Goal: Transaction & Acquisition: Purchase product/service

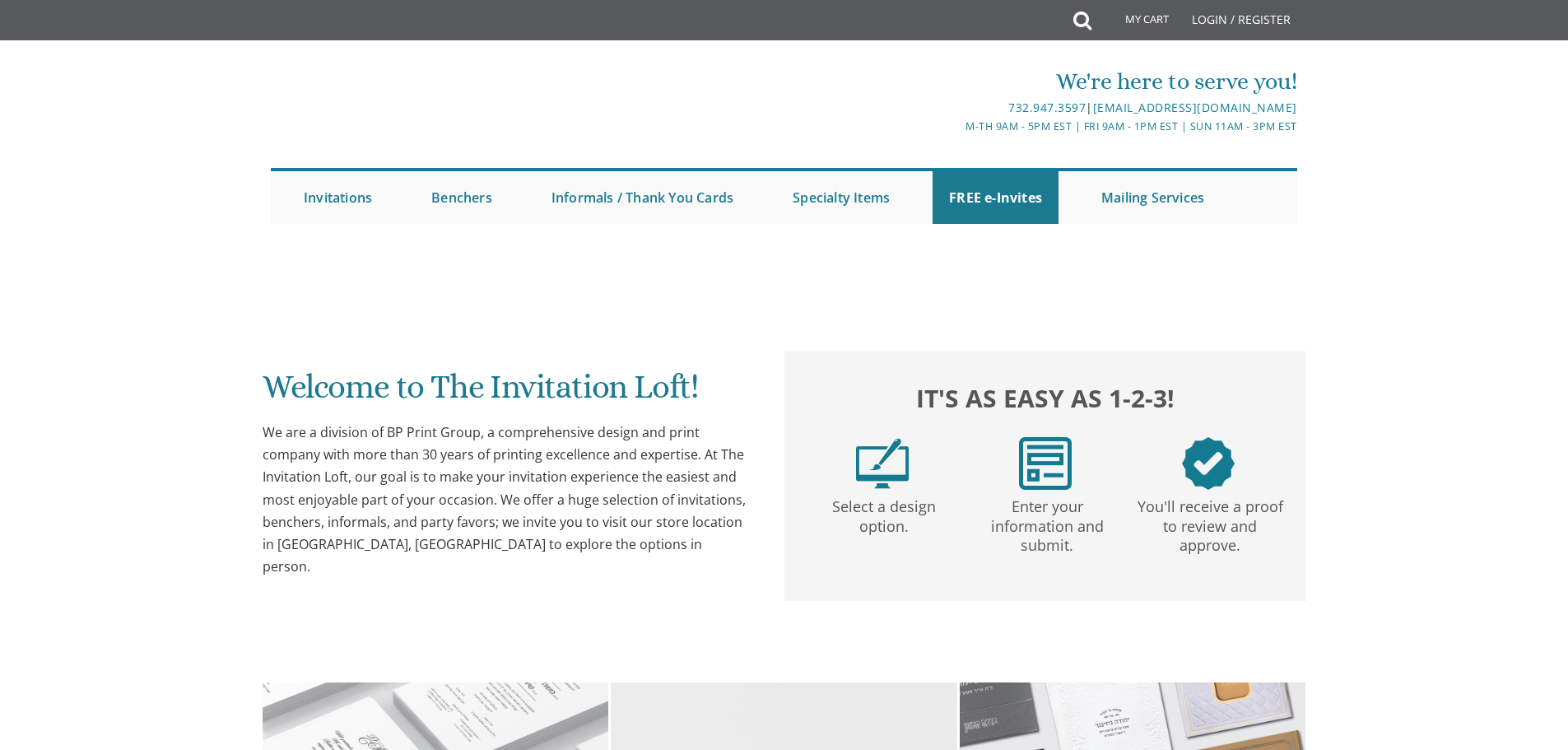
click at [514, 187] on li "Benchers Judaica Collection Cardstock Collection Design Collection Cardstock Mi…" at bounding box center [475, 197] width 121 height 52
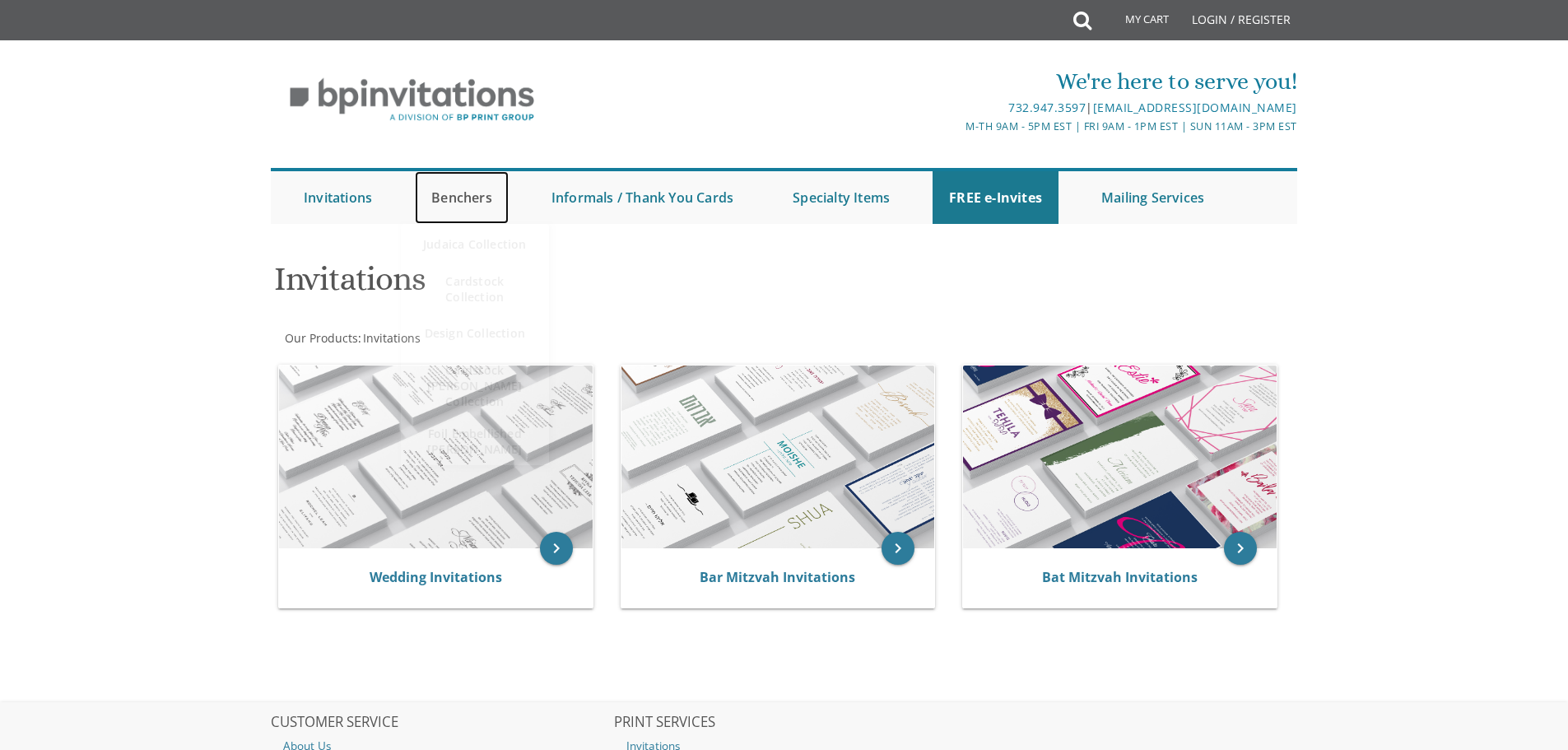
click at [464, 196] on link "Benchers" at bounding box center [462, 197] width 94 height 52
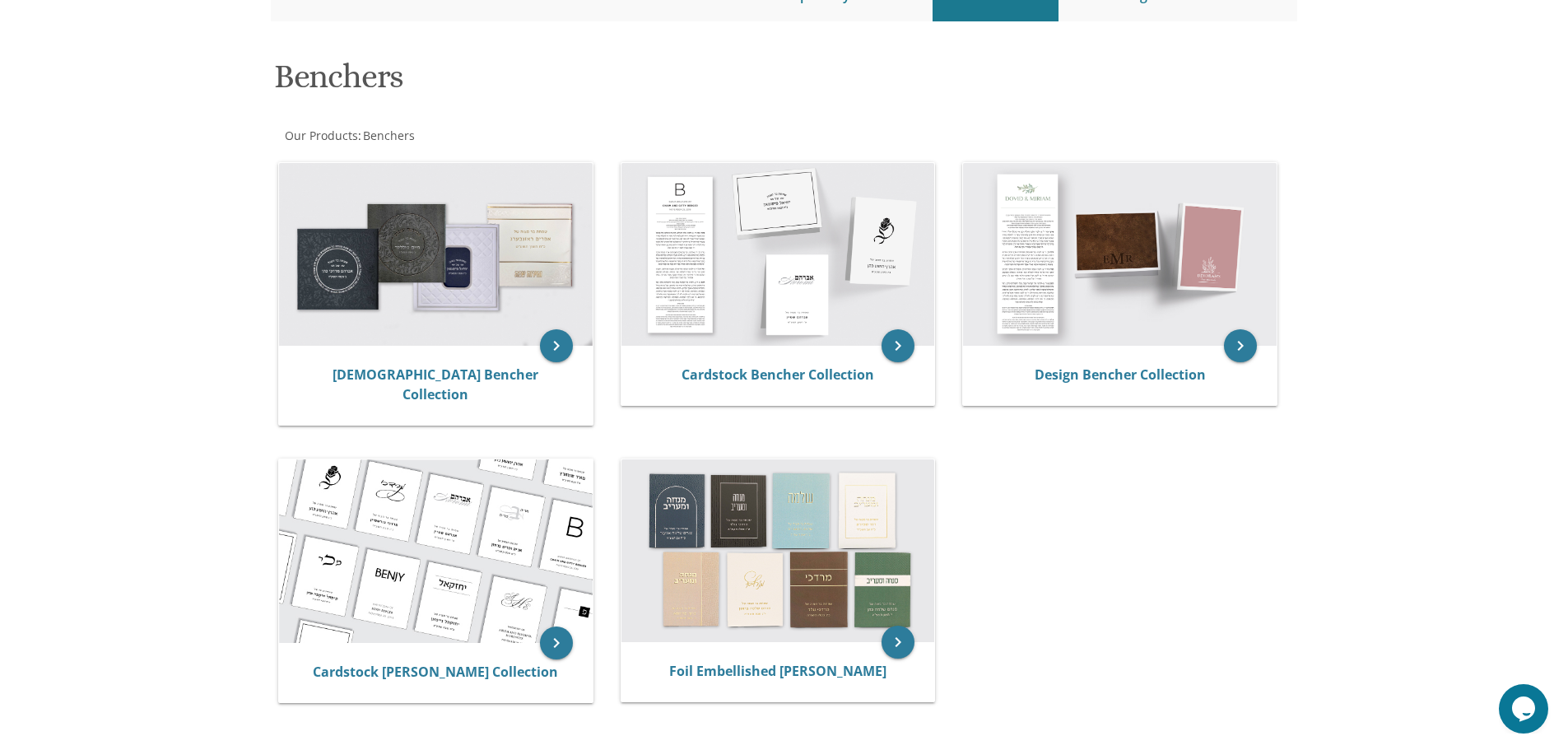
scroll to position [165, 0]
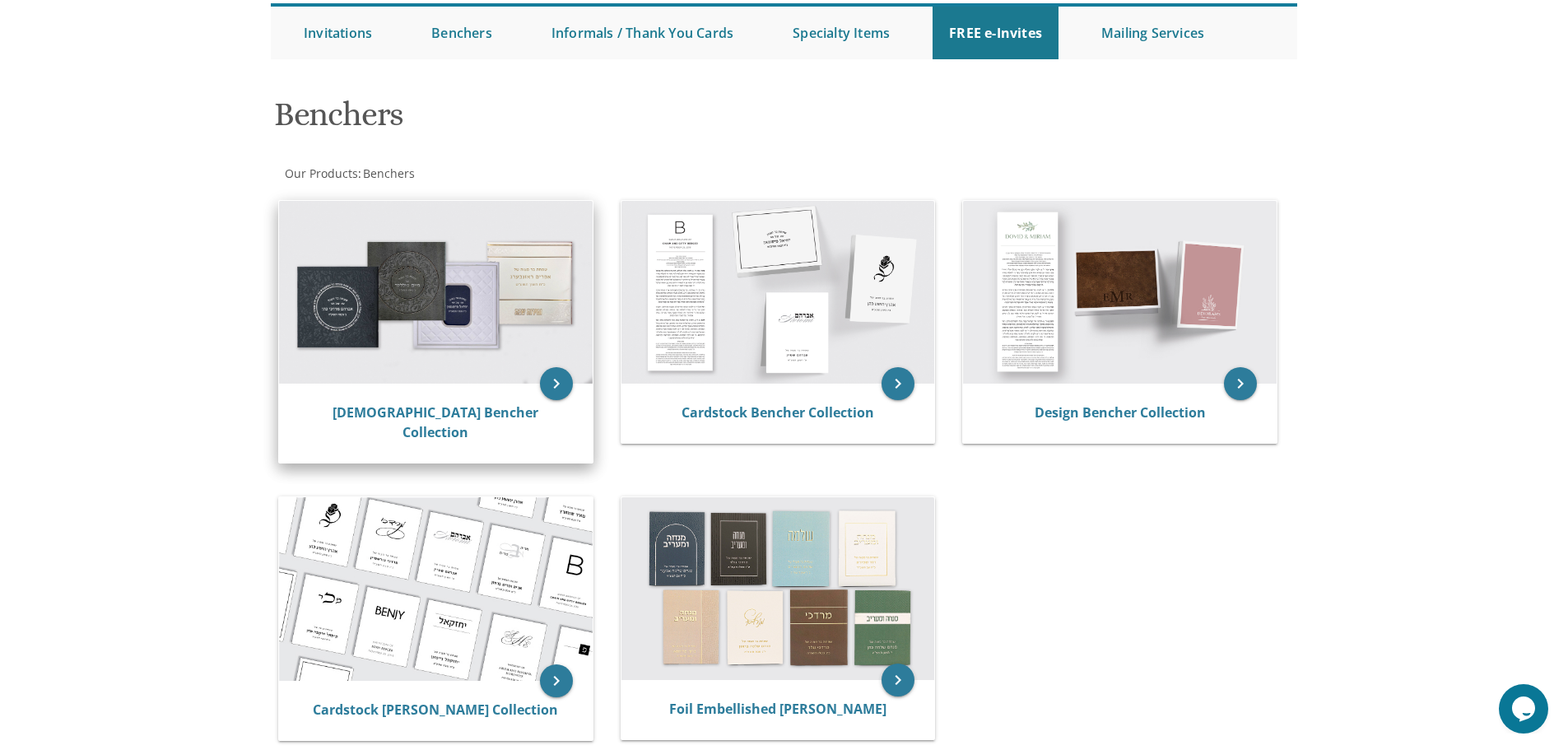
click at [429, 285] on img at bounding box center [435, 292] width 314 height 183
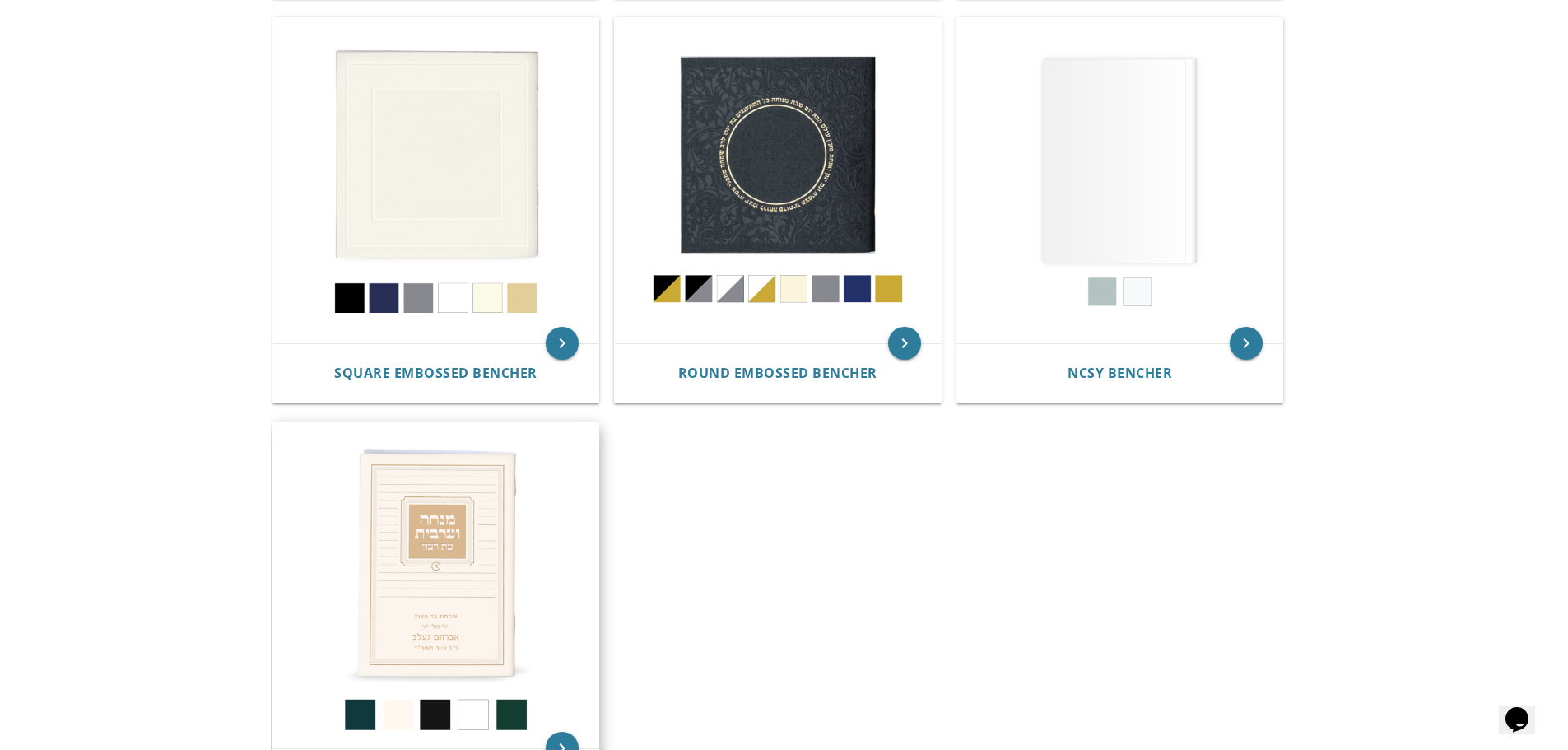
scroll to position [824, 0]
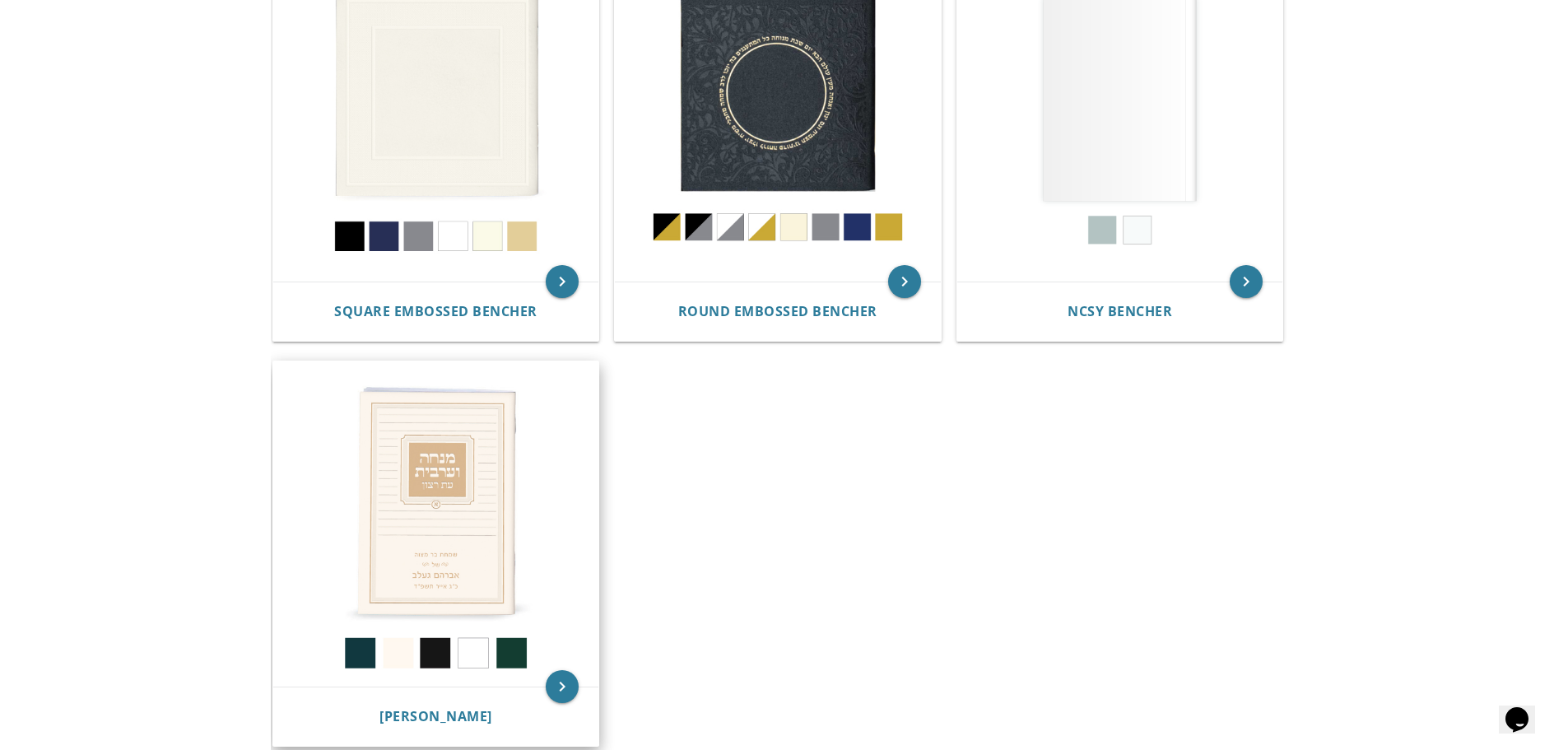
drag, startPoint x: 413, startPoint y: 411, endPoint x: 411, endPoint y: 399, distance: 12.2
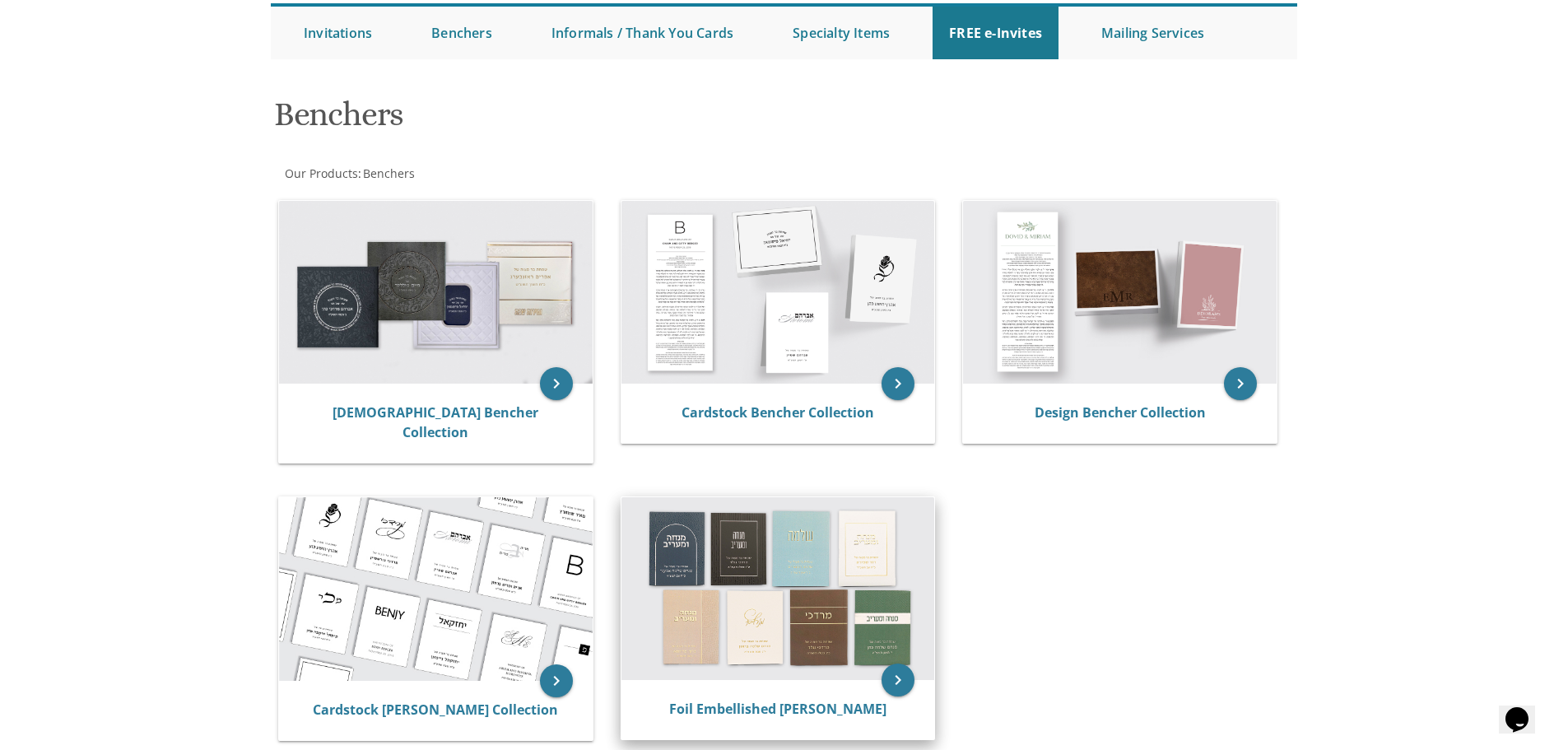
click at [767, 569] on img at bounding box center [778, 588] width 314 height 183
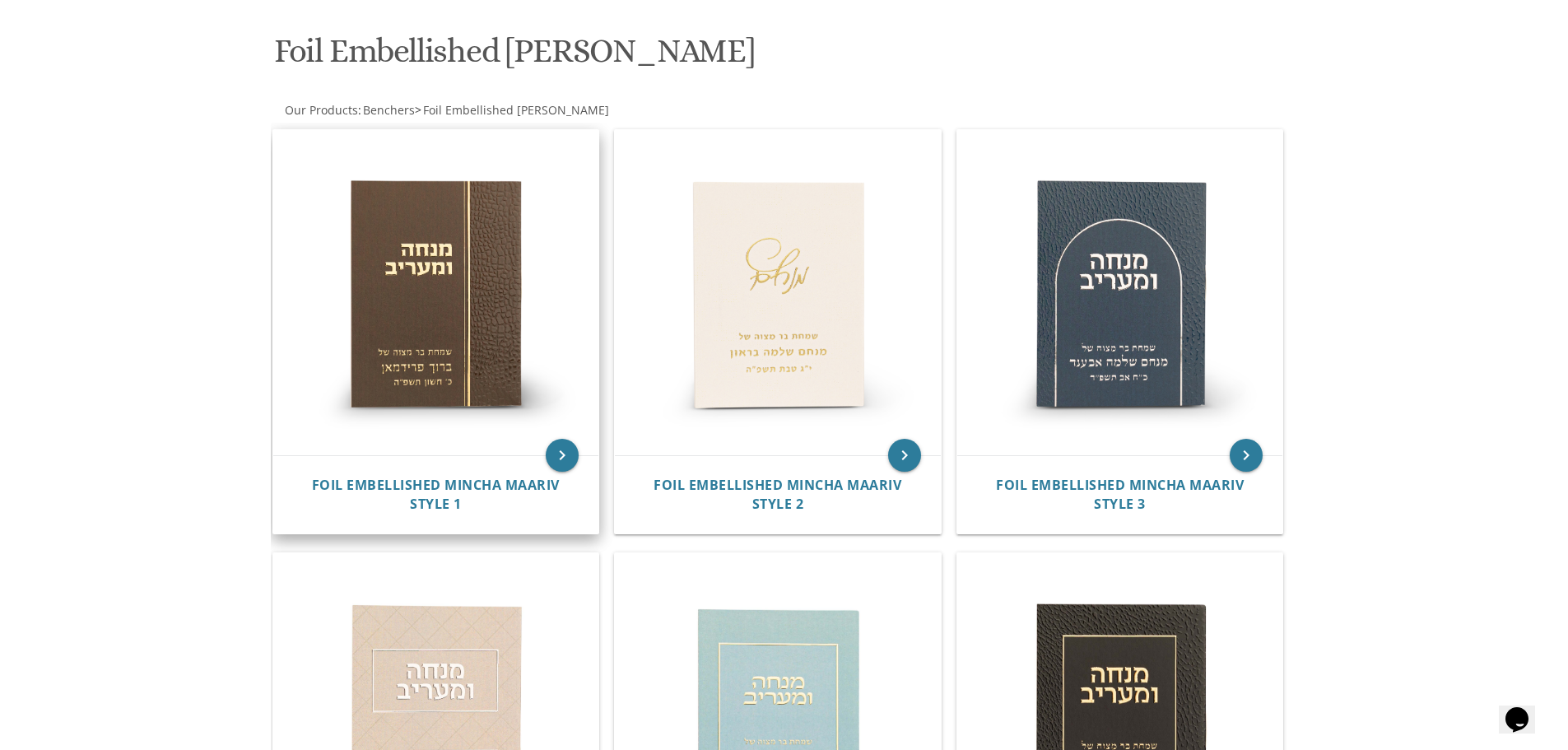
scroll to position [329, 0]
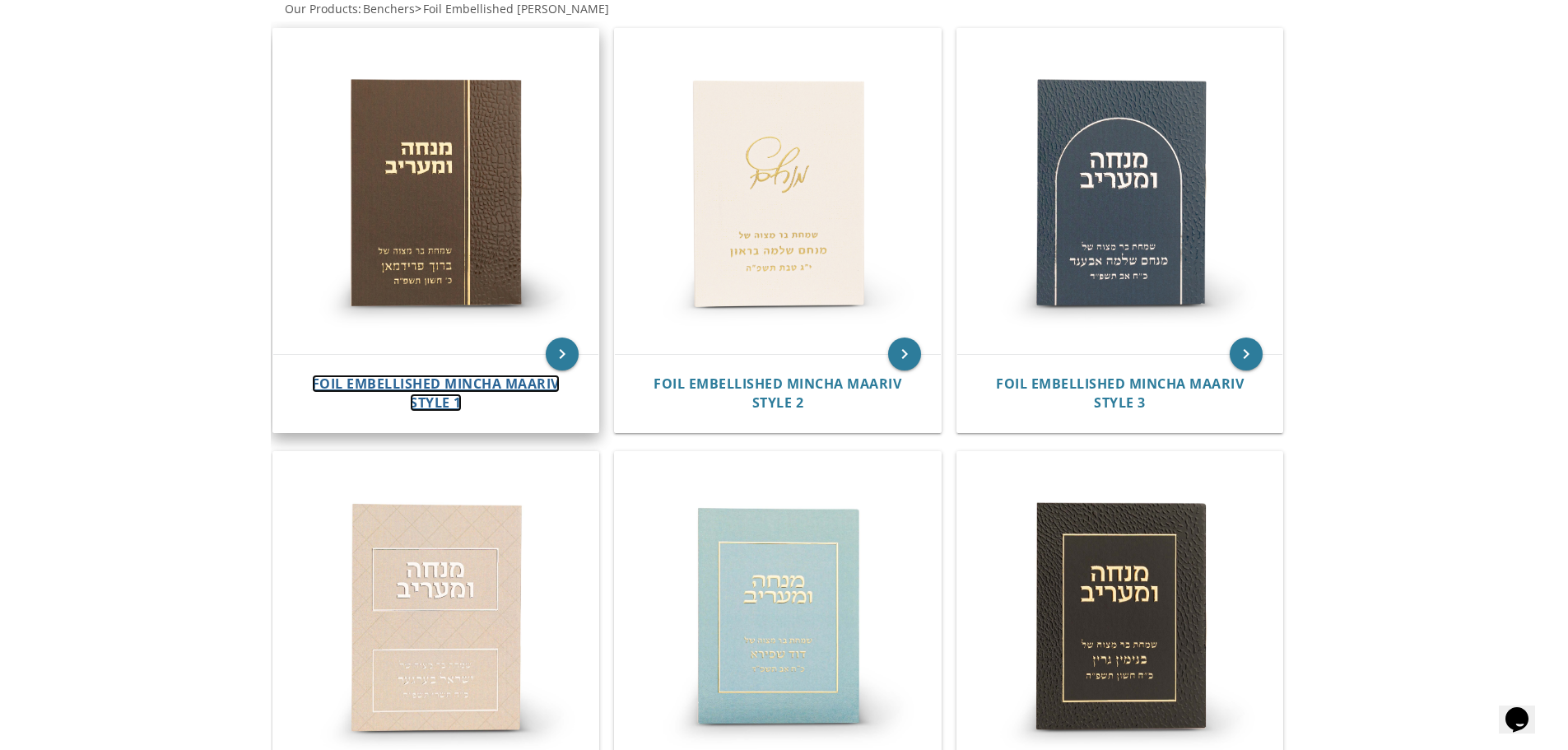
click at [430, 396] on span "Foil Embellished Mincha Maariv Style 1" at bounding box center [435, 393] width 248 height 37
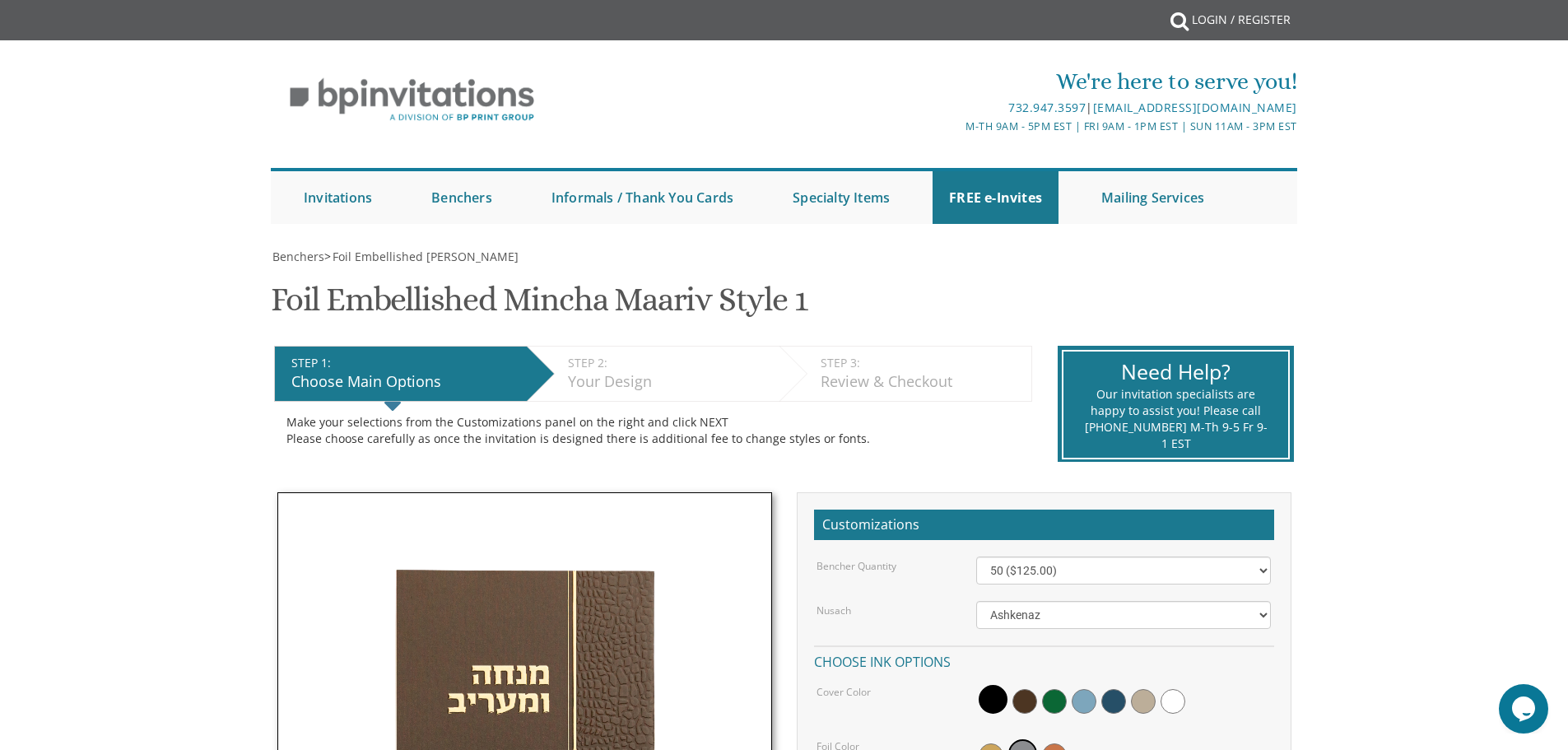
scroll to position [247, 0]
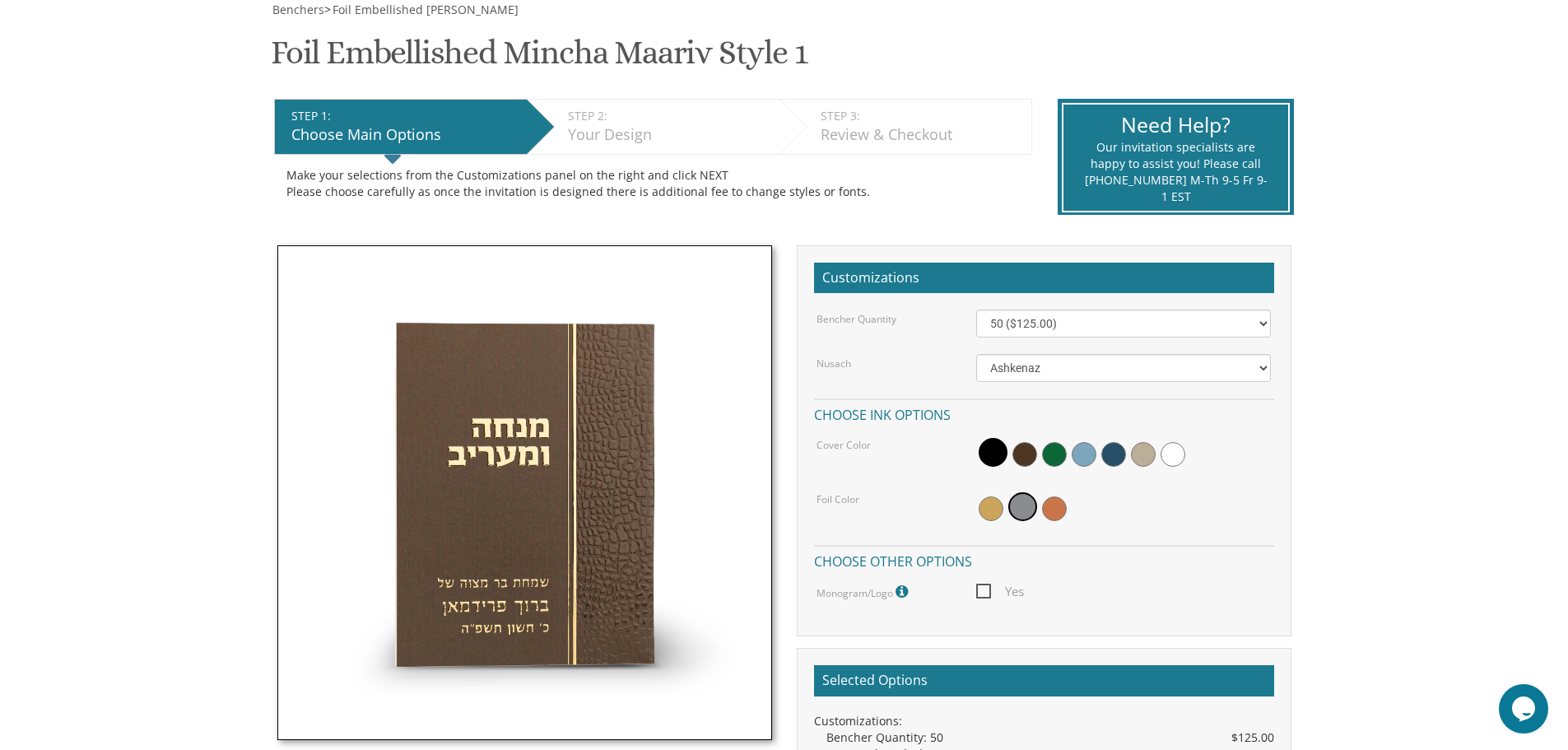
click at [1470, 285] on body "My Cart {{shoppingcart.totalQuantityDisplay}} Total: {{shoppingcart.subtotal}} …" at bounding box center [784, 581] width 1568 height 1655
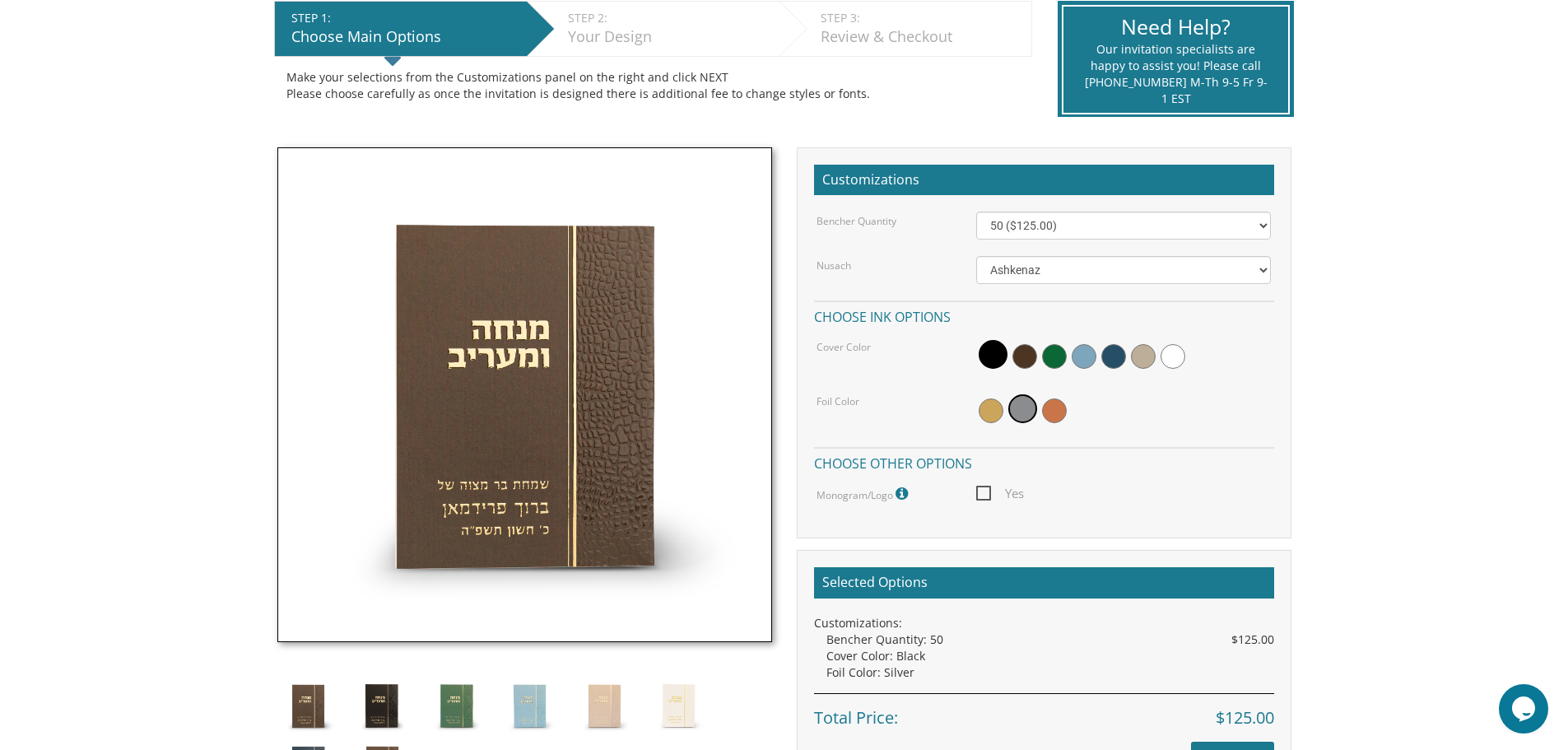
scroll to position [82, 0]
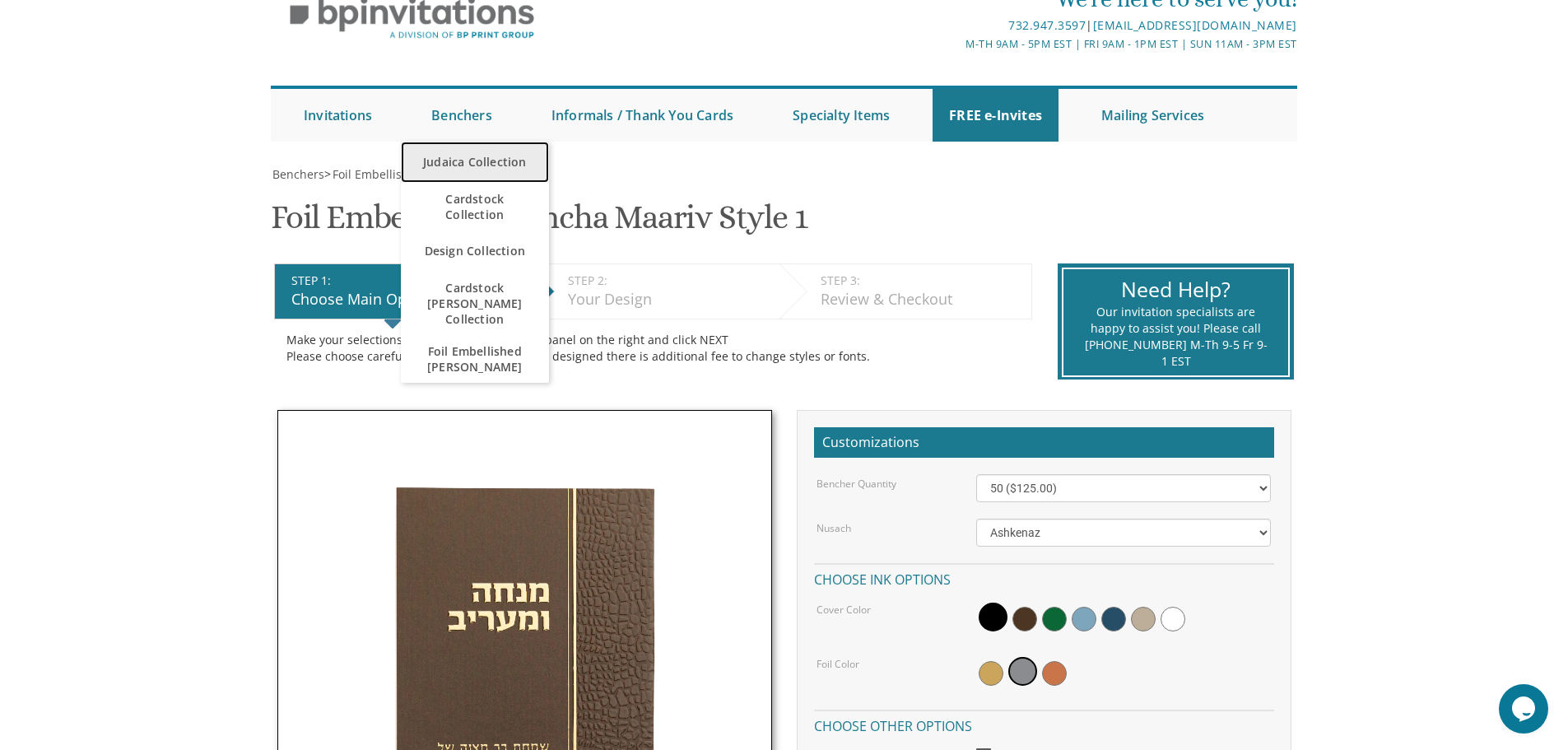
click at [473, 172] on link "Judaica Collection" at bounding box center [475, 162] width 148 height 41
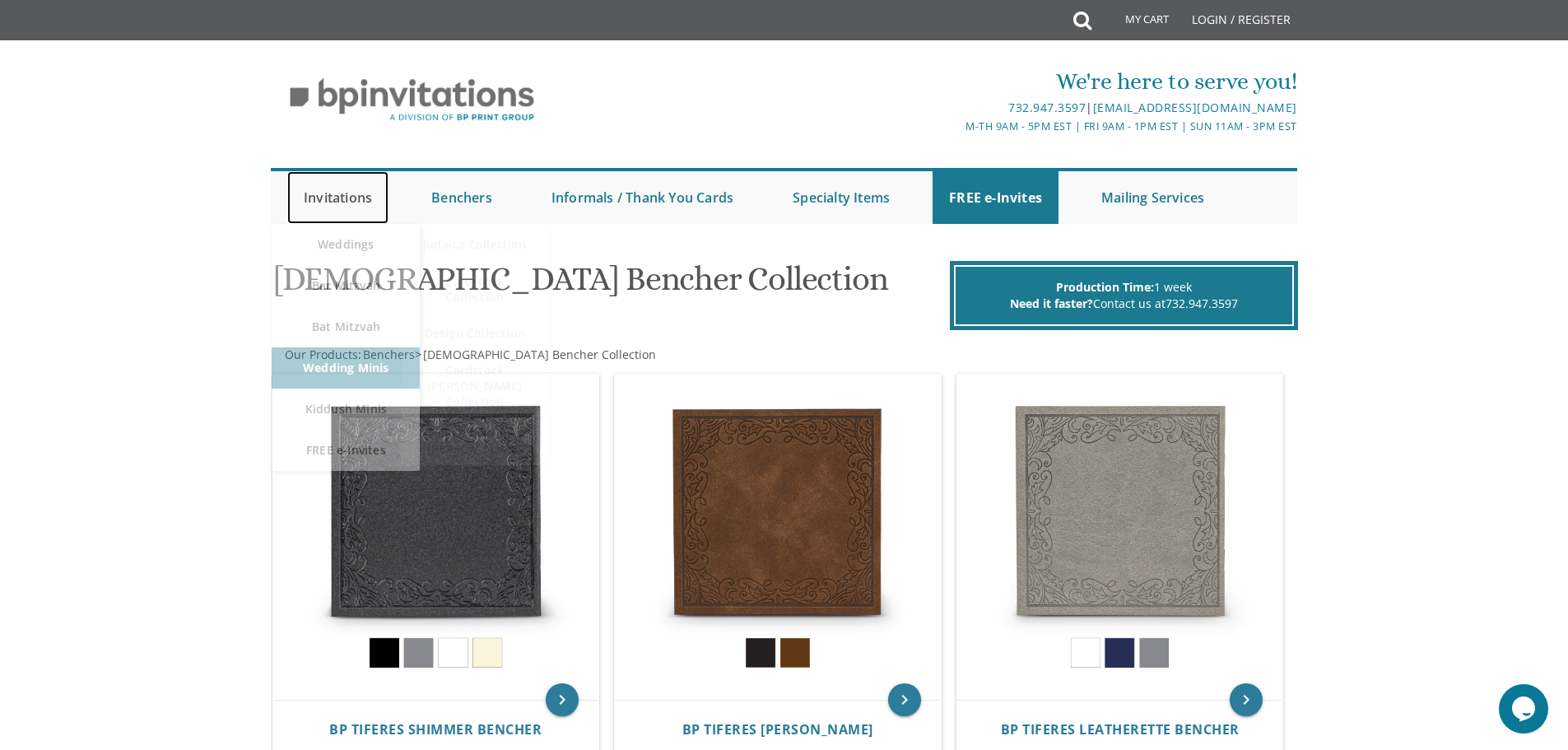
click at [332, 200] on link "Invitations" at bounding box center [338, 197] width 101 height 52
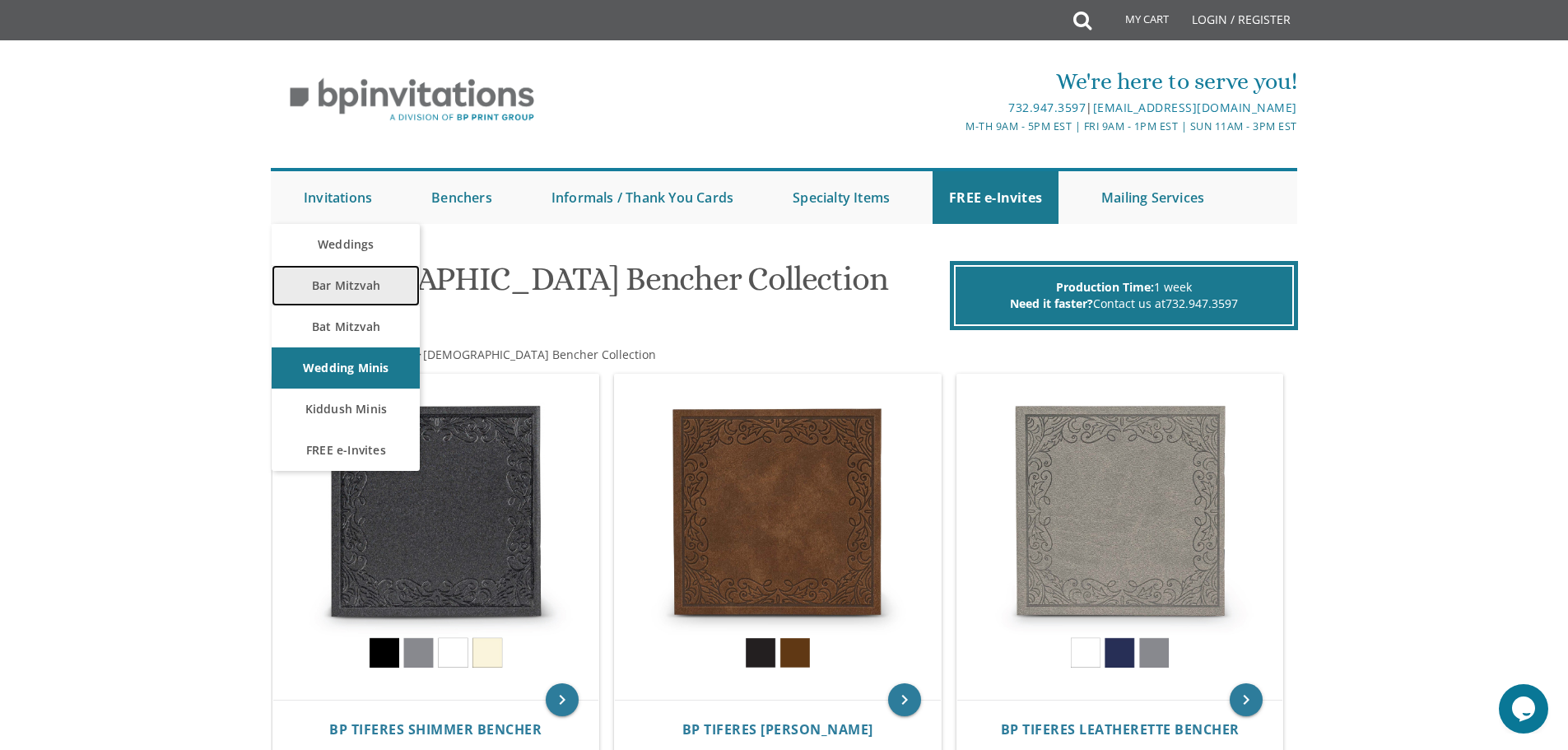
click at [336, 294] on link "Bar Mitzvah" at bounding box center [345, 285] width 148 height 41
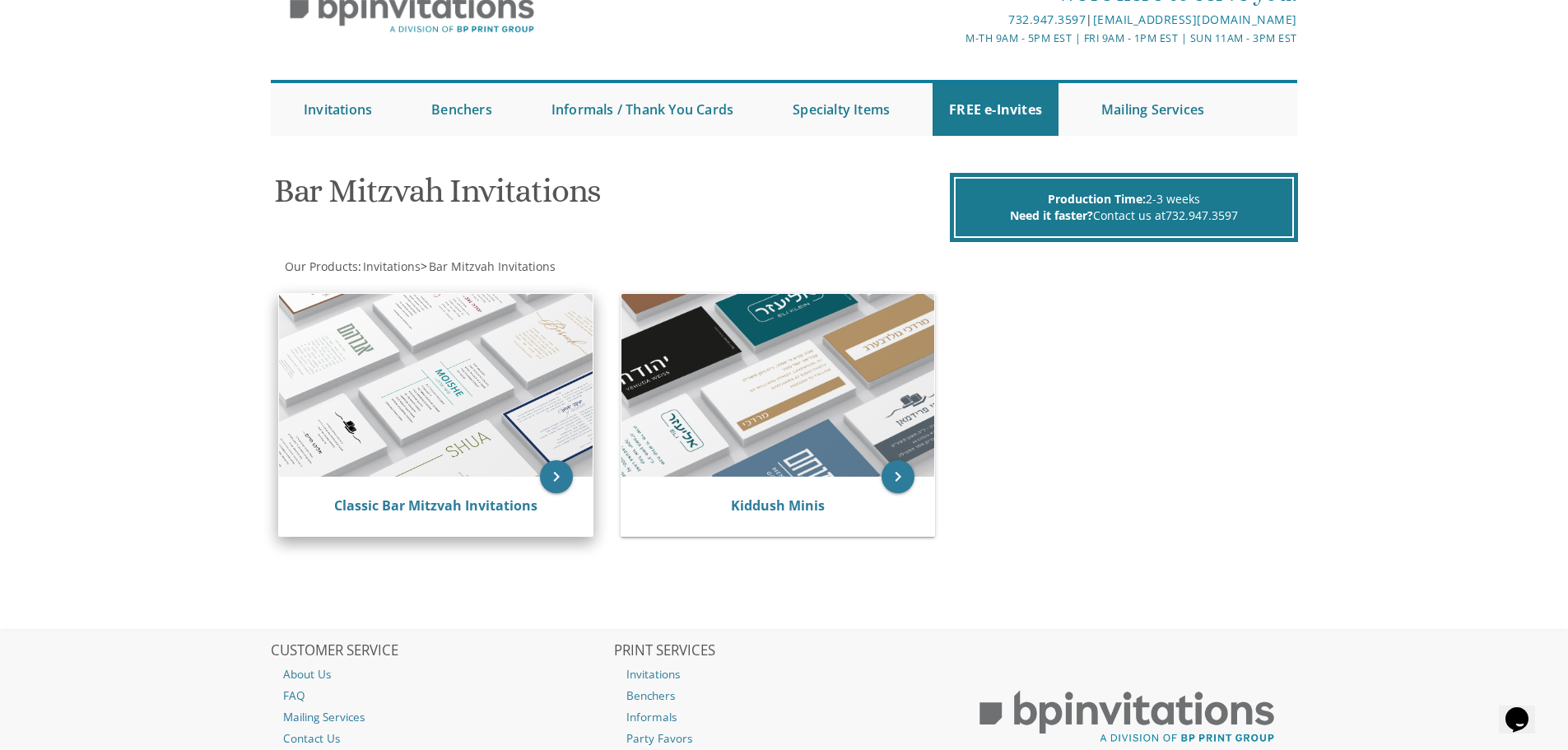
scroll to position [165, 0]
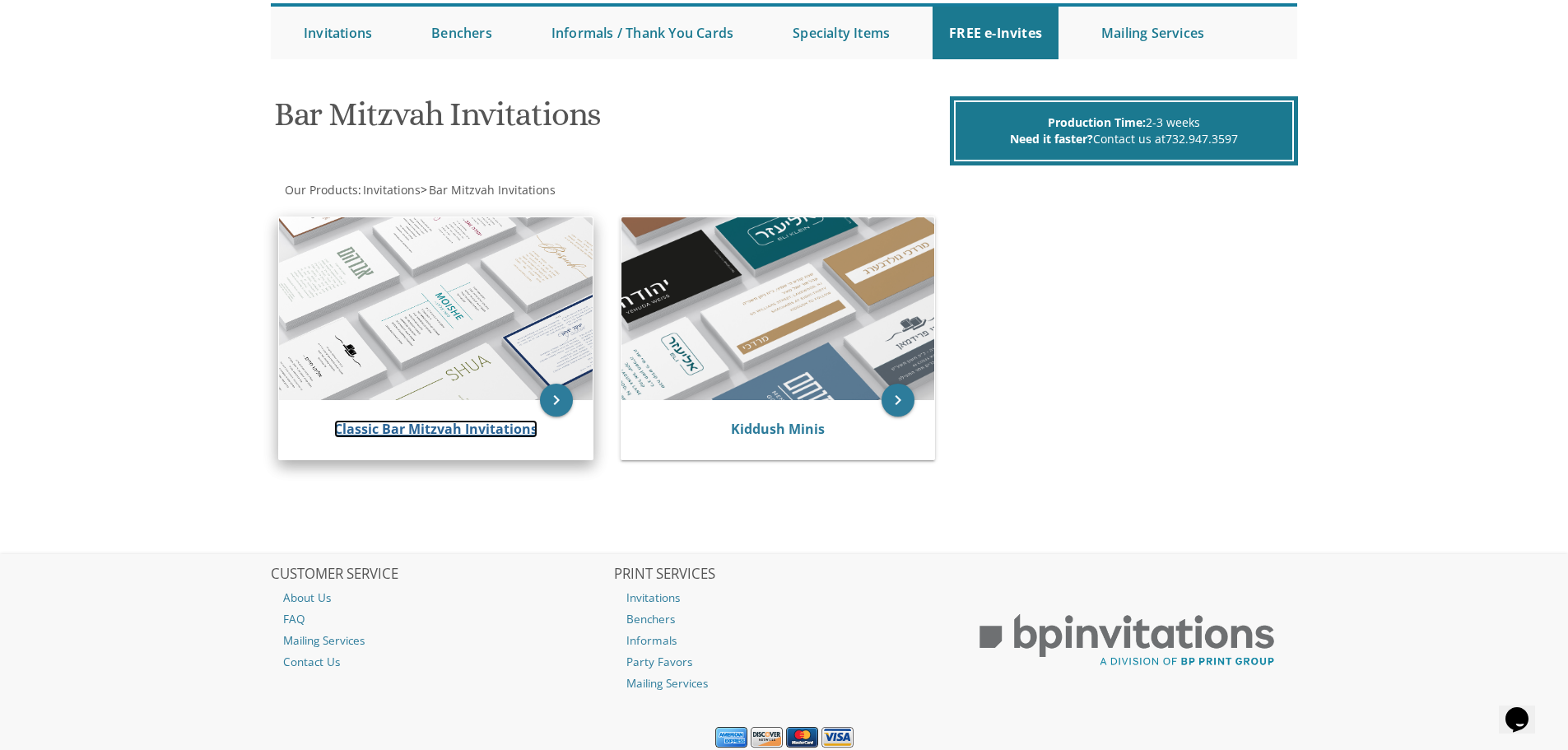
click at [450, 433] on link "Classic Bar Mitzvah Invitations" at bounding box center [435, 429] width 203 height 18
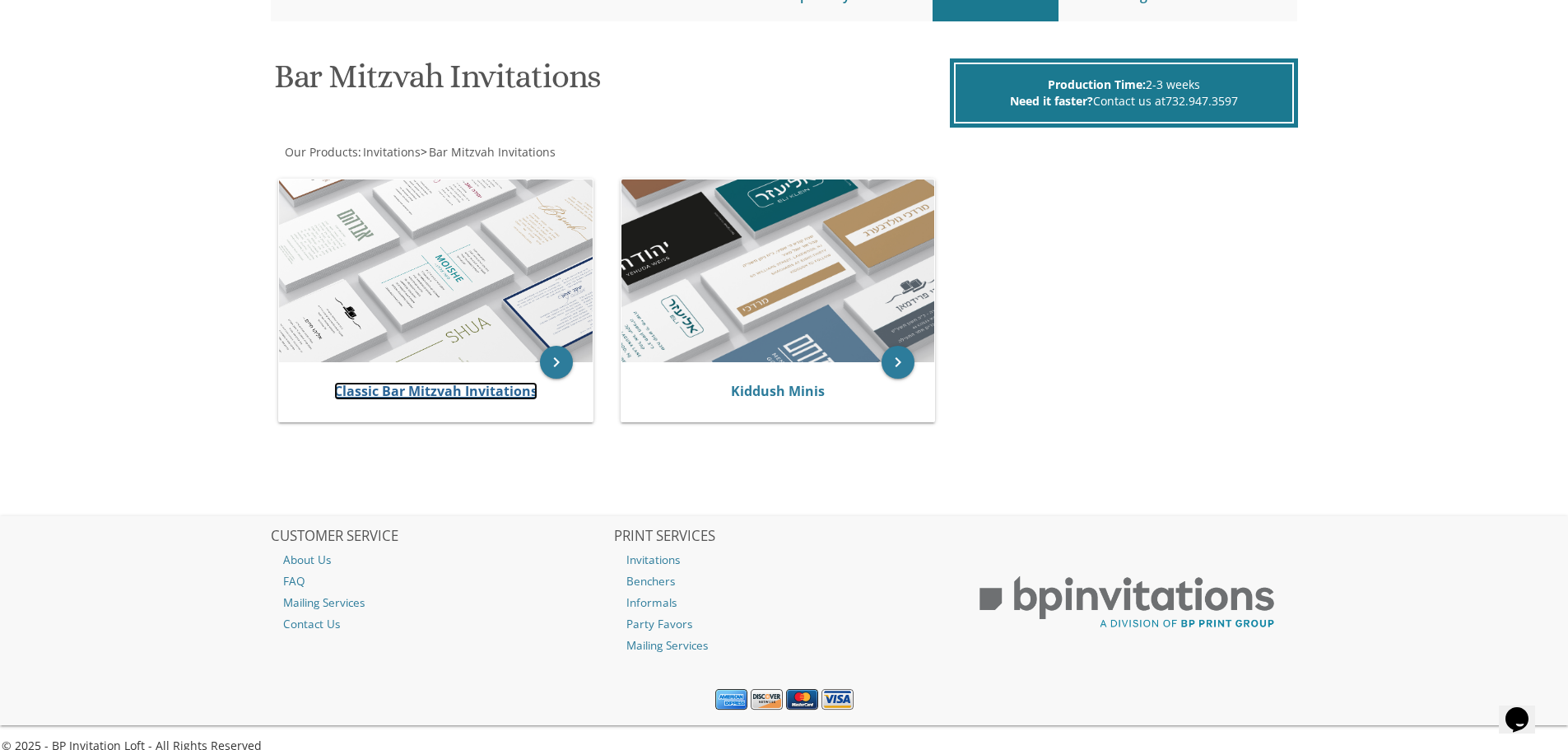
scroll to position [223, 0]
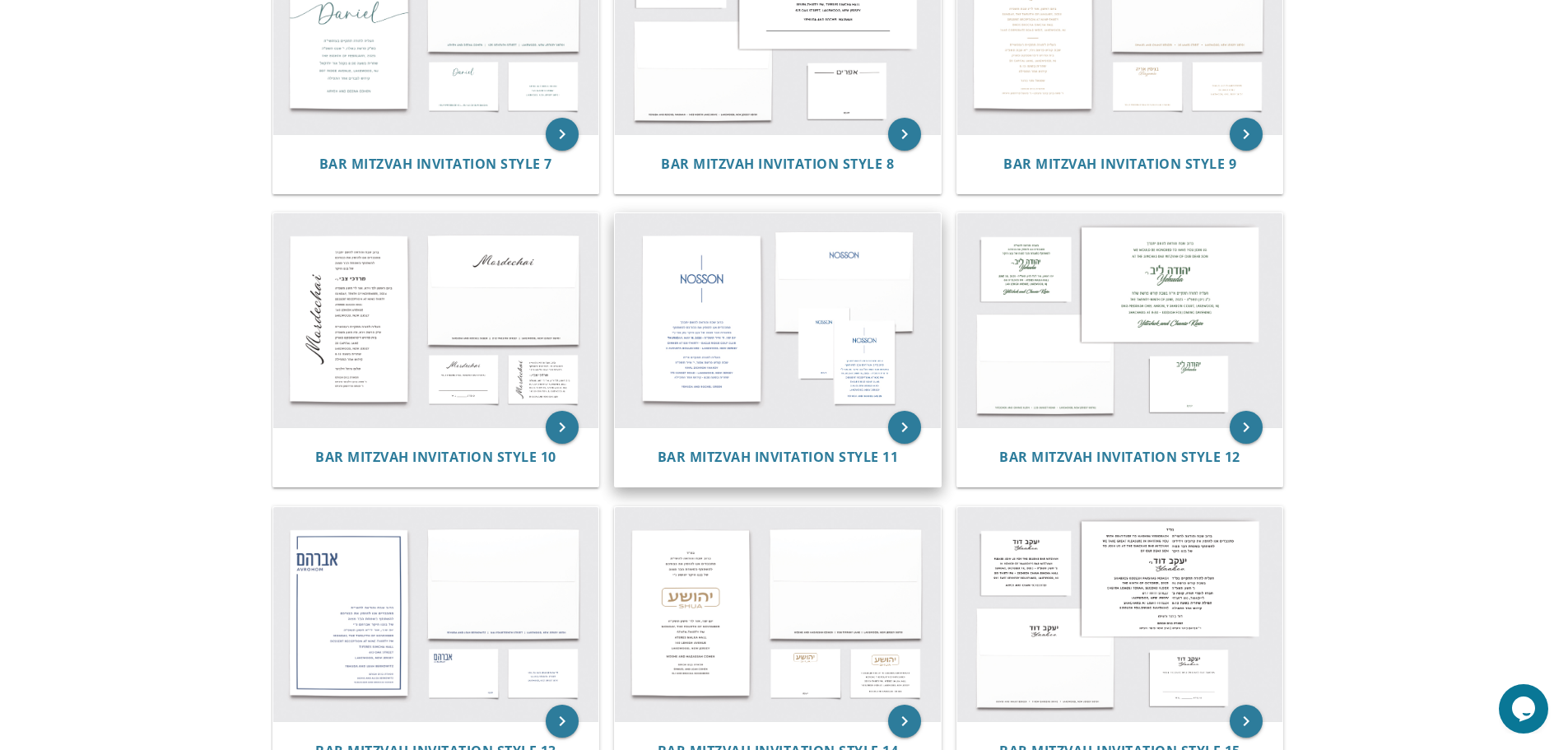
scroll to position [1235, 0]
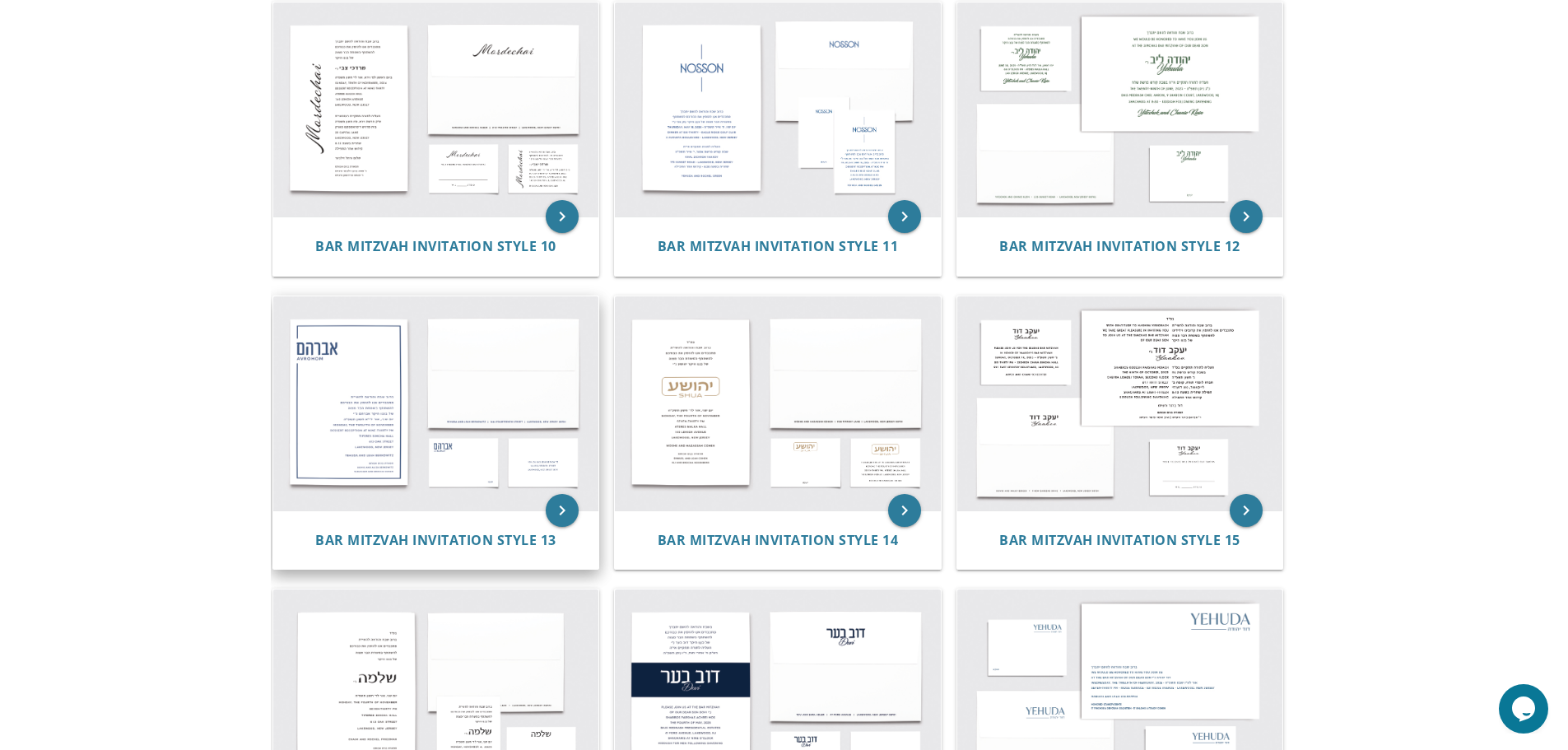
click at [372, 409] on img at bounding box center [436, 403] width 326 height 214
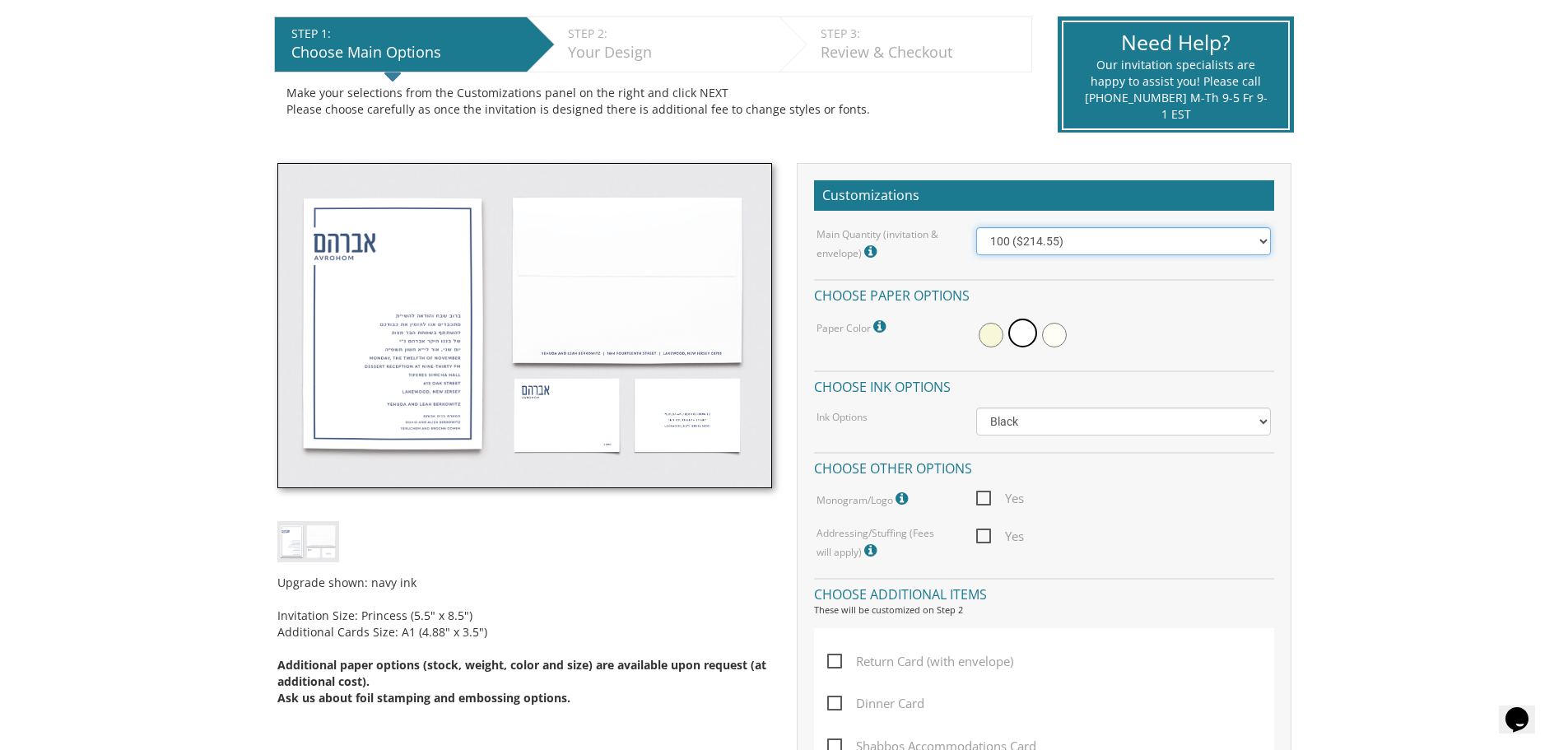
click at [1163, 231] on select "100 ($214.55) 200 ($254.60) 300 ($294.25) 400 ($333.55) 500 ($373.90) 600 ($413…" at bounding box center [1124, 241] width 294 height 28
select select "200"
click at [976, 227] on select "100 ($214.55) 200 ($254.60) 300 ($294.25) 400 ($333.55) 500 ($373.90) 600 ($413…" at bounding box center [1124, 241] width 294 height 28
click at [1055, 243] on select "100 ($214.55) 200 ($254.60) 300 ($294.25) 400 ($333.55) 500 ($373.90) 600 ($413…" at bounding box center [1124, 241] width 294 height 28
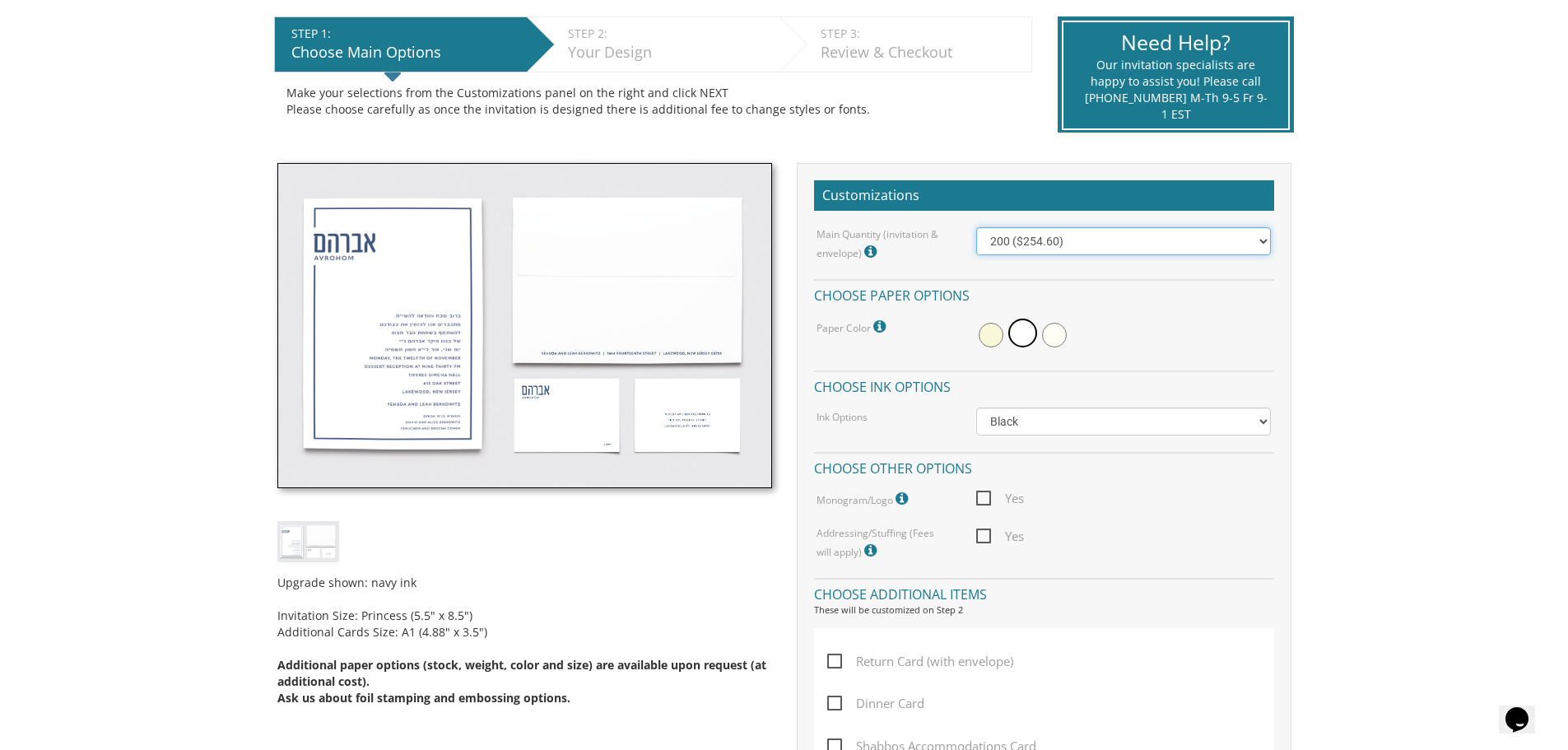
scroll to position [576, 0]
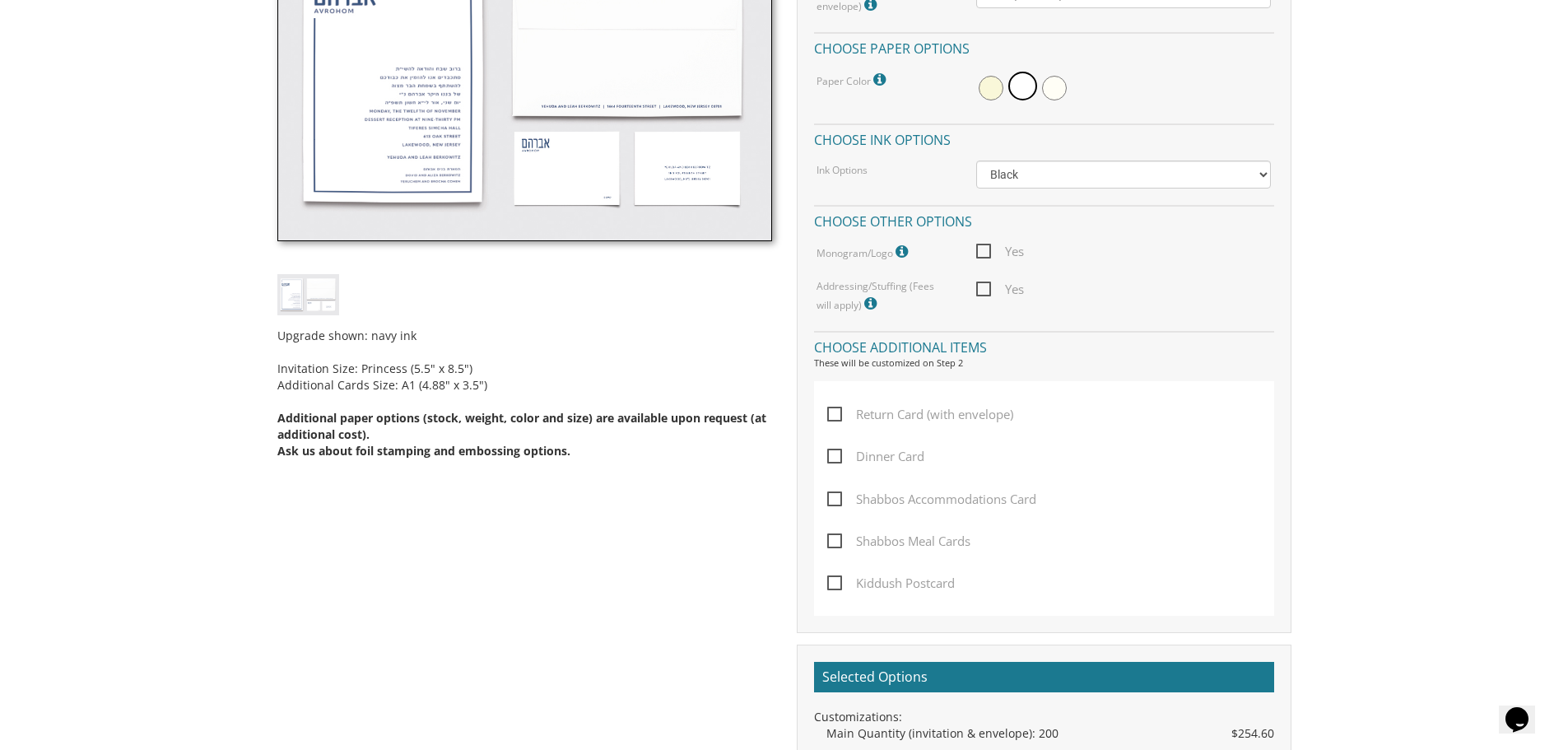
click at [835, 408] on span "Return Card (with envelope)" at bounding box center [920, 414] width 186 height 20
click at [835, 408] on input "Return Card (with envelope)" at bounding box center [833, 413] width 11 height 11
checkbox input "true"
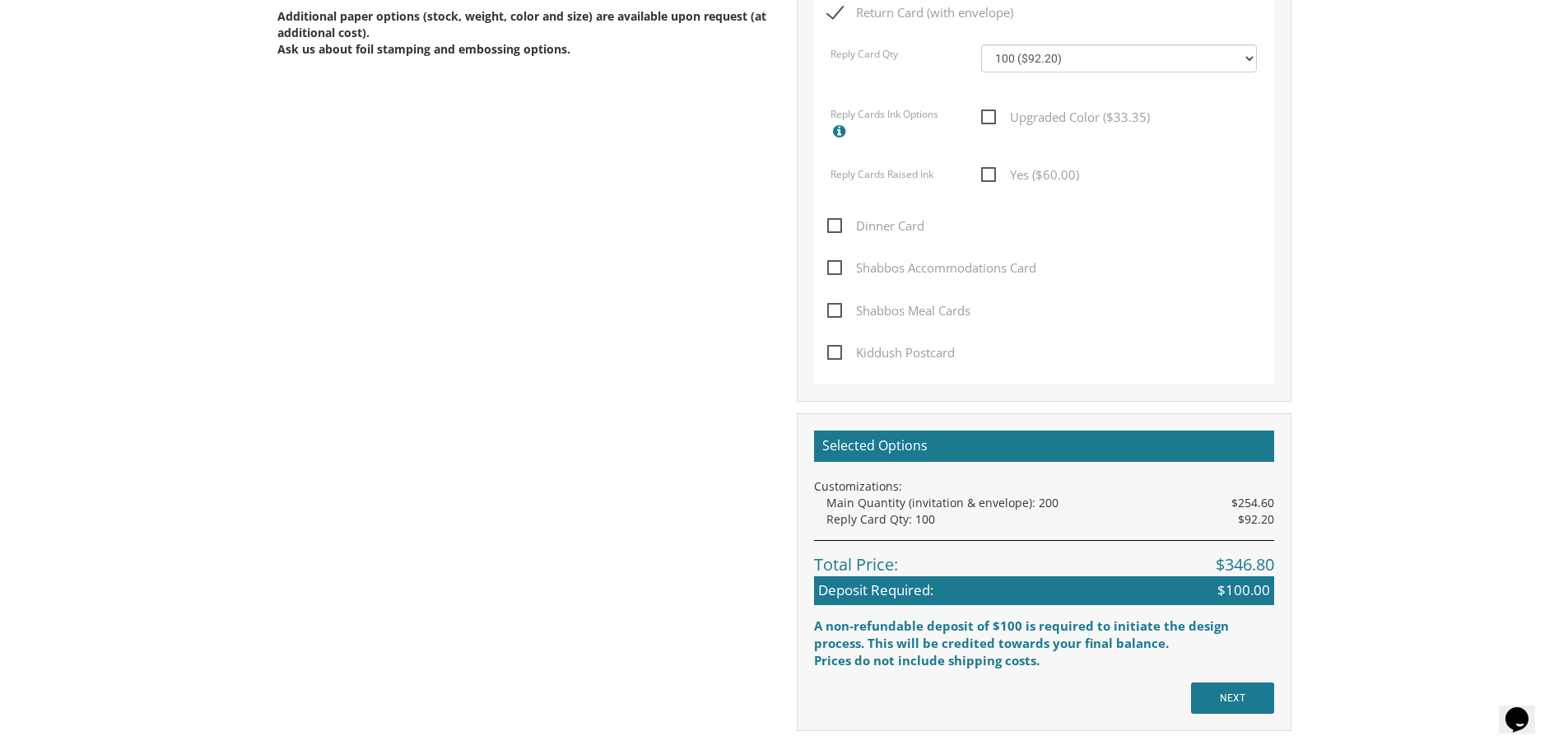
scroll to position [1235, 0]
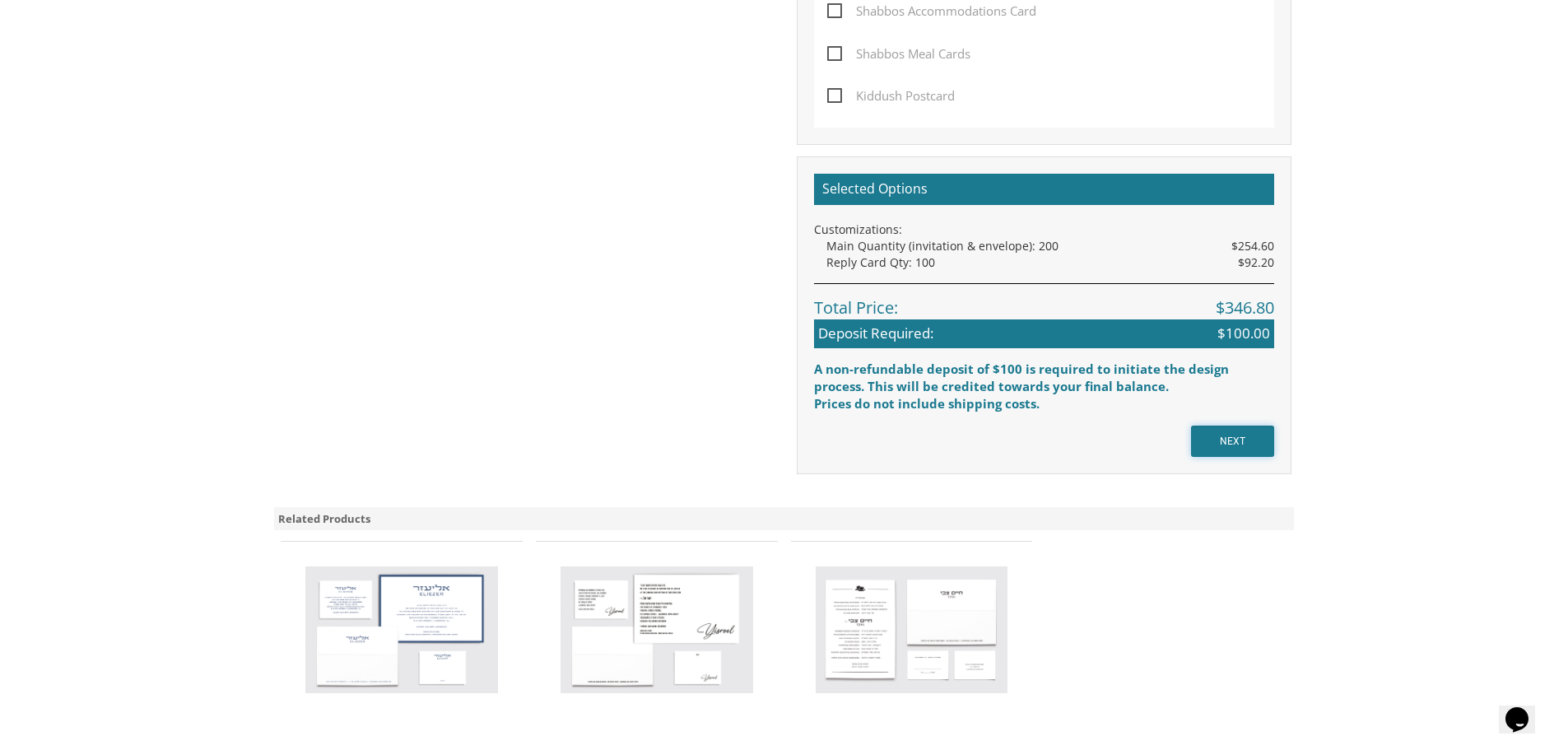
click at [1228, 444] on input "NEXT" at bounding box center [1233, 442] width 83 height 31
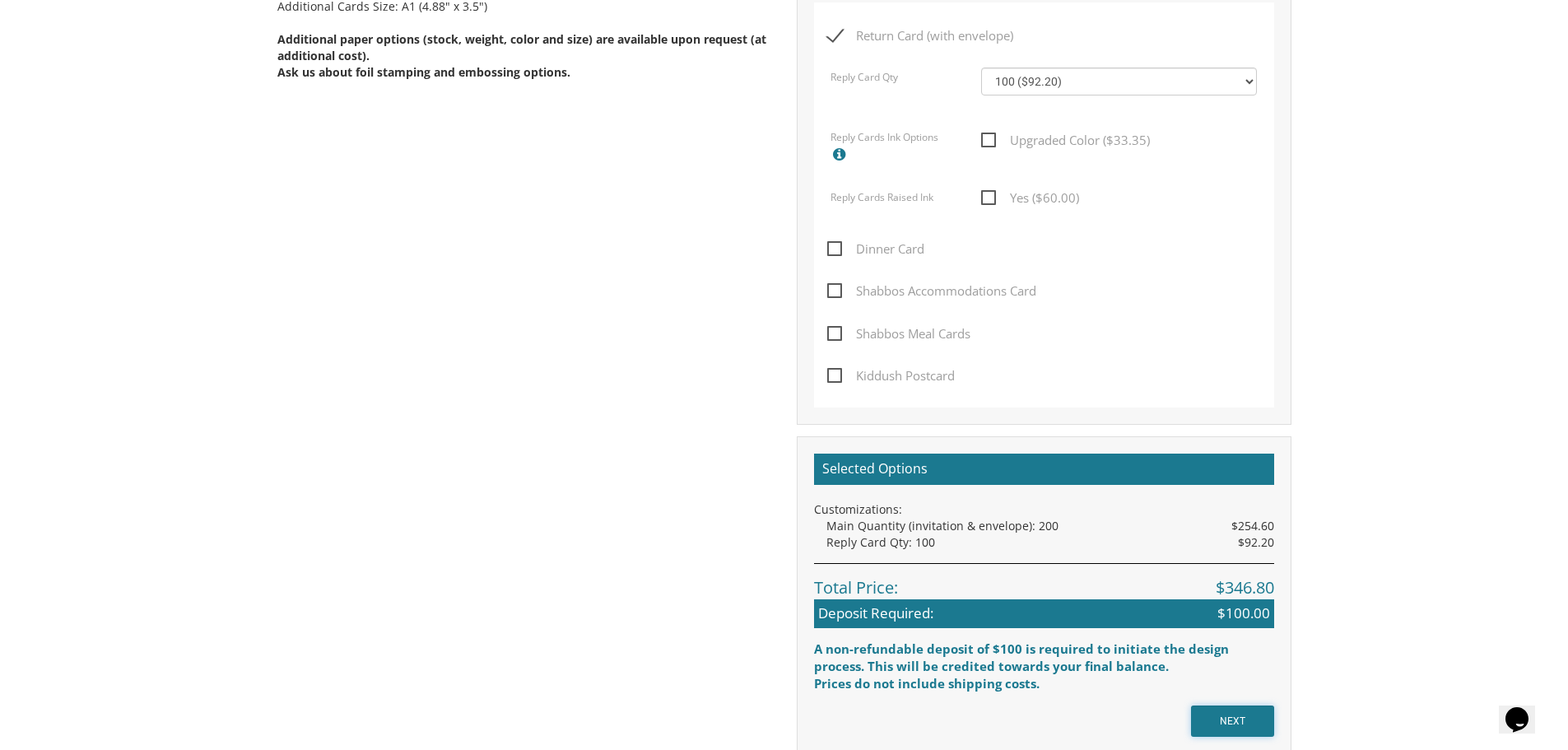
scroll to position [411, 0]
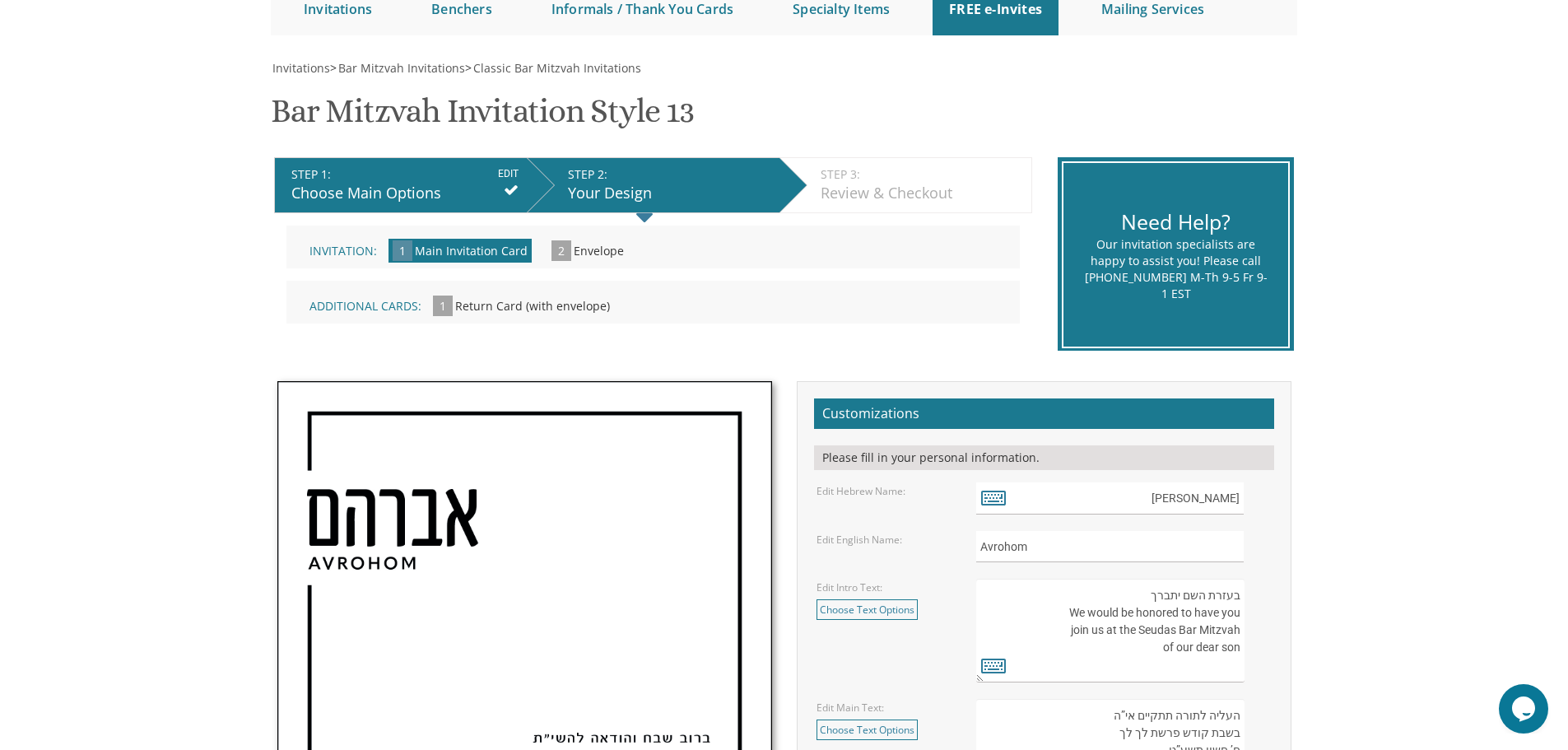
scroll to position [494, 0]
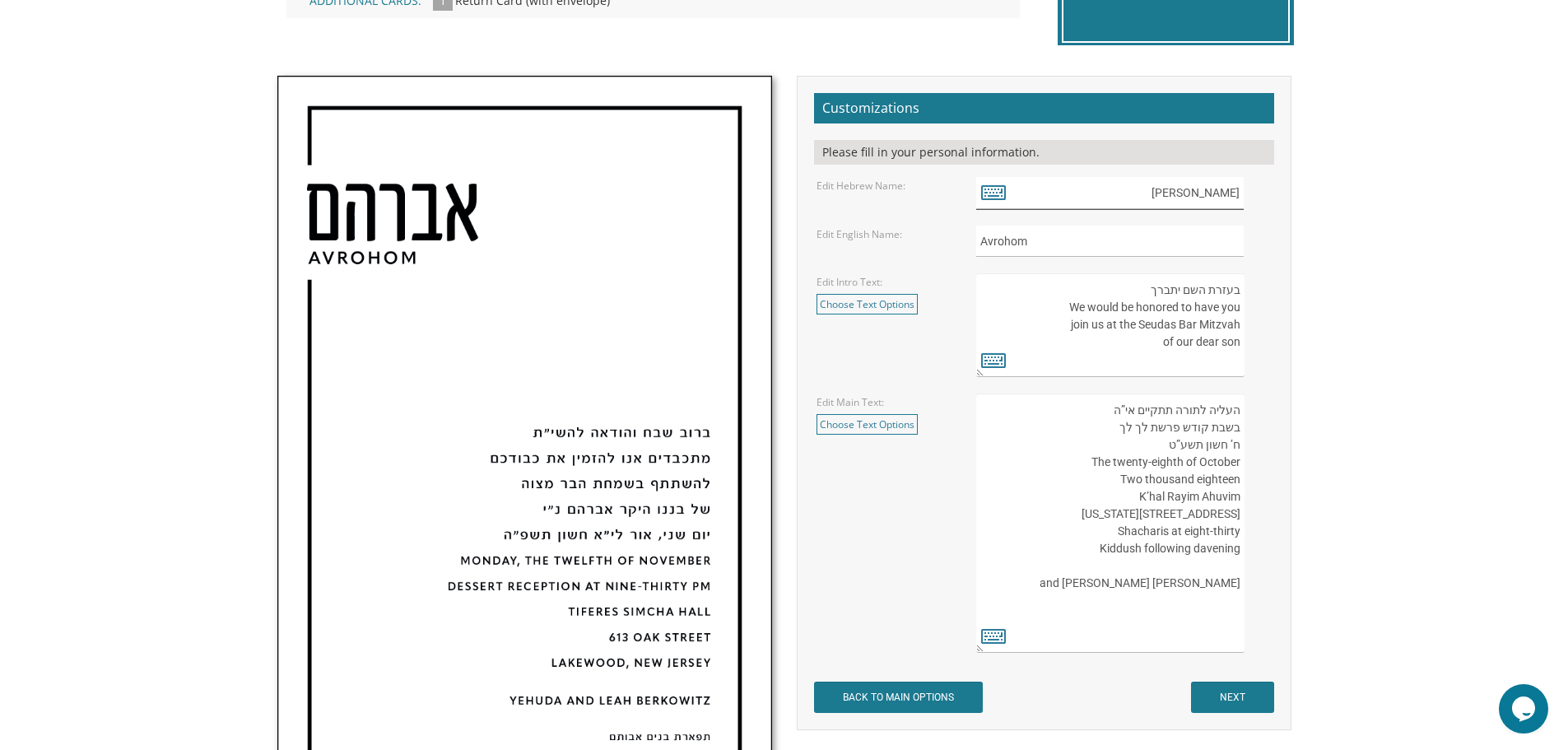
click at [1232, 191] on input "אברהם" at bounding box center [1110, 192] width 268 height 32
drag, startPoint x: 1033, startPoint y: 244, endPoint x: 960, endPoint y: 247, distance: 73.1
click at [960, 247] on div "Edit English Name: Avrohom" at bounding box center [1043, 241] width 479 height 32
type input "Meir"
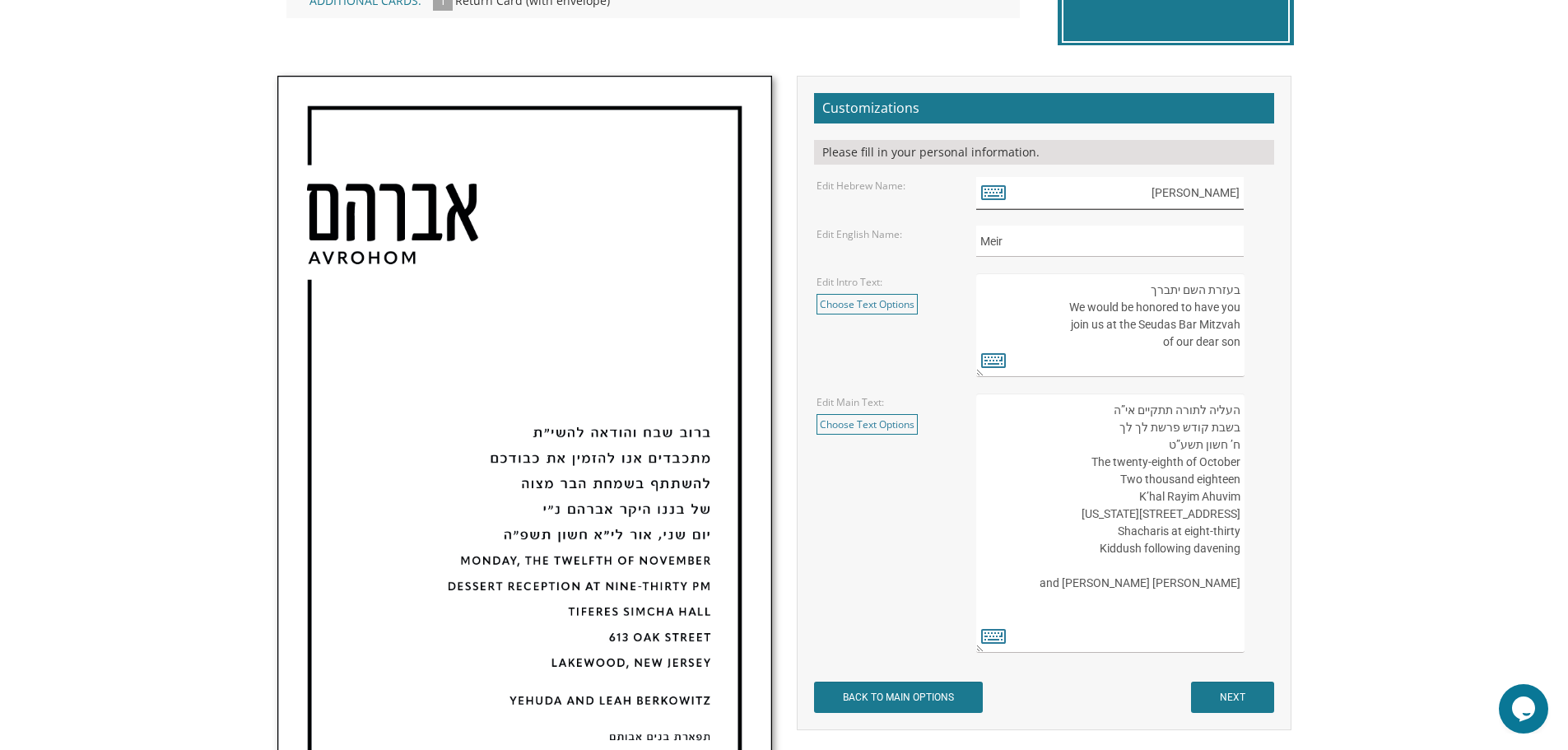
click at [1231, 190] on input "אברהם" at bounding box center [1110, 192] width 268 height 32
click at [1231, 191] on input "text" at bounding box center [1110, 192] width 268 height 32
click at [1231, 194] on input "text" at bounding box center [1110, 192] width 268 height 32
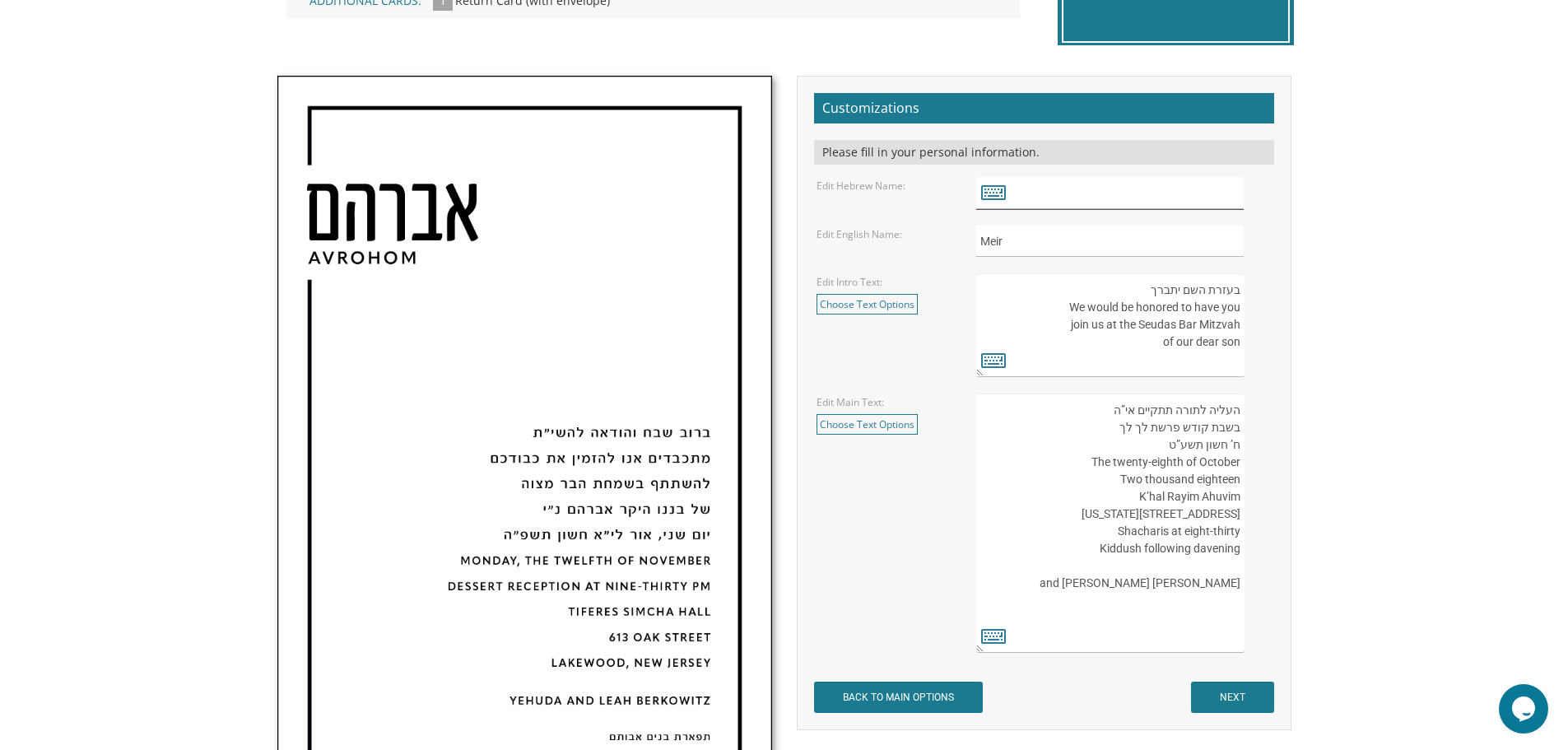
paste input "מאיר"
paste input "יצחק זליג"
type input "[PERSON_NAME]"
click at [1364, 200] on body "My Cart {{shoppingcart.totalQuantityDisplay}} Total: {{shoppingcart.subtotal}} …" at bounding box center [784, 501] width 1568 height 1990
click at [1454, 231] on body "My Cart {{shoppingcart.totalQuantityDisplay}} Total: {{shoppingcart.subtotal}} …" at bounding box center [784, 501] width 1568 height 1990
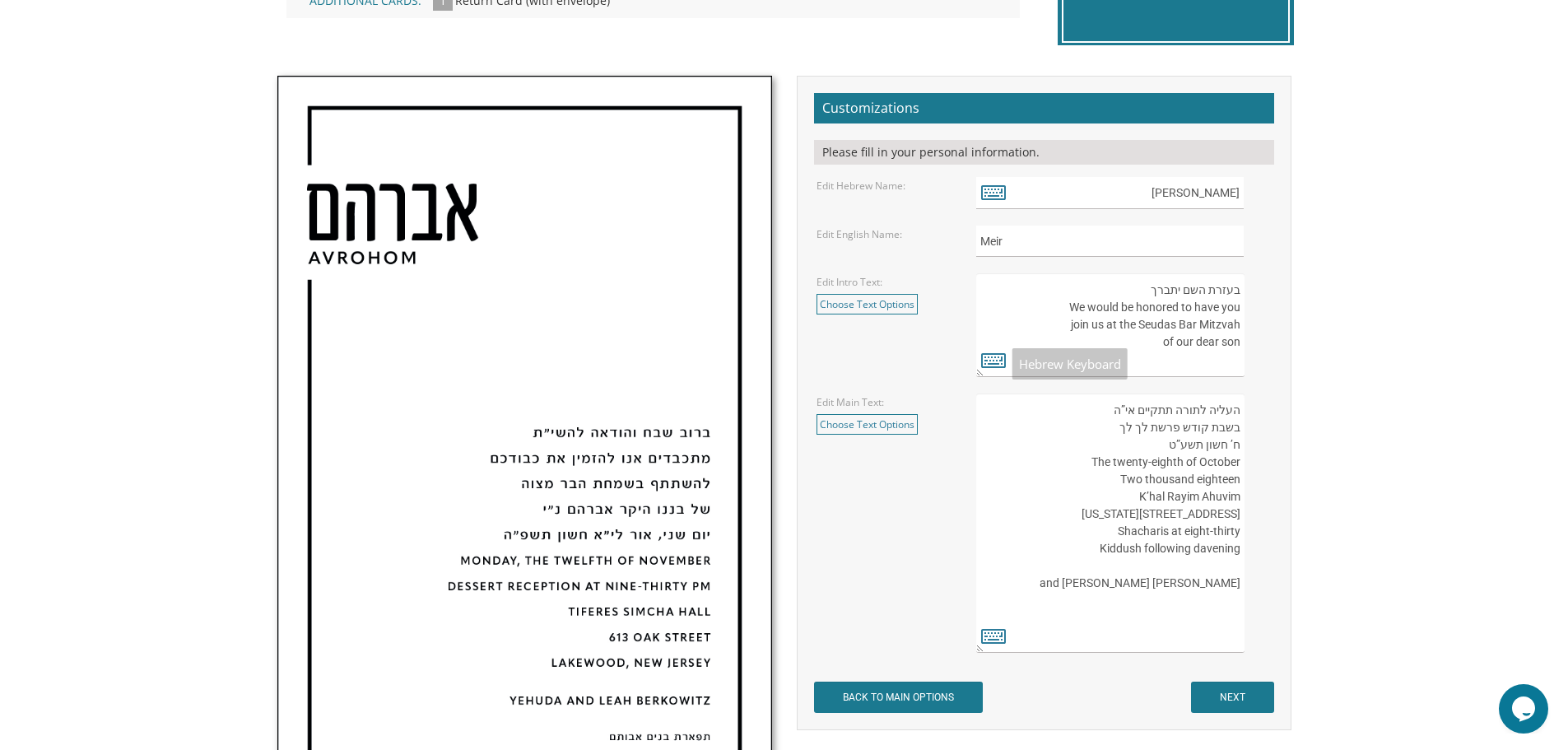
scroll to position [576, 0]
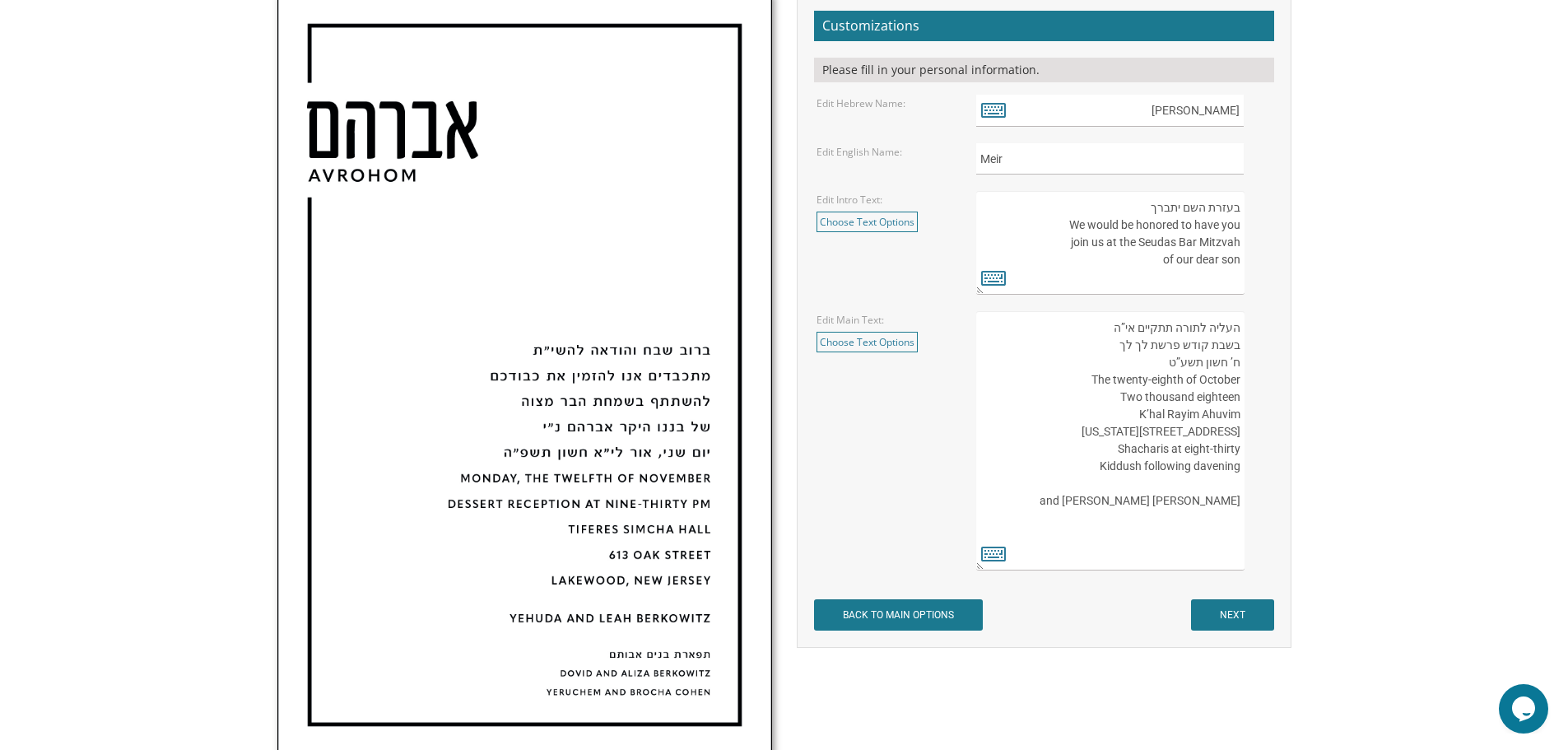
drag, startPoint x: 1239, startPoint y: 262, endPoint x: 1235, endPoint y: 297, distance: 35.2
click at [1239, 263] on textarea "בעזרת השם יתברך We would be honored to have you join us at the Seudas Bar Mitzv…" at bounding box center [1110, 243] width 268 height 104
click at [1154, 259] on textarea "בעזרת השם יתברך We would be honored to have you join us at the Seudas Bar Mitzv…" at bounding box center [1110, 243] width 268 height 104
click at [1160, 281] on textarea "בעזרת השם יתברך We would be honored to have you join us at the Seudas Bar Mitzv…" at bounding box center [1110, 243] width 268 height 104
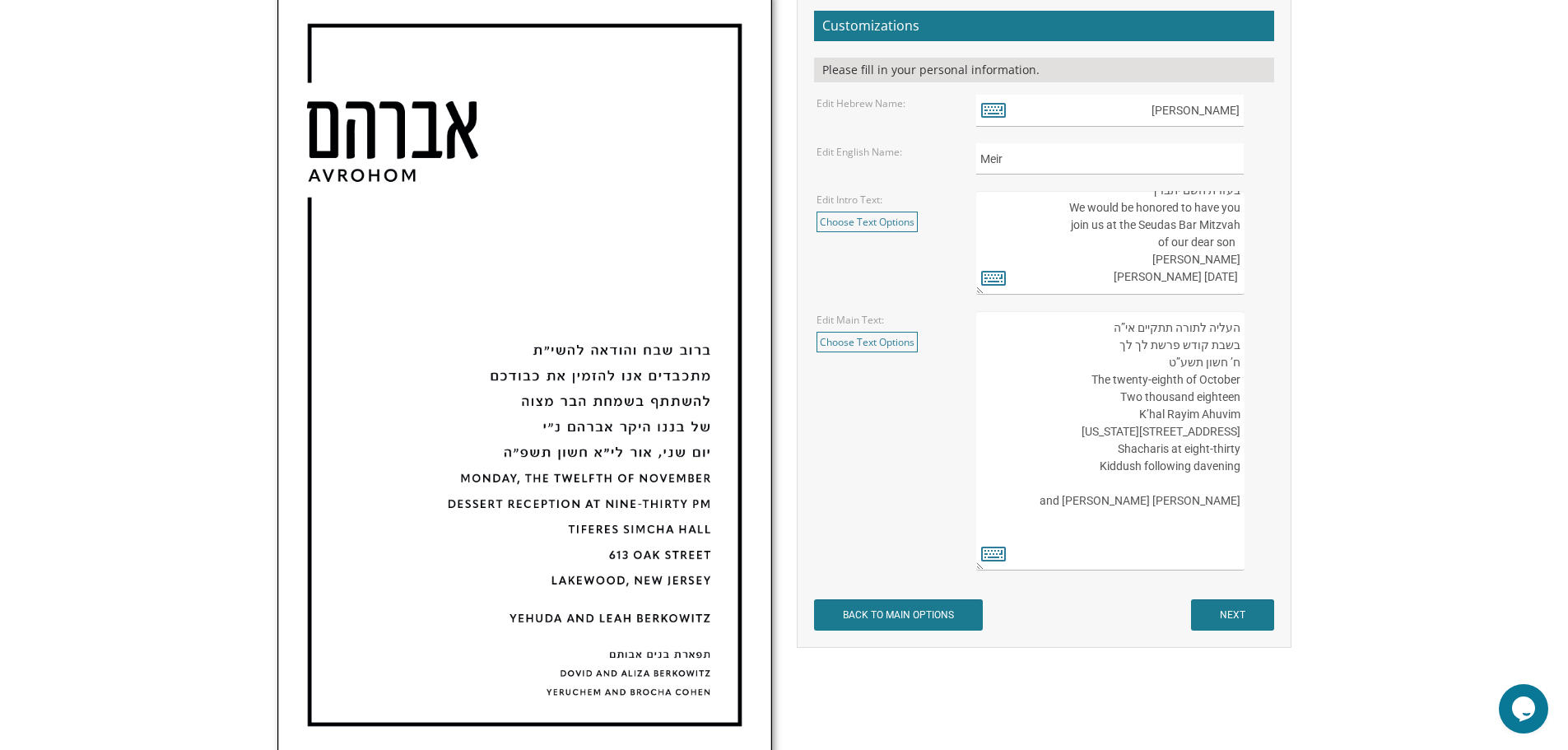
click at [1237, 264] on textarea "בעזרת השם יתברך We would be honored to have you join us at the Seudas Bar Mitzv…" at bounding box center [1110, 243] width 268 height 104
click at [1098, 258] on textarea "בעזרת השם יתברך We would be honored to have you join us at the Seudas Bar Mitzv…" at bounding box center [1110, 243] width 268 height 104
paste textarea "The Bertram Inn Hotel & Conference Center"
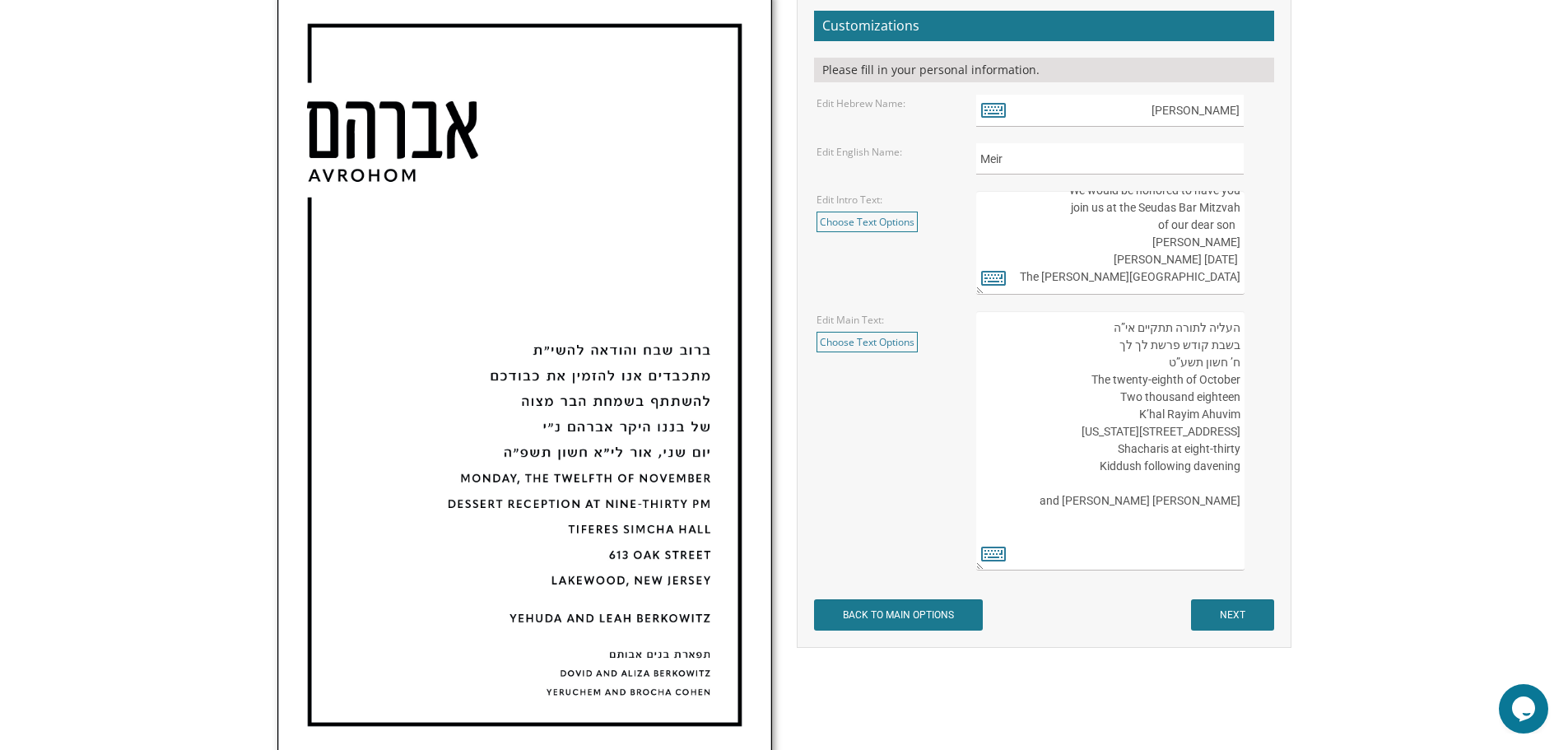
click at [1230, 288] on textarea "בעזרת השם יתברך We would be honored to have you join us at the Seudas Bar Mitzv…" at bounding box center [1110, 243] width 268 height 104
paste textarea "600 N Aurora Rd, Aurora, OH 44202"
click at [1166, 287] on textarea "בעזרת השם יתברך We would be honored to have you join us at the Seudas Bar Mitzv…" at bounding box center [1110, 243] width 268 height 104
click at [1186, 268] on textarea "בעזרת השם יתברך We would be honored to have you join us at the Seudas Bar Mitzv…" at bounding box center [1110, 243] width 268 height 104
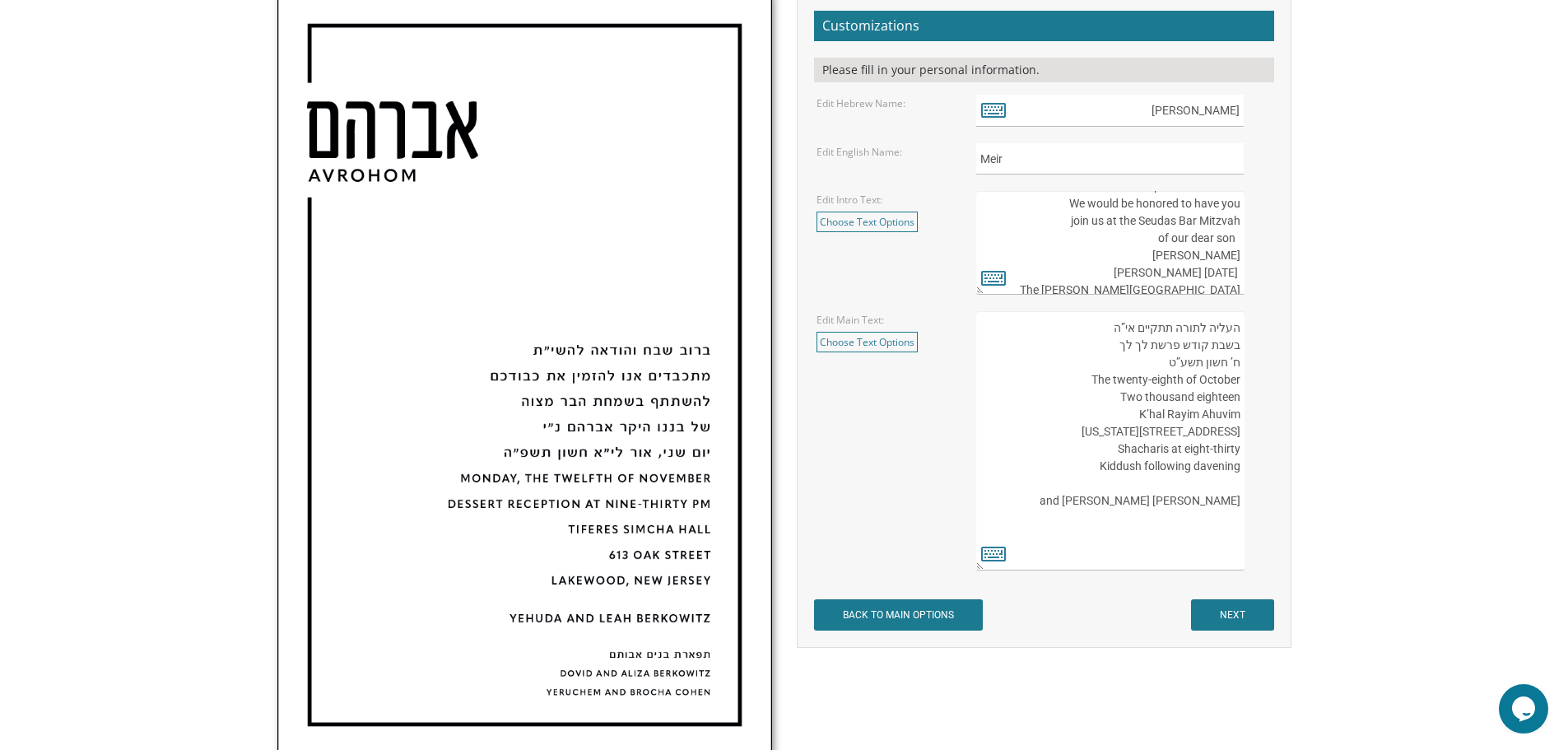
scroll to position [104, 0]
drag, startPoint x: 1095, startPoint y: 272, endPoint x: 1239, endPoint y: 370, distance: 174.2
click at [1239, 370] on form "Customizations Please fill in your personal information. Edit Hebrew Name: מאיר…" at bounding box center [1044, 321] width 460 height 621
type textarea "בעזרת השם יתברך We would be honored to have you join us at the Seudas Bar Mitzv…"
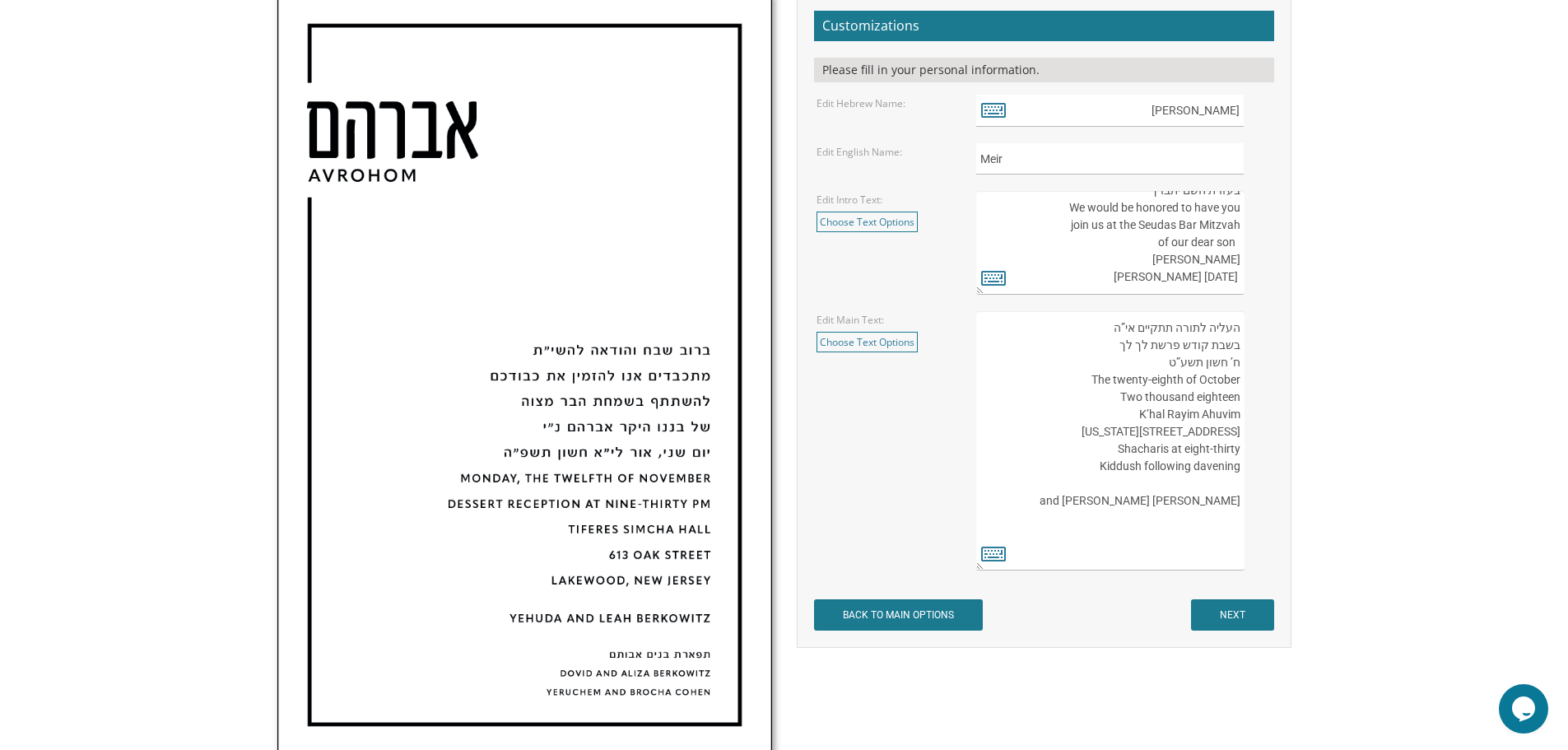
drag, startPoint x: 1239, startPoint y: 488, endPoint x: 1245, endPoint y: 330, distance: 158.1
click at [1245, 330] on div "העליה לתורה תתקיים אי”ה בשבת קודש פרשת לך לך ח’ חשון תשע”ט The twenty-eighth of…" at bounding box center [1124, 441] width 294 height 260
paste textarea "The Bertram Inn Hotel & Conference Center 600 N Aurora Rd, Aurora, OH 44202"
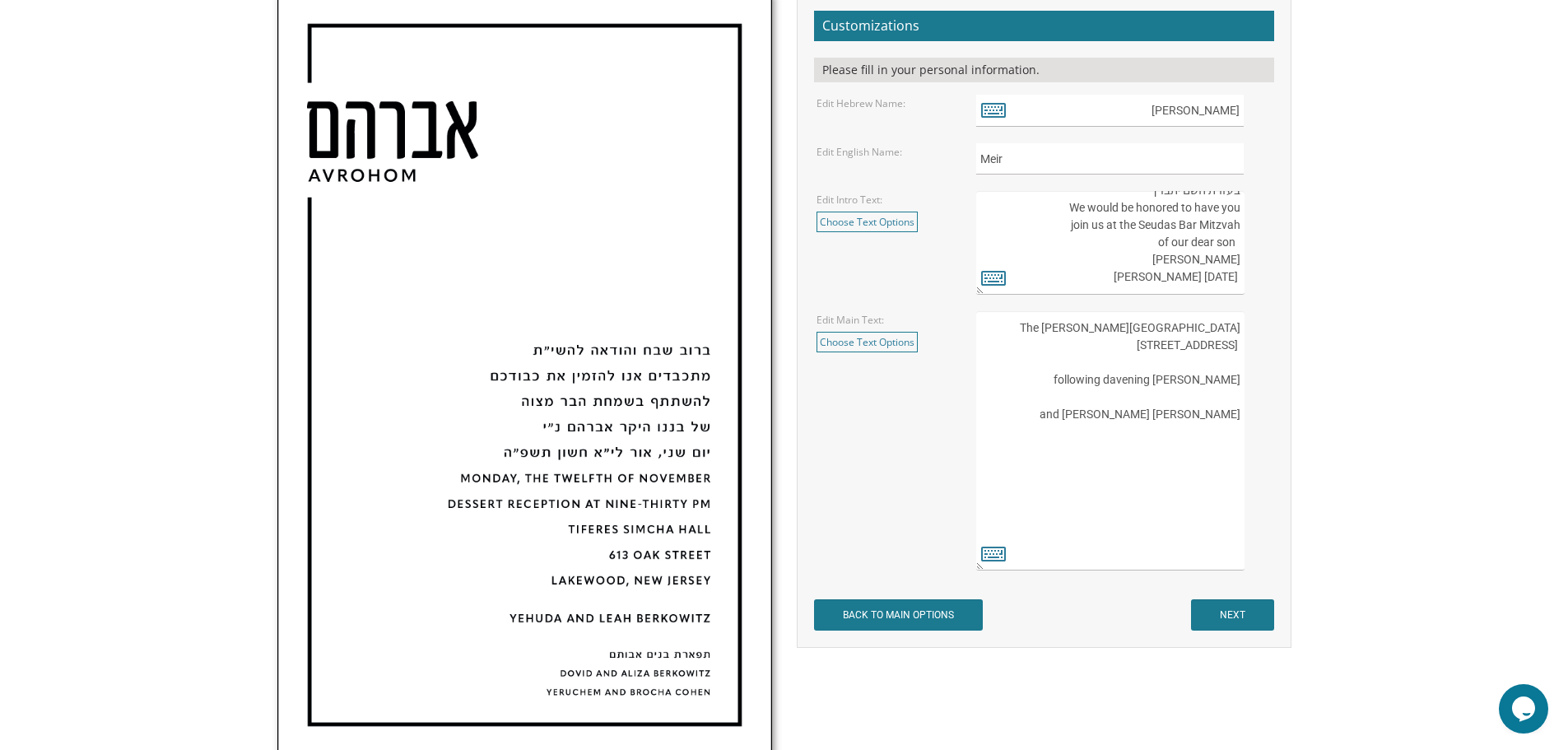
click at [1101, 337] on textarea "העליה לתורה תתקיים אי”ה בשבת קודש פרשת לך לך ח’ חשון תשע”ט The twenty-eighth of…" at bounding box center [1110, 441] width 268 height 260
click at [1240, 280] on textarea "בעזרת השם יתברך We would be honored to have you join us at the Seudas Bar Mitzv…" at bounding box center [1110, 243] width 268 height 104
click at [1186, 332] on textarea "העליה לתורה תתקיים אי”ה בשבת קודש פרשת לך לך ח’ חשון תשע”ט The twenty-eighth of…" at bounding box center [1110, 441] width 268 height 260
click at [1216, 395] on textarea "העליה לתורה תתקיים אי”ה בשבת קודש פרשת לך לך ח’ חשון תשע”ט The twenty-eighth of…" at bounding box center [1110, 441] width 268 height 260
click at [1211, 324] on textarea "העליה לתורה תתקיים אי”ה בשבת קודש פרשת לך לך ח’ חשון תשע”ט The twenty-eighth of…" at bounding box center [1110, 441] width 268 height 260
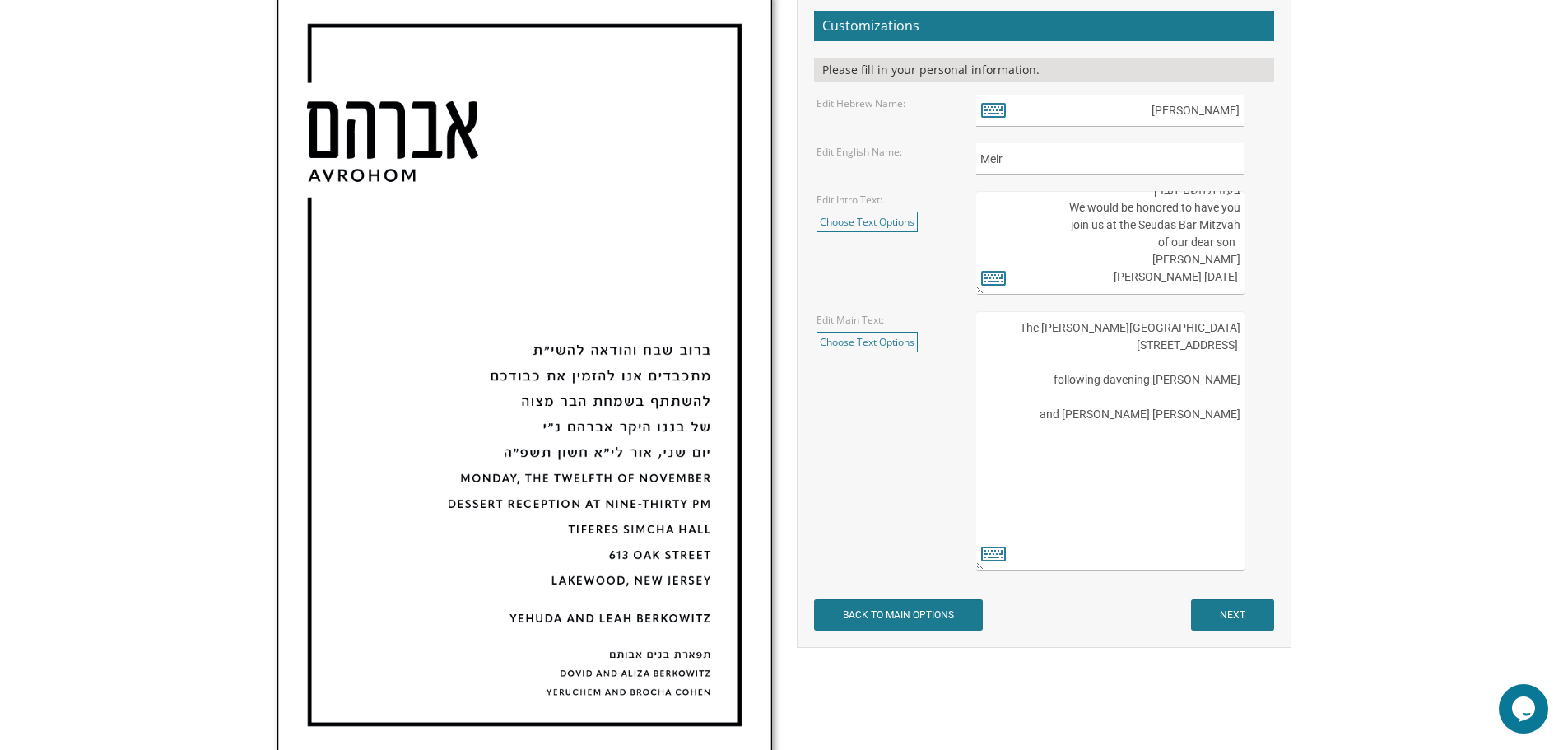
click at [1207, 399] on textarea "העליה לתורה תתקיים אי”ה בשבת קודש פרשת לך לך ח’ חשון תשע”ט The twenty-eighth of…" at bounding box center [1110, 441] width 268 height 260
click at [1199, 330] on textarea "העליה לתורה תתקיים אי”ה בשבת קודש פרשת לך לך ח’ חשון תשע”ט The twenty-eighth of…" at bounding box center [1110, 441] width 268 height 260
drag, startPoint x: 1124, startPoint y: 449, endPoint x: 1239, endPoint y: 449, distance: 115.0
click at [1239, 449] on textarea "העליה לתורה תתקיים אי”ה בשבת קודש פרשת לך לך ח’ חשון תשע”ט The twenty-eighth of…" at bounding box center [1110, 441] width 268 height 260
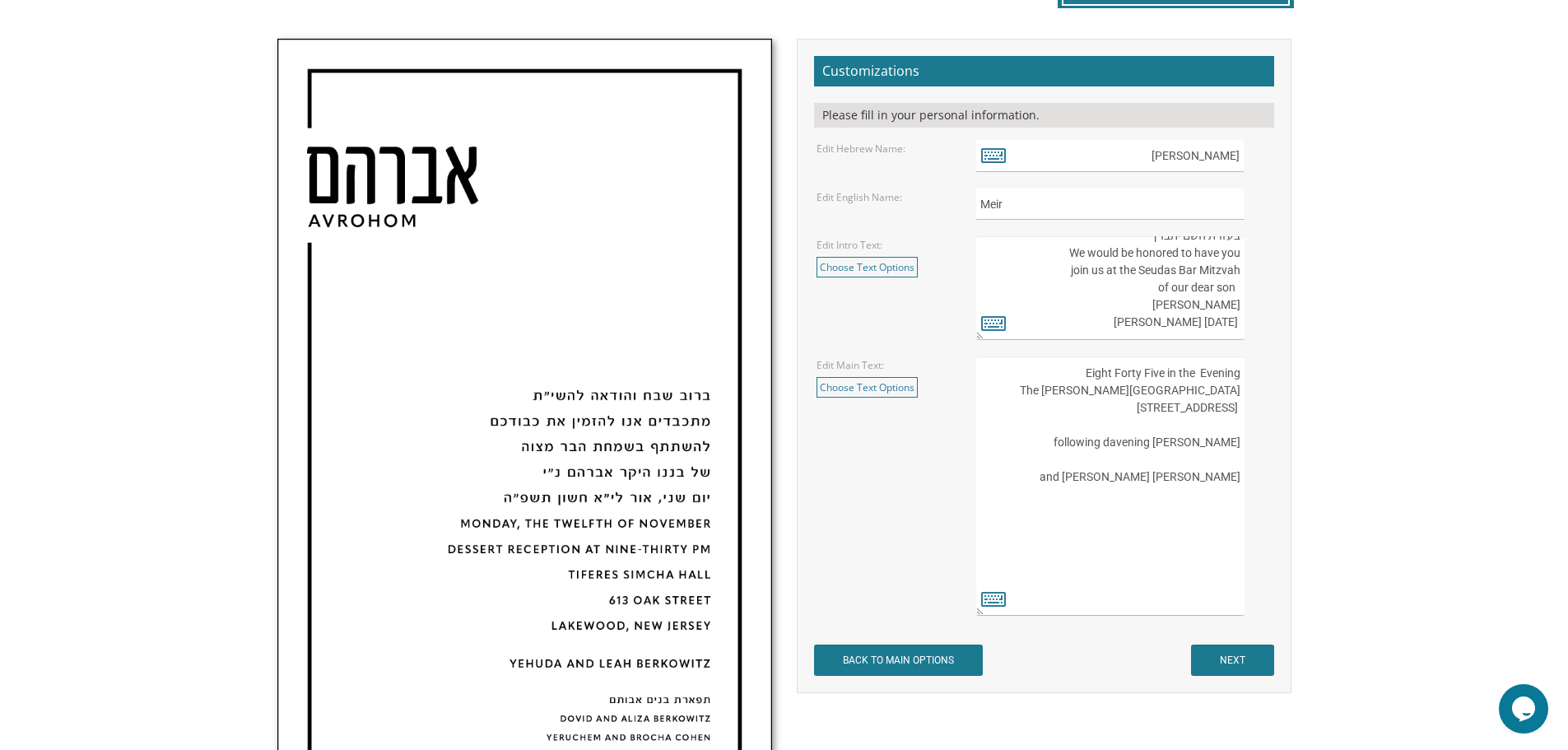
scroll to position [494, 0]
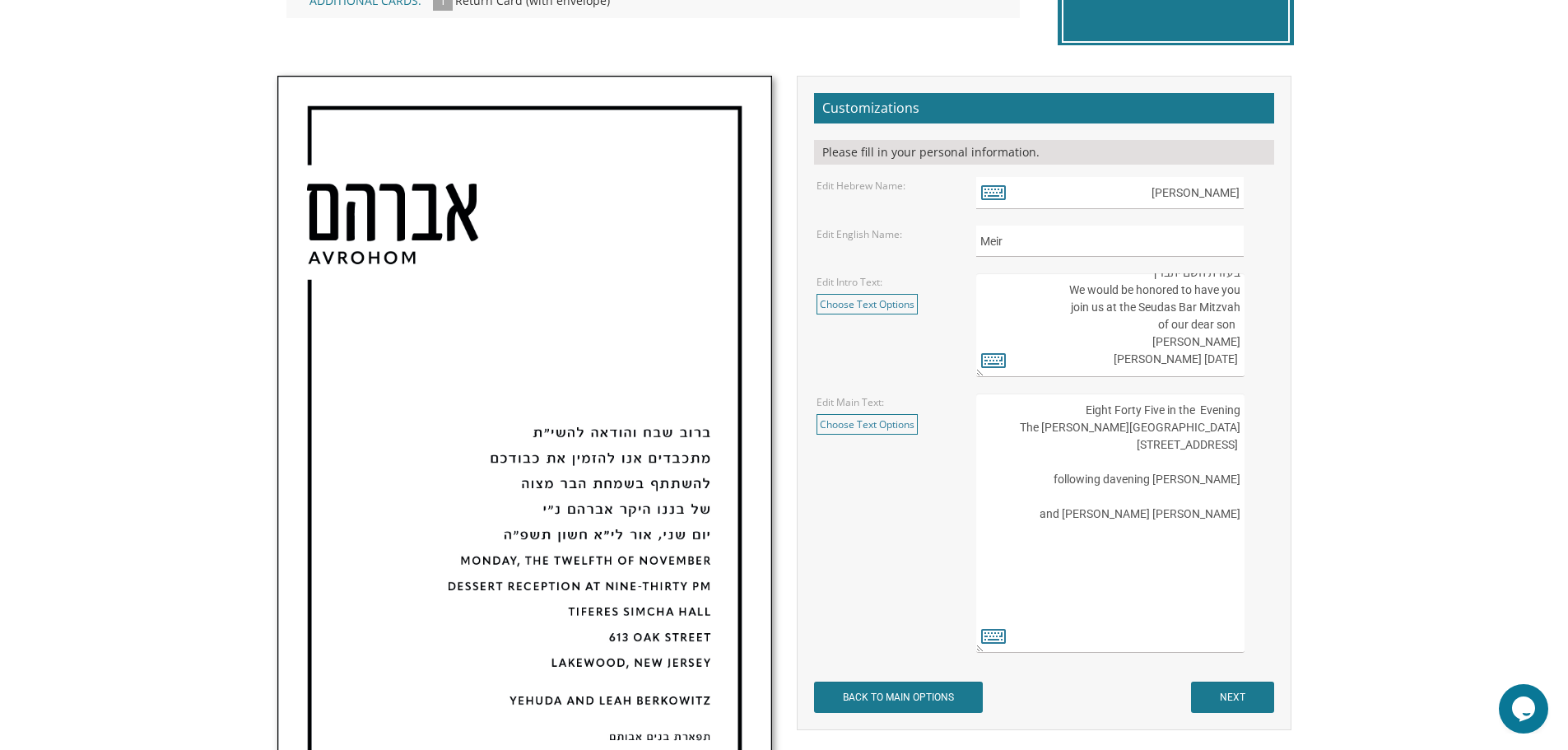
type textarea "Eight Forty Five in the Evening The Bertram Inn Hotel & Conference Center 600 N…"
drag, startPoint x: 1097, startPoint y: 358, endPoint x: 1238, endPoint y: 362, distance: 141.1
click at [1238, 362] on textarea "בעזרת השם יתברך We would be honored to have you join us at the Seudas Bar Mitzv…" at bounding box center [1110, 325] width 268 height 104
type textarea "בעזרת השם יתברך We would be honored to have you join us at the Seudas Bar Mitzv…"
click at [1082, 409] on textarea "העליה לתורה תתקיים אי”ה בשבת קודש פרשת לך לך ח’ חשון תשע”ט The twenty-eighth of…" at bounding box center [1110, 524] width 268 height 260
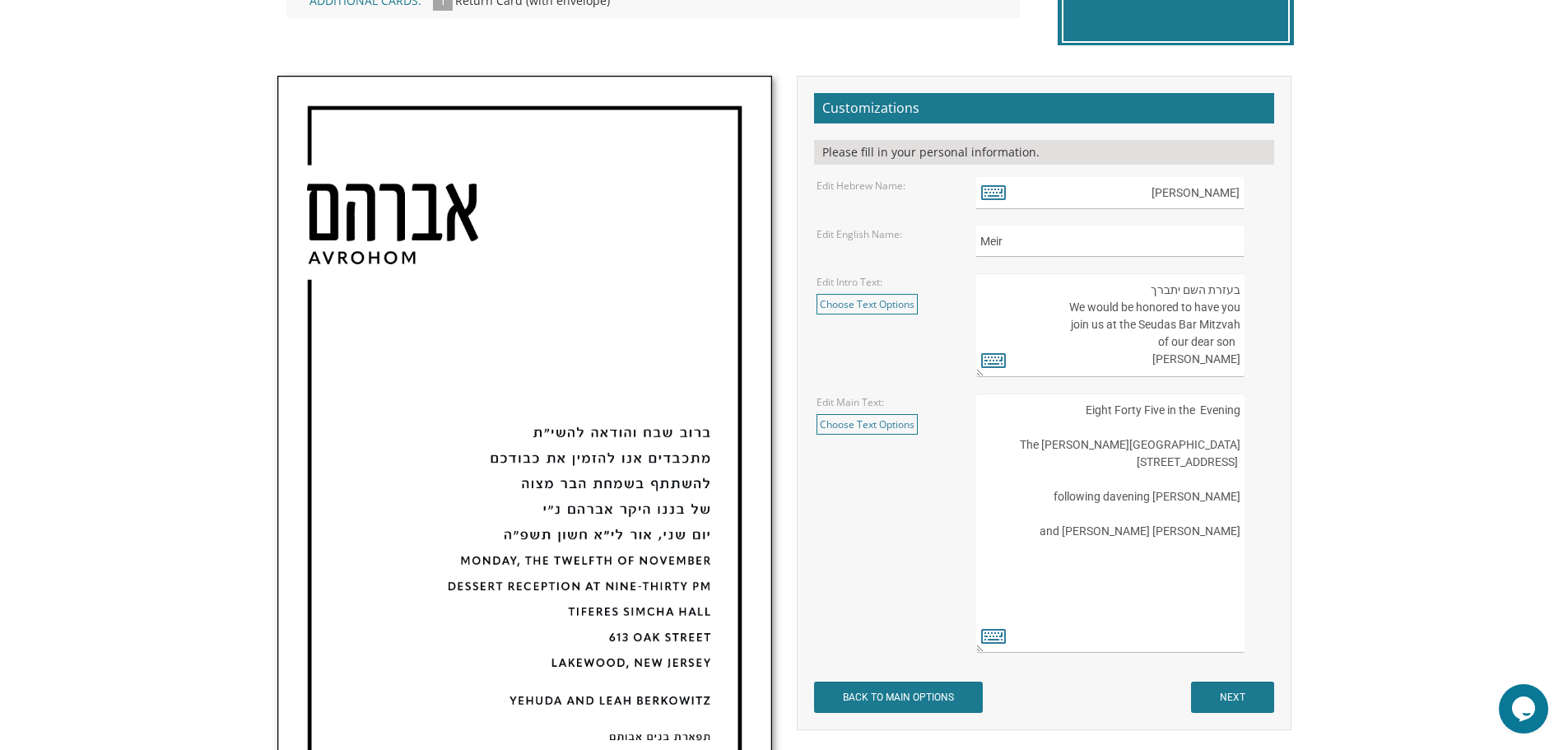
click at [1082, 409] on textarea "העליה לתורה תתקיים אי”ה בשבת קודש פרשת לך לך ח’ חשון תשע”ט The twenty-eighth of…" at bounding box center [1110, 524] width 268 height 260
paste textarea "October 25 Motzie Shabbes"
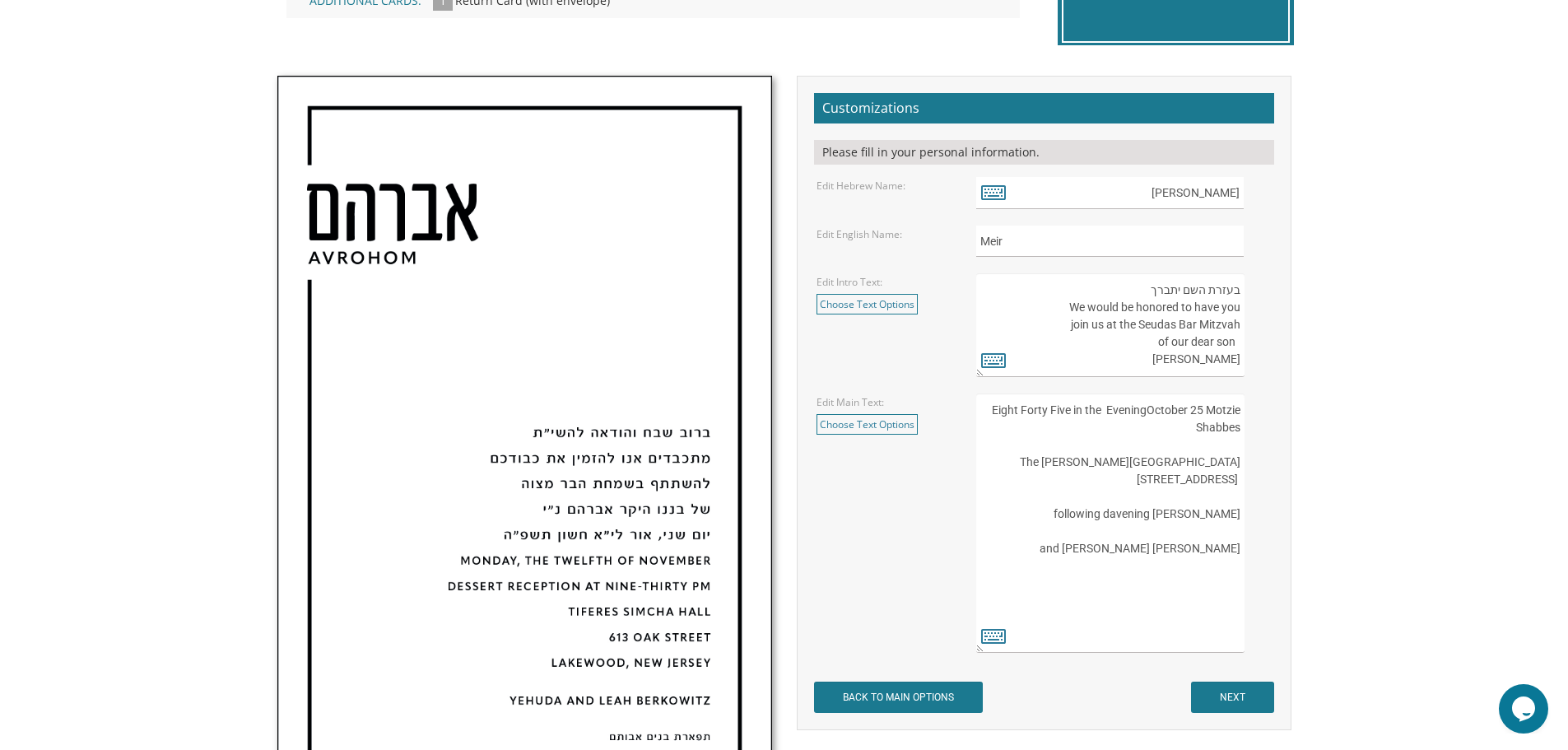
click at [1211, 409] on textarea "העליה לתורה תתקיים אי”ה בשבת קודש פרשת לך לך ח’ חשון תשע”ט The twenty-eighth of…" at bounding box center [1110, 524] width 268 height 260
click at [1203, 410] on textarea "העליה לתורה תתקיים אי”ה בשבת קודש פרשת לך לך ח’ חשון תשע”ט The twenty-eighth of…" at bounding box center [1110, 524] width 268 height 260
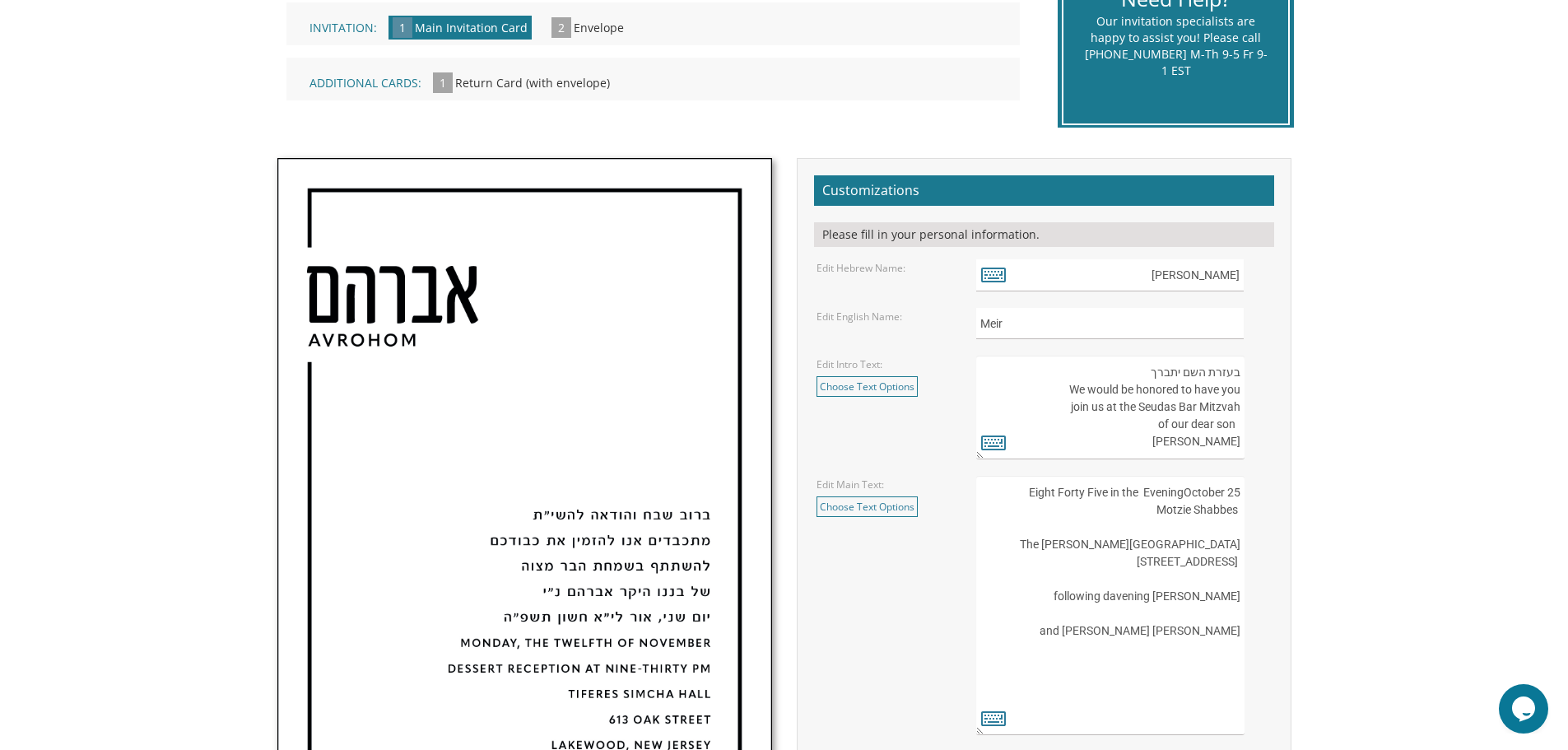
scroll to position [0, 0]
click at [1216, 375] on textarea "בעזרת השם יתברך We would be honored to have you join us at the Seudas Bar Mitzv…" at bounding box center [1110, 407] width 268 height 104
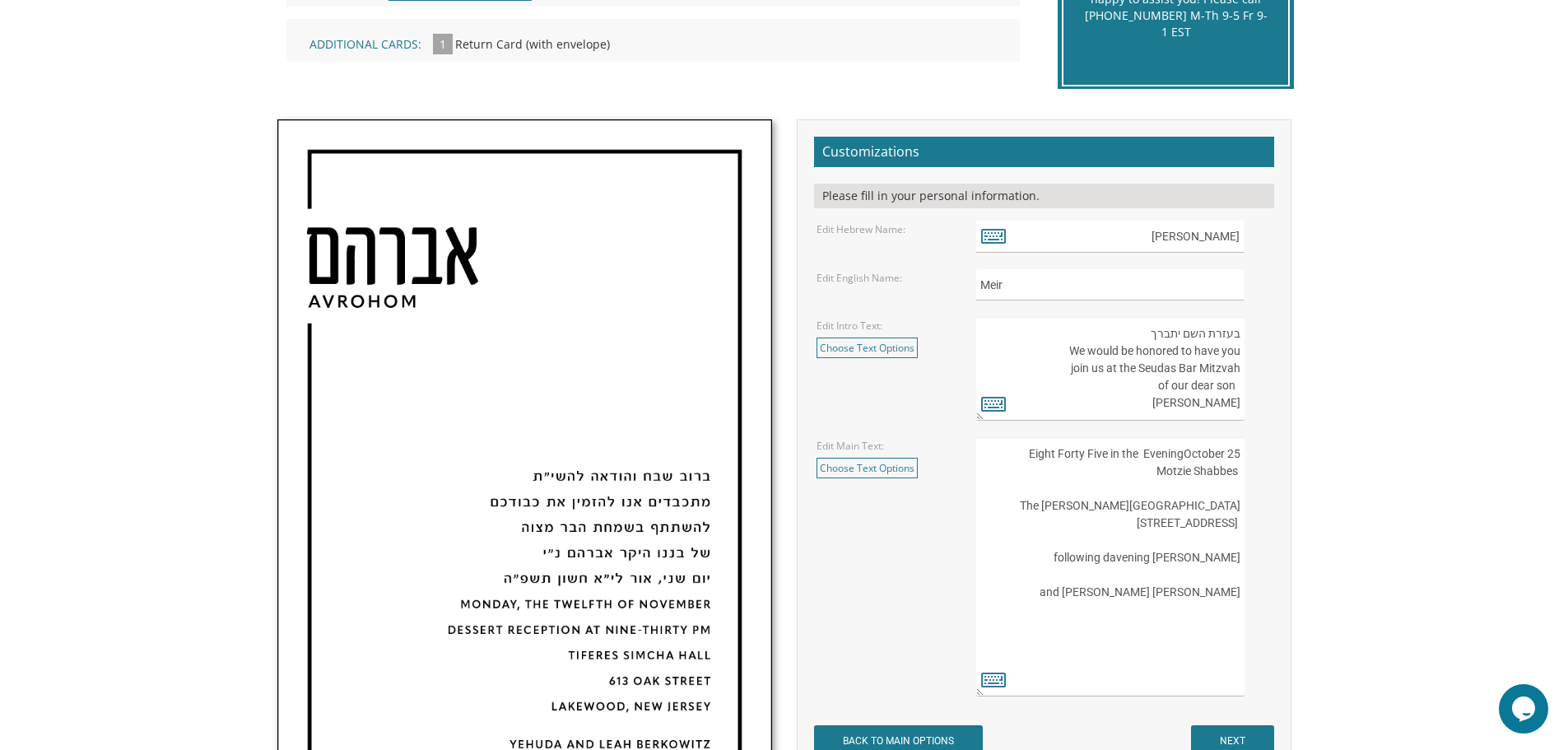
scroll to position [411, 0]
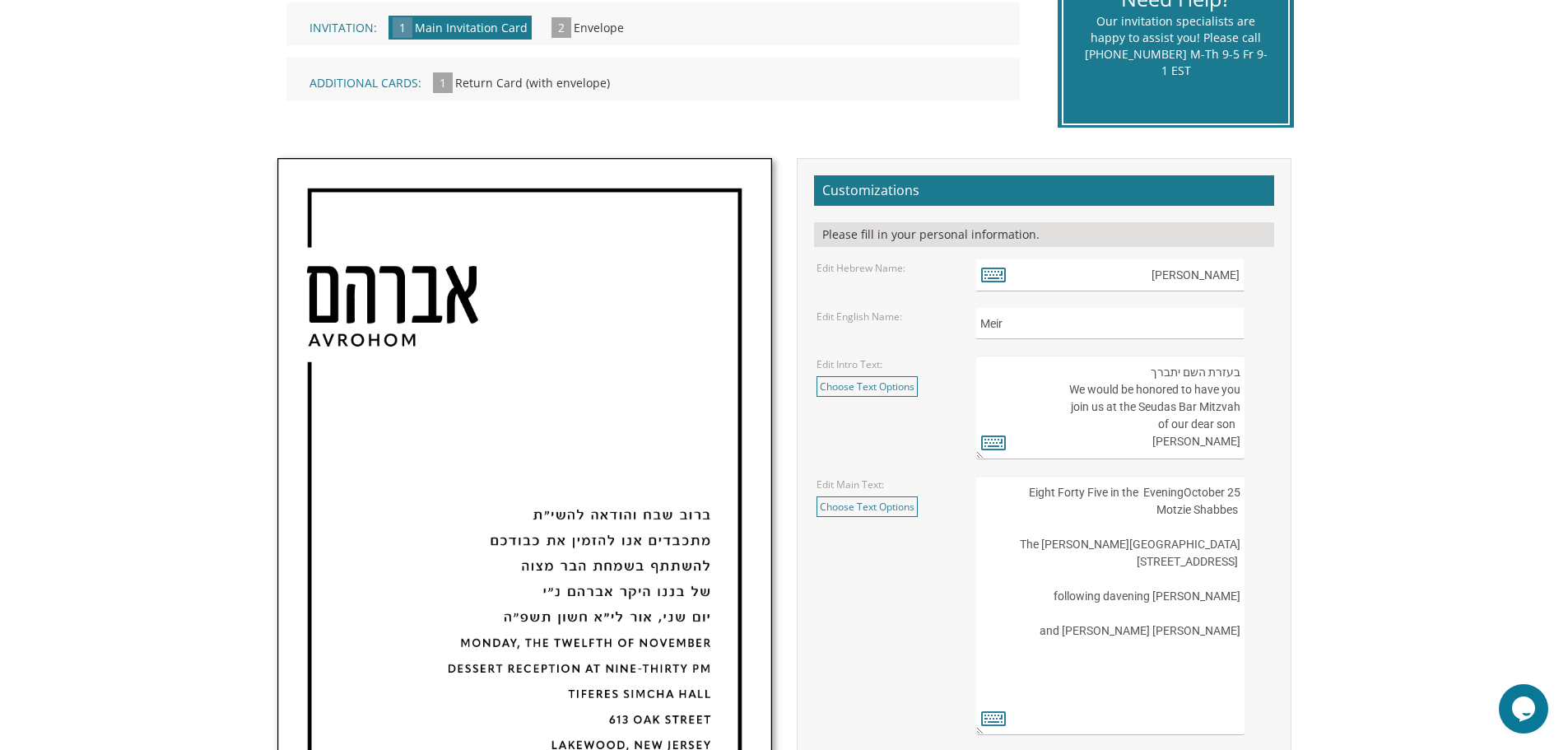
click at [1161, 520] on textarea "העליה לתורה תתקיים אי”ה בשבת קודש פרשת לך לך ח’ חשון תשע”ט The twenty-eighth of…" at bounding box center [1110, 606] width 268 height 260
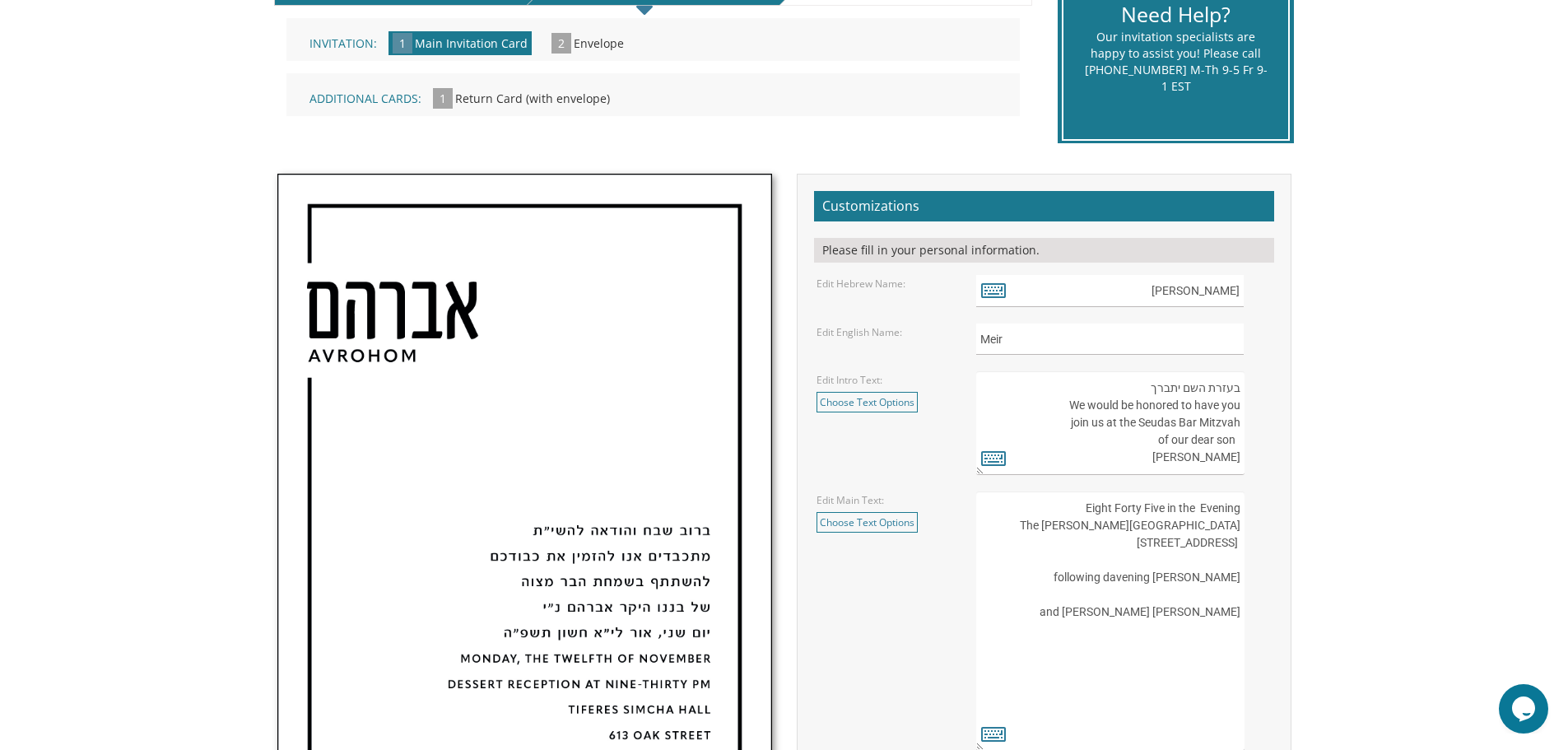
scroll to position [494, 0]
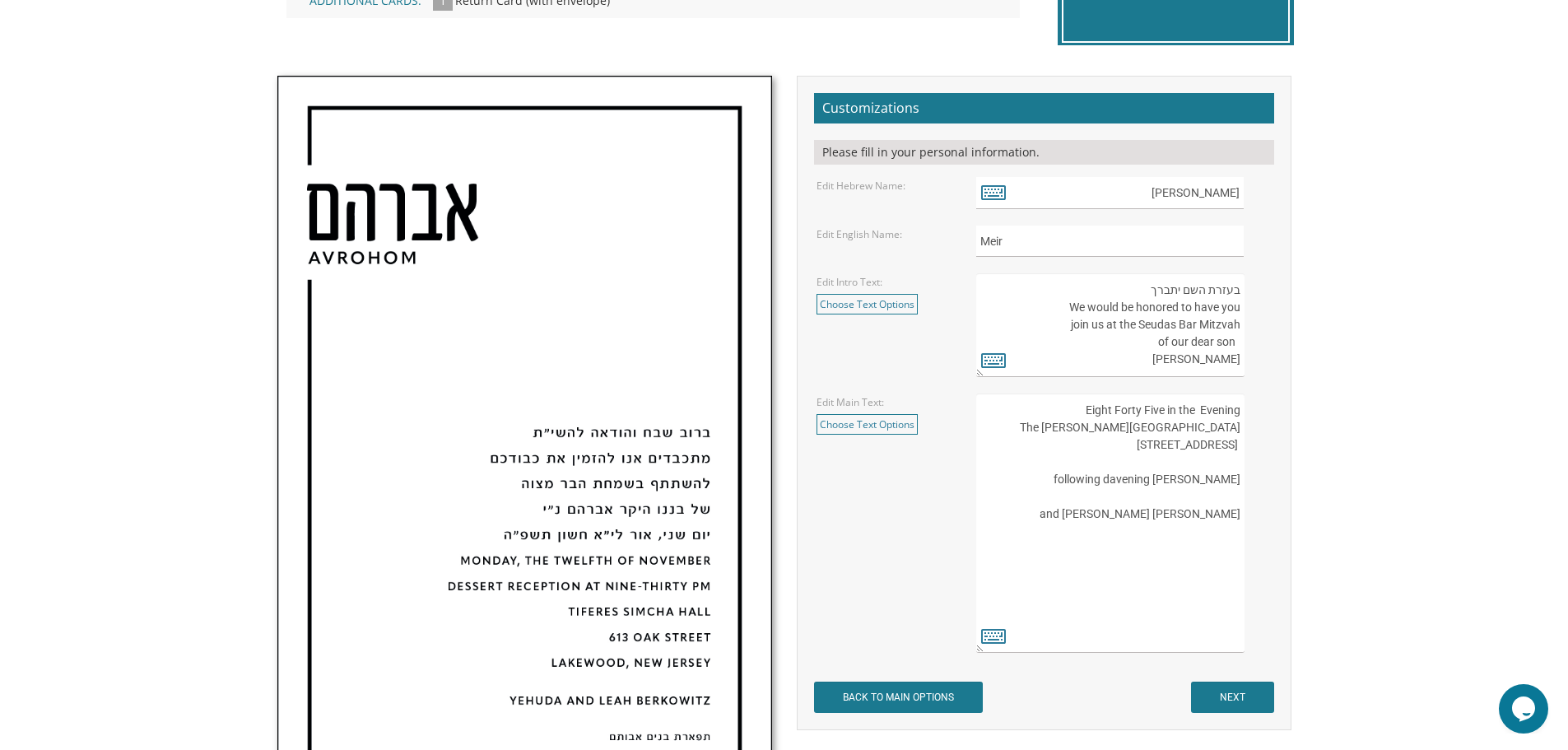
type textarea "Eight Forty Five in the Evening The Bertram Inn Hotel & Conference Center 600 N…"
type textarea "בעזרת השם יתברך We would be honored to have you join us at the Seudas Bar Mitzv…"
click at [1170, 433] on textarea "העליה לתורה תתקיים אי”ה בשבת קודש פרשת לך לך ח’ חשון תשע”ט The twenty-eighth of…" at bounding box center [1110, 524] width 268 height 260
click at [1164, 363] on textarea "בעזרת השם יתברך We would be honored to have you join us at the Seudas Bar Mitzv…" at bounding box center [1110, 325] width 268 height 104
click at [1081, 409] on textarea "העליה לתורה תתקיים אי”ה בשבת קודש פרשת לך לך ח’ חשון תשע”ט The twenty-eighth of…" at bounding box center [1110, 524] width 268 height 260
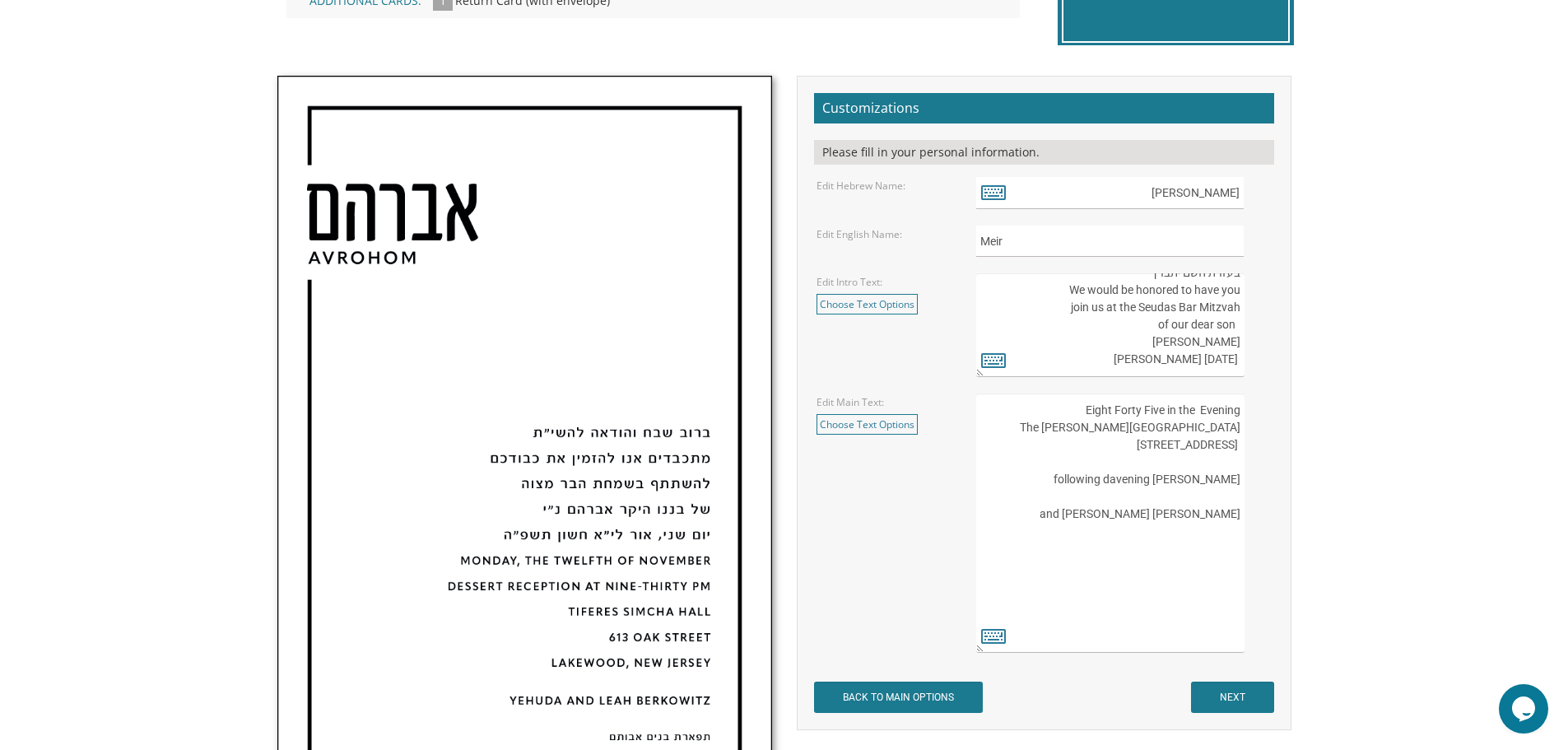
click at [1239, 410] on textarea "העליה לתורה תתקיים אי”ה בשבת קודש פרשת לך לך ח’ חשון תשע”ט The twenty-eighth of…" at bounding box center [1110, 524] width 268 height 260
type textarea "Eight Forty Five in the Evening The Bertram Inn Hotel & Conference Center 600 N…"
drag, startPoint x: 1096, startPoint y: 357, endPoint x: 1244, endPoint y: 357, distance: 148.0
click at [1244, 357] on textarea "בעזרת השם יתברך We would be honored to have you join us at the Seudas Bar Mitzv…" at bounding box center [1110, 325] width 268 height 104
type textarea "בעזרת השם יתברך We would be honored to have you join us at the Seudas Bar Mitzv…"
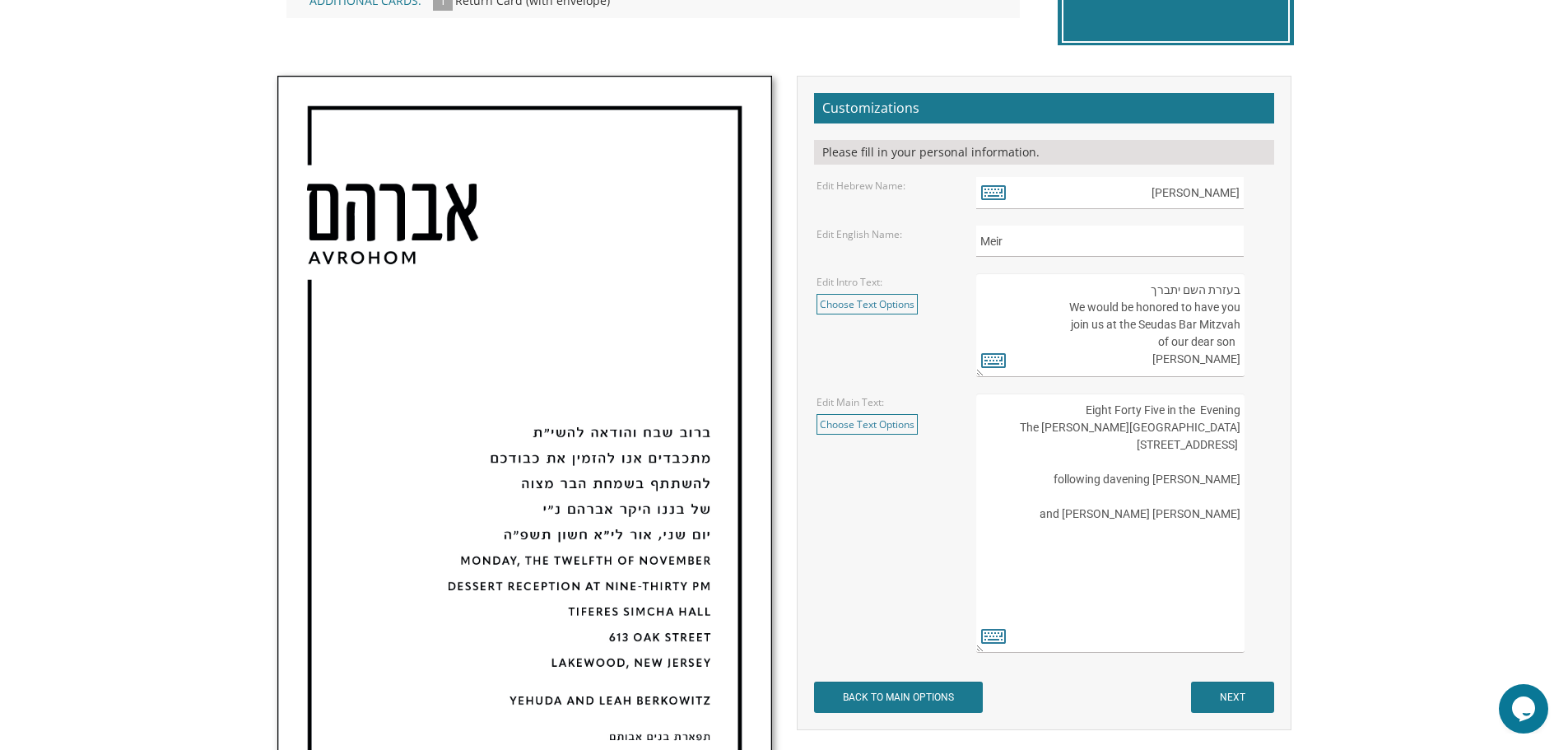
click at [1143, 410] on textarea "העליה לתורה תתקיים אי”ה בשבת קודש פרשת לך לך ח’ חשון תשע”ט The twenty-eighth of…" at bounding box center [1110, 524] width 268 height 260
paste textarea "October 25 Motzie Shabbes"
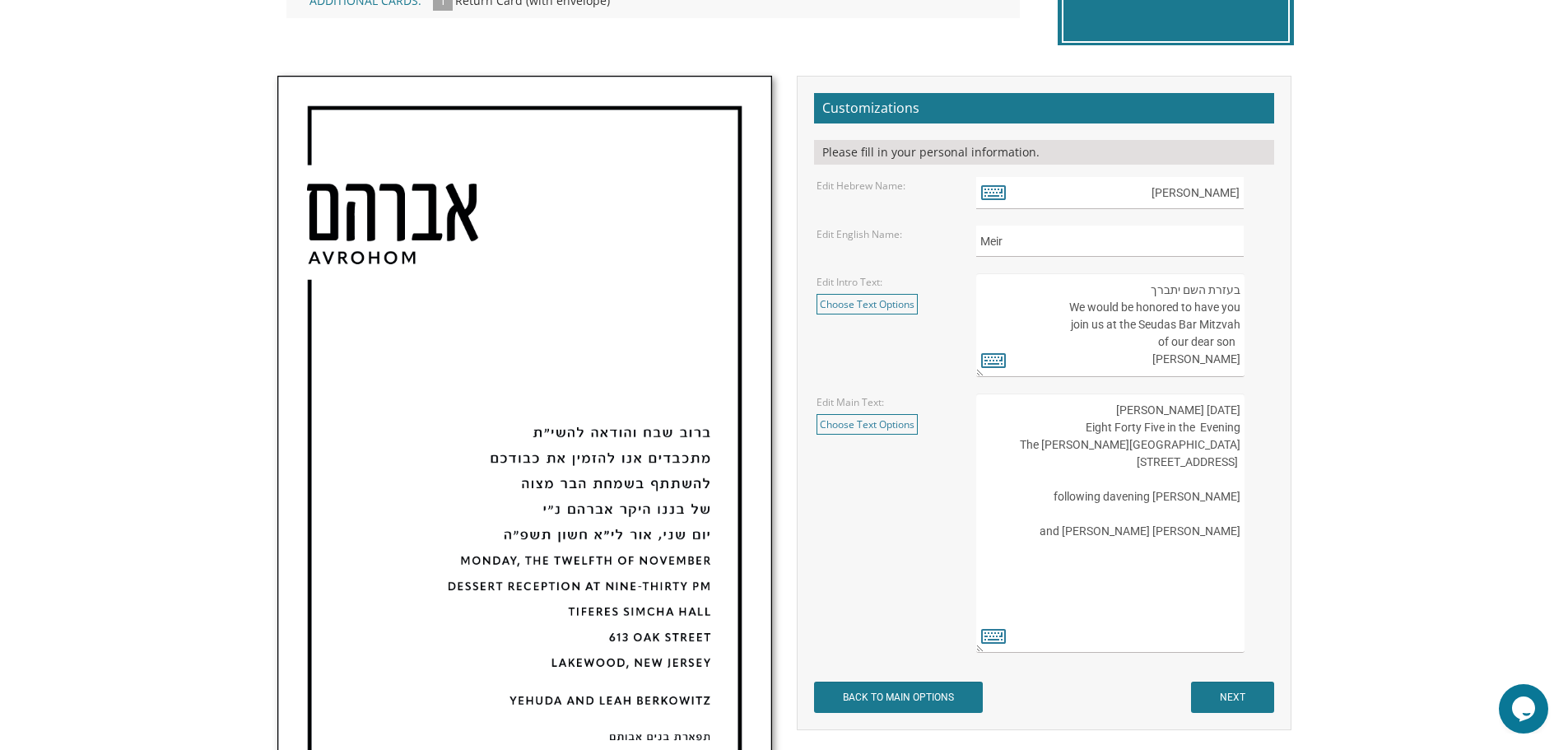
click at [1159, 414] on textarea "העליה לתורה תתקיים אי”ה בשבת קודש פרשת לך לך ח’ חשון תשע”ט The twenty-eighth of…" at bounding box center [1110, 524] width 268 height 260
drag, startPoint x: 1171, startPoint y: 415, endPoint x: 1403, endPoint y: 571, distance: 279.6
click at [1417, 583] on body "My Cart {{shoppingcart.totalQuantityDisplay}} Total: {{shoppingcart.subtotal}} …" at bounding box center [784, 501] width 1568 height 1990
drag, startPoint x: 1157, startPoint y: 410, endPoint x: 1236, endPoint y: 413, distance: 79.1
click at [1236, 413] on textarea "העליה לתורה תתקיים אי”ה בשבת קודש פרשת לך לך ח’ חשון תשע”ט The twenty-eighth of…" at bounding box center [1110, 524] width 268 height 260
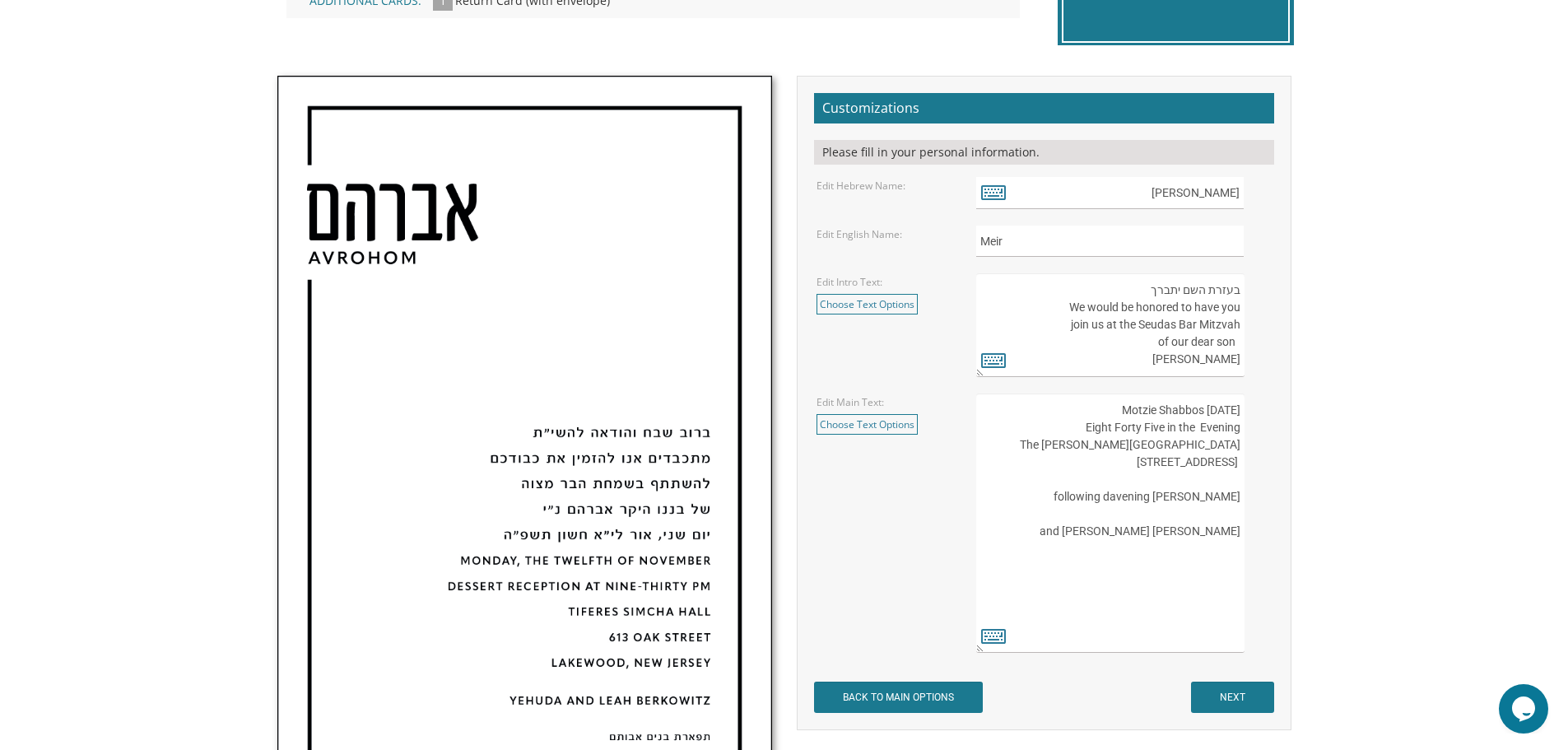
click at [1175, 413] on textarea "העליה לתורה תתקיים אי”ה בשבת קודש פרשת לך לך ח’ חשון תשע”ט The twenty-eighth of…" at bounding box center [1110, 524] width 268 height 260
click at [1175, 412] on textarea "העליה לתורה תתקיים אי”ה בשבת קודש פרשת לך לך ח’ חשון תשע”ט The twenty-eighth of…" at bounding box center [1110, 524] width 268 height 260
paste textarea "ei"
click at [1479, 449] on body "My Cart {{shoppingcart.totalQuantityDisplay}} Total: {{shoppingcart.subtotal}} …" at bounding box center [784, 501] width 1568 height 1990
click at [1182, 582] on textarea "העליה לתורה תתקיים אי”ה בשבת קודש פרשת לך לך ח’ חשון תשע”ט The twenty-eighth of…" at bounding box center [1110, 524] width 268 height 260
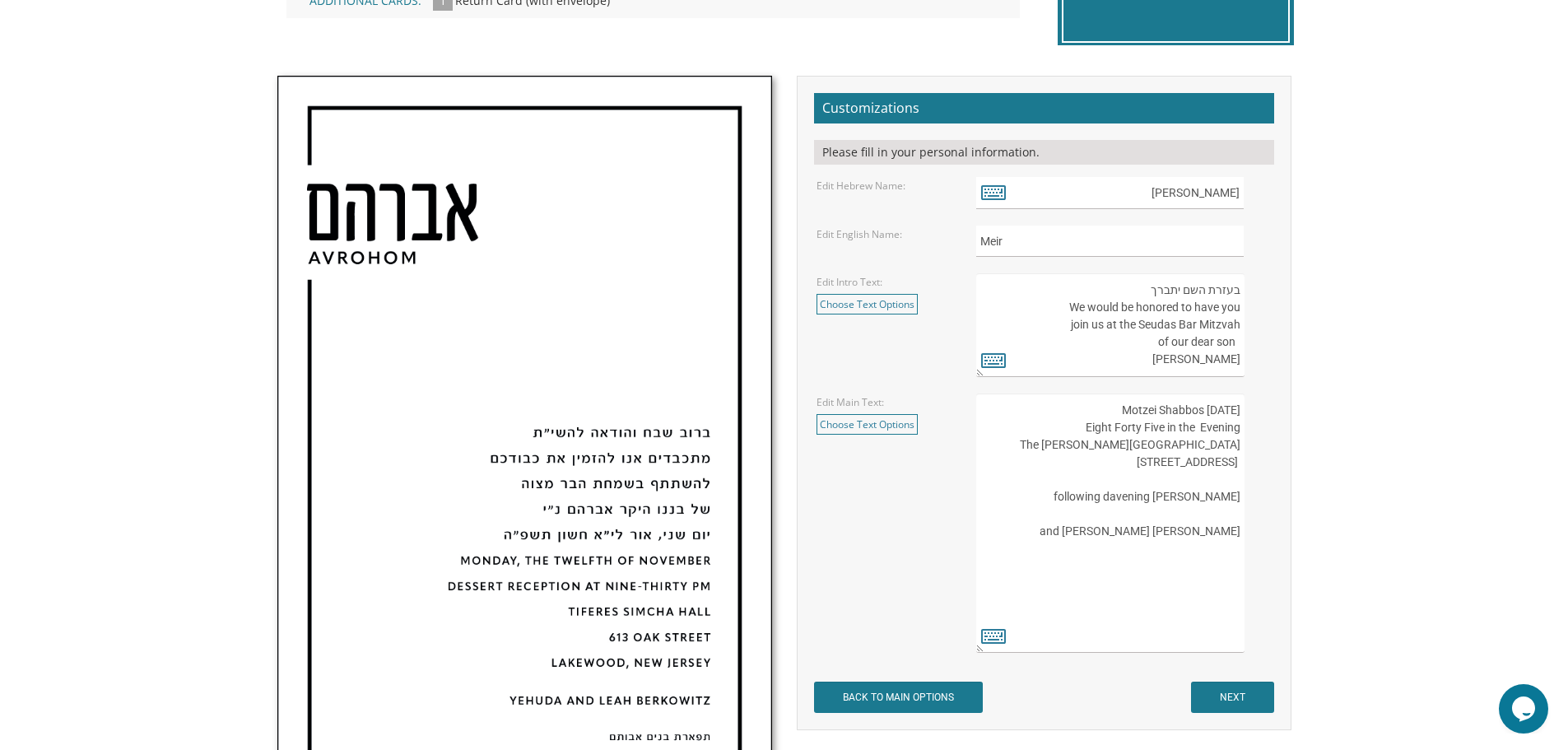
click at [1232, 565] on textarea "העליה לתורה תתקיים אי”ה בשבת קודש פרשת לך לך ח’ חשון תשע”ט The twenty-eighth of…" at bounding box center [1110, 524] width 268 height 260
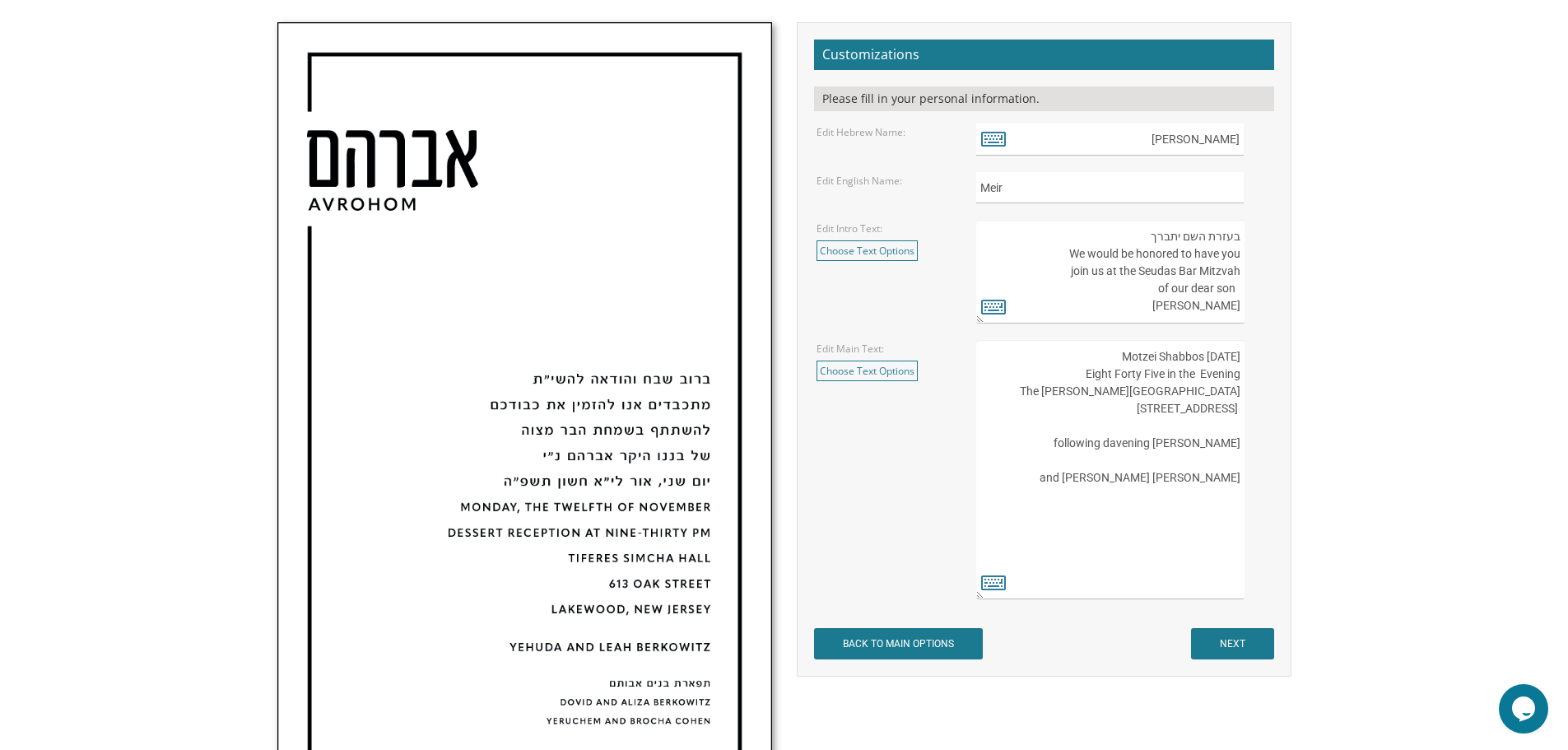
scroll to position [576, 0]
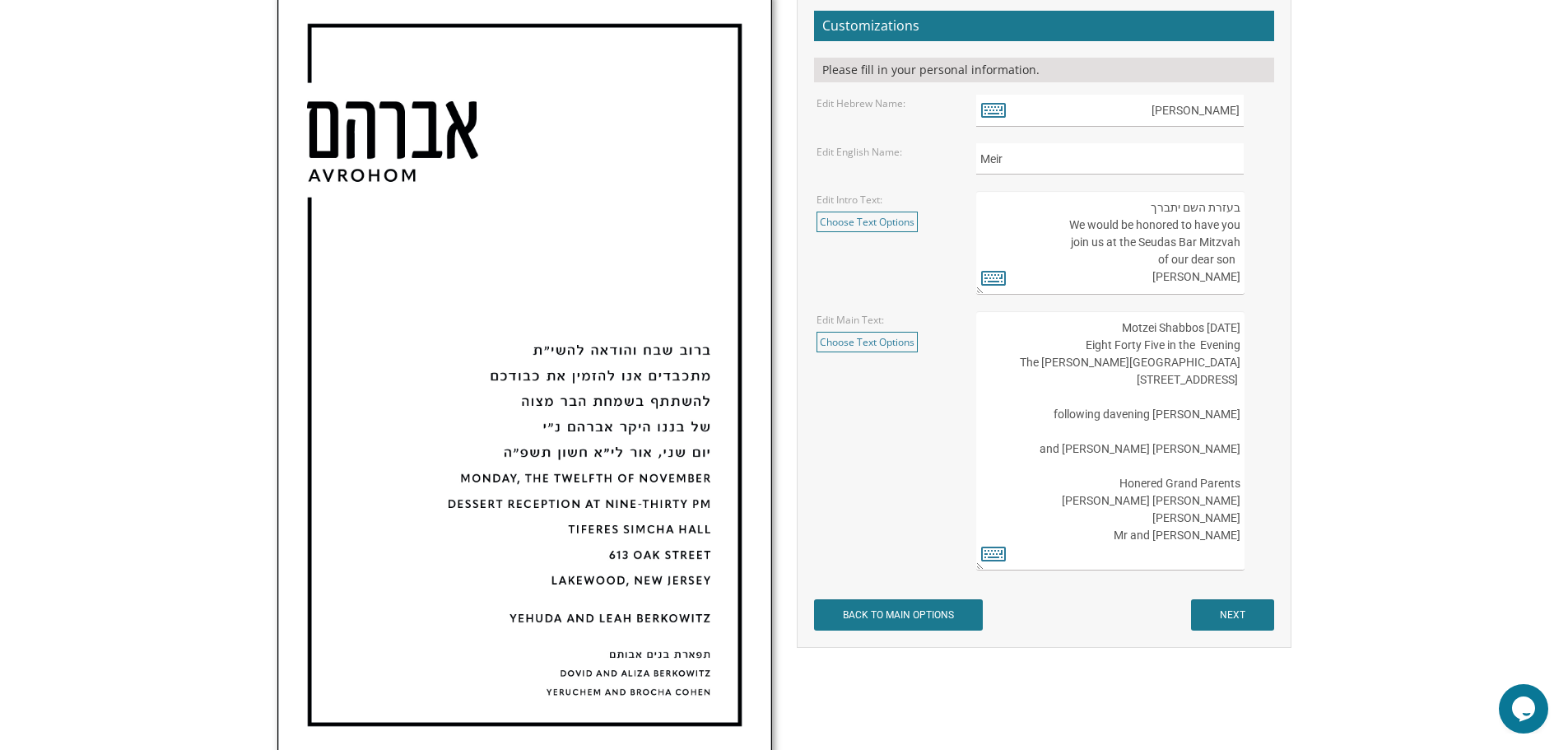
click at [1074, 550] on textarea "העליה לתורה תתקיים אי”ה בשבת קודש פרשת לך לך ח’ חשון תשע”ט The twenty-eighth of…" at bounding box center [1110, 441] width 268 height 260
click at [1067, 561] on textarea "העליה לתורה תתקיים אי”ה בשבת קודש פרשת לך לך ח’ חשון תשע”ט The twenty-eighth of…" at bounding box center [1110, 441] width 268 height 260
click at [1081, 554] on textarea "העליה לתורה תתקיים אי”ה בשבת קודש פרשת לך לך ח’ חשון תשע”ט The twenty-eighth of…" at bounding box center [1110, 441] width 268 height 260
click at [1155, 516] on textarea "העליה לתורה תתקיים אי”ה בשבת קודש פרשת לך לך ח’ חשון תשע”ט The twenty-eighth of…" at bounding box center [1110, 441] width 268 height 260
click at [1150, 499] on textarea "העליה לתורה תתקיים אי”ה בשבת קודש פרשת לך לך ח’ חשון תשע”ט The twenty-eighth of…" at bounding box center [1110, 441] width 268 height 260
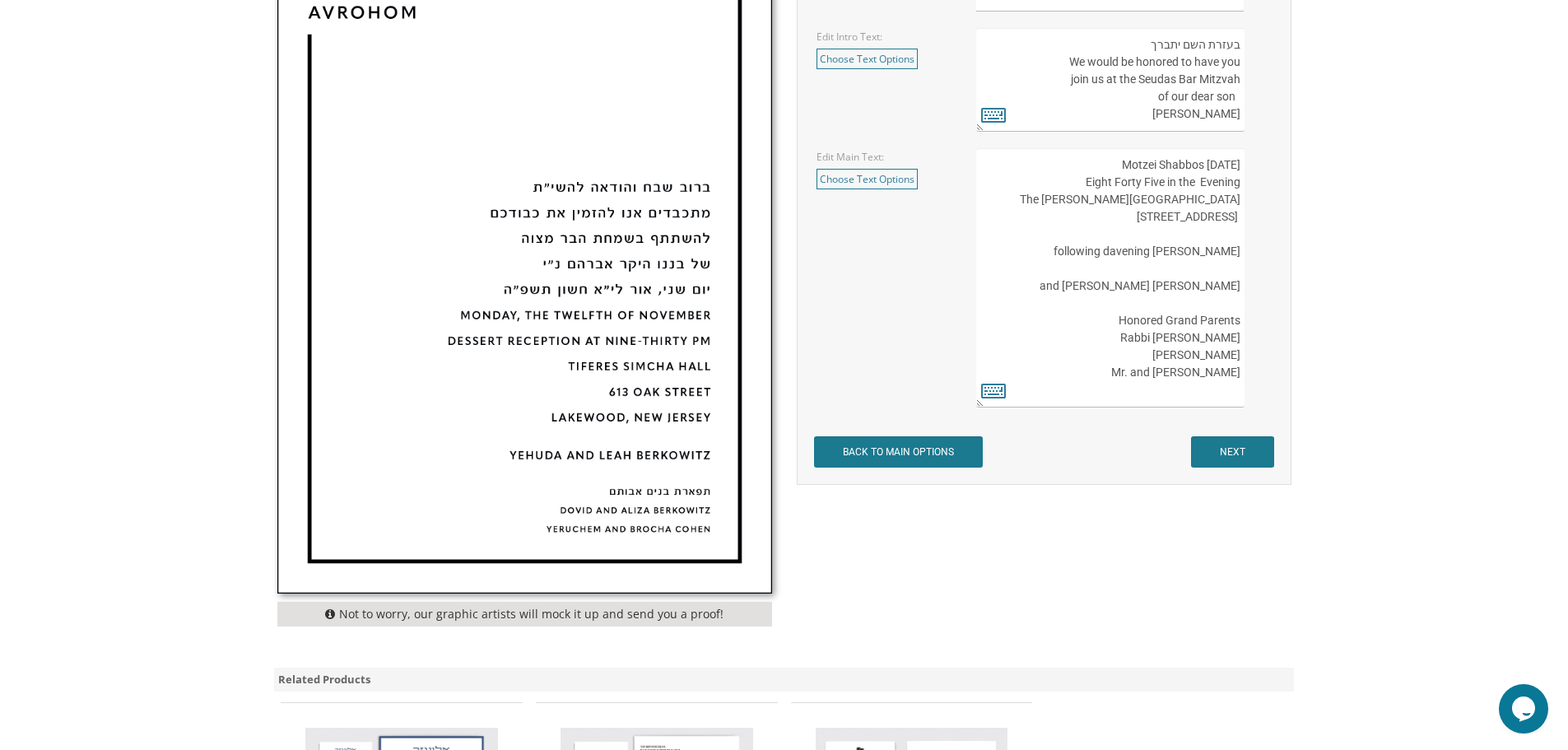
scroll to position [741, 0]
type textarea "October 25 Motzei Shabbos Eight Forty Five in the Evening The Bertram Inn Hotel…"
click at [1236, 444] on input "NEXT" at bounding box center [1233, 450] width 83 height 31
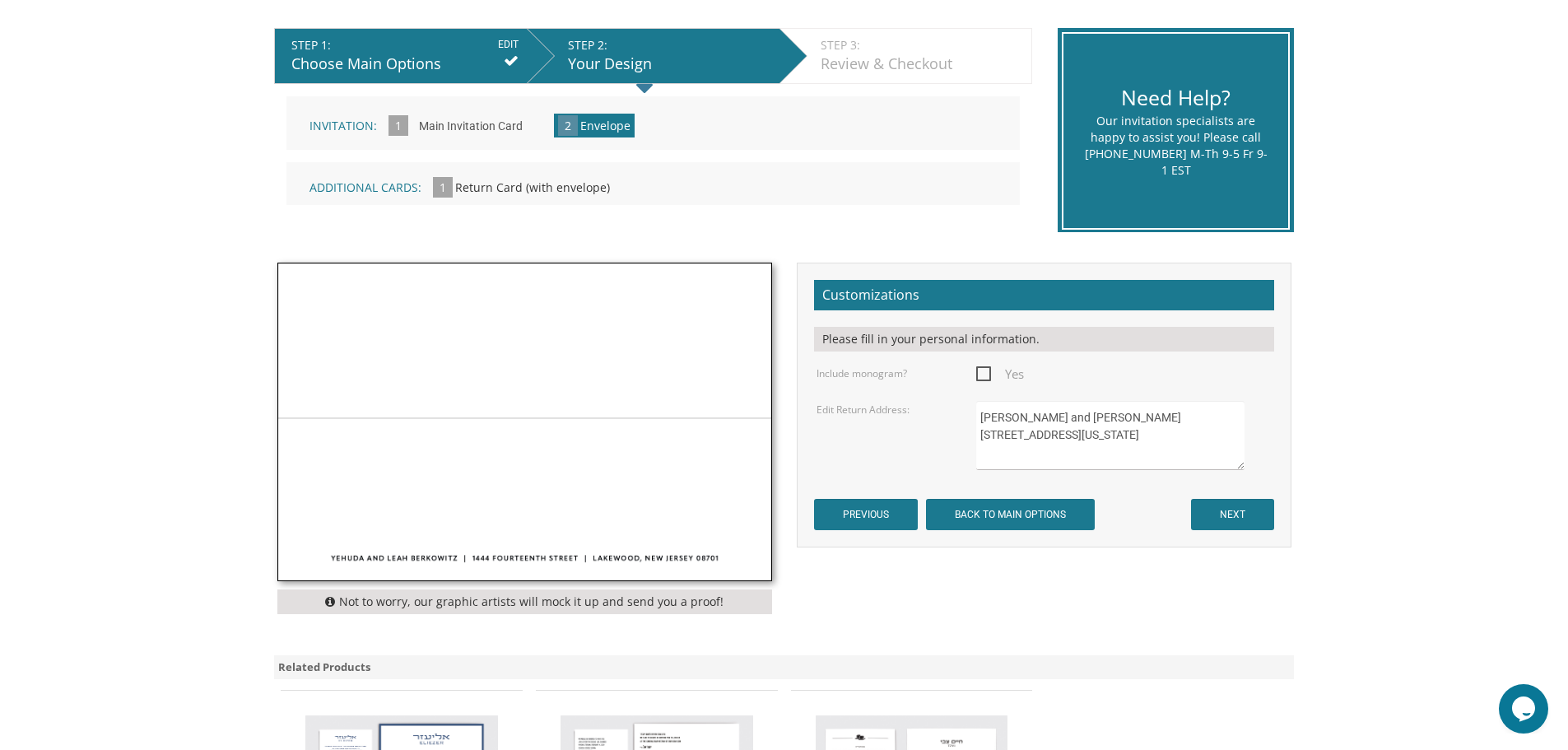
scroll to position [329, 0]
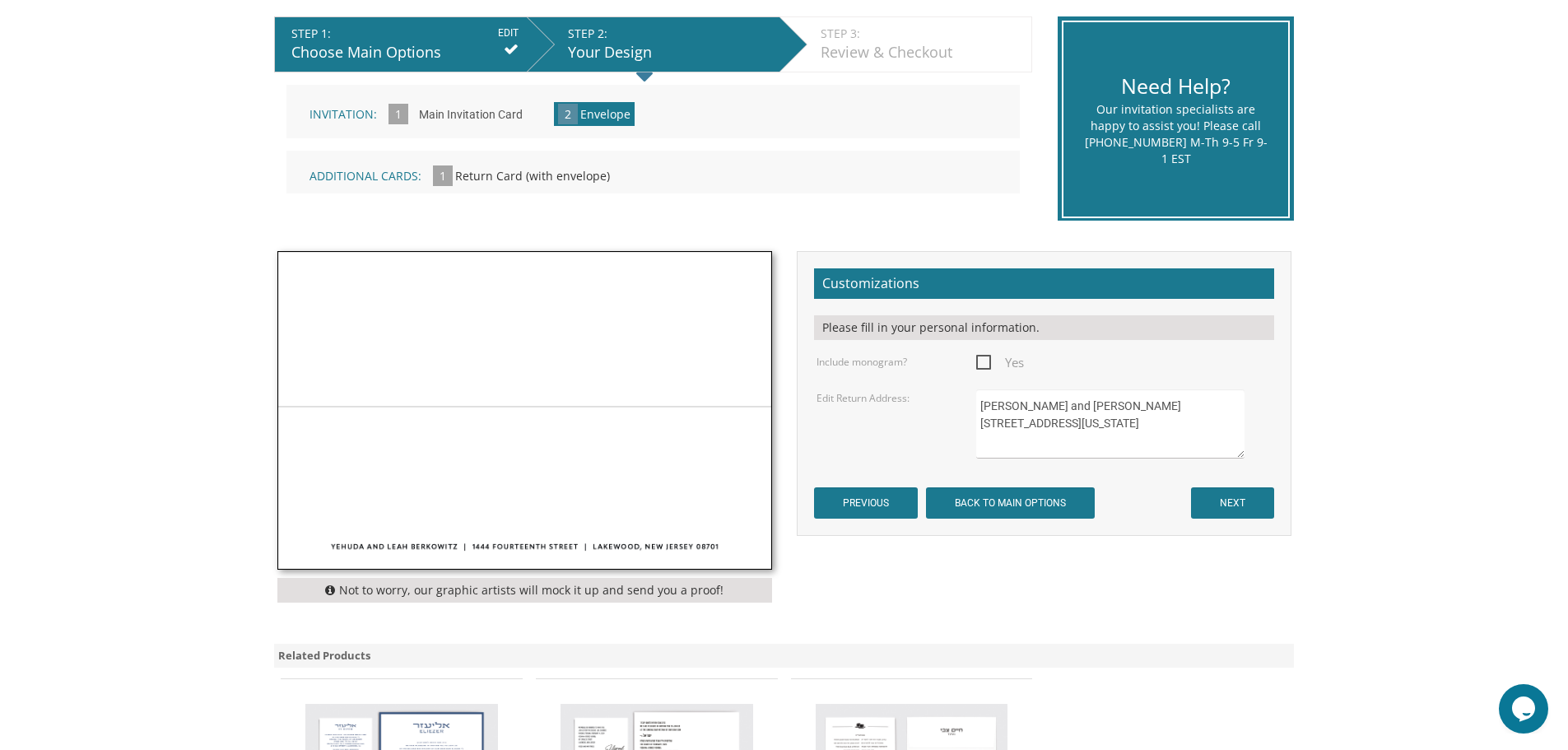
drag, startPoint x: 1135, startPoint y: 435, endPoint x: 979, endPoint y: 407, distance: 158.5
click at [979, 407] on textarea "[PERSON_NAME] and [PERSON_NAME] [STREET_ADDRESS][US_STATE]" at bounding box center [1110, 423] width 268 height 69
click at [1048, 424] on textarea "[PERSON_NAME] and [PERSON_NAME] [STREET_ADDRESS][US_STATE]" at bounding box center [1110, 423] width 268 height 69
type textarea "Yehuda and Lean Wenger 2649 Milton rd. University Hts OH 44118"
click at [1243, 504] on input "NEXT" at bounding box center [1233, 503] width 83 height 31
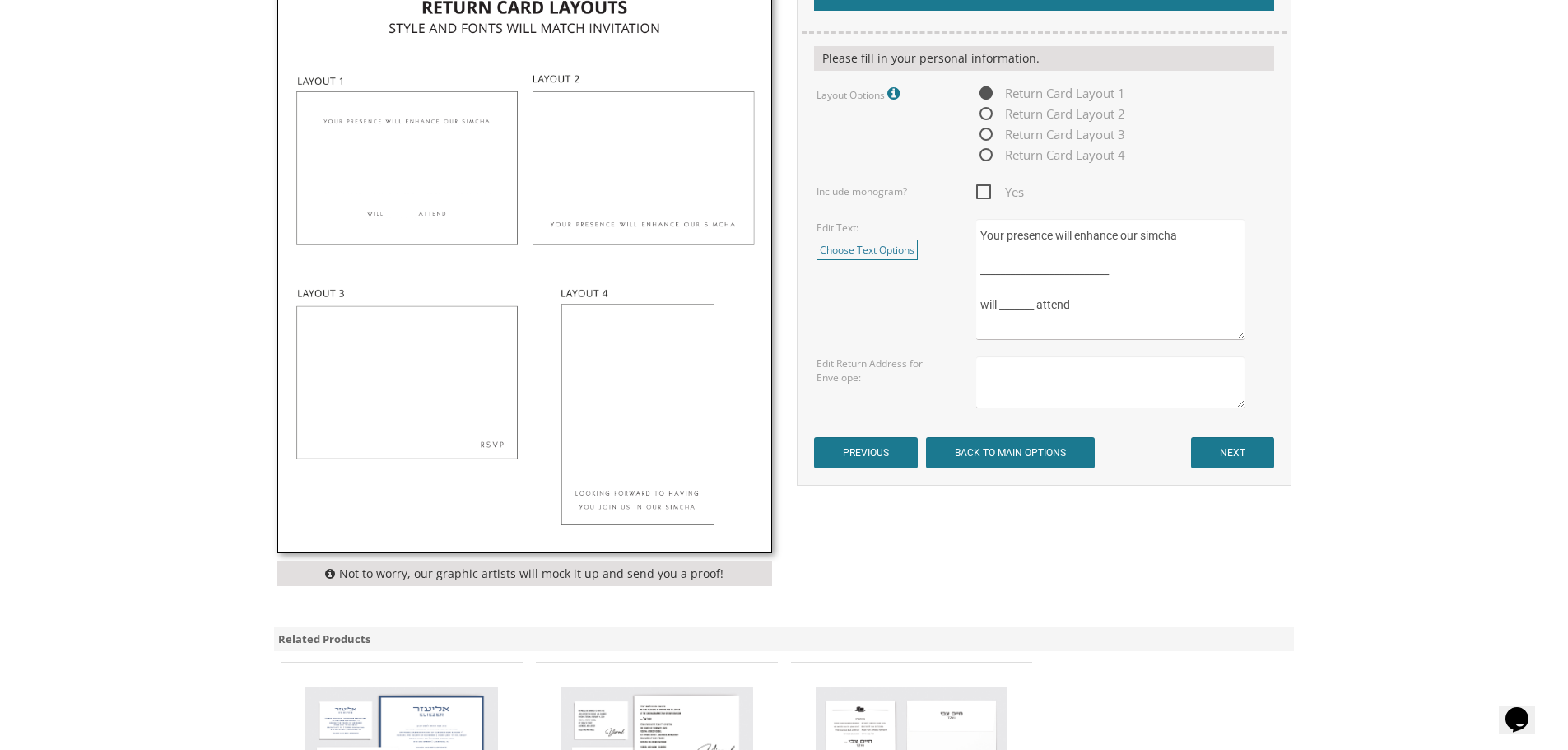
scroll to position [659, 0]
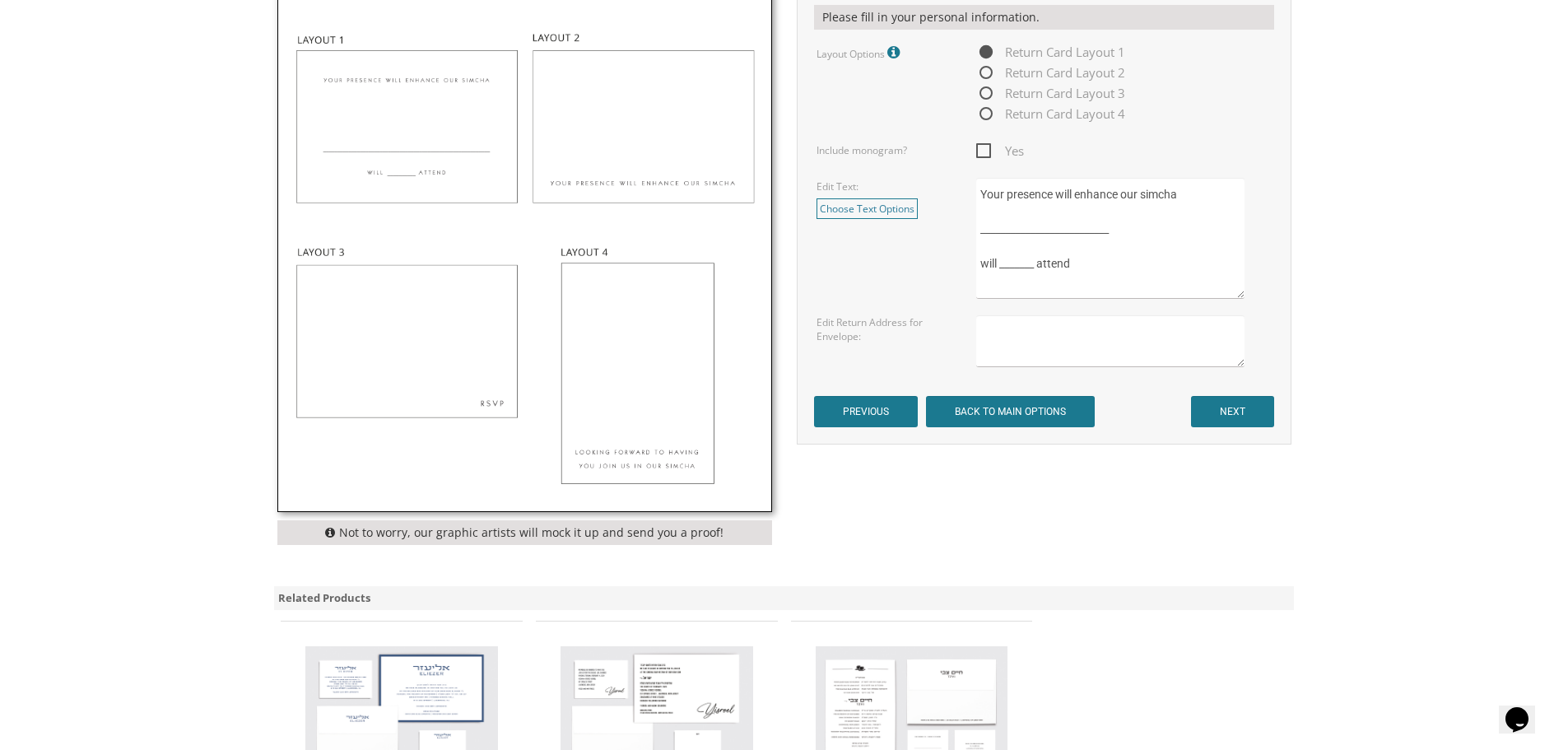
click at [417, 153] on img at bounding box center [525, 217] width 493 height 589
click at [1244, 408] on input "NEXT" at bounding box center [1233, 411] width 83 height 31
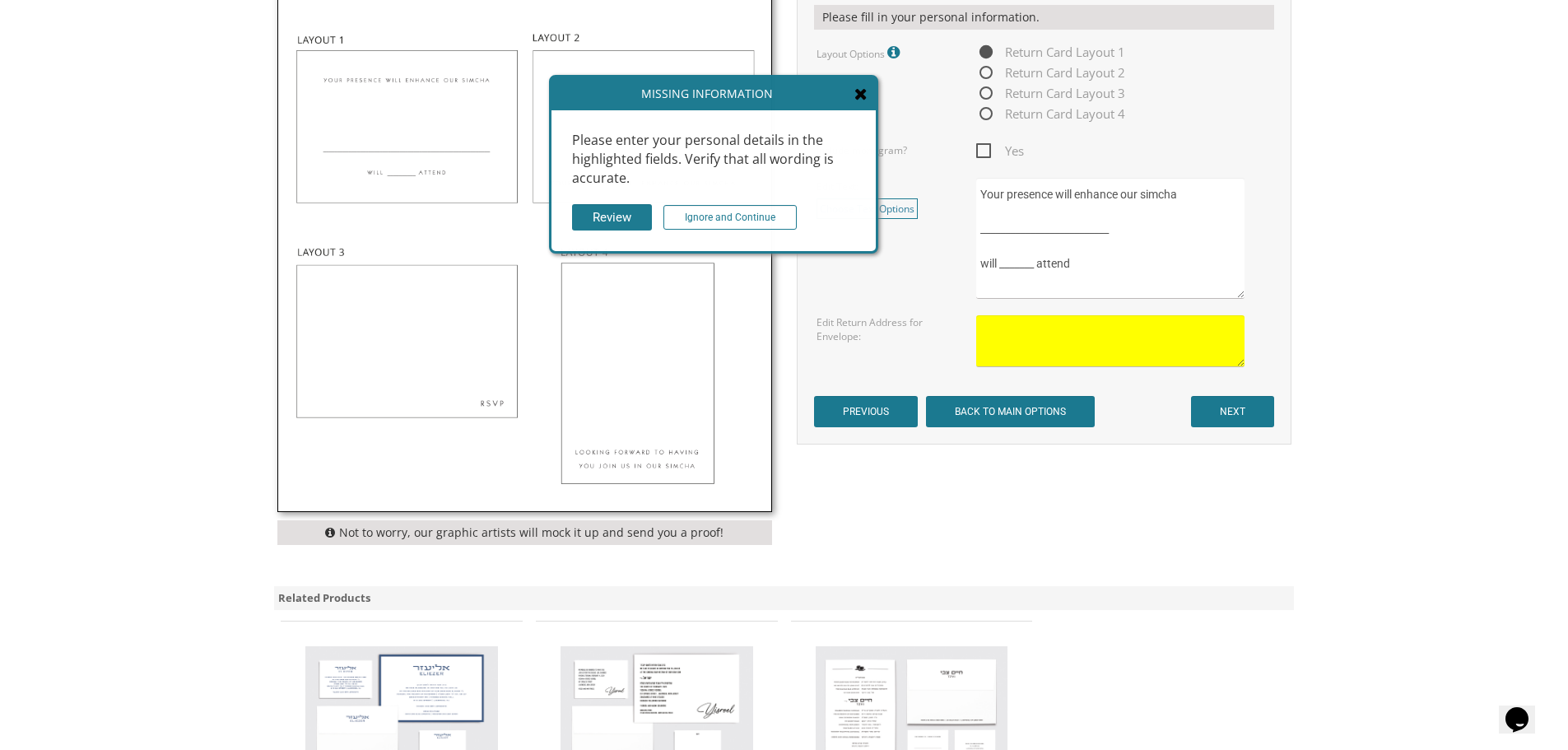
click at [1114, 351] on textarea at bounding box center [1110, 341] width 268 height 52
type textarea "Y"
type textarea "[PERSON_NAME] & [PERSON_NAME] [STREET_ADDRESS][PERSON_NAME]"
click at [1272, 409] on input "NEXT" at bounding box center [1233, 411] width 83 height 31
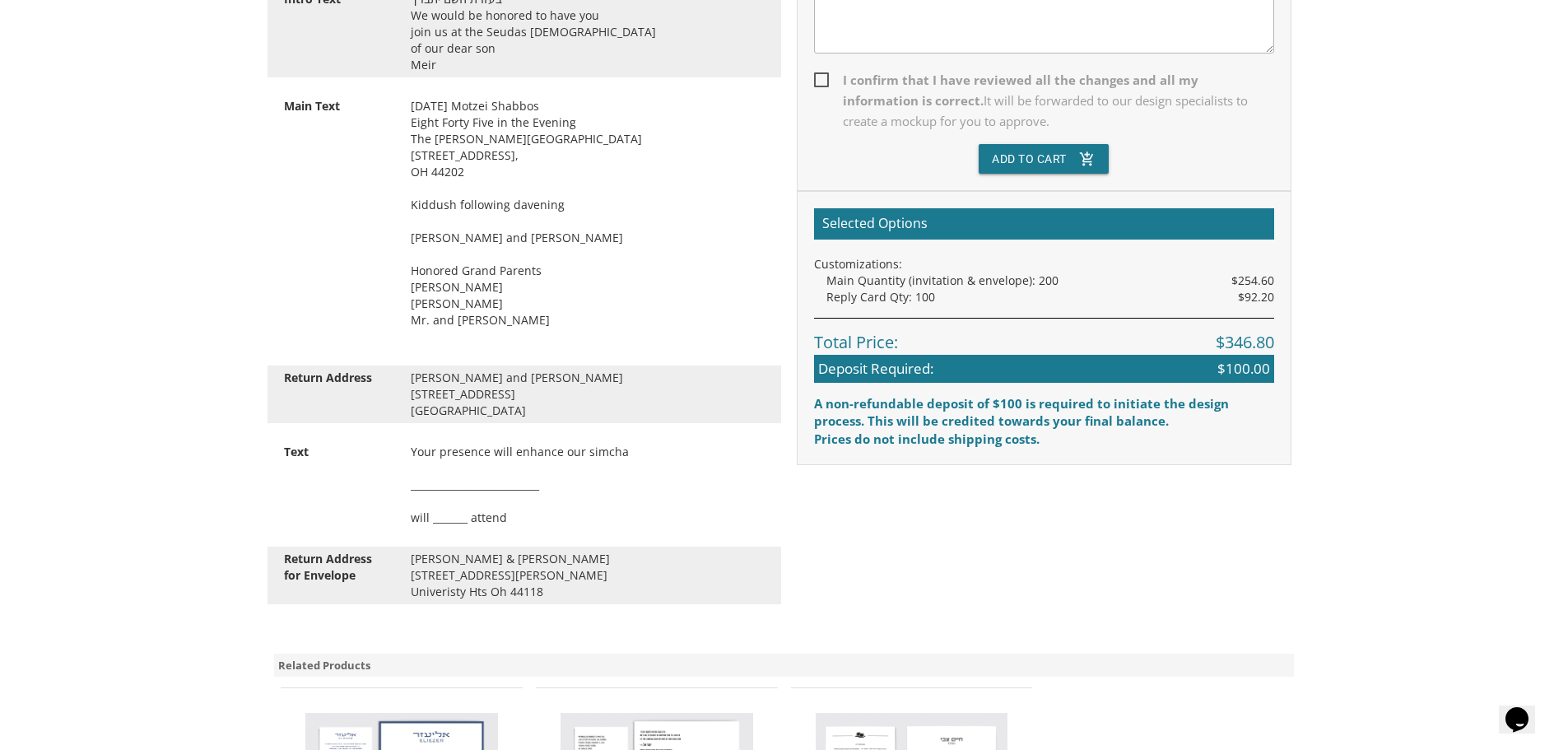
scroll to position [767, 0]
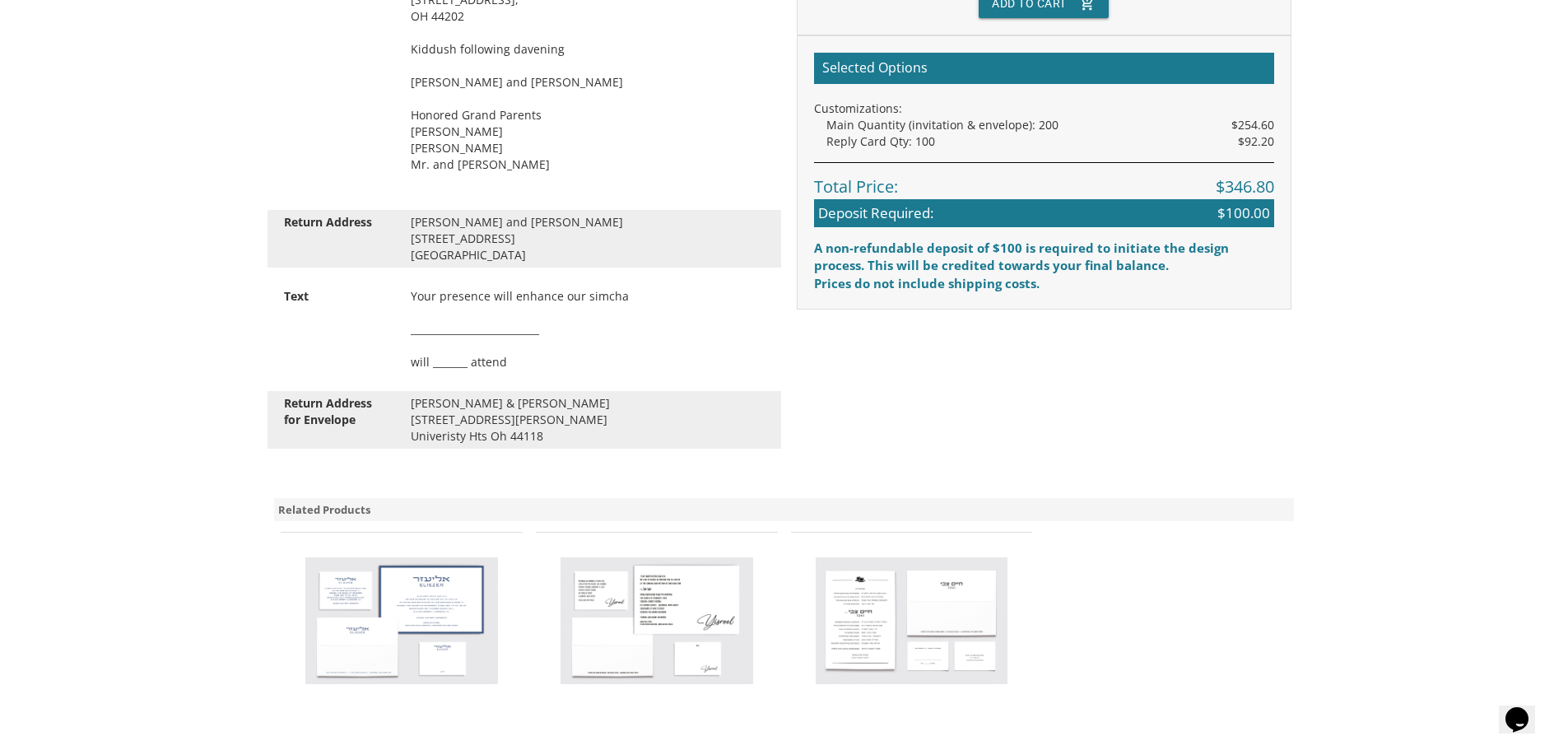
click at [490, 418] on div "[PERSON_NAME] & [PERSON_NAME] [STREET_ADDRESS][PERSON_NAME]" at bounding box center [588, 420] width 379 height 50
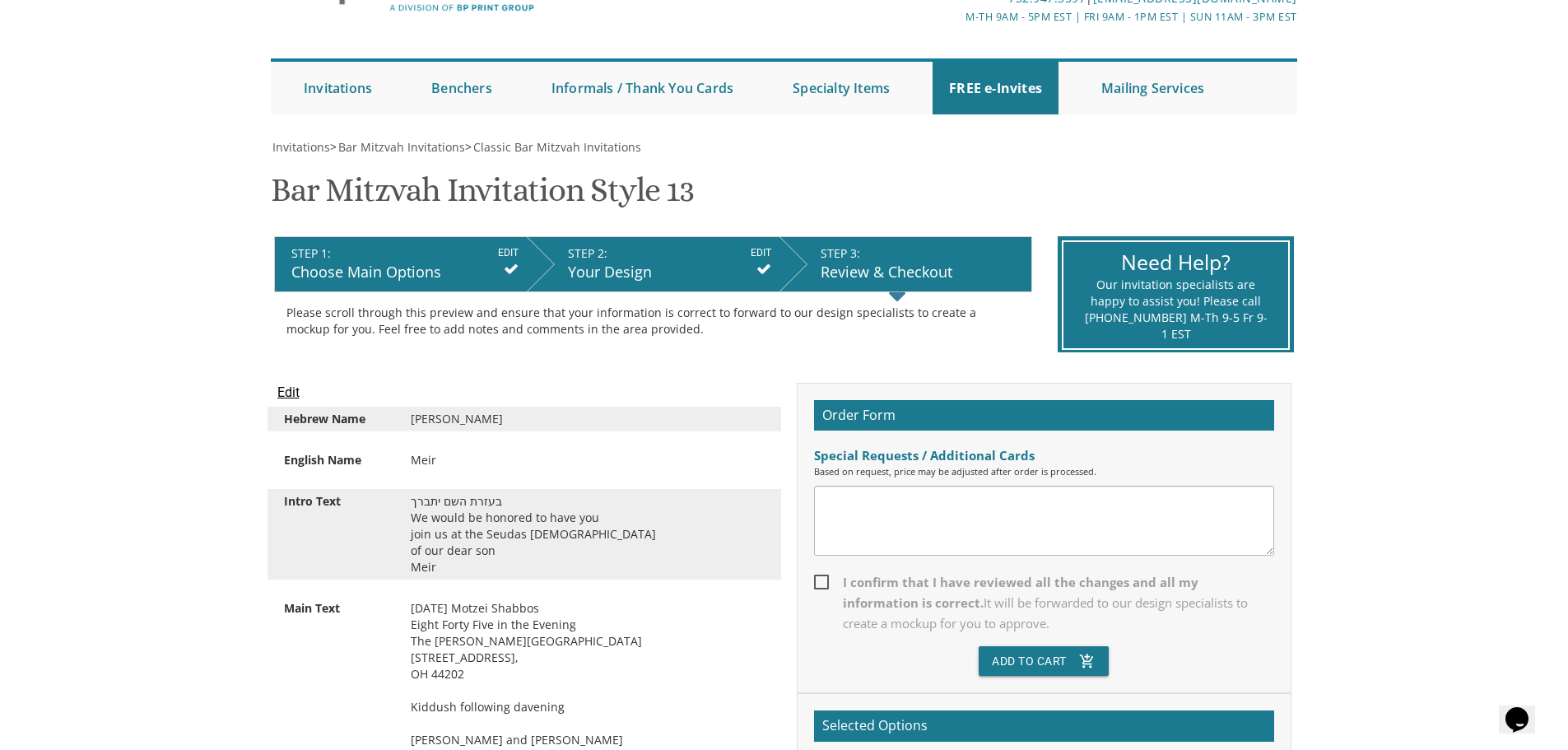
scroll to position [109, 0]
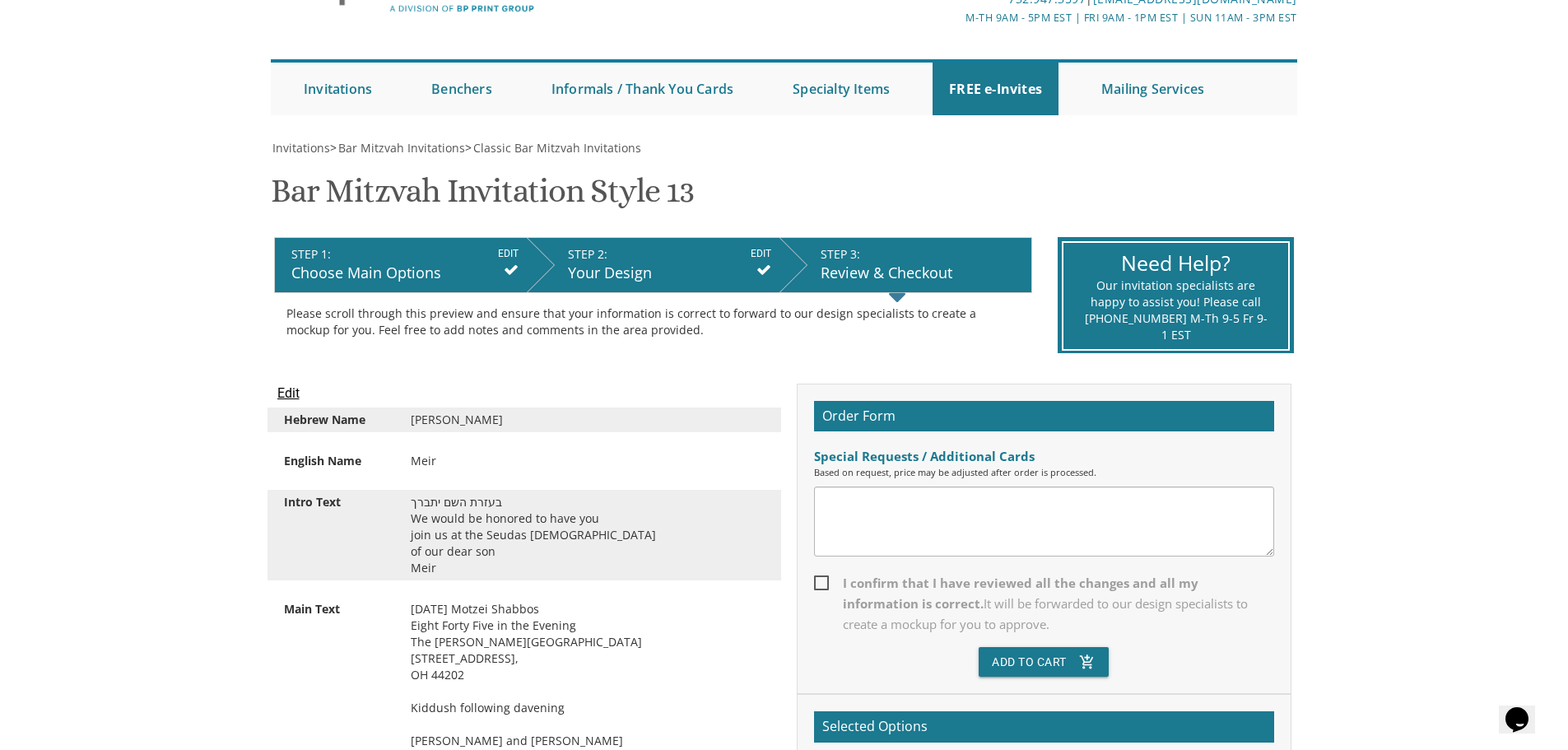
click at [290, 393] on input "Edit" at bounding box center [289, 393] width 22 height 19
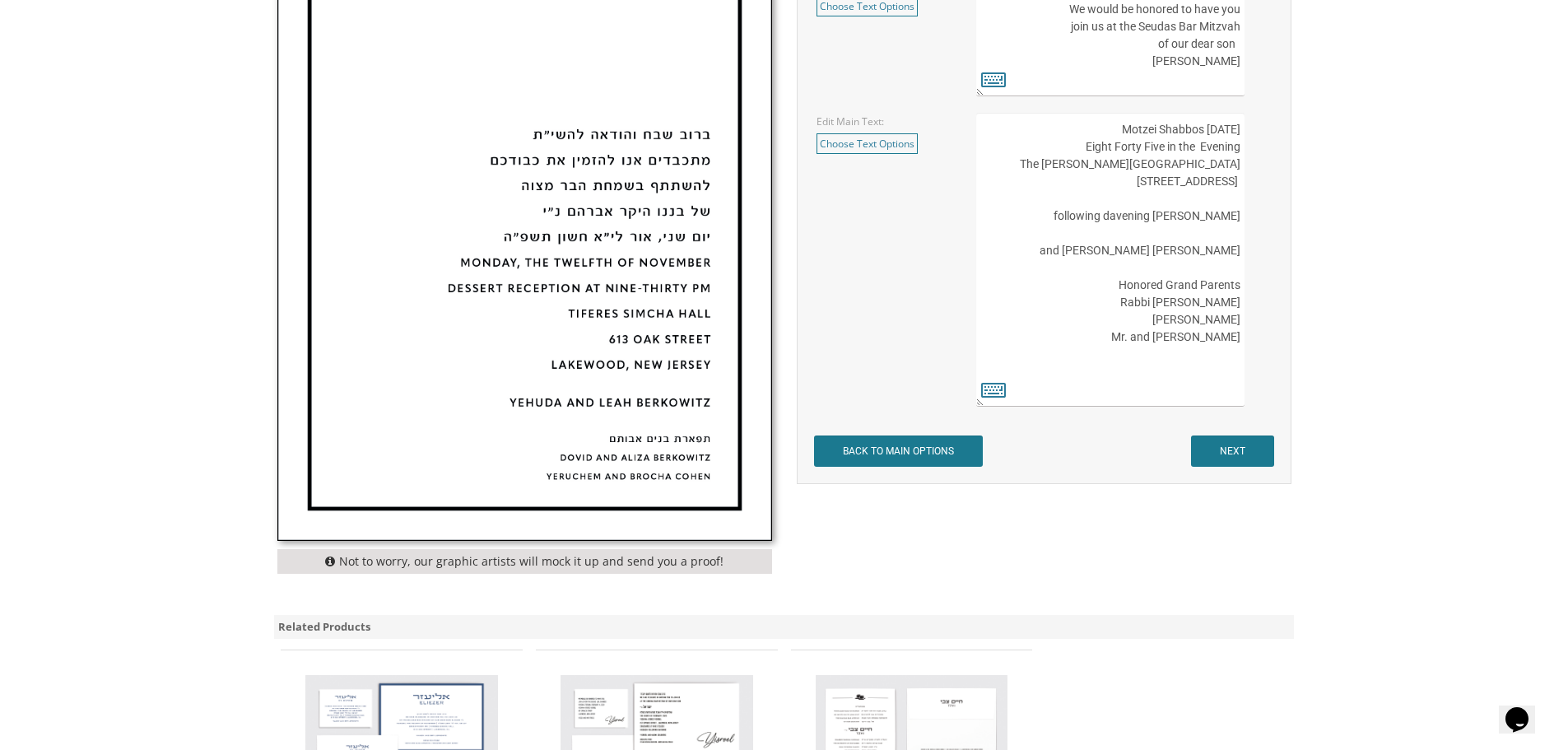
scroll to position [824, 0]
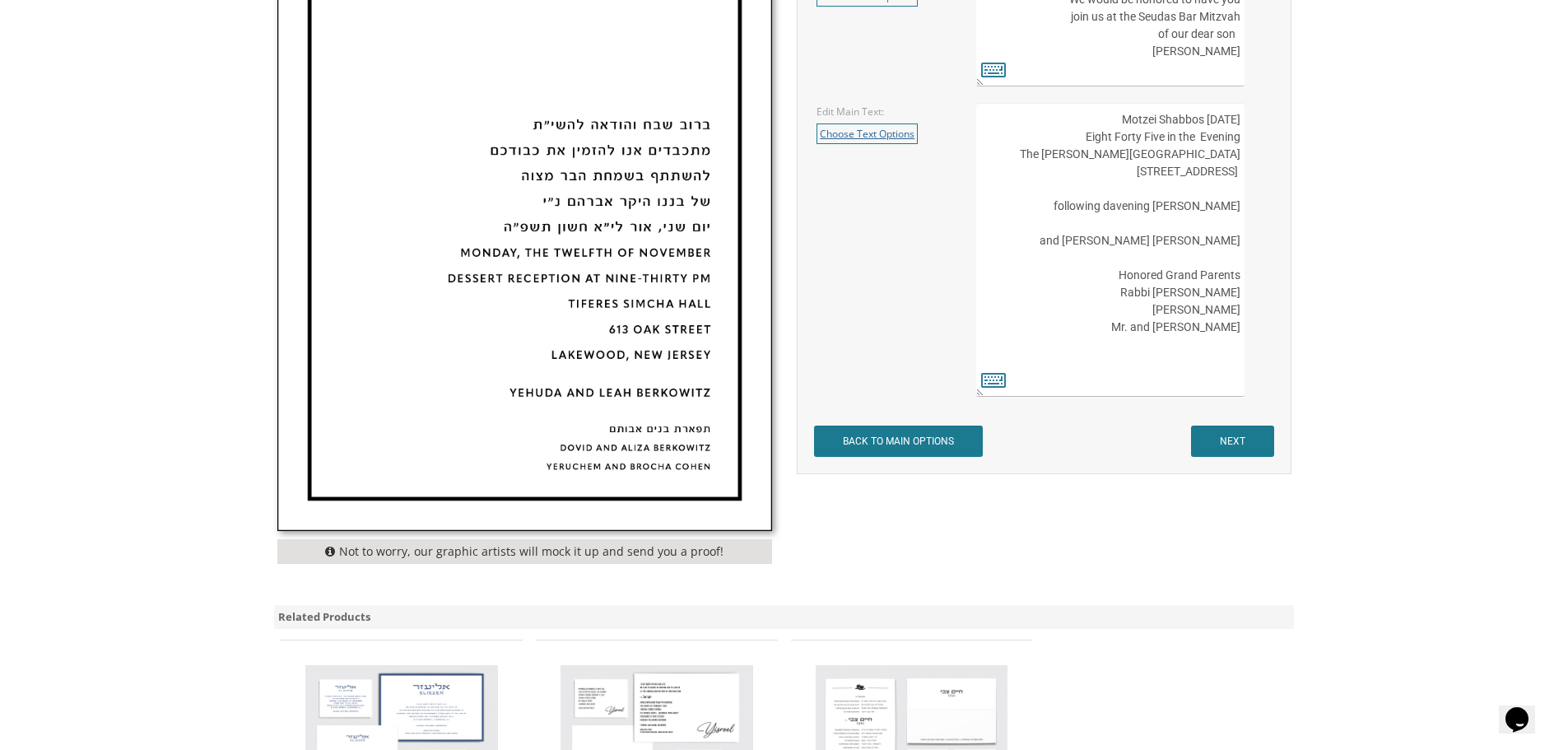
click at [910, 138] on link "Choose Text Options" at bounding box center [868, 133] width 101 height 20
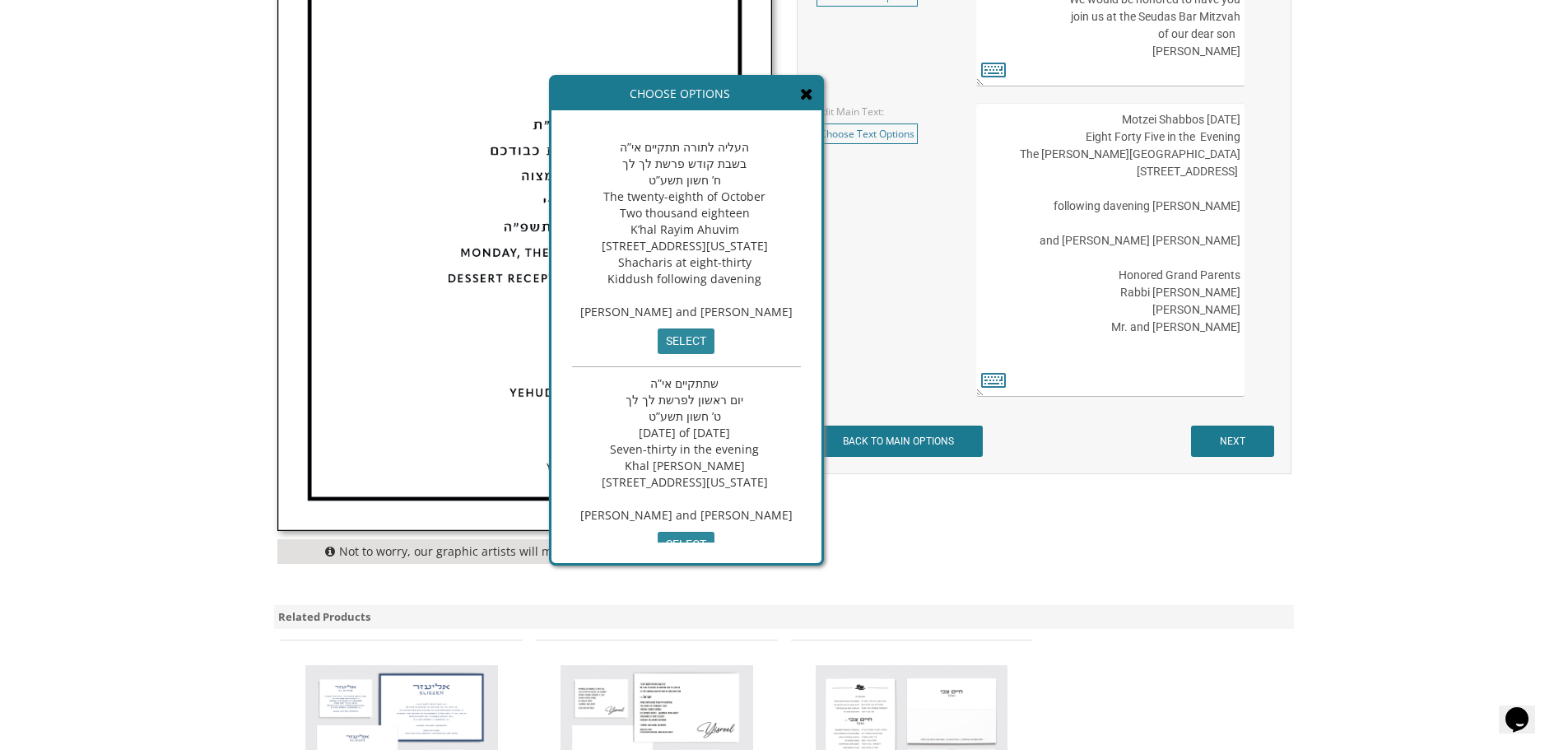
click at [813, 92] on icon at bounding box center [807, 94] width 13 height 17
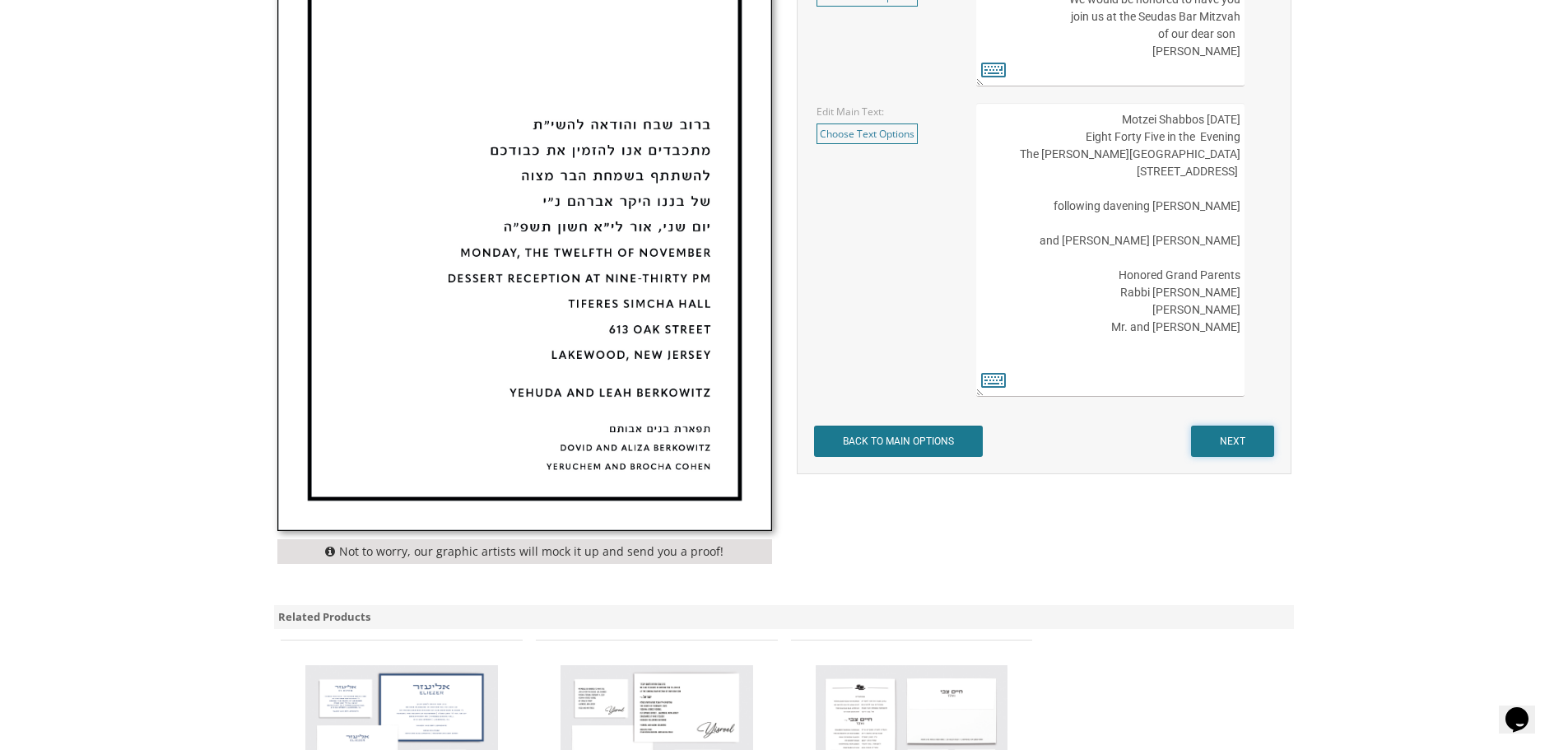
click at [1258, 444] on input "NEXT" at bounding box center [1233, 442] width 83 height 31
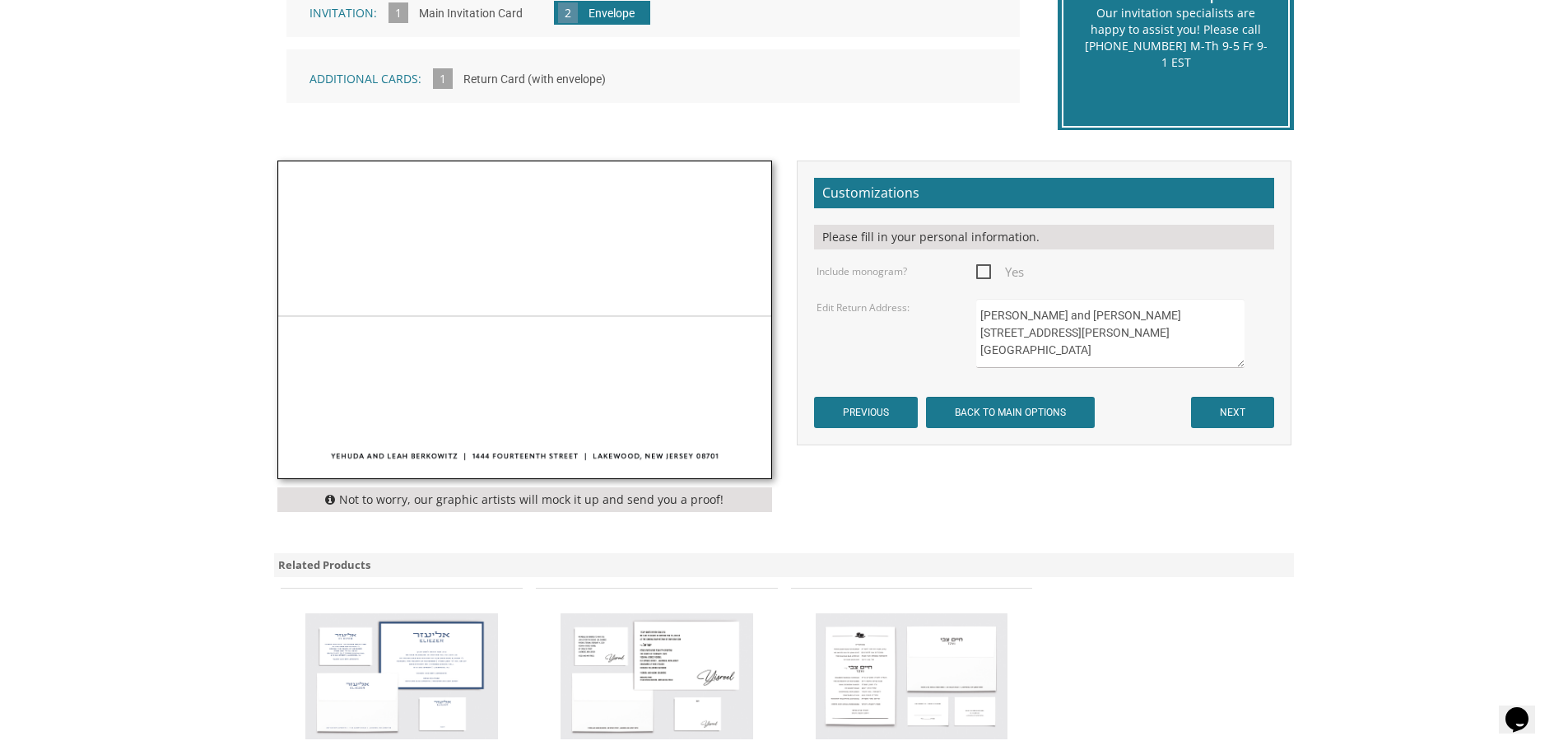
scroll to position [411, 0]
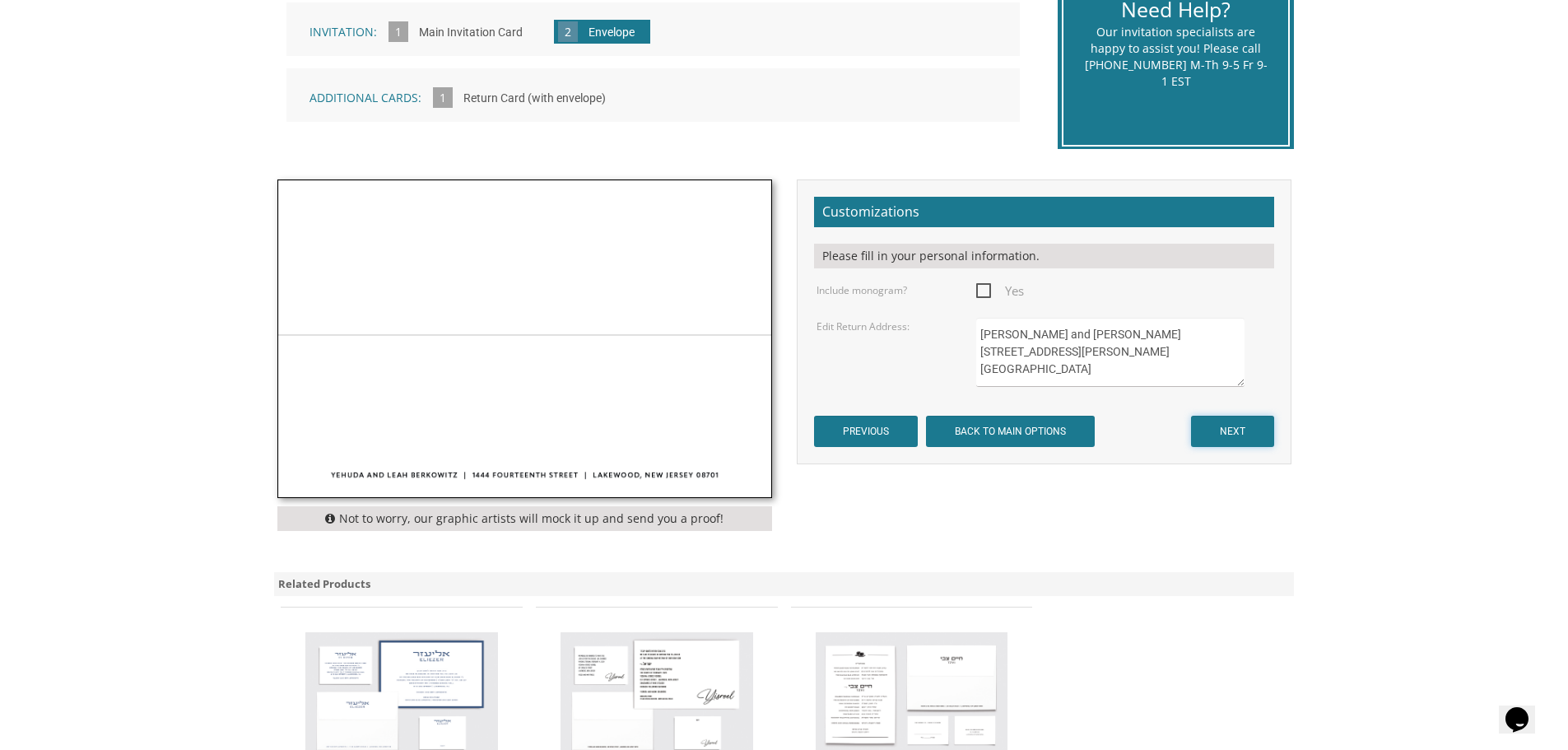
click at [1228, 433] on input "NEXT" at bounding box center [1233, 432] width 83 height 31
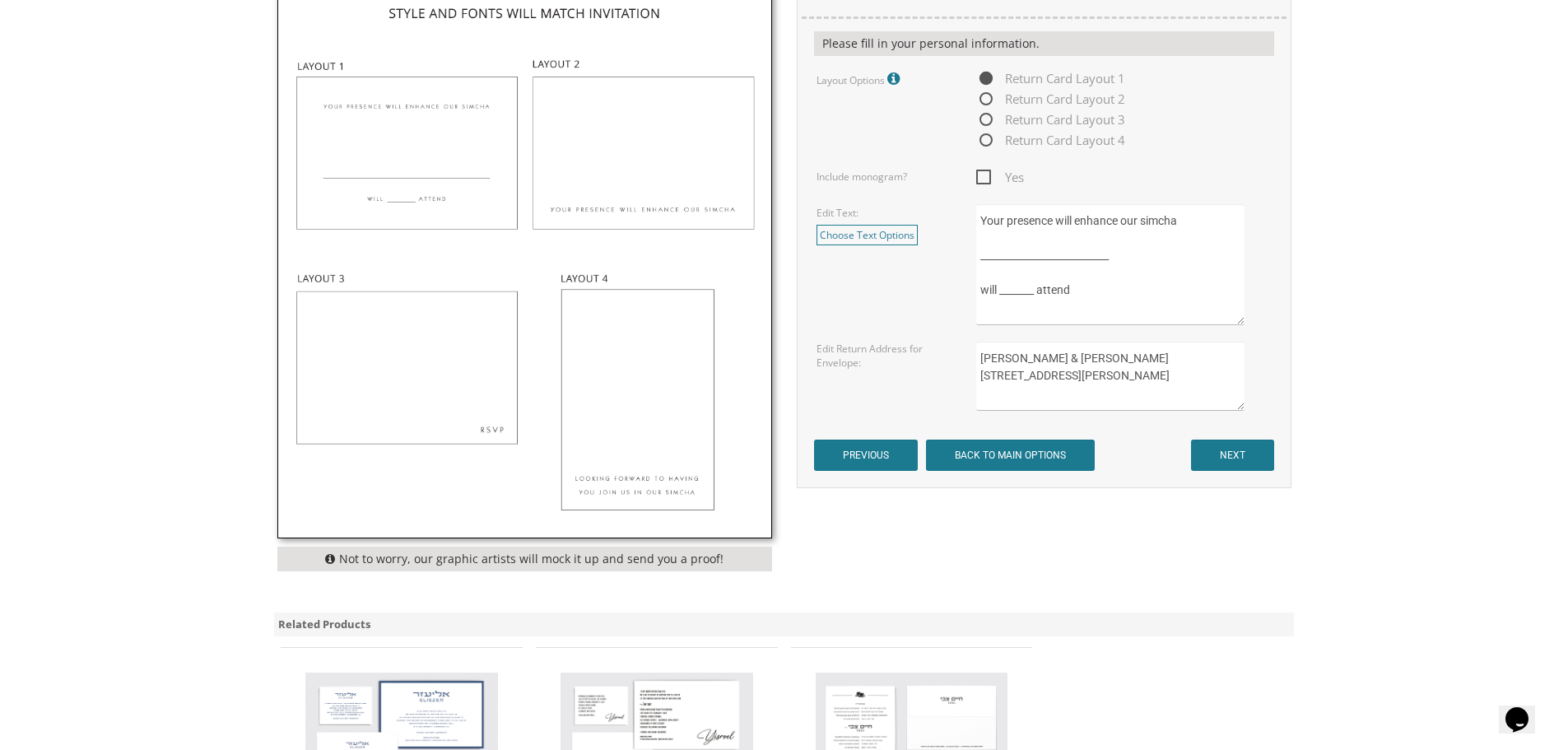
scroll to position [741, 0]
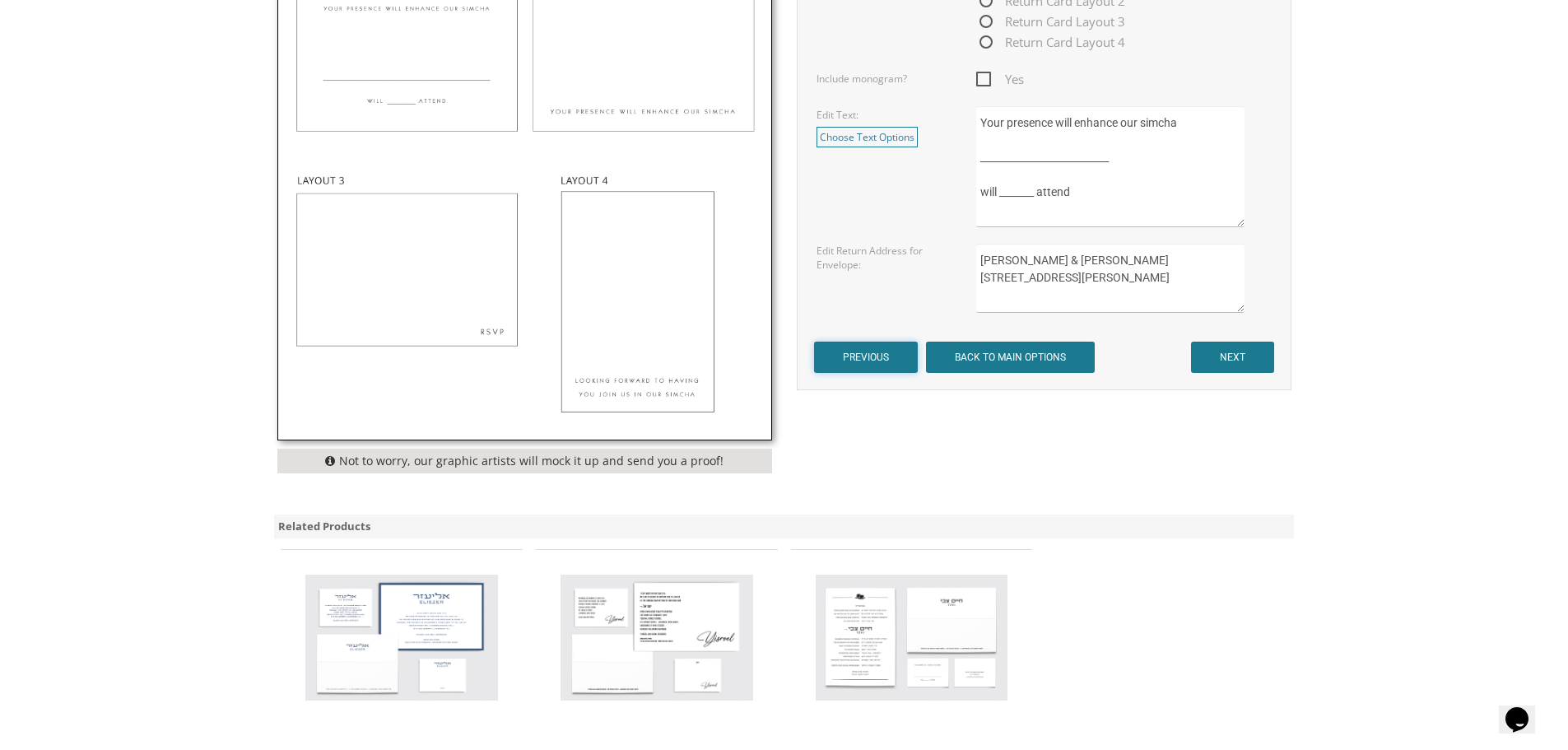
click at [858, 354] on input "PREVIOUS" at bounding box center [866, 357] width 104 height 31
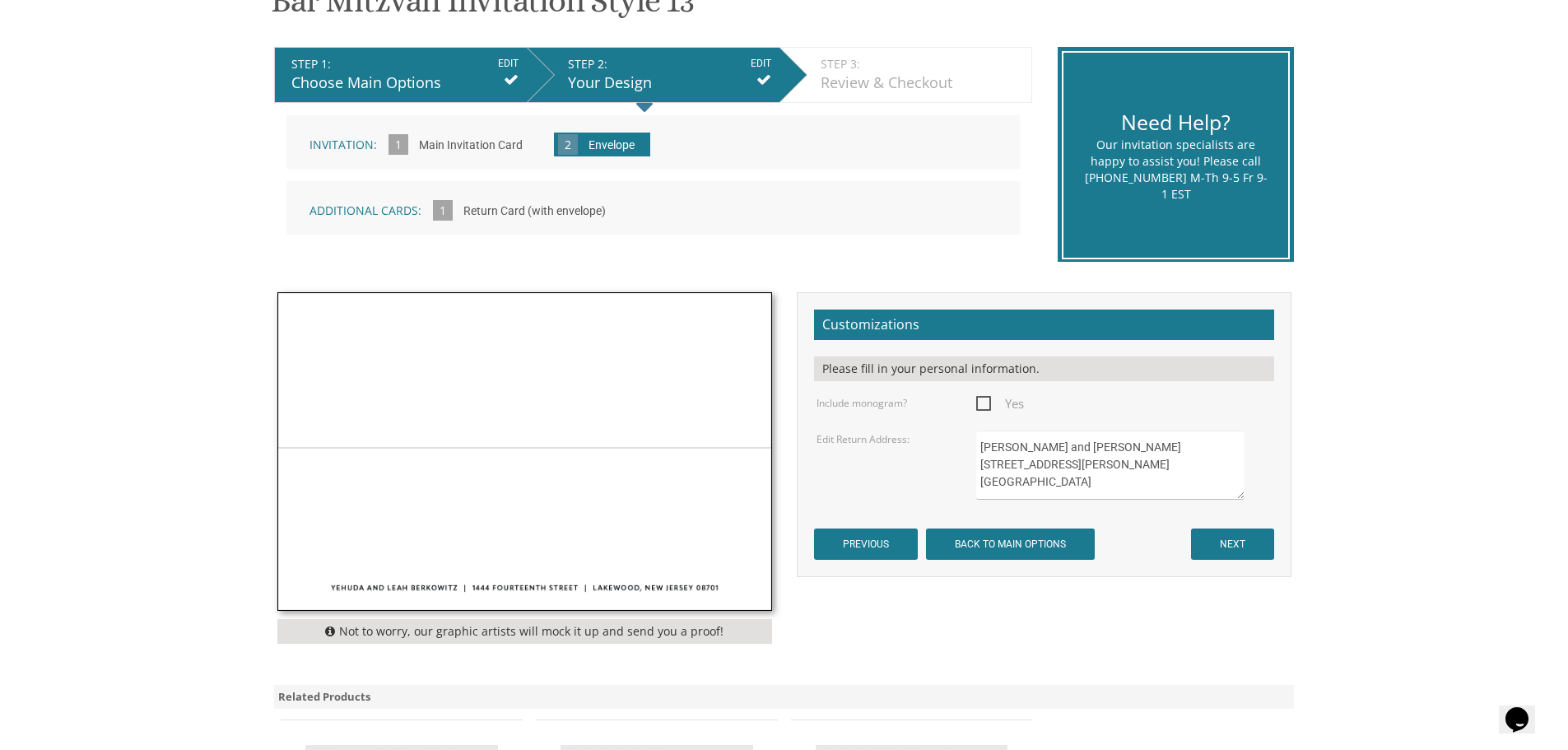
scroll to position [329, 0]
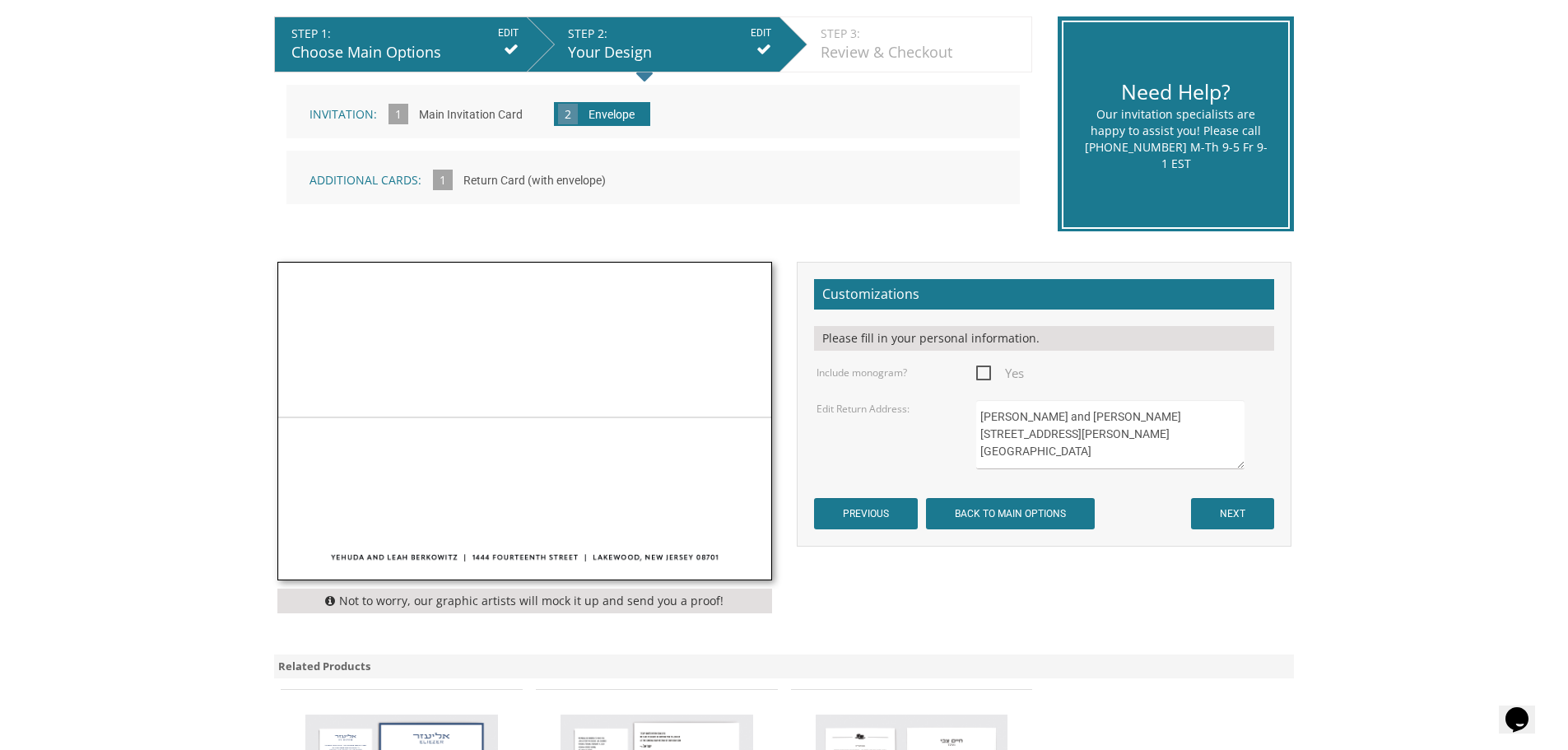
click at [1060, 419] on textarea "Yehuda and Lean Wenger 2649 Milton rd. University Hts OH 44118" at bounding box center [1110, 434] width 268 height 69
type textarea "Yehuda and Leah Wenger 2649 Milton rd. University Hts OH 44118"
click at [1231, 518] on input "NEXT" at bounding box center [1233, 513] width 83 height 31
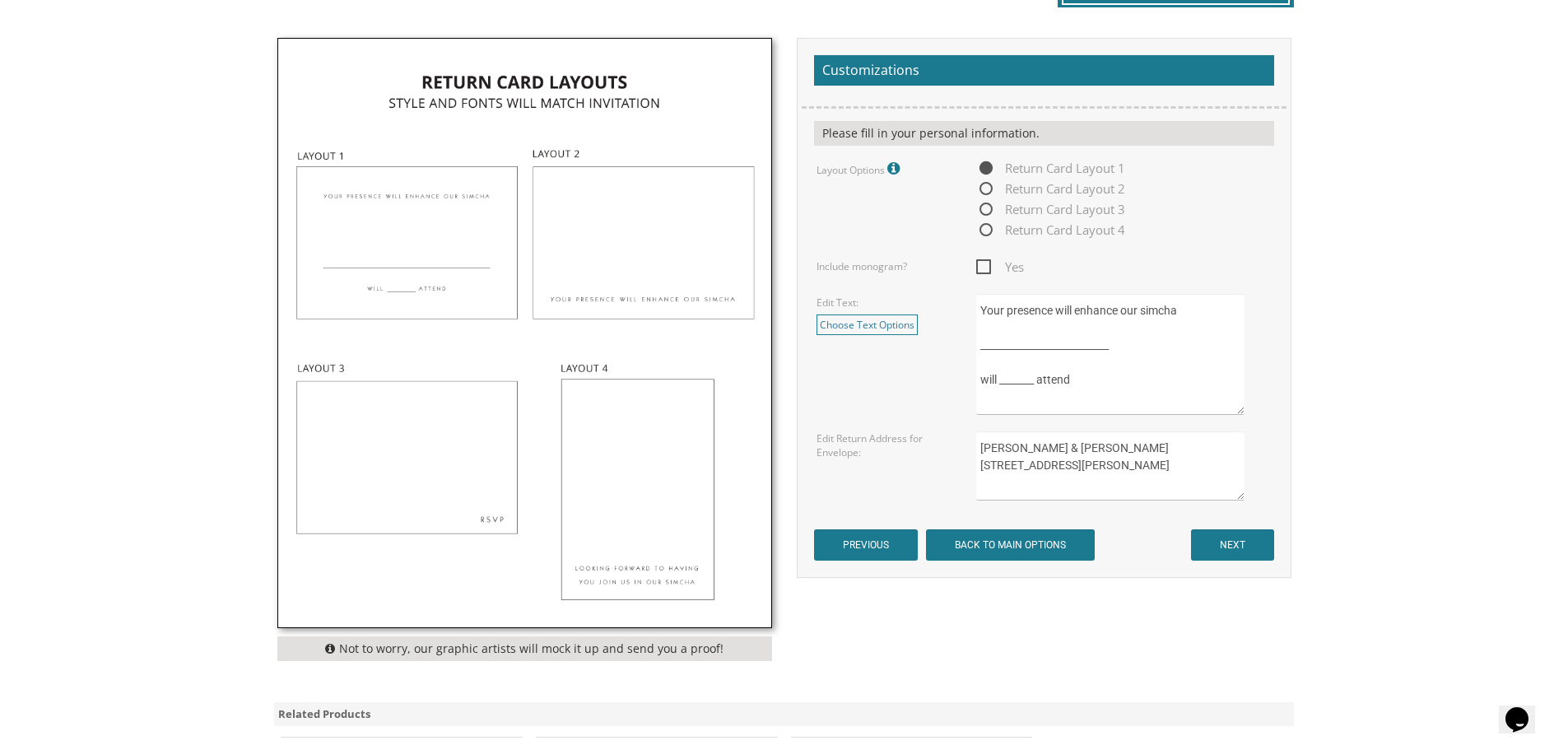
scroll to position [576, 0]
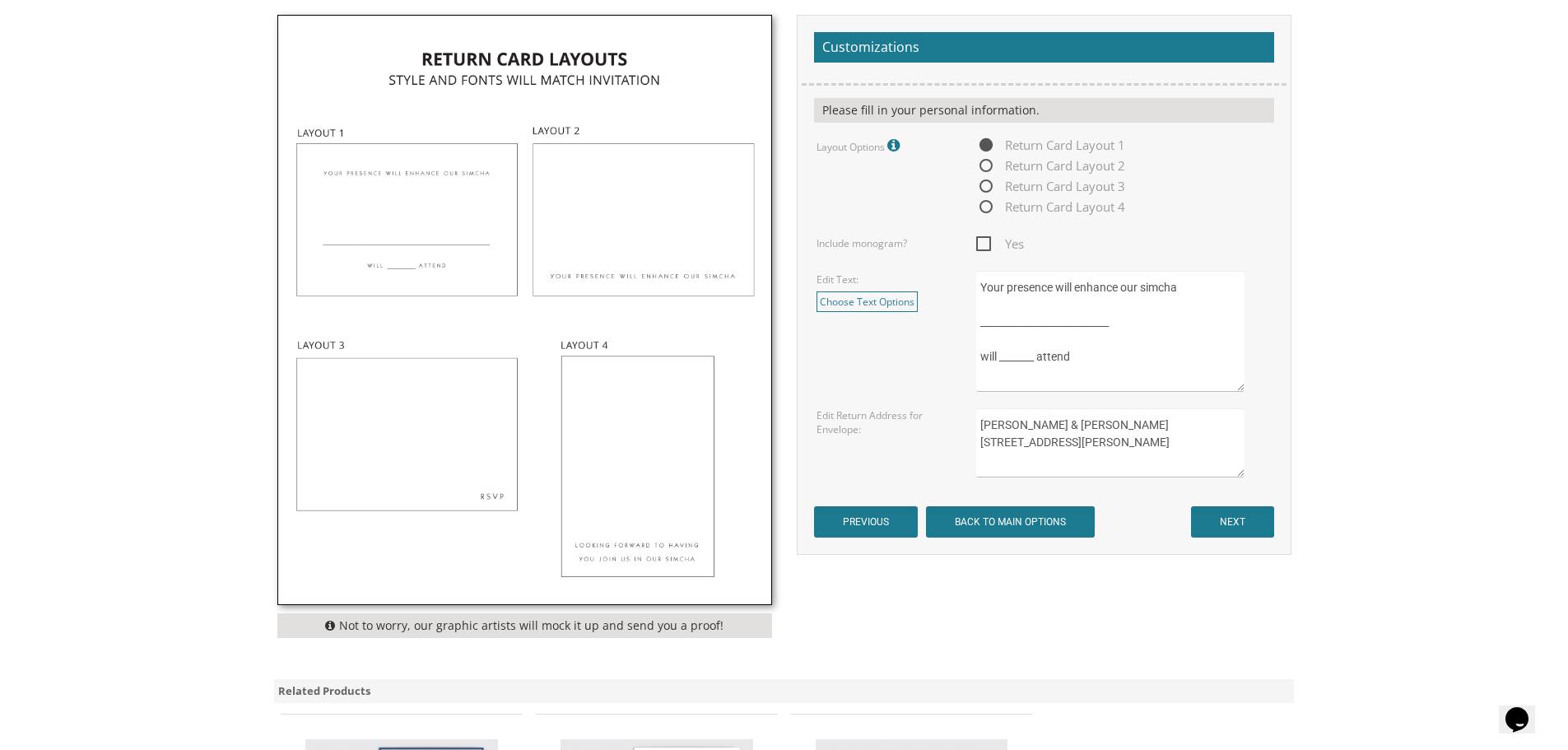
click at [1022, 459] on textarea "[PERSON_NAME] & [PERSON_NAME] [STREET_ADDRESS][PERSON_NAME]" at bounding box center [1110, 443] width 268 height 69
click at [1040, 462] on textarea "[PERSON_NAME] & [PERSON_NAME] [STREET_ADDRESS][PERSON_NAME]" at bounding box center [1110, 443] width 268 height 69
type textarea "[PERSON_NAME] & [PERSON_NAME] [STREET_ADDRESS][PERSON_NAME]"
drag, startPoint x: 1040, startPoint y: 461, endPoint x: 1204, endPoint y: 612, distance: 222.9
click at [1199, 628] on div "Not to worry, our graphic artists will mock it up and send you a proof! Customi…" at bounding box center [784, 330] width 1039 height 631
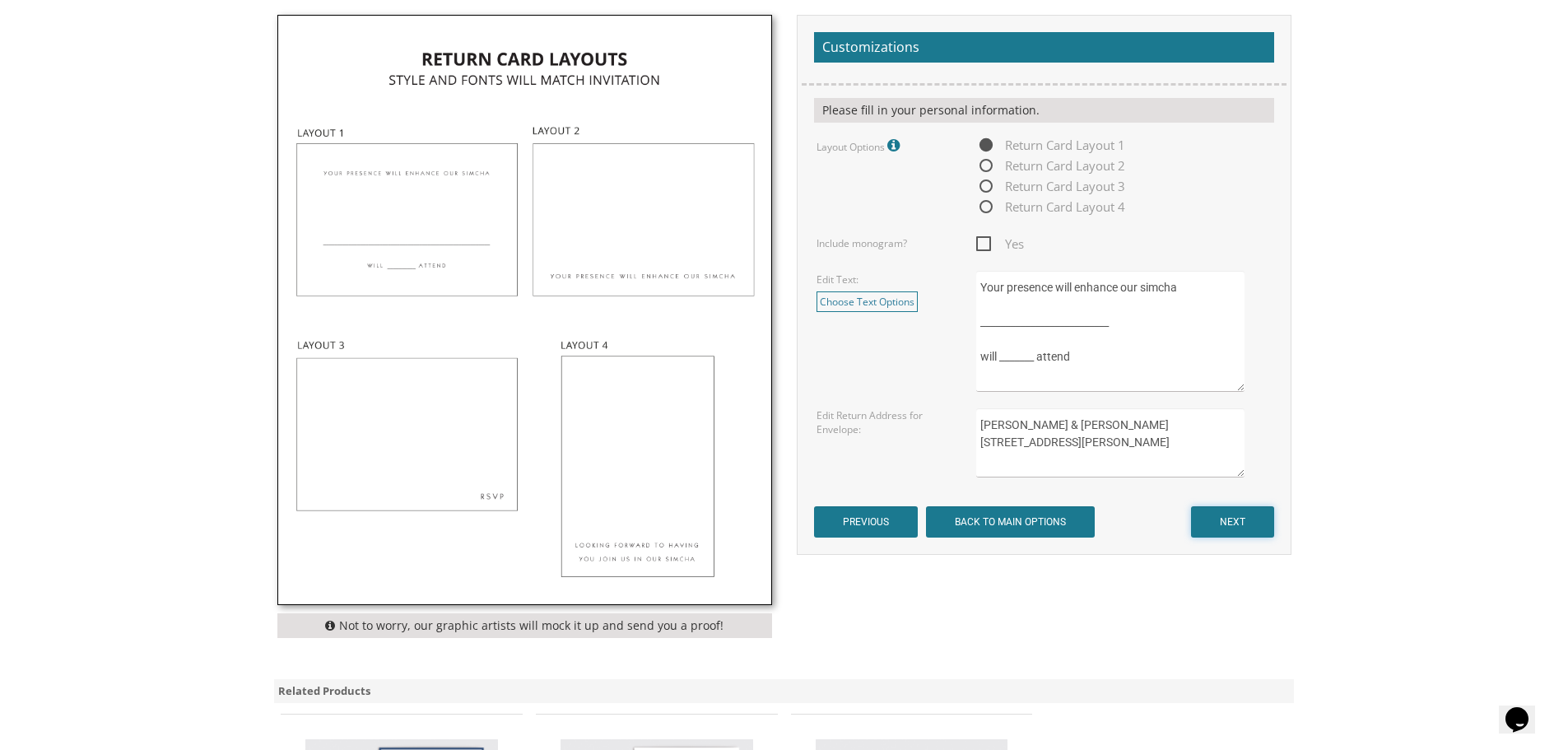
click at [1232, 523] on input "NEXT" at bounding box center [1233, 522] width 83 height 31
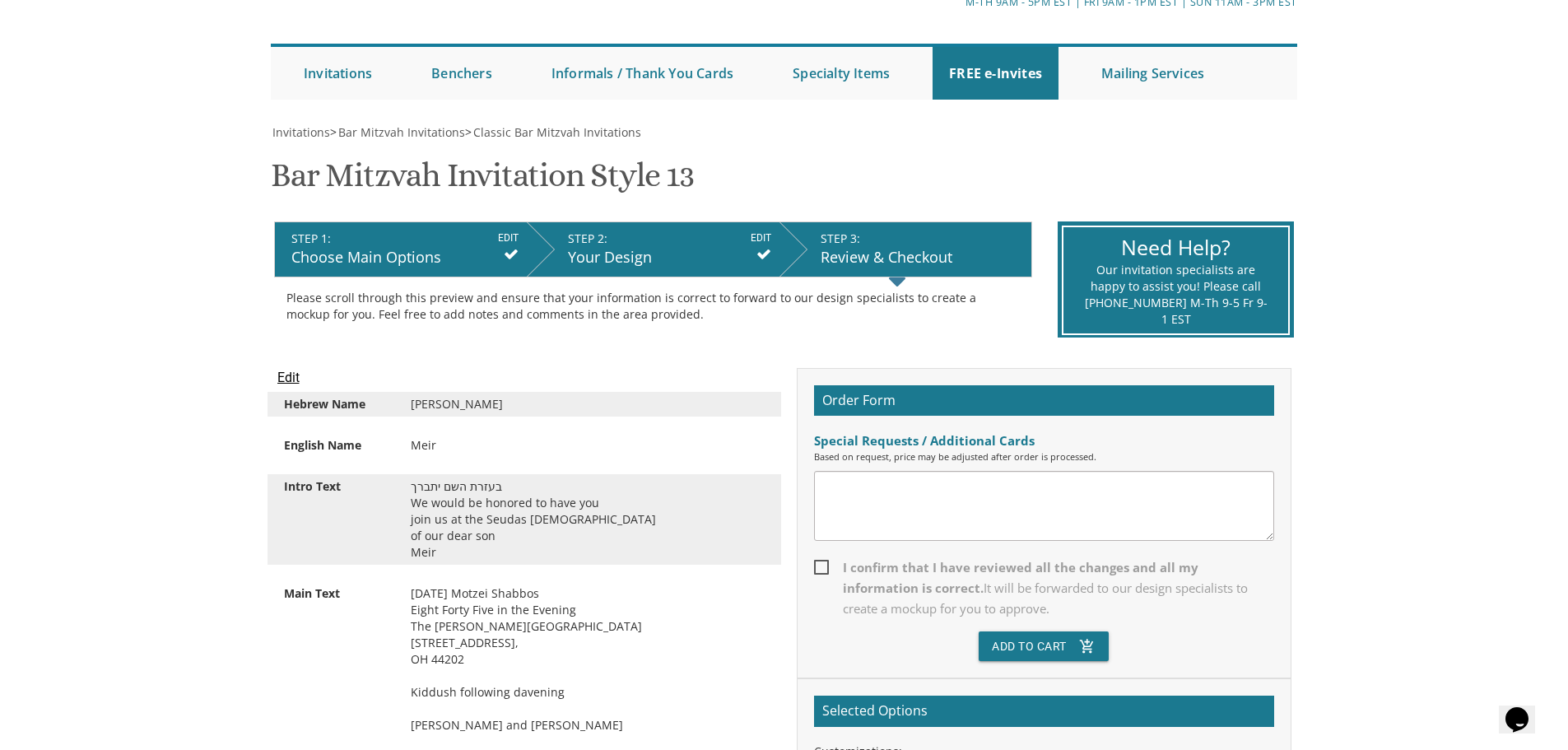
scroll to position [329, 0]
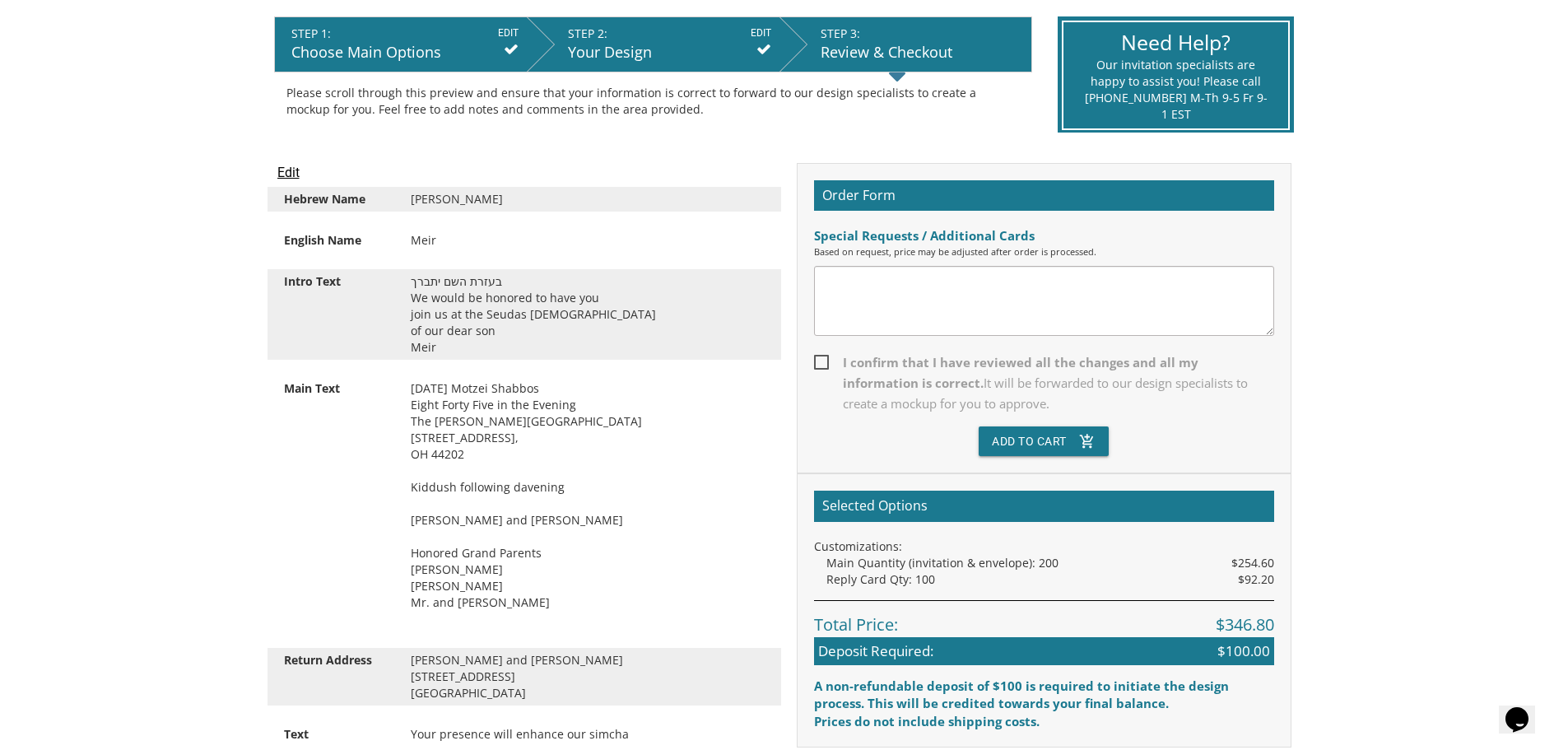
click at [828, 363] on span "I confirm that I have reviewed all the changes and all my information is correc…" at bounding box center [1044, 383] width 460 height 62
click at [824, 363] on input "I confirm that I have reviewed all the changes and all my information is correc…" at bounding box center [820, 361] width 11 height 11
checkbox input "true"
click at [286, 176] on input "Edit" at bounding box center [289, 172] width 22 height 19
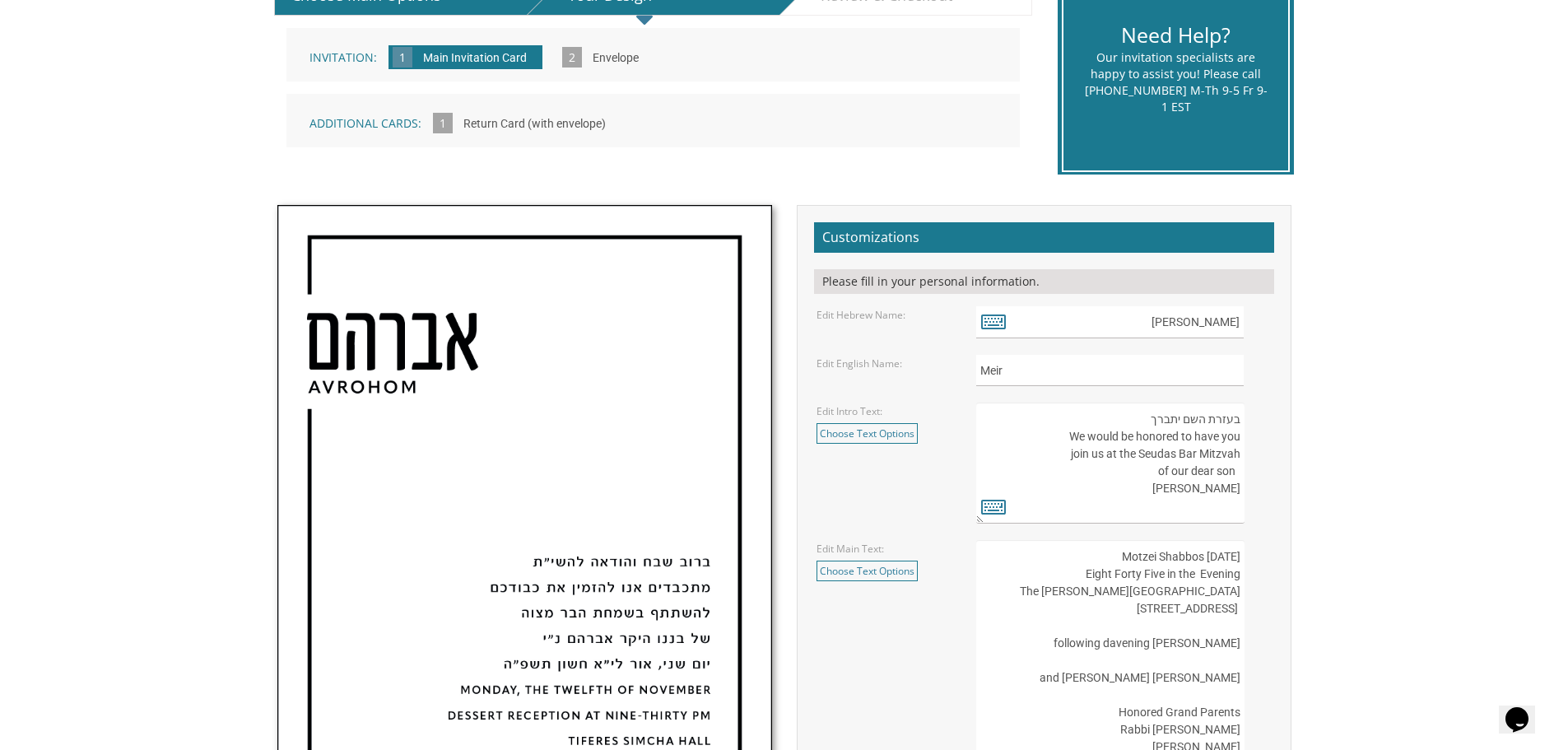
scroll to position [494, 0]
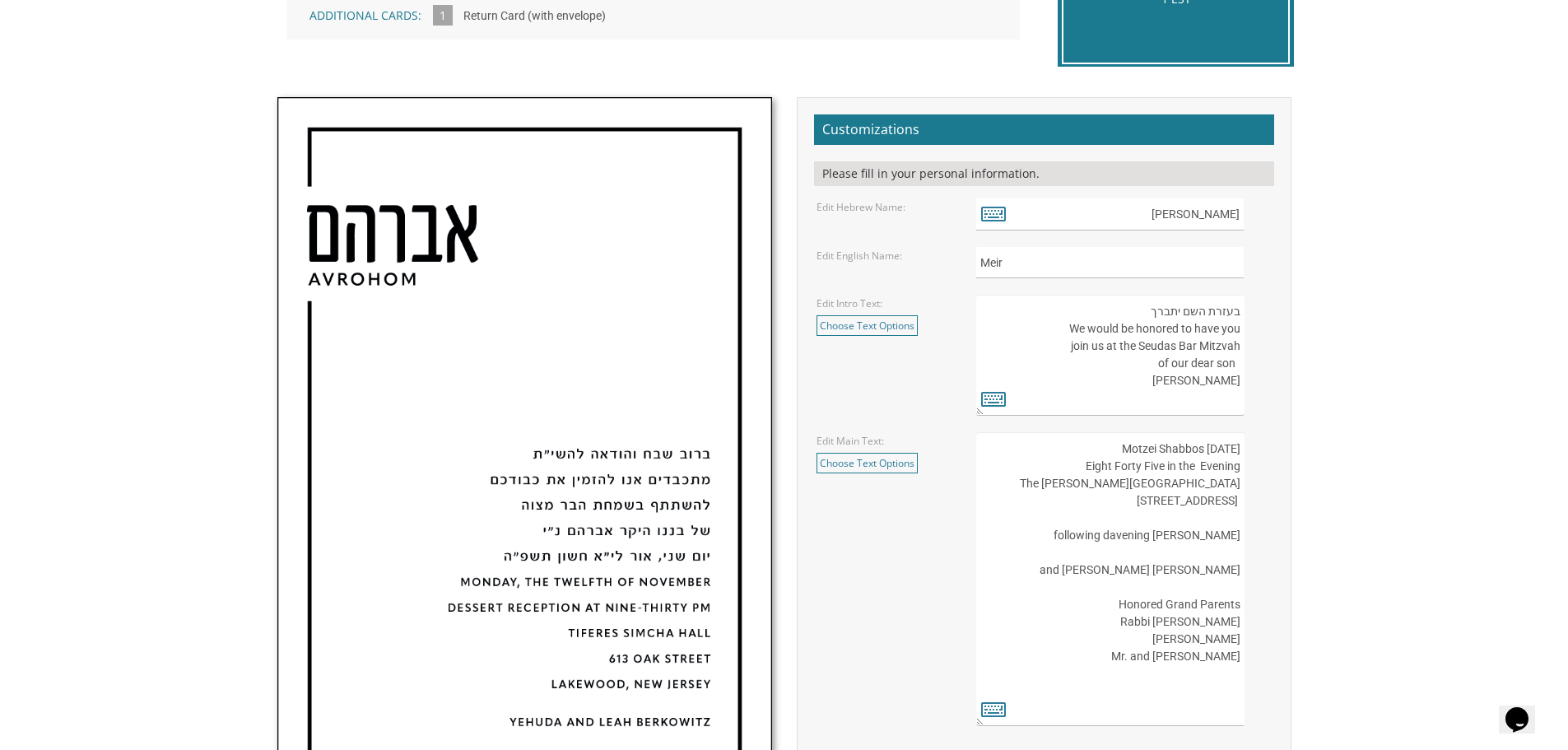
drag, startPoint x: 1141, startPoint y: 314, endPoint x: 1305, endPoint y: 314, distance: 164.0
click at [1305, 314] on div "Not to worry, our graphic artists will mock it up and send you a proof! Customi…" at bounding box center [785, 508] width 1045 height 822
click at [1098, 363] on textarea "בעזרת השם יתברך We would be honored to have you join us at the Seudas Bar Mitzv…" at bounding box center [1110, 355] width 268 height 121
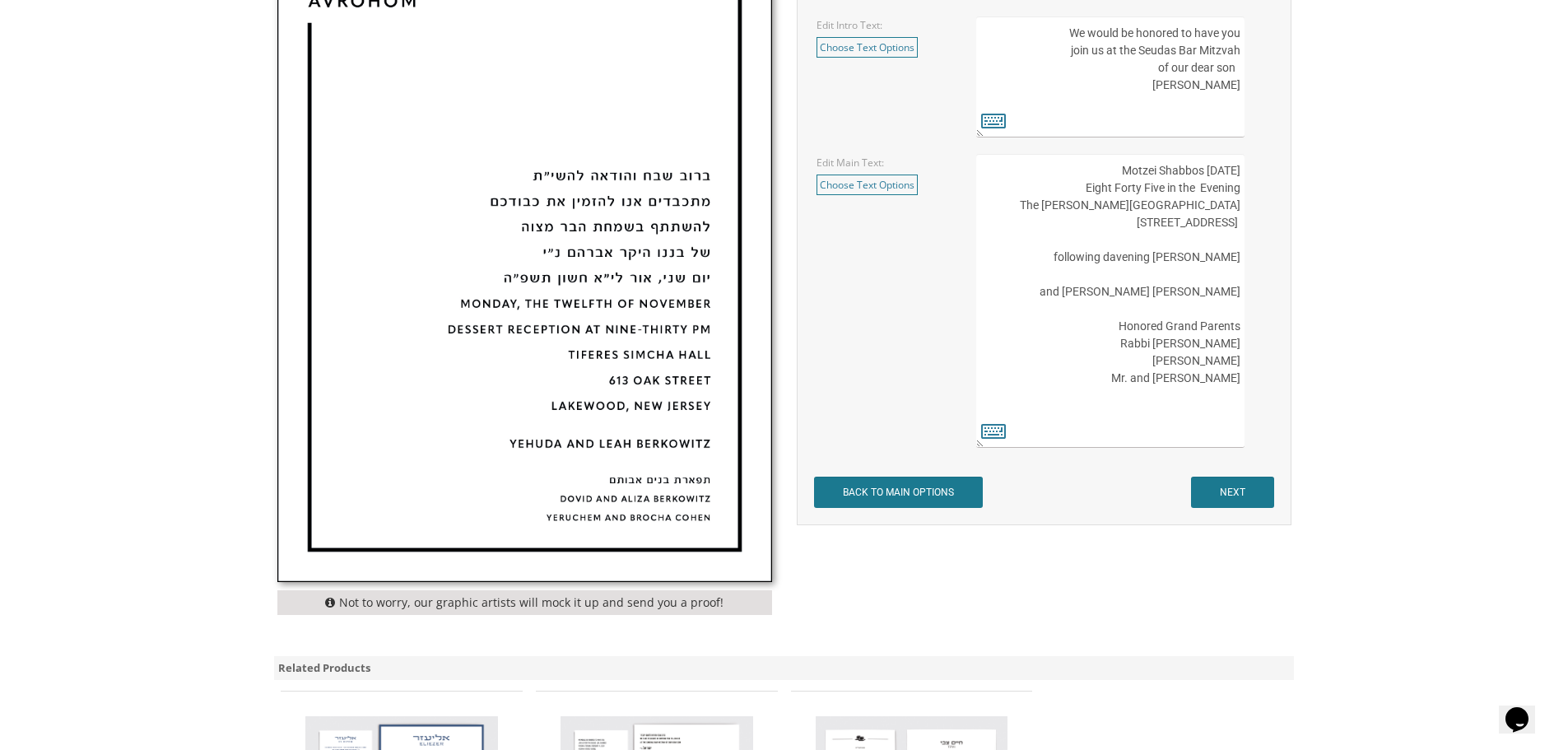
scroll to position [824, 0]
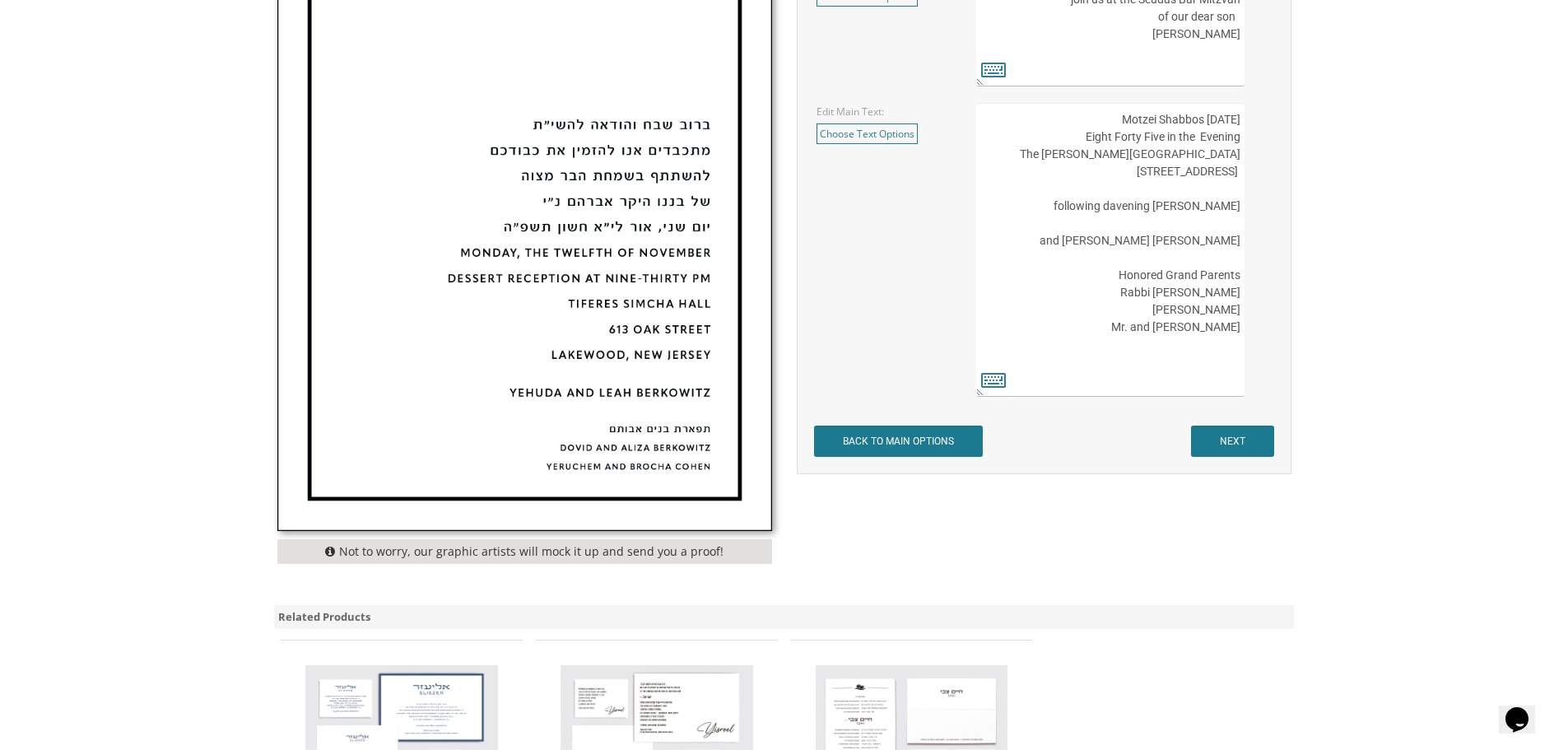
type textarea "We would be honored to have you join us at the Seudas Bar Mitzvah of our dear s…"
click at [1245, 433] on input "NEXT" at bounding box center [1233, 442] width 83 height 31
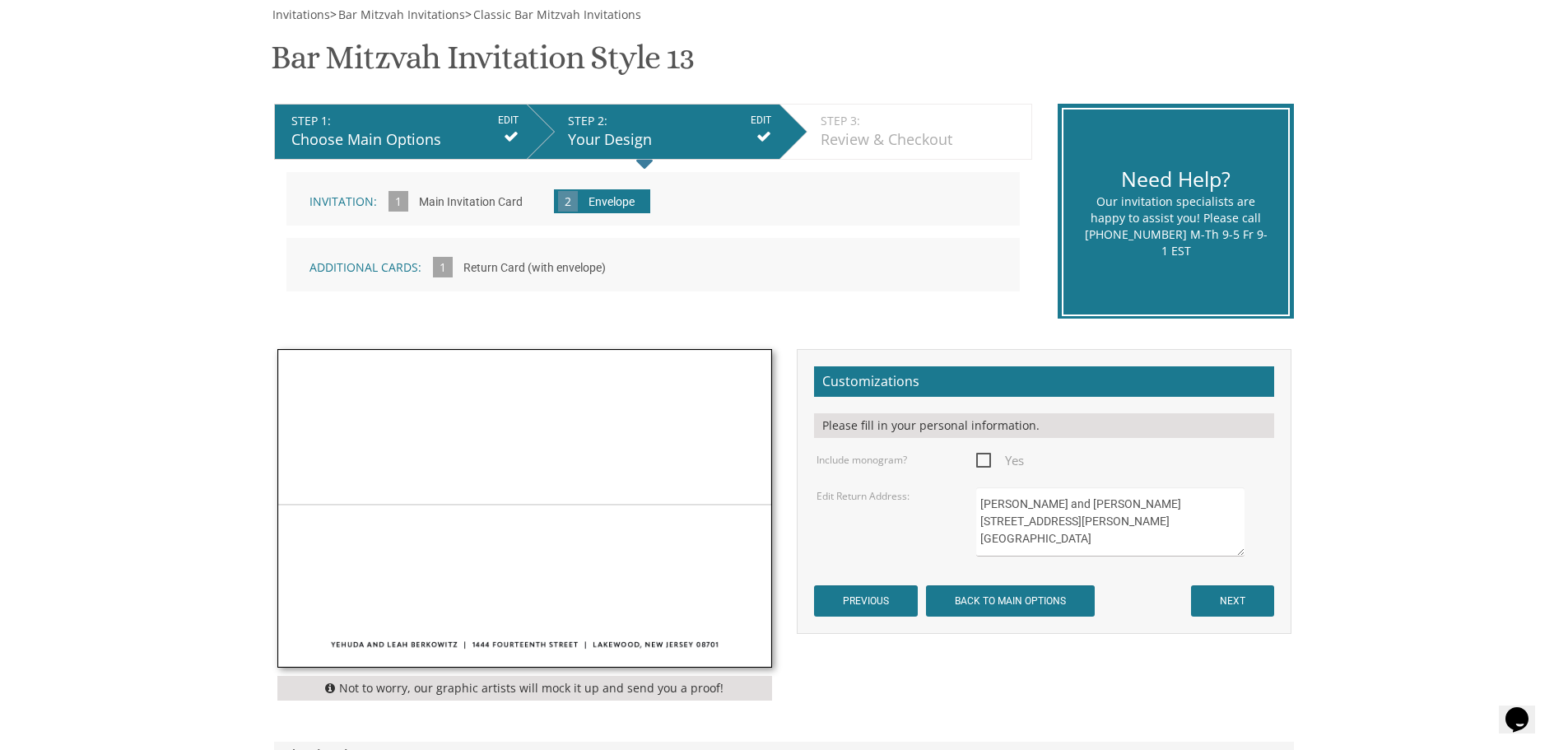
scroll to position [247, 0]
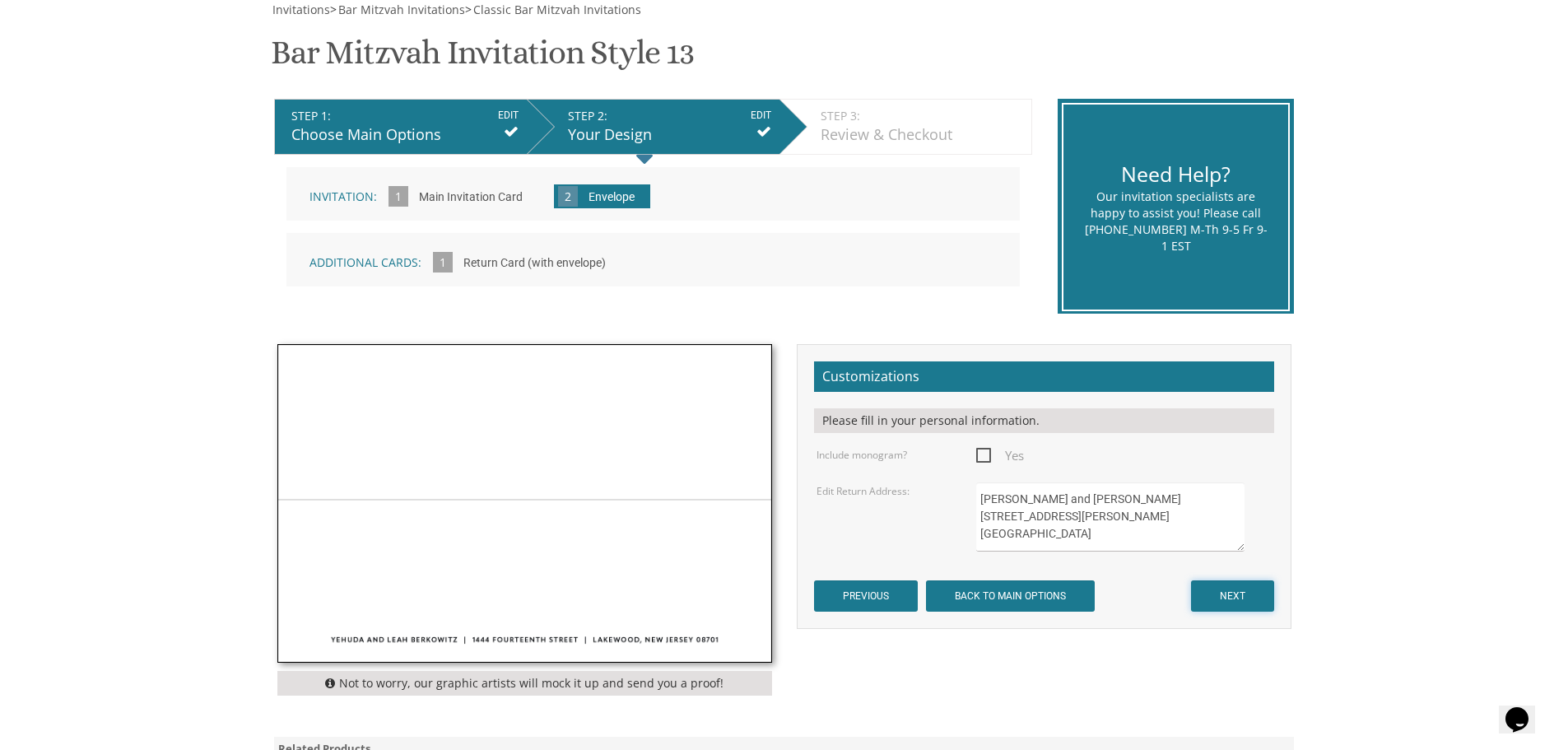
click at [1239, 594] on input "NEXT" at bounding box center [1233, 596] width 83 height 31
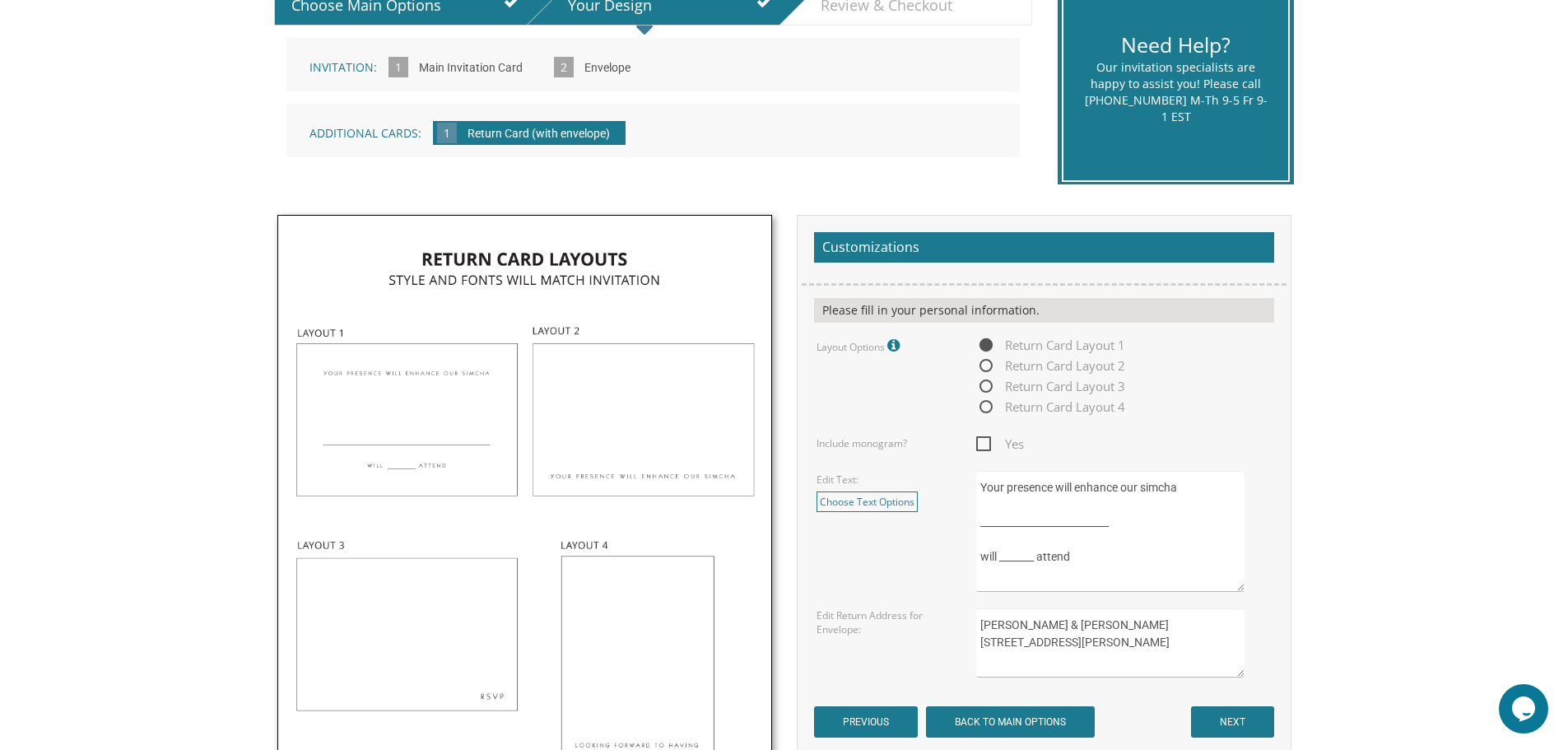
scroll to position [494, 0]
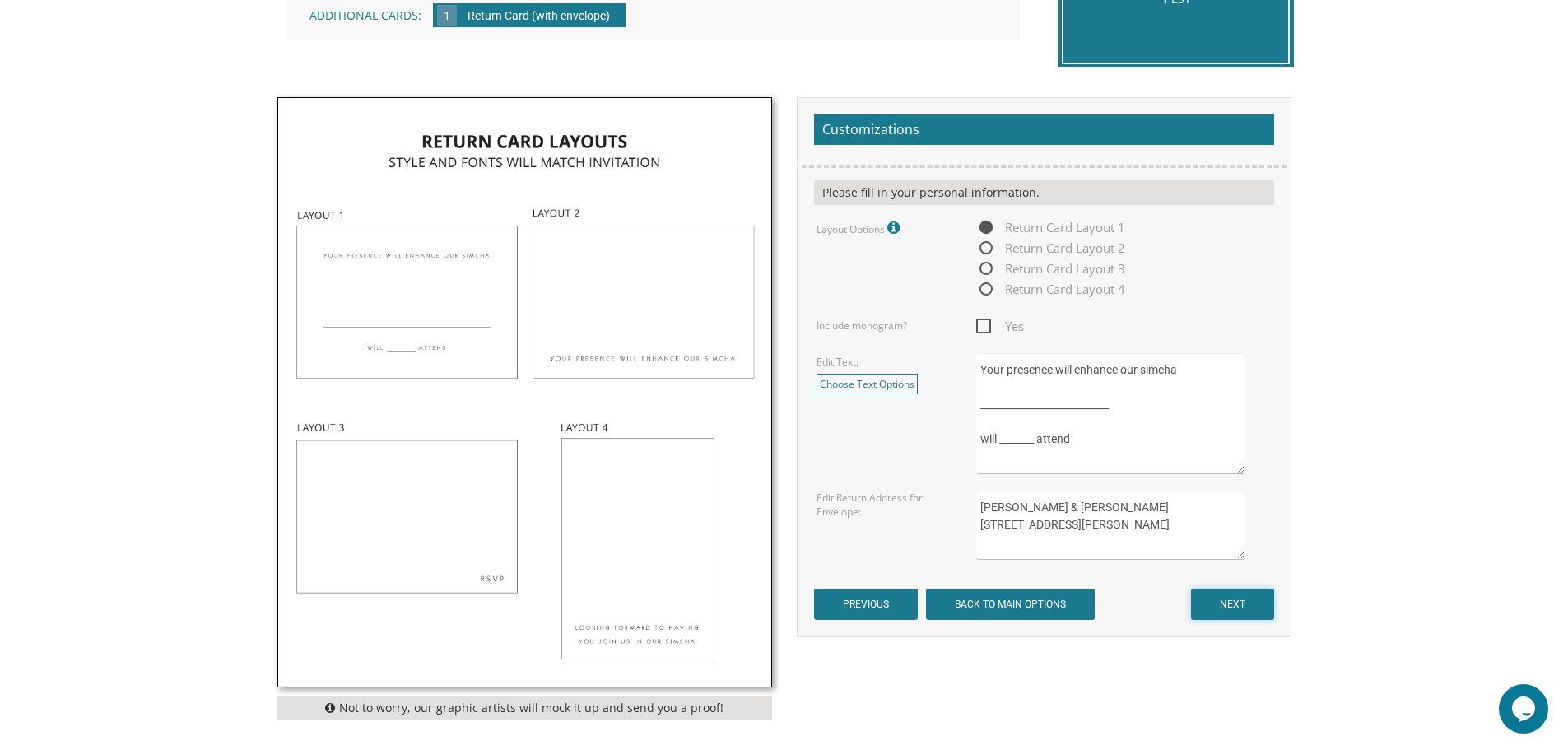
click at [1223, 595] on input "NEXT" at bounding box center [1233, 605] width 83 height 31
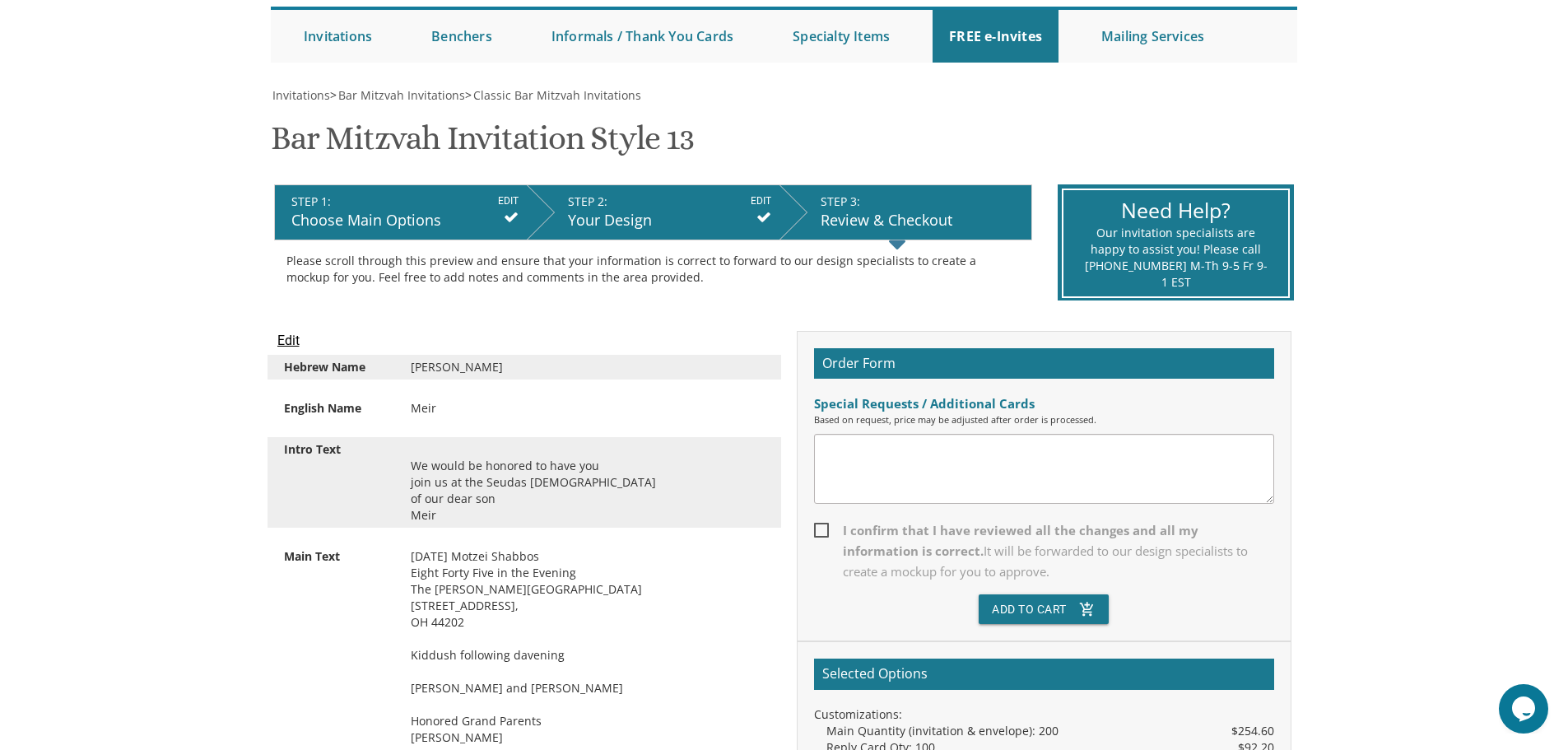
scroll to position [411, 0]
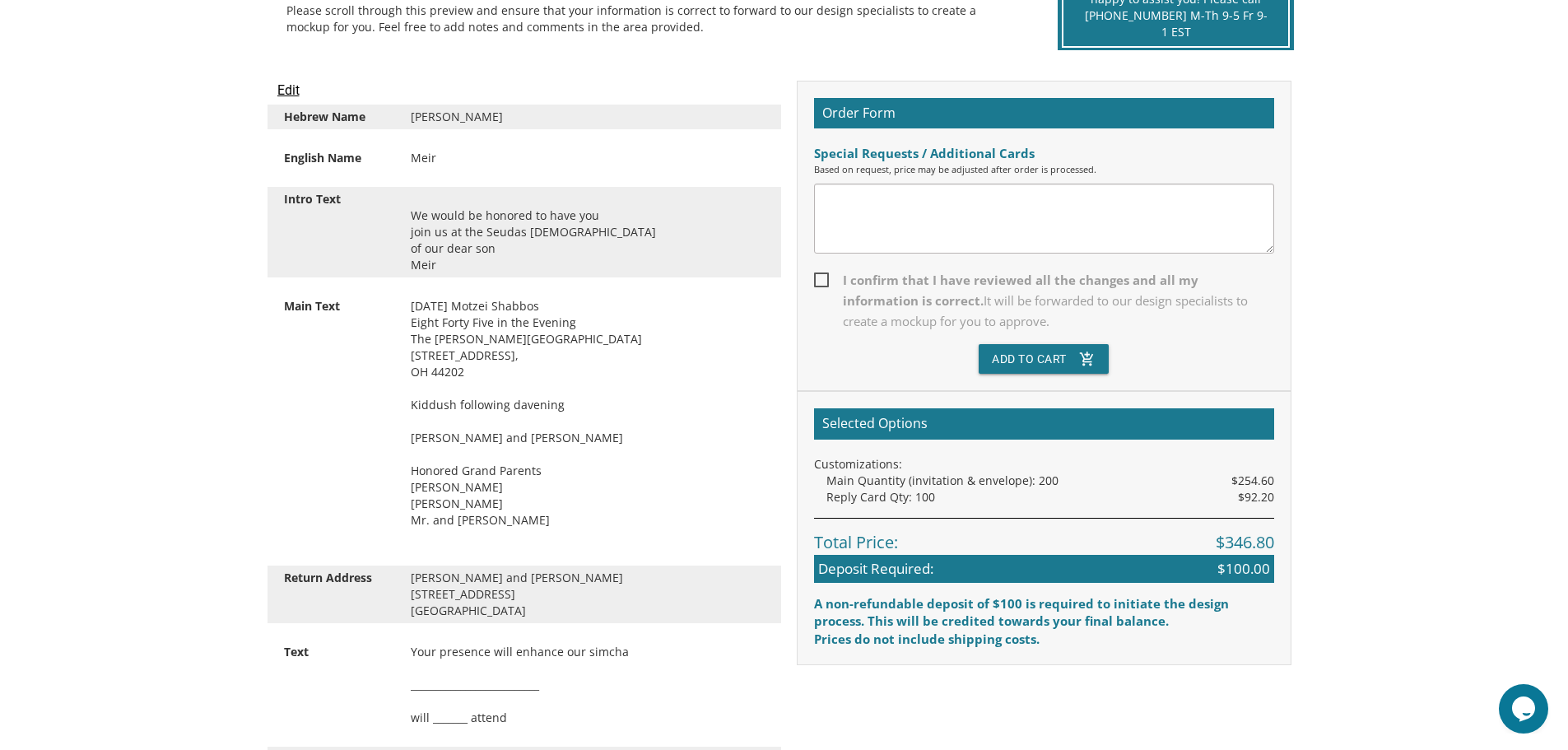
click at [415, 252] on div "We would be honored to have you join us at the Seudas Bar Mitzvah of our dear s…" at bounding box center [588, 232] width 379 height 82
drag, startPoint x: 426, startPoint y: 306, endPoint x: 547, endPoint y: 307, distance: 121.0
click at [547, 307] on div "[DATE] Motzei Shabbos Eight Forty Five in the Evening The [PERSON_NAME][GEOGRAP…" at bounding box center [588, 421] width 379 height 247
click at [548, 307] on div "October 25 Motzei Shabbos Eight Forty Five in the Evening The Bertram Inn Hotel…" at bounding box center [588, 421] width 379 height 247
drag, startPoint x: 512, startPoint y: 327, endPoint x: 581, endPoint y: 328, distance: 69.0
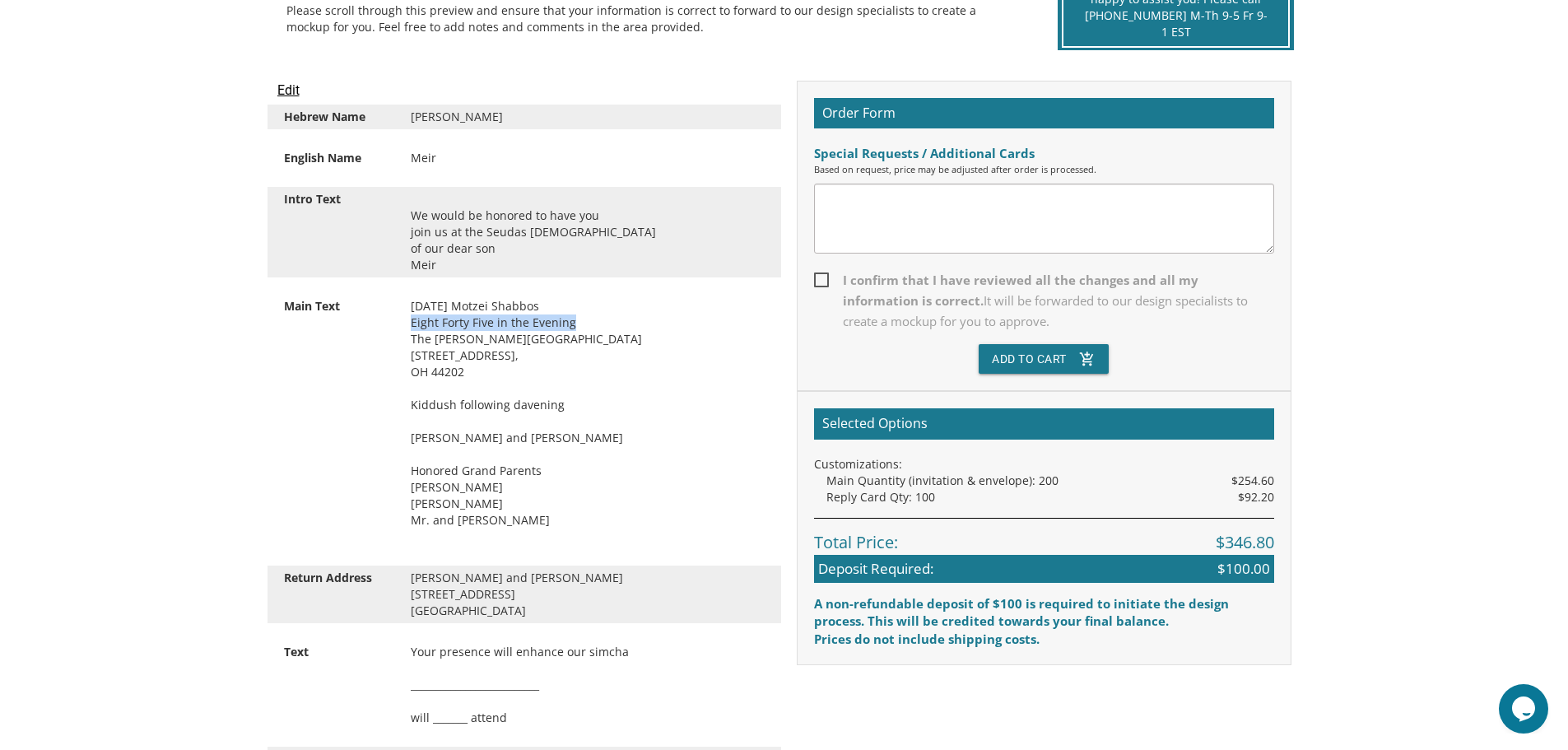
click at [581, 328] on div "October 25 Motzei Shabbos Eight Forty Five in the Evening The Bertram Inn Hotel…" at bounding box center [588, 421] width 379 height 247
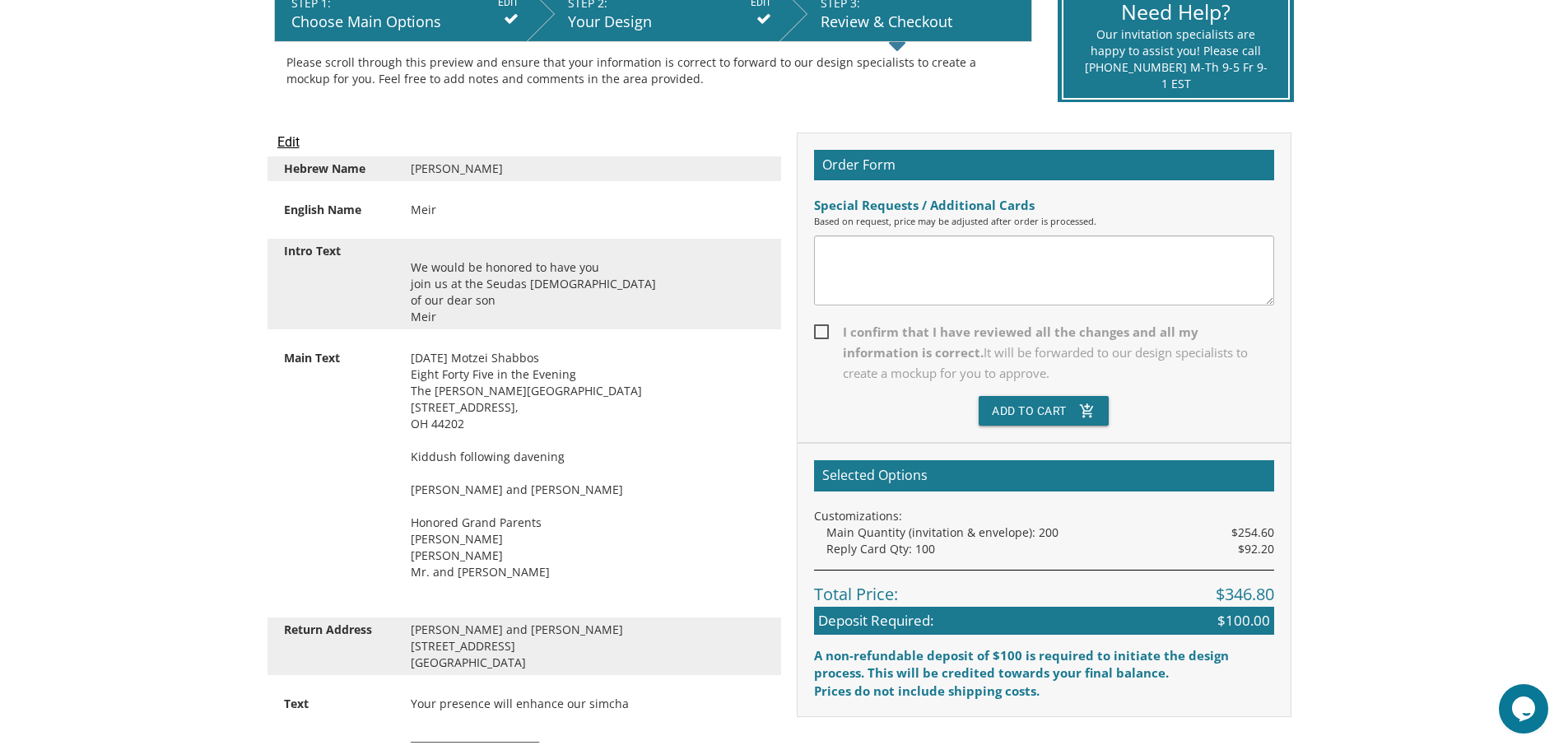
scroll to position [165, 0]
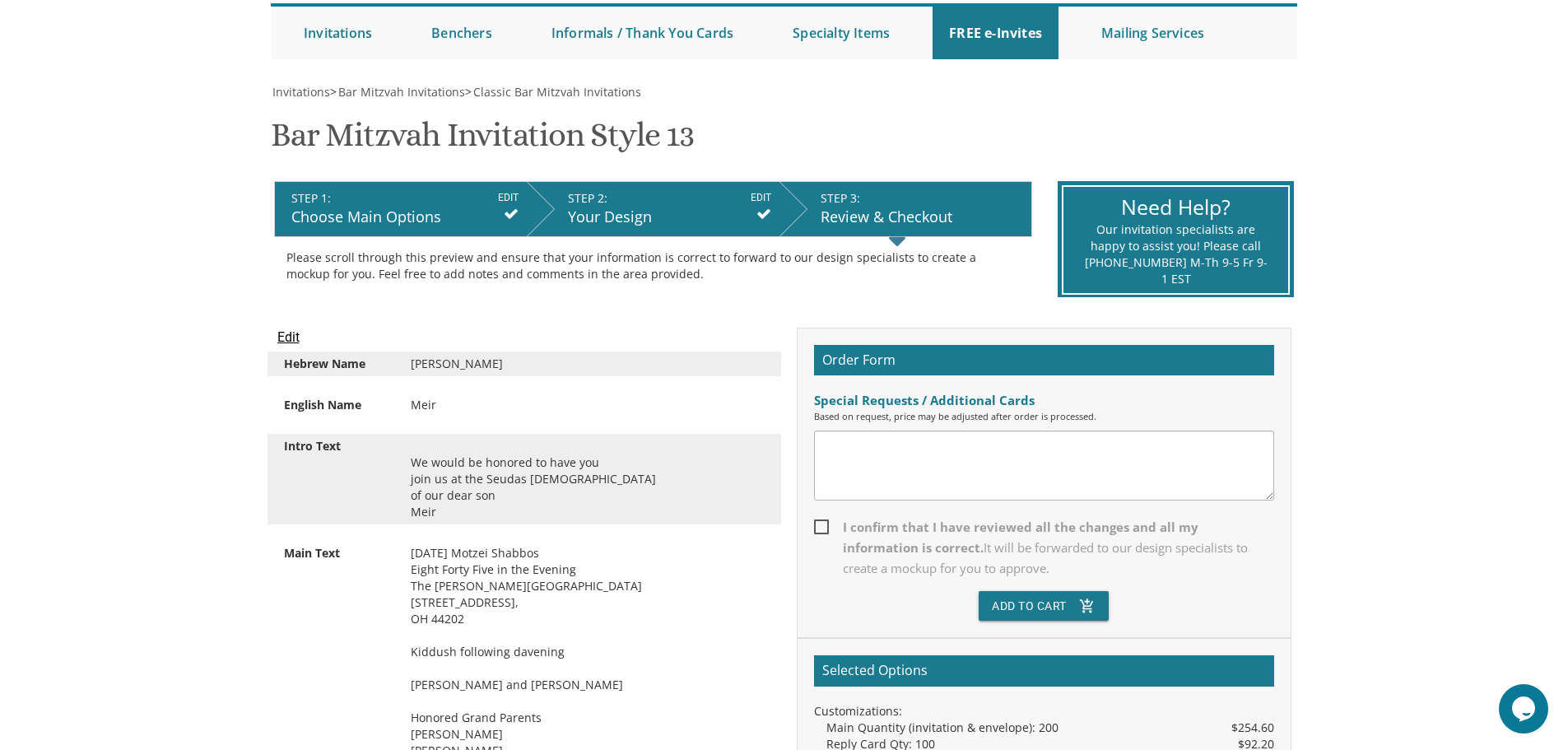
click at [290, 339] on input "Edit" at bounding box center [289, 337] width 22 height 19
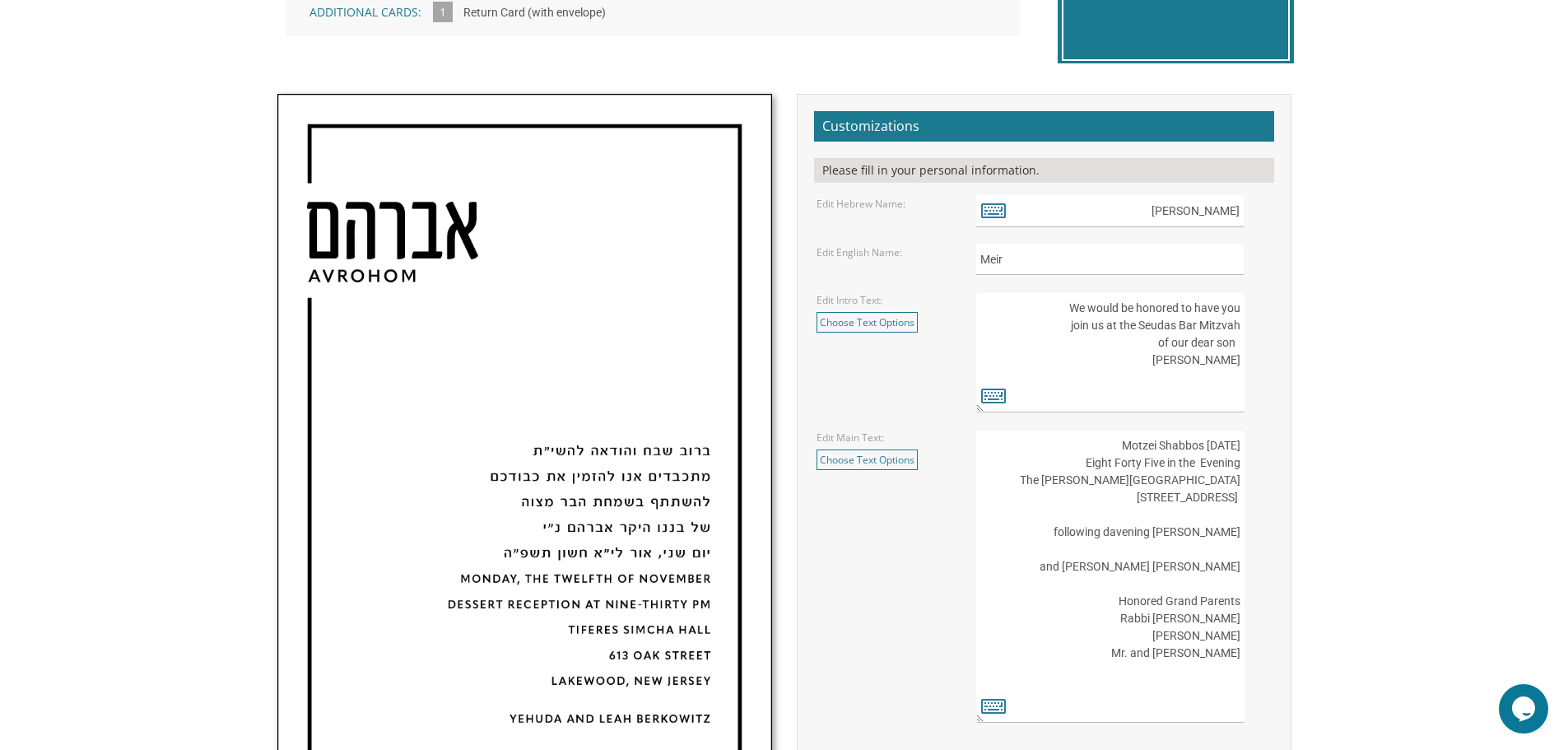
scroll to position [576, 0]
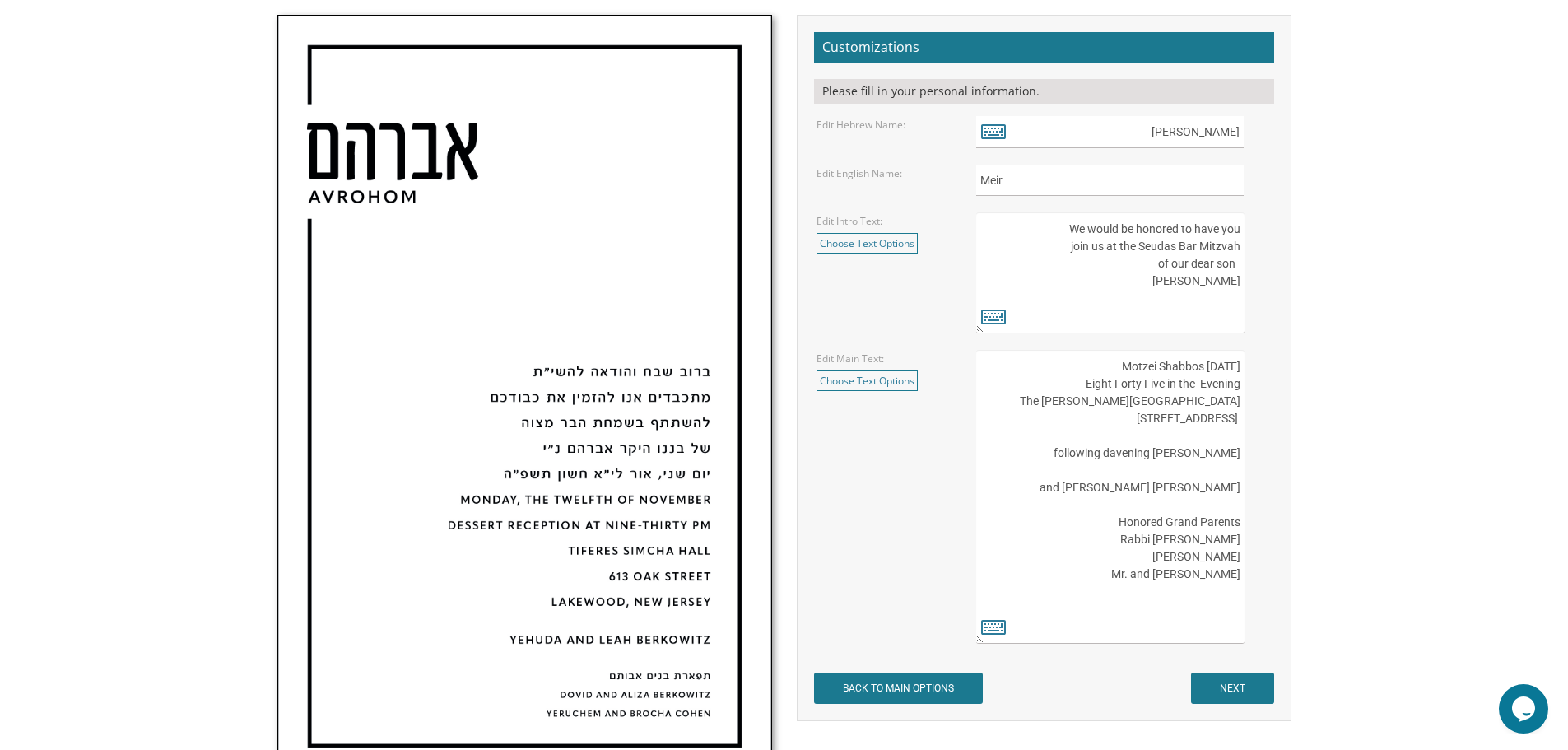
drag, startPoint x: 1154, startPoint y: 368, endPoint x: 1097, endPoint y: 374, distance: 57.3
click at [1097, 374] on textarea "October 25 Motzei Shabbos Eight Forty Five in the Evening The Bertram Inn Hotel…" at bounding box center [1110, 496] width 268 height 294
click at [1160, 364] on textarea "October 25 Motzei Shabbos Eight Forty Five in the Evening The Bertram Inn Hotel…" at bounding box center [1110, 496] width 268 height 294
click at [1151, 367] on textarea "October 25 Motzei Shabbos Eight Forty Five in the Evening The Bertram Inn Hotel…" at bounding box center [1110, 496] width 268 height 294
paste textarea "October 25"
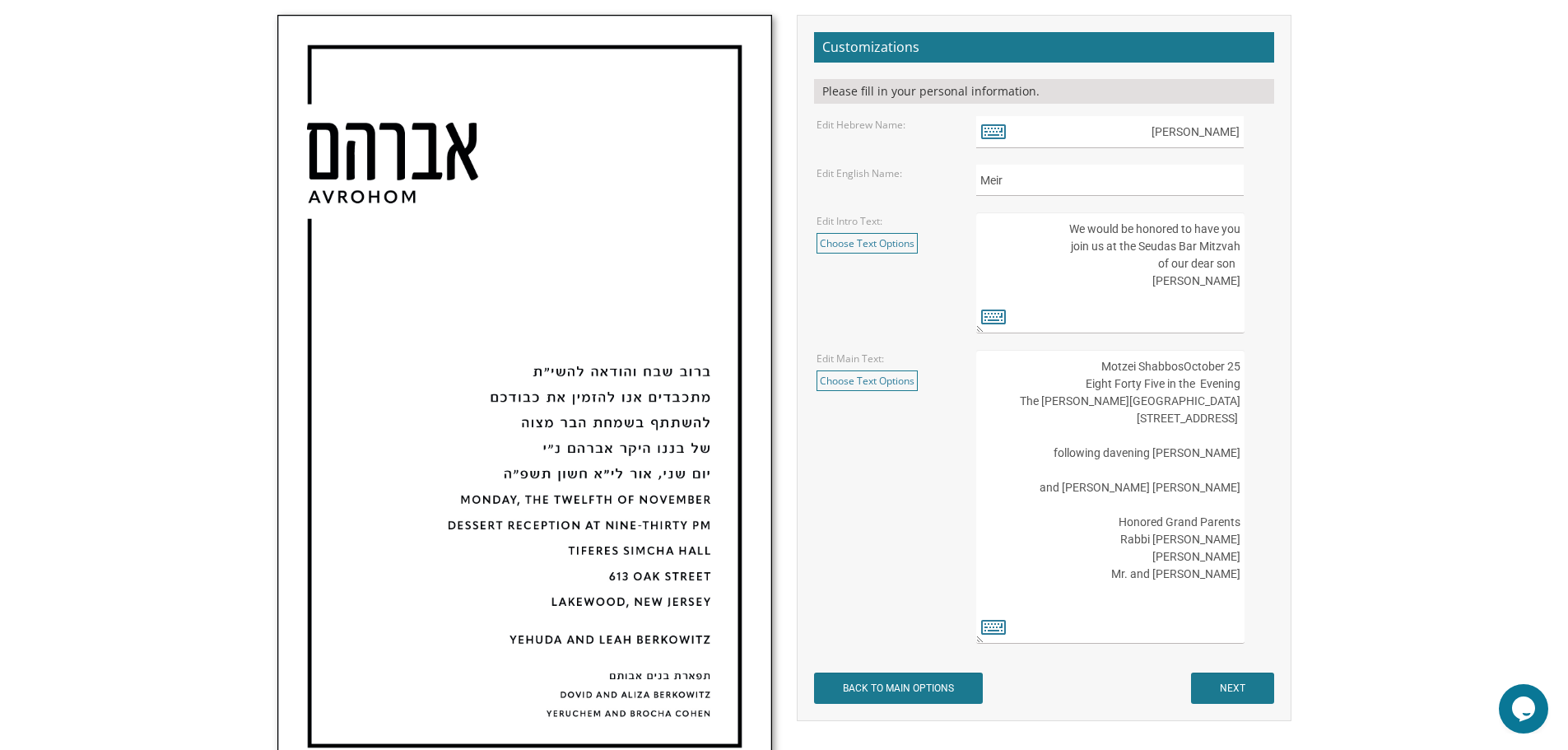
click at [1178, 363] on textarea "October 25 Motzei Shabbos Eight Forty Five in the Evening The Bertram Inn Hotel…" at bounding box center [1110, 496] width 268 height 294
click at [1165, 399] on textarea "October 25 Motzei Shabbos Eight Forty Five in the Evening The Bertram Inn Hotel…" at bounding box center [1110, 496] width 268 height 294
click at [1237, 369] on textarea "October 25 Motzei Shabbos Eight Forty Five in the Evening The Bertram Inn Hotel…" at bounding box center [1110, 496] width 268 height 294
drag, startPoint x: 1230, startPoint y: 365, endPoint x: 1216, endPoint y: 363, distance: 14.1
click at [1216, 363] on textarea "October 25 Motzei Shabbos Eight Forty Five in the Evening The Bertram Inn Hotel…" at bounding box center [1110, 496] width 268 height 294
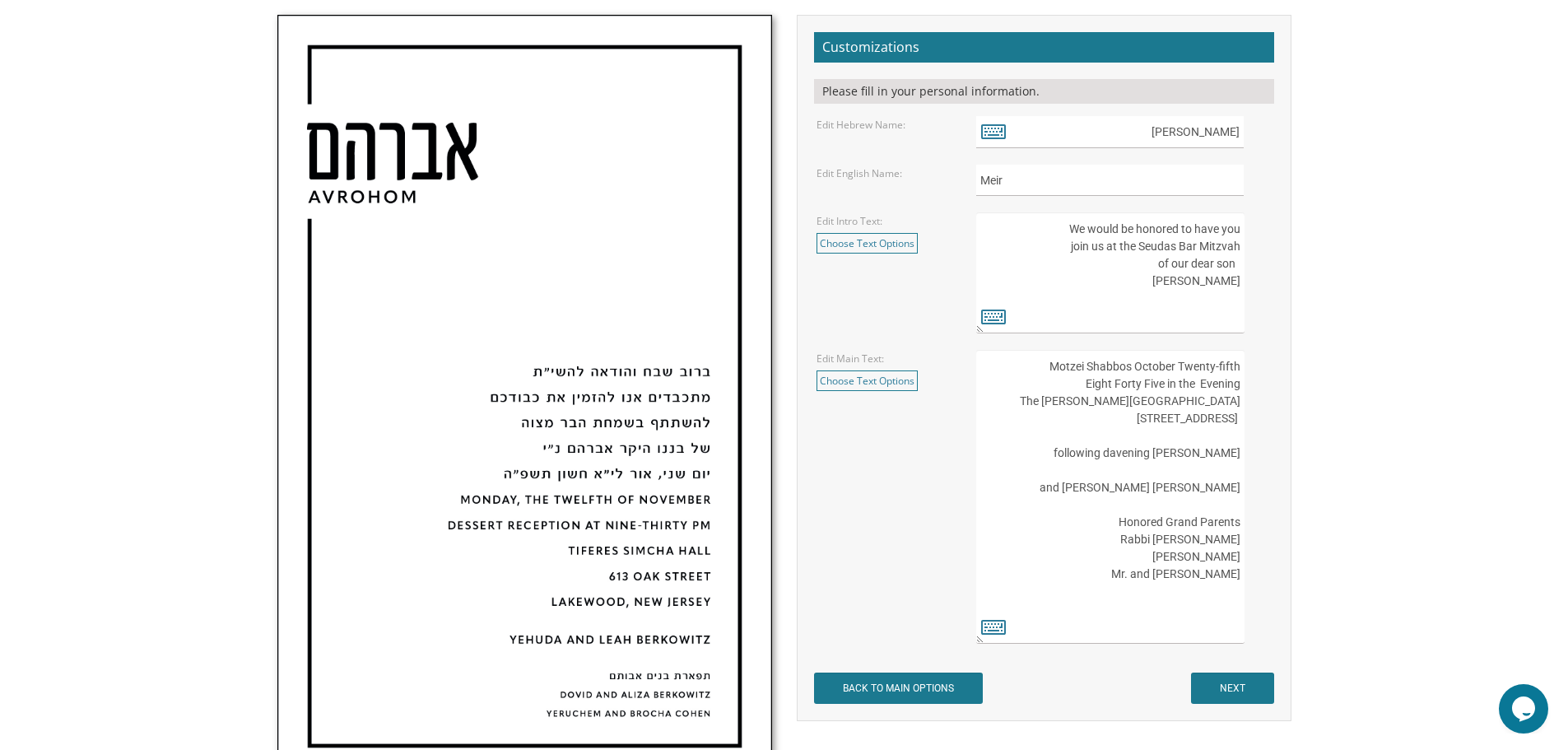
click at [1208, 366] on textarea "October 25 Motzei Shabbos Eight Forty Five in the Evening The Bertram Inn Hotel…" at bounding box center [1110, 496] width 268 height 294
click at [1210, 366] on textarea "October 25 Motzei Shabbos Eight Forty Five in the Evening The Bertram Inn Hotel…" at bounding box center [1110, 496] width 268 height 294
click at [1388, 364] on body "My Cart {{shoppingcart.totalQuantityDisplay}} Total: {{shoppingcart.subtotal}} …" at bounding box center [784, 429] width 1568 height 2011
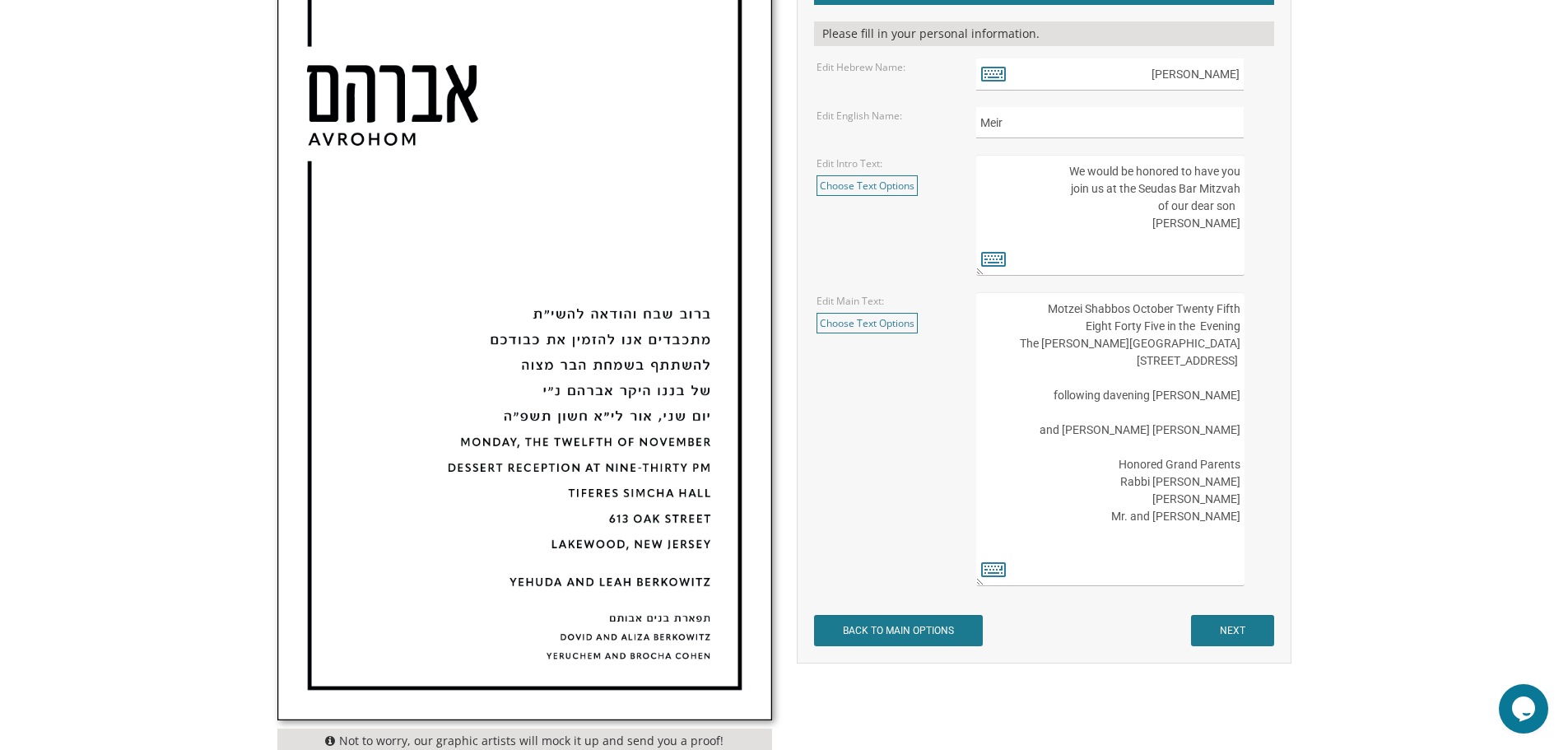
scroll to position [659, 0]
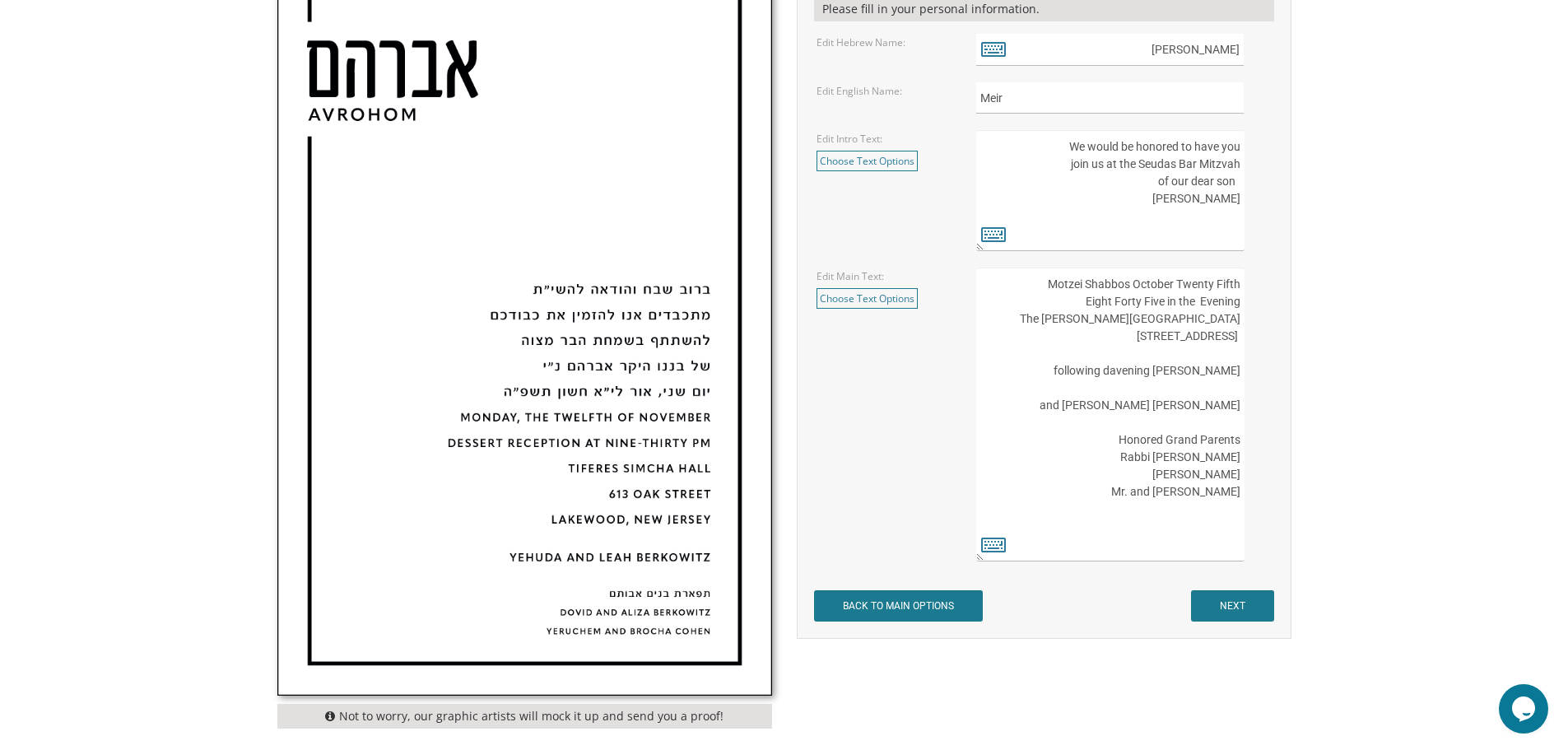
click at [1201, 300] on textarea "October 25 Motzei Shabbos Eight Forty Five in the Evening The Bertram Inn Hotel…" at bounding box center [1110, 414] width 268 height 294
drag, startPoint x: 1098, startPoint y: 387, endPoint x: 1106, endPoint y: 387, distance: 8.0
click at [1106, 387] on textarea "October 25 Motzei Shabbos Eight Forty Five in the Evening The Bertram Inn Hotel…" at bounding box center [1110, 414] width 268 height 294
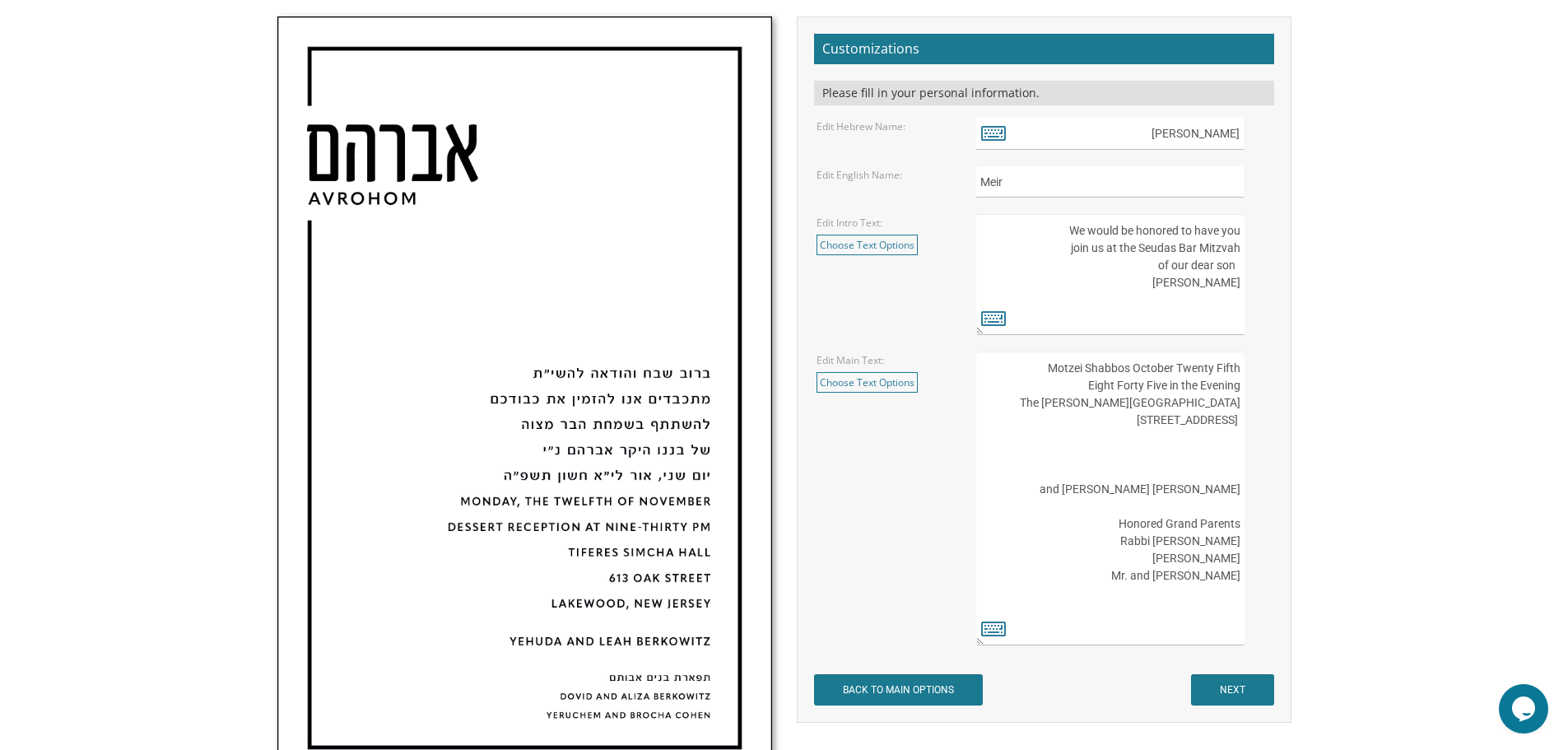
scroll to position [576, 0]
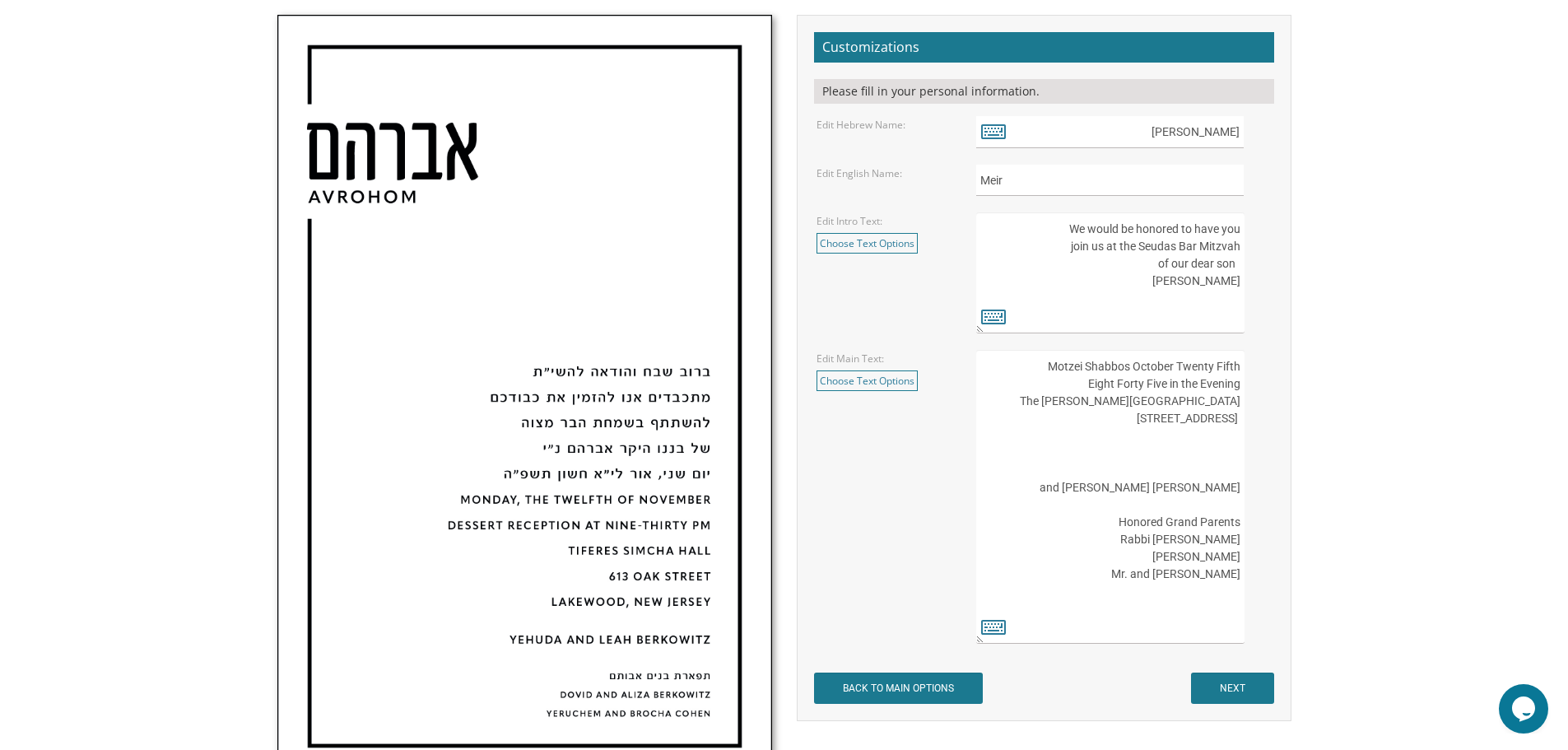
type textarea "Motzei Shabbos October Twenty Fifth Eight Forty Five in the Evening The Bertram…"
drag, startPoint x: 1216, startPoint y: 281, endPoint x: 1238, endPoint y: 285, distance: 22.4
click at [1238, 285] on textarea "We would be honored to have you join us at the Seudas Bar Mitzvah of our dear s…" at bounding box center [1110, 273] width 268 height 121
click at [1236, 268] on textarea "We would be honored to have you join us at the Seudas Bar Mitzvah of our dear s…" at bounding box center [1110, 273] width 268 height 121
click at [1229, 264] on textarea "We would be honored to have you join us at the Seudas Bar Mitzvah of our dear s…" at bounding box center [1110, 273] width 268 height 121
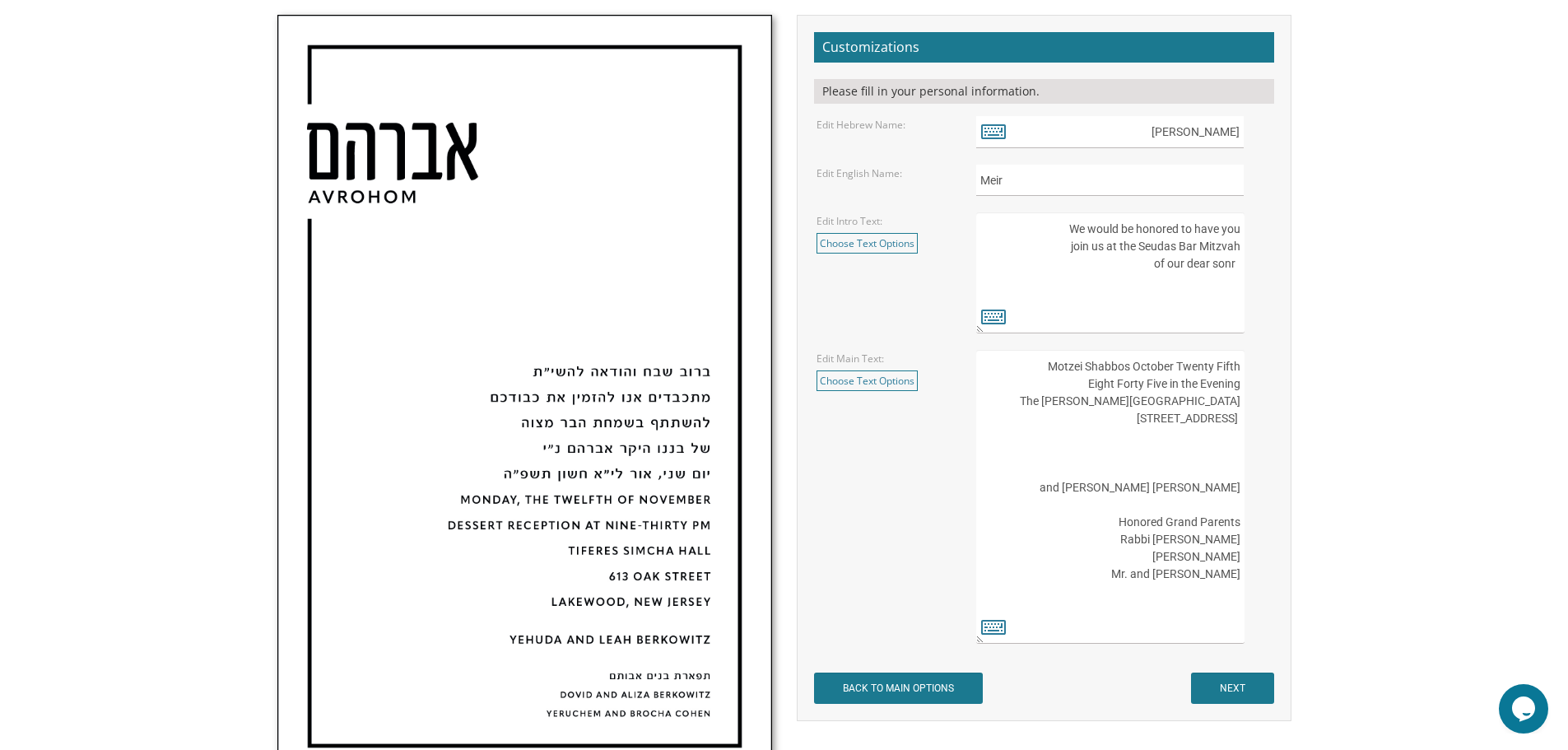
click at [1216, 265] on textarea "We would be honored to have you join us at the Seudas Bar Mitzvah of our dear s…" at bounding box center [1110, 273] width 268 height 121
drag, startPoint x: 1226, startPoint y: 262, endPoint x: 1404, endPoint y: 212, distance: 184.9
click at [1404, 212] on body "My Cart {{shoppingcart.totalQuantityDisplay}} Total: {{shoppingcart.subtotal}} …" at bounding box center [784, 429] width 1568 height 2011
type textarea "We would be honored to have you join us at the Seudas Bar Mitzvah of our dear s…"
click at [1237, 678] on input "NEXT" at bounding box center [1233, 688] width 83 height 31
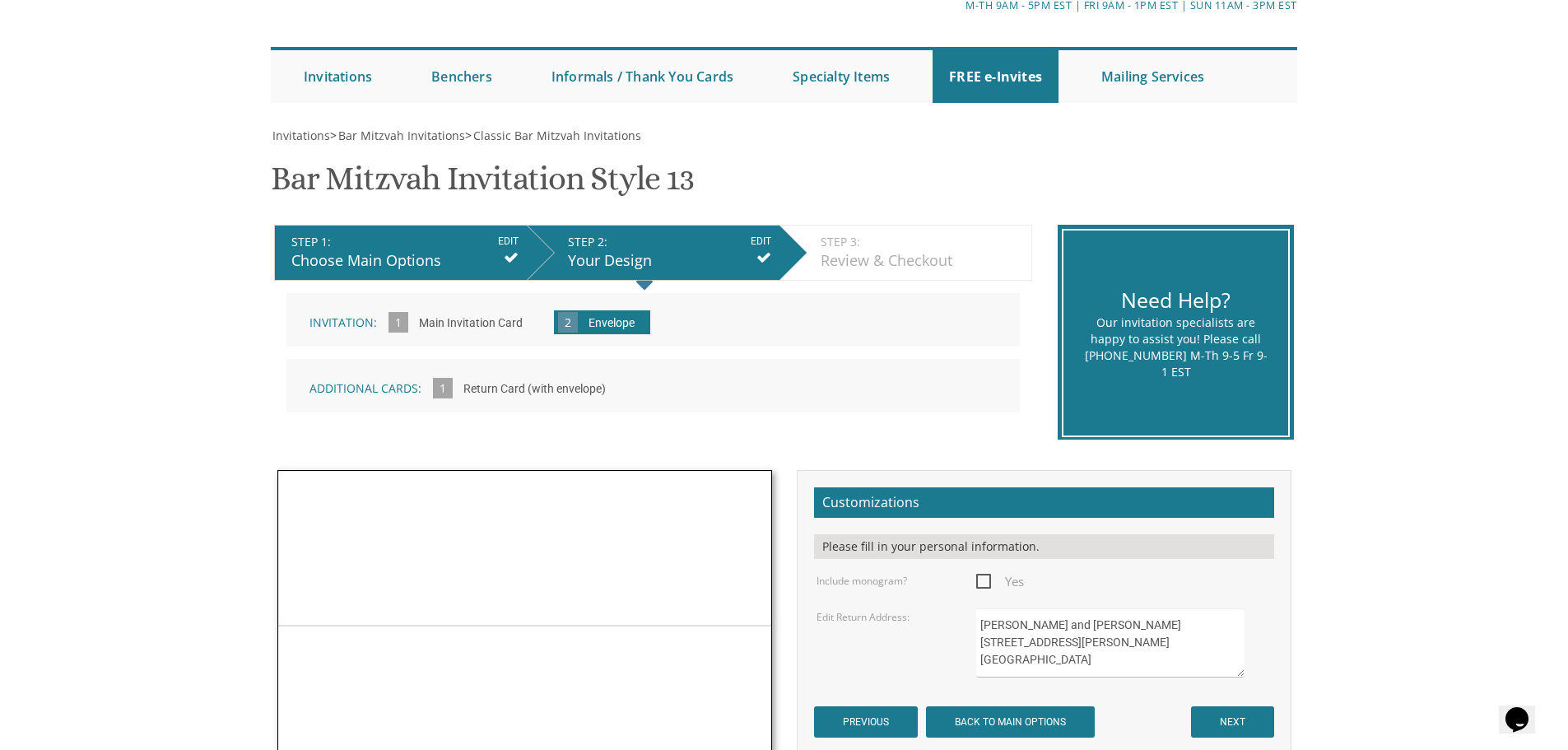
scroll to position [411, 0]
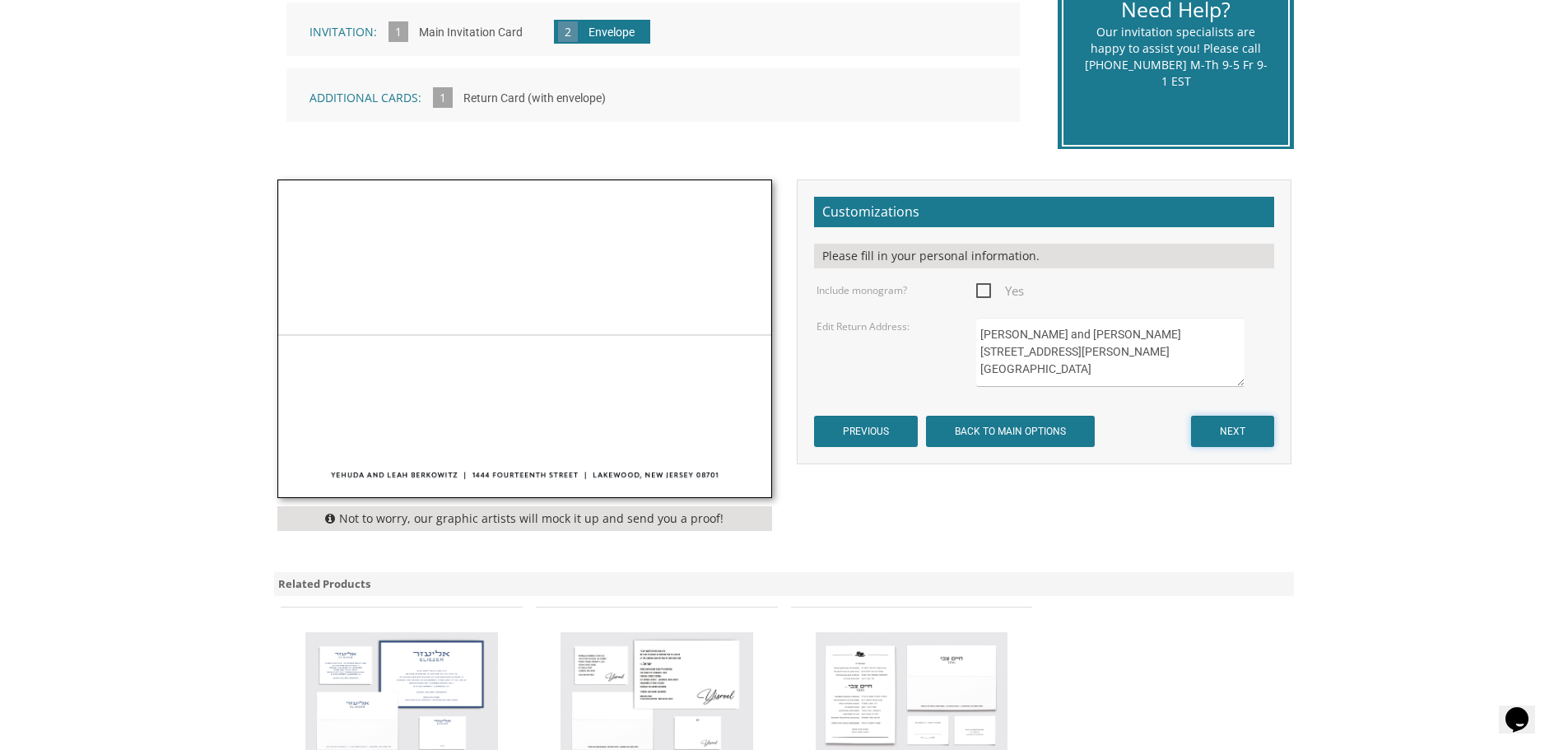
click at [1229, 430] on input "NEXT" at bounding box center [1233, 432] width 83 height 31
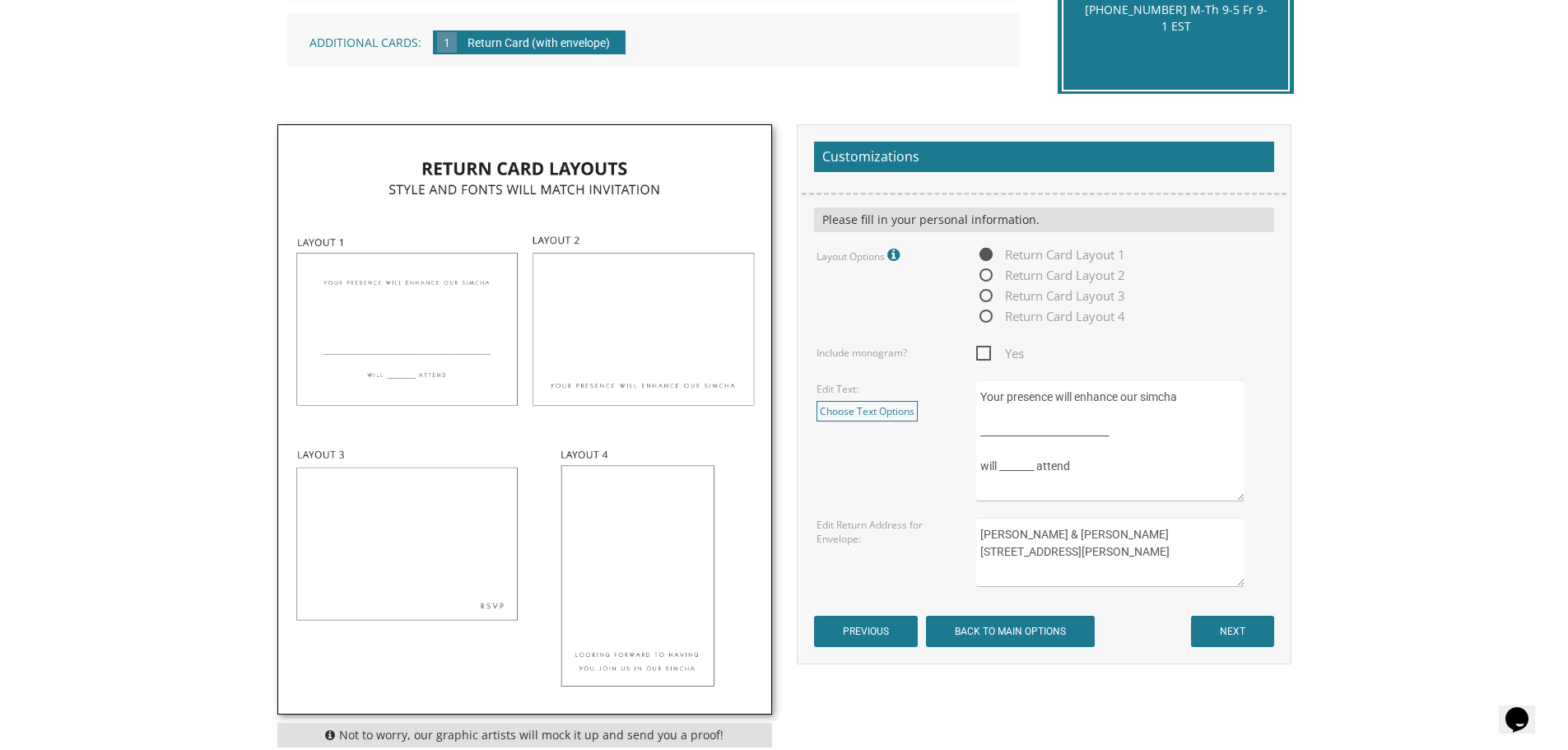
scroll to position [494, 0]
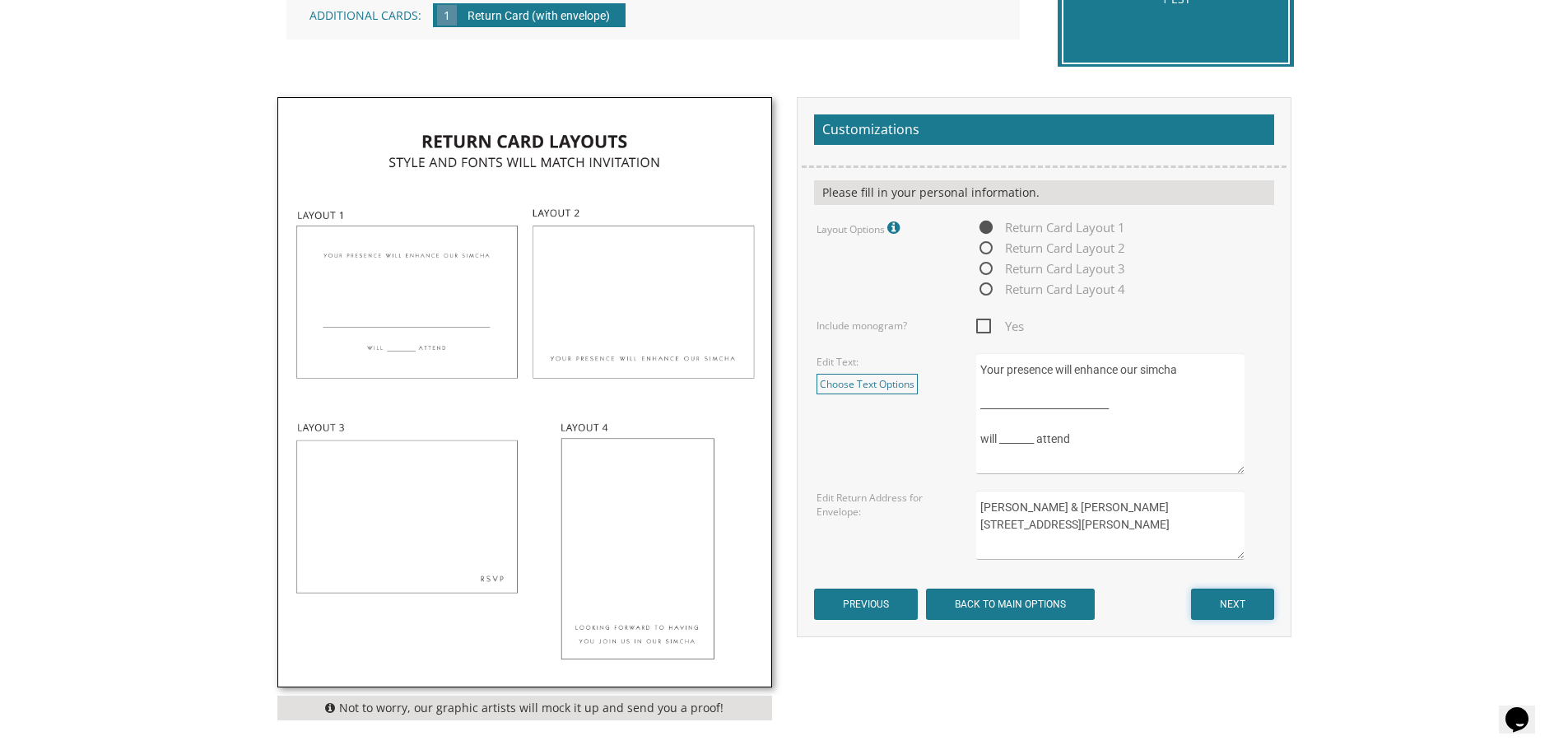
click at [1254, 600] on input "NEXT" at bounding box center [1233, 605] width 83 height 31
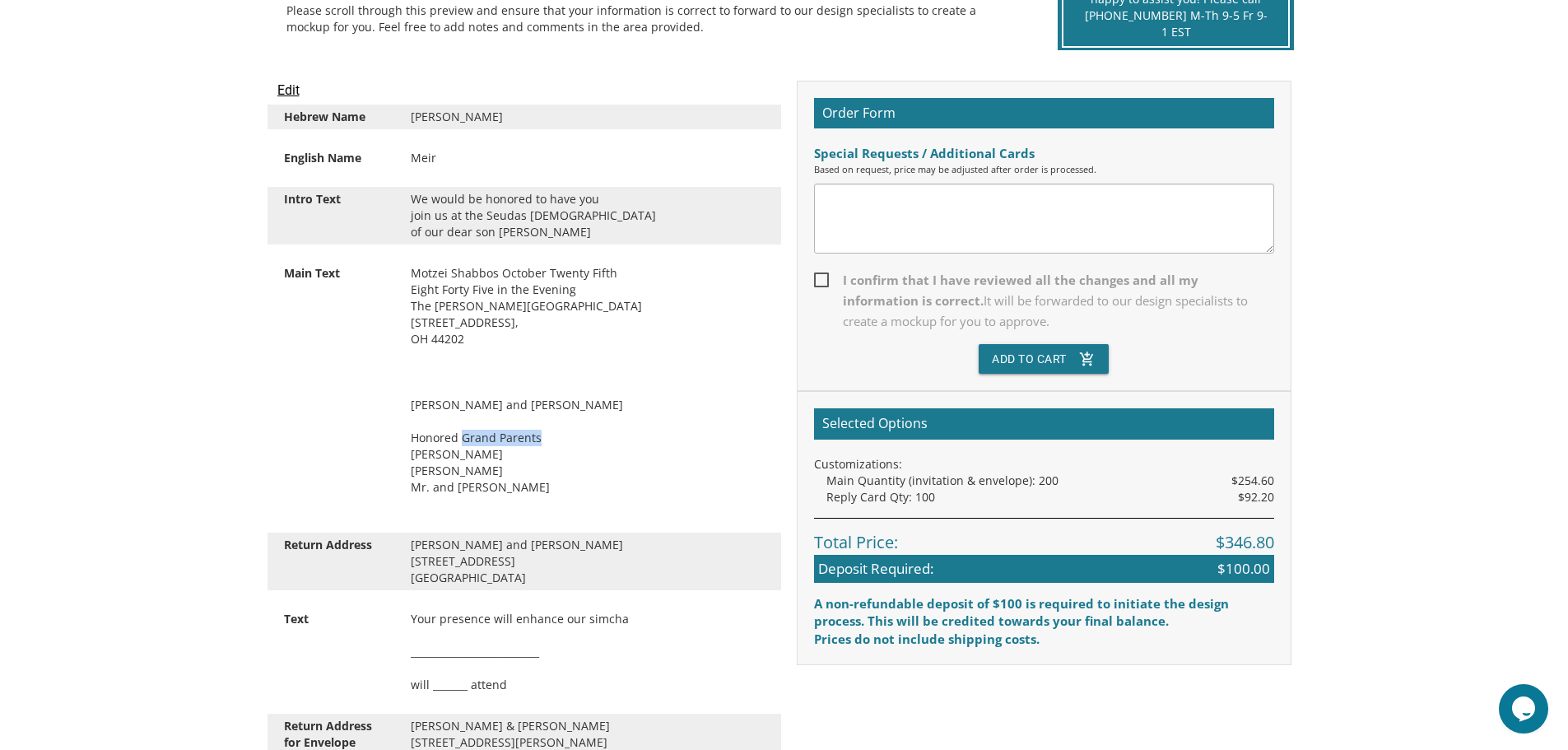
drag, startPoint x: 462, startPoint y: 442, endPoint x: 543, endPoint y: 442, distance: 81.0
click at [543, 442] on div "Motzei Shabbos October Twenty Fifth Eight Forty Five in the Evening The [PERSON…" at bounding box center [588, 388] width 379 height 247
click at [543, 442] on div "Motzei Shabbos October Twenty Fifth Eight Forty Five in the Evening The Bertram…" at bounding box center [588, 388] width 379 height 247
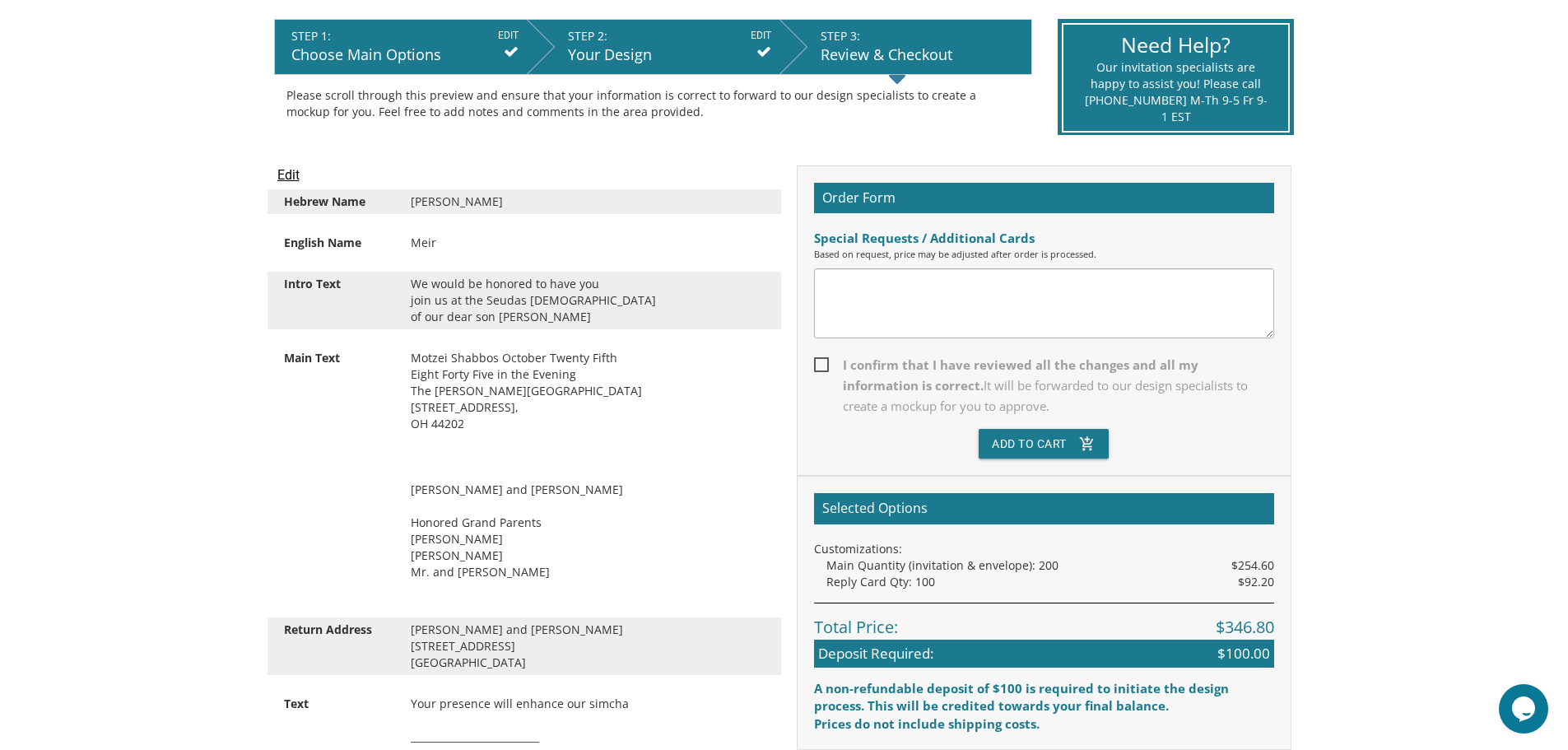
scroll to position [247, 0]
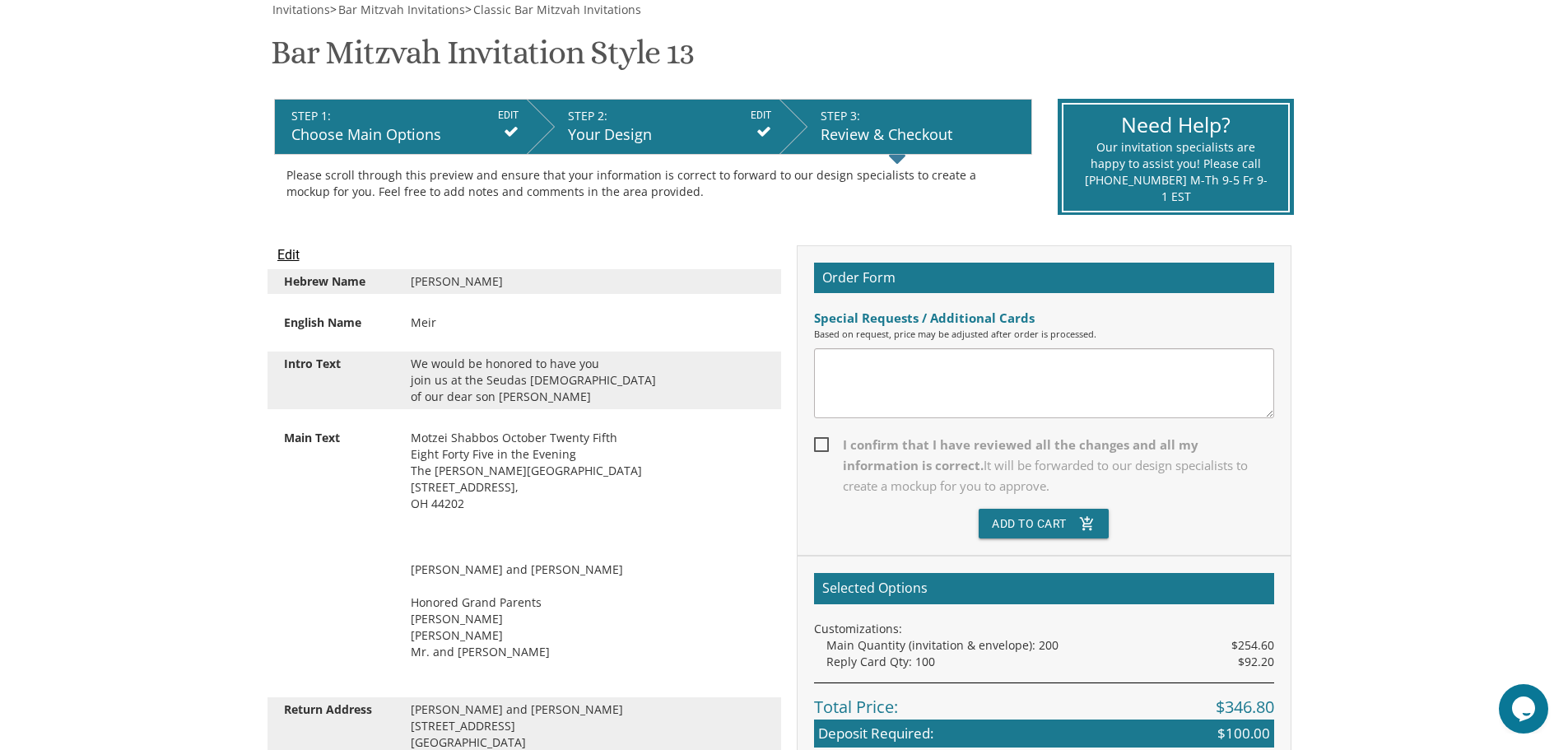
click at [299, 254] on input "Edit" at bounding box center [289, 255] width 22 height 19
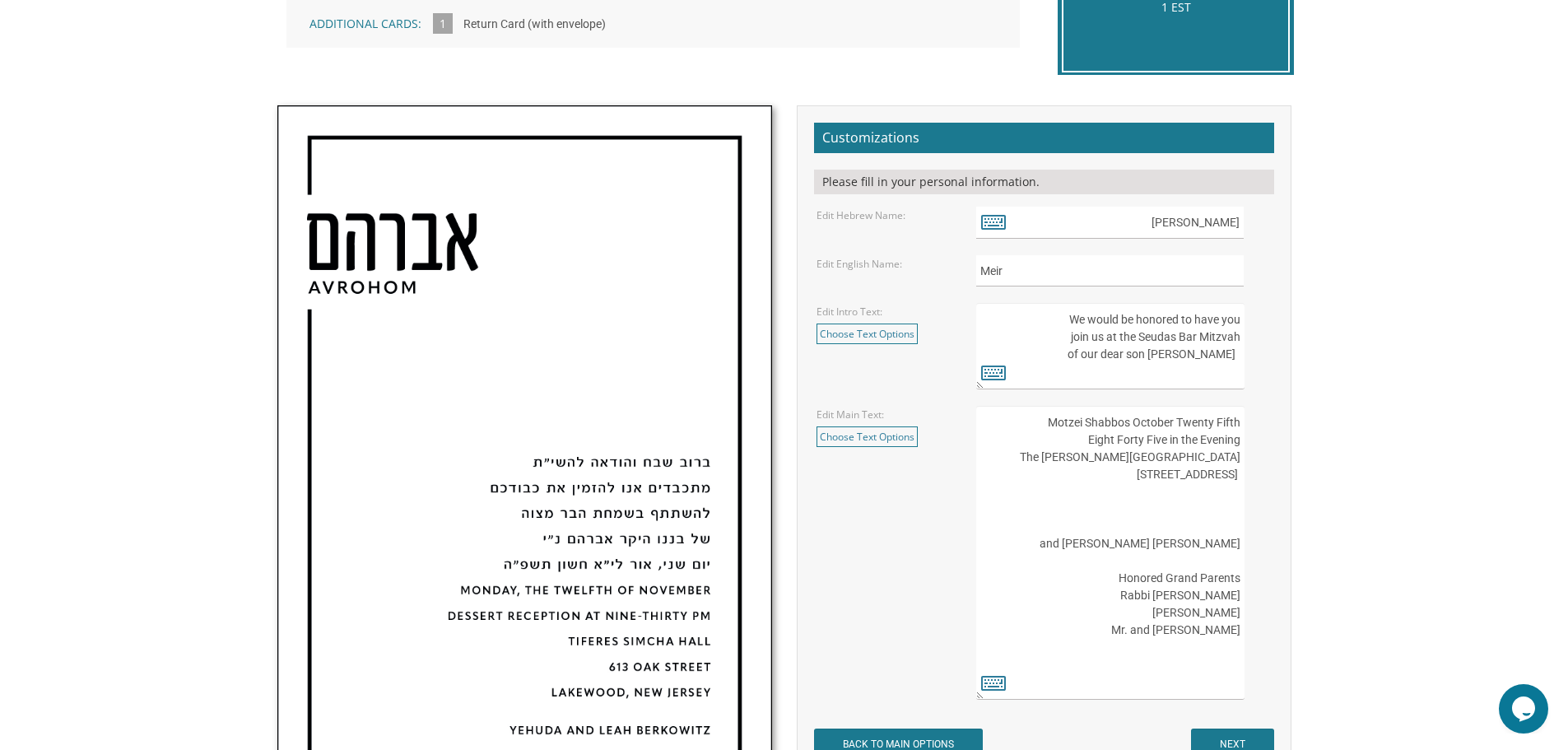
scroll to position [494, 0]
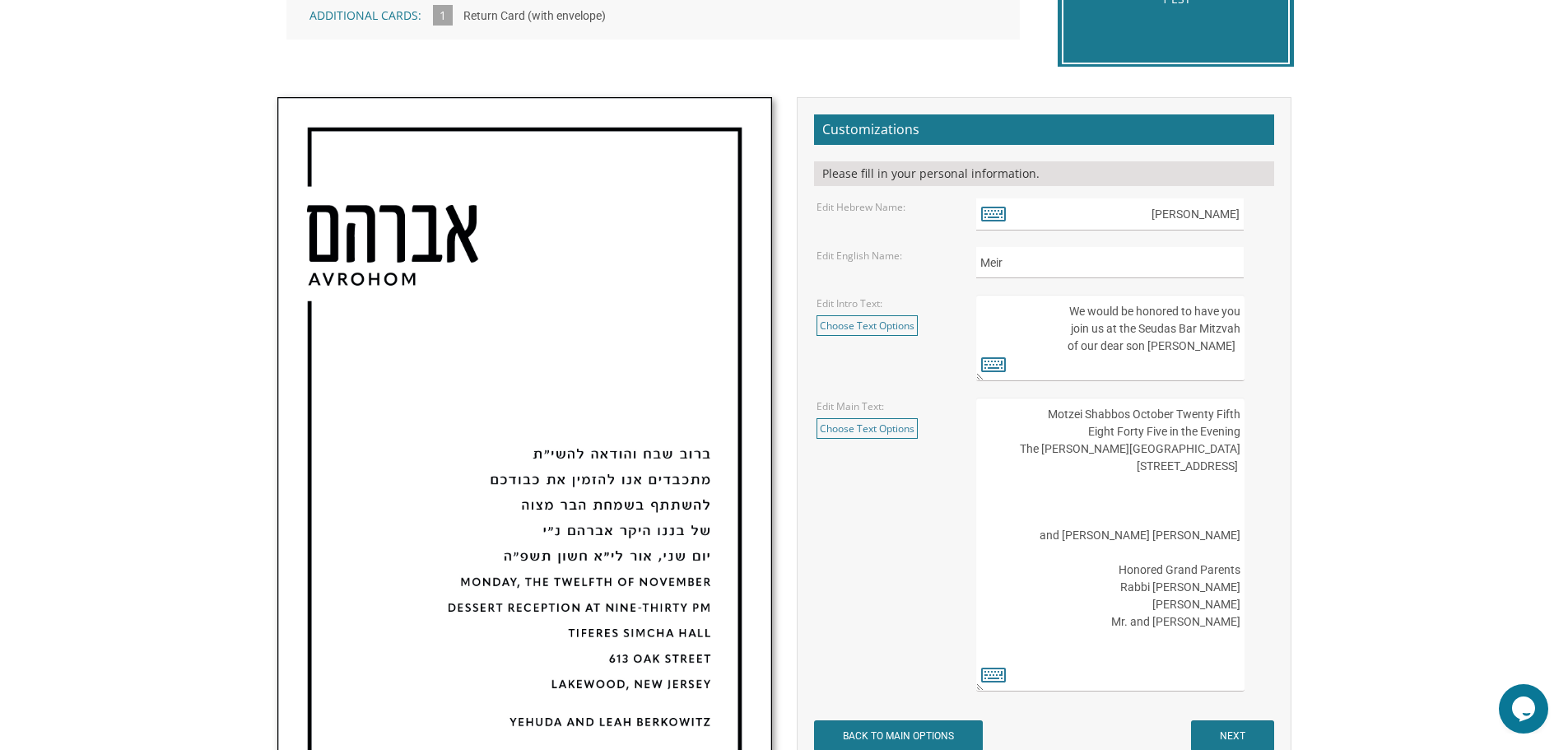
drag, startPoint x: 1207, startPoint y: 588, endPoint x: 1199, endPoint y: 590, distance: 8.2
click at [1199, 590] on textarea "Motzei Shabbos October Twenty Fifth Eight Forty Five in the Evening The [PERSON…" at bounding box center [1110, 544] width 268 height 294
click at [1314, 523] on body "My Cart {{shoppingcart.totalQuantityDisplay}} Total: {{shoppingcart.subtotal}} …" at bounding box center [784, 511] width 1568 height 2011
drag, startPoint x: 1124, startPoint y: 417, endPoint x: 1231, endPoint y: 416, distance: 107.0
click at [1231, 416] on textarea "Motzei Shabbos October Twenty Fifth Eight Forty Five in the Evening The [PERSON…" at bounding box center [1110, 544] width 268 height 294
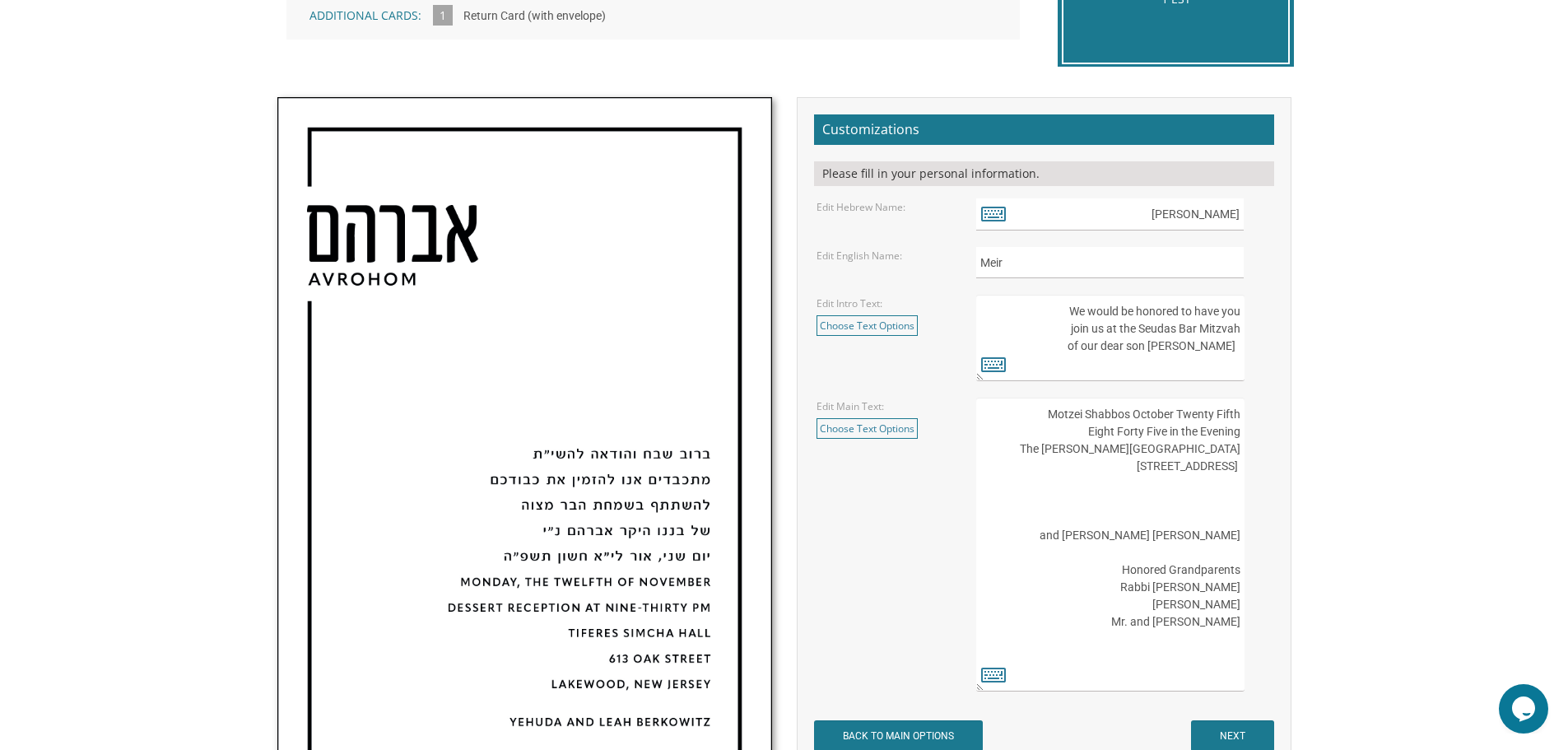
click at [1135, 421] on textarea "Motzei Shabbos October Twenty Fifth Eight Forty Five in the Evening The Bertram…" at bounding box center [1110, 544] width 268 height 294
click at [1122, 418] on textarea "Motzei Shabbos October Twenty Fifth Eight Forty Five in the Evening The Bertram…" at bounding box center [1110, 544] width 268 height 294
paste textarea "ג׳ חשון תשפ״ו"
drag, startPoint x: 1230, startPoint y: 414, endPoint x: 1232, endPoint y: 433, distance: 19.1
click at [1230, 415] on textarea "Motzei Shabbos October Twenty Fifth Eight Forty Five in the Evening The Bertram…" at bounding box center [1110, 544] width 268 height 294
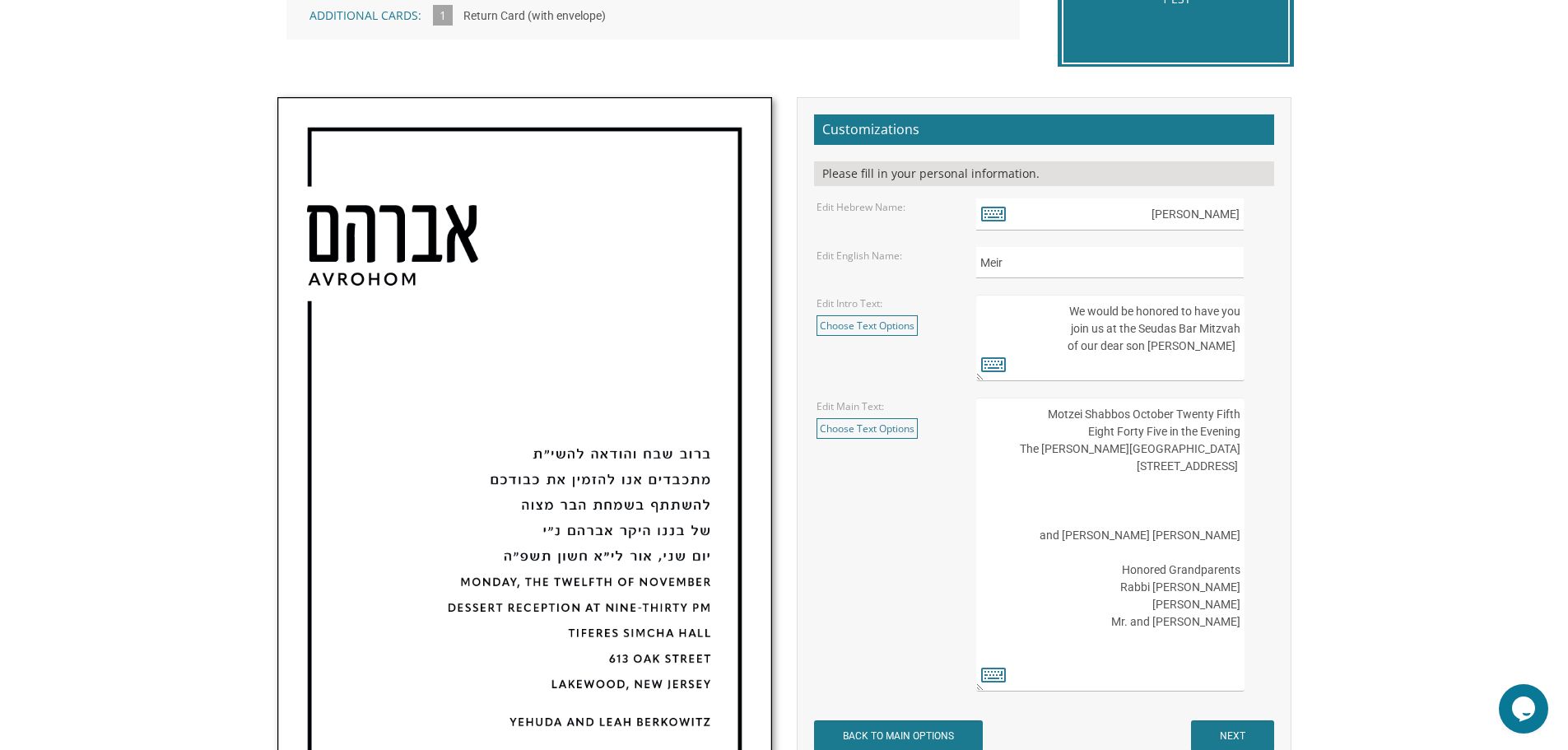
click at [1124, 418] on textarea "Motzei Shabbos October Twenty Fifth Eight Forty Five in the Evening The Bertram…" at bounding box center [1110, 544] width 268 height 294
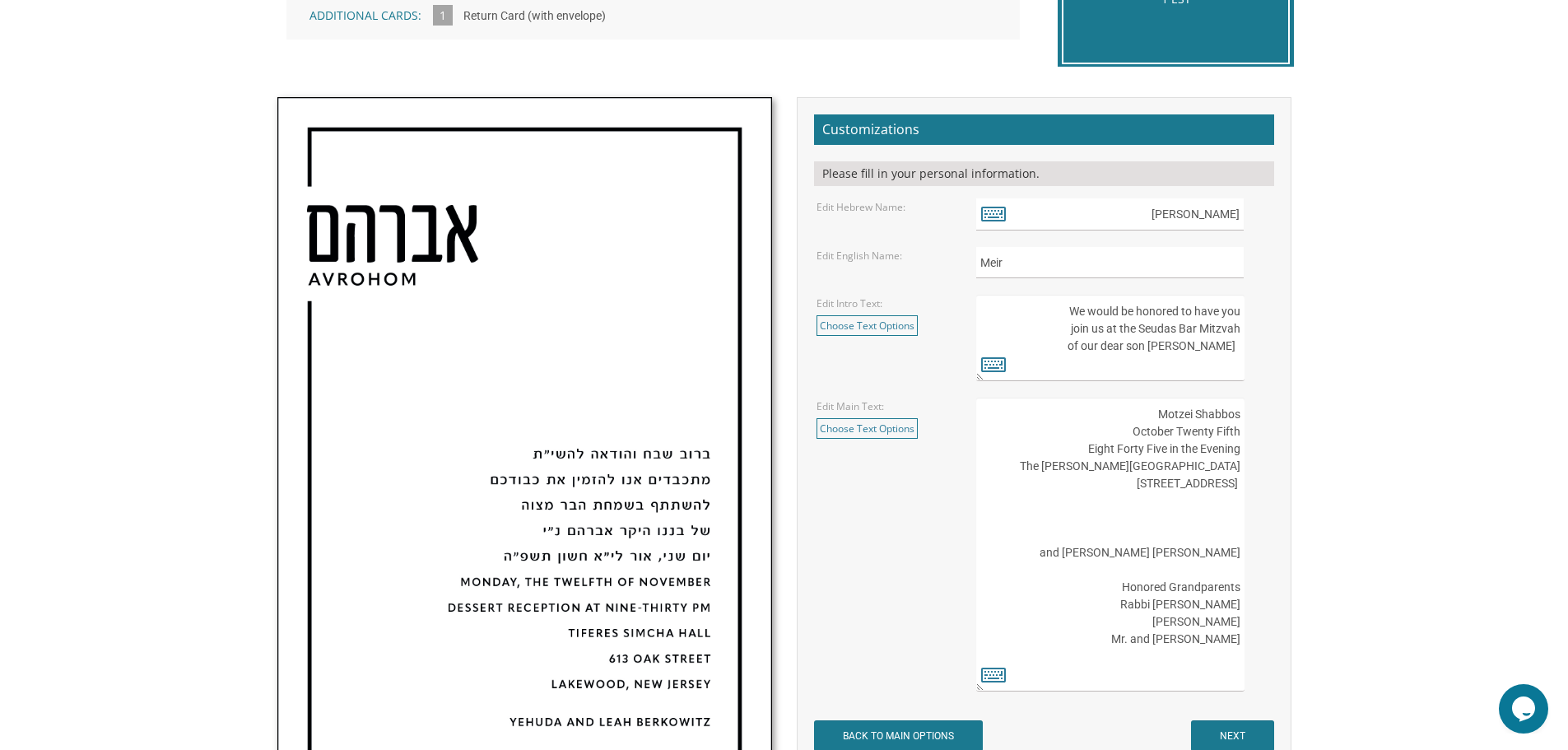
click at [1147, 418] on textarea "Motzei Shabbos October Twenty Fifth Eight Forty Five in the Evening The Bertram…" at bounding box center [1110, 544] width 268 height 294
paste textarea "ג׳ חשון תשפ״ו"
click at [1152, 412] on textarea "Motzei Shabbos October Twenty Fifth Eight Forty Five in the Evening The Bertram…" at bounding box center [1110, 544] width 268 height 294
click at [1169, 416] on textarea "Motzei Shabbos October Twenty Fifth Eight Forty Five in the Evening The Bertram…" at bounding box center [1110, 544] width 268 height 294
drag, startPoint x: 1153, startPoint y: 414, endPoint x: 1229, endPoint y: 414, distance: 76.0
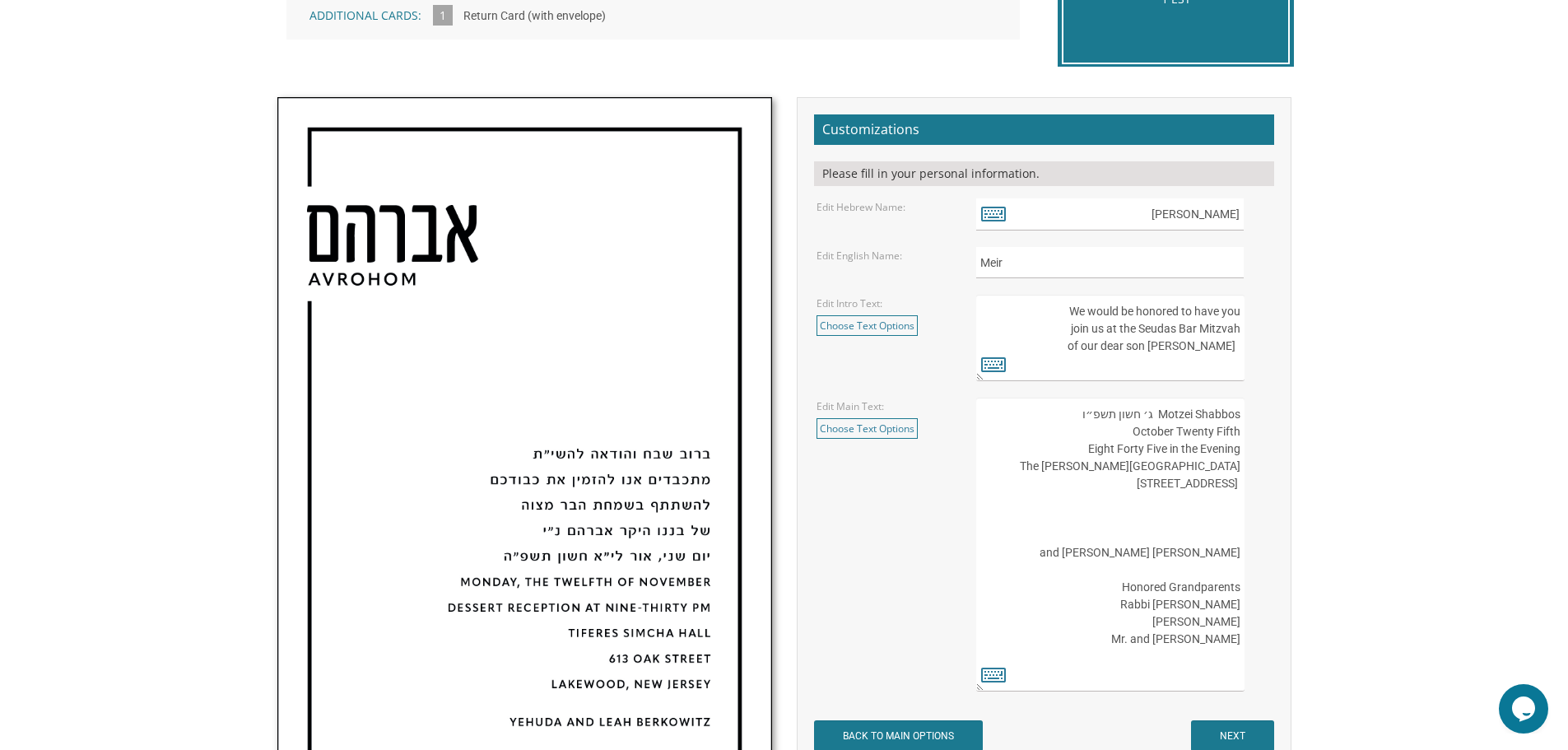
click at [1229, 414] on textarea "Motzei Shabbos October Twenty Fifth Eight Forty Five in the Evening The Bertram…" at bounding box center [1110, 544] width 268 height 294
click at [1239, 433] on textarea "Motzei Shabbos October Twenty Fifth Eight Forty Five in the Evening The Bertram…" at bounding box center [1110, 544] width 268 height 294
paste textarea "Motzei Shabbos"
click at [1101, 441] on textarea "Motzei Shabbos October Twenty Fifth Eight Forty Five in the Evening The Bertram…" at bounding box center [1110, 544] width 268 height 294
drag, startPoint x: 1226, startPoint y: 416, endPoint x: 1156, endPoint y: 419, distance: 70.1
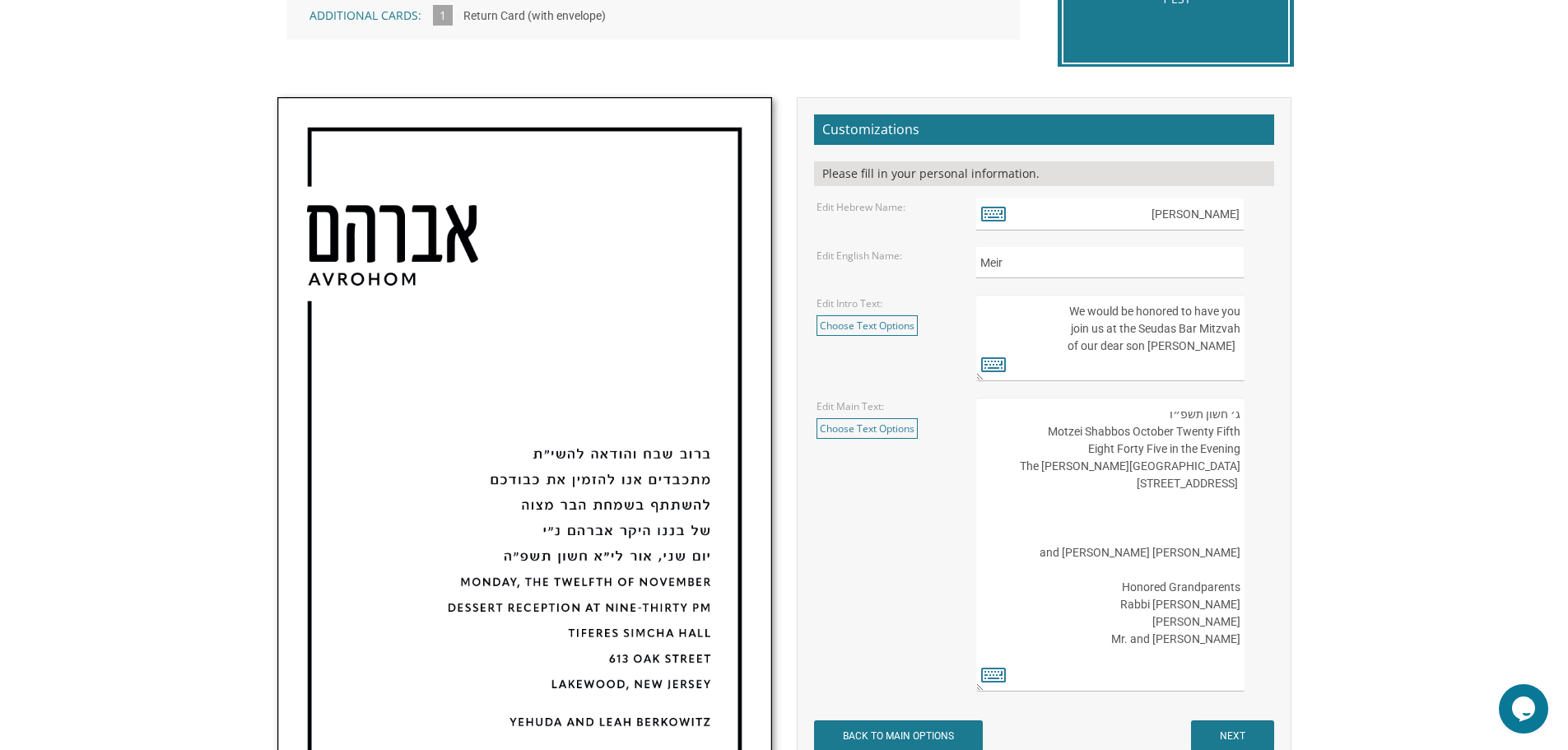
click at [1156, 419] on textarea "Motzei Shabbos October Twenty Fifth Eight Forty Five in the Evening The Bertram…" at bounding box center [1110, 544] width 268 height 294
click at [1224, 446] on textarea "Motzei Shabbos October Twenty Fifth Eight Forty Five in the Evening The Bertram…" at bounding box center [1110, 544] width 268 height 294
click at [1155, 416] on textarea "Motzei Shabbos October Twenty Fifth Eight Forty Five in the Evening The Bertram…" at bounding box center [1110, 544] width 268 height 294
click at [1227, 413] on textarea "Motzei Shabbos October Twenty Fifth Eight Forty Five in the Evening The Bertram…" at bounding box center [1110, 544] width 268 height 294
click at [1223, 414] on textarea "Motzei Shabbos October Twenty Fifth Eight Forty Five in the Evening The Bertram…" at bounding box center [1110, 544] width 268 height 294
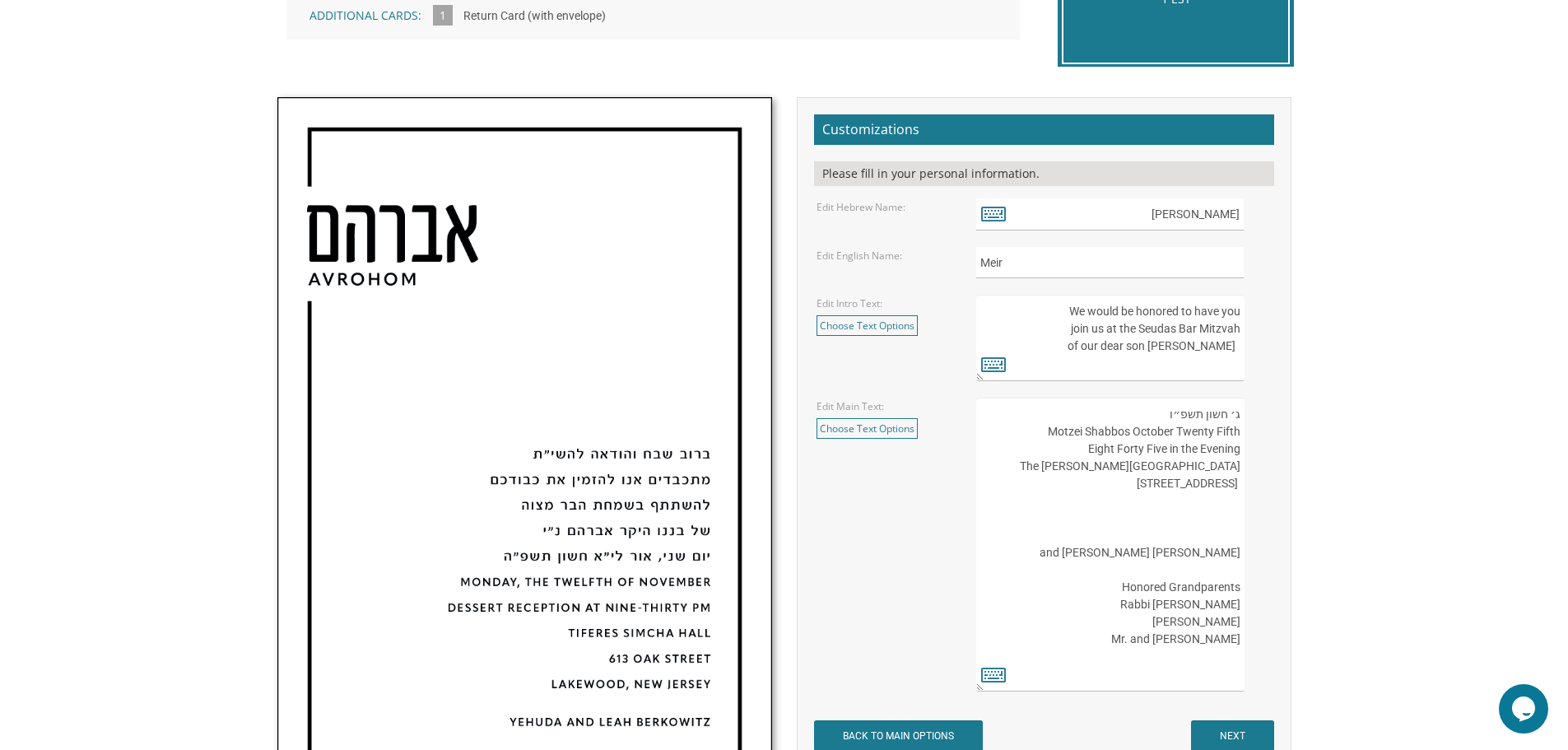
paste textarea "וצאי שבת"
click at [1231, 416] on textarea "Motzei Shabbos October Twenty Fifth Eight Forty Five in the Evening The Bertram…" at bounding box center [1110, 544] width 268 height 294
click at [1237, 414] on textarea "Motzei Shabbos October Twenty Fifth Eight Forty Five in the Evening The Bertram…" at bounding box center [1110, 544] width 268 height 294
click at [1242, 412] on textarea "Motzei Shabbos October Twenty Fifth Eight Forty Five in the Evening The Bertram…" at bounding box center [1110, 544] width 268 height 294
click at [1234, 417] on textarea "Motzei Shabbos October Twenty Fifth Eight Forty Five in the Evening The Bertram…" at bounding box center [1110, 544] width 268 height 294
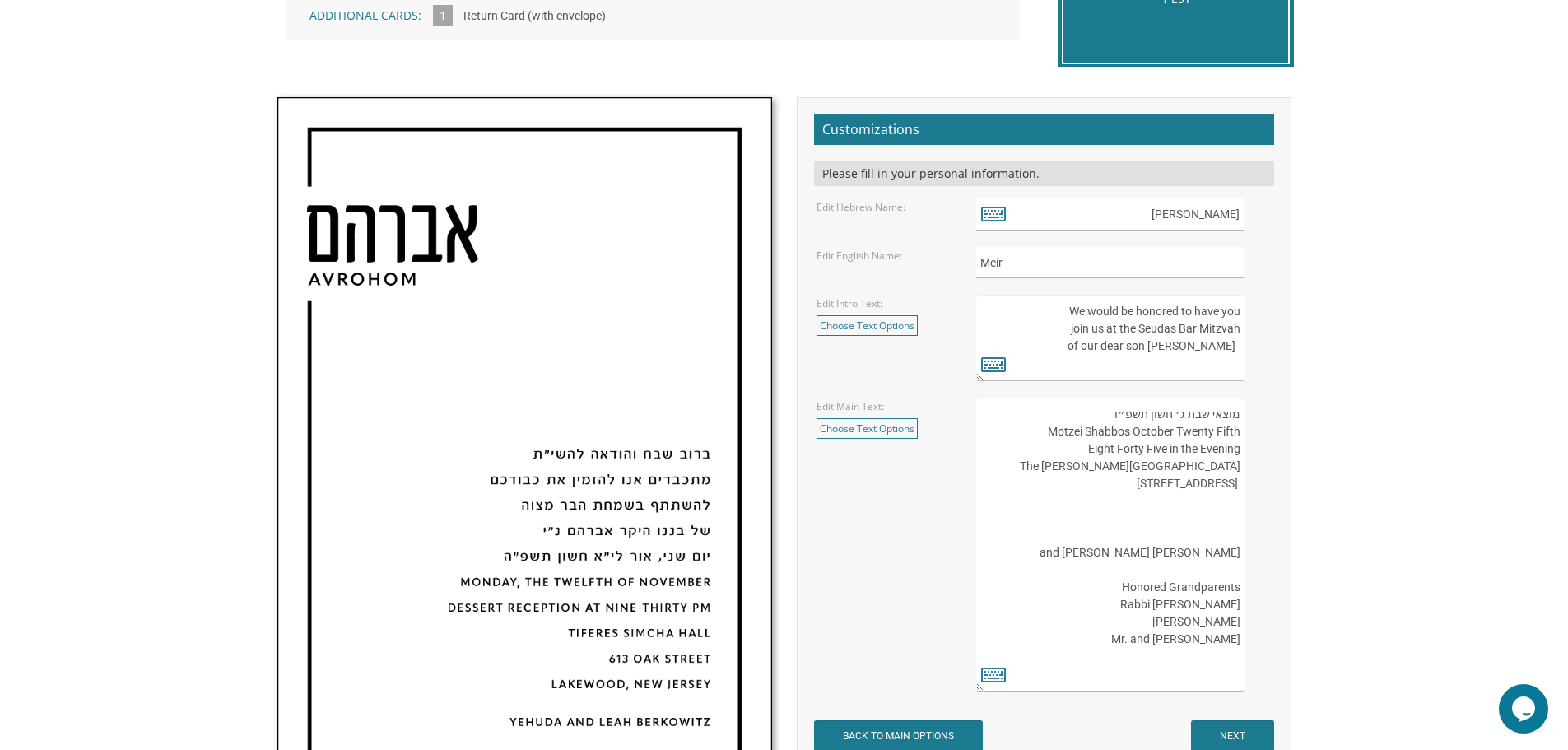
click at [1238, 414] on textarea "Motzei Shabbos October Twenty Fifth Eight Forty Five in the Evening The Bertram…" at bounding box center [1110, 544] width 268 height 294
type textarea "מוצאי שבת ג׳ חשון תשפ״ו Motzei Shabbos October Twenty Fifth Eight Forty Five in…"
click at [1340, 412] on body "My Cart {{shoppingcart.totalQuantityDisplay}} Total: {{shoppingcart.subtotal}} …" at bounding box center [784, 511] width 1568 height 2011
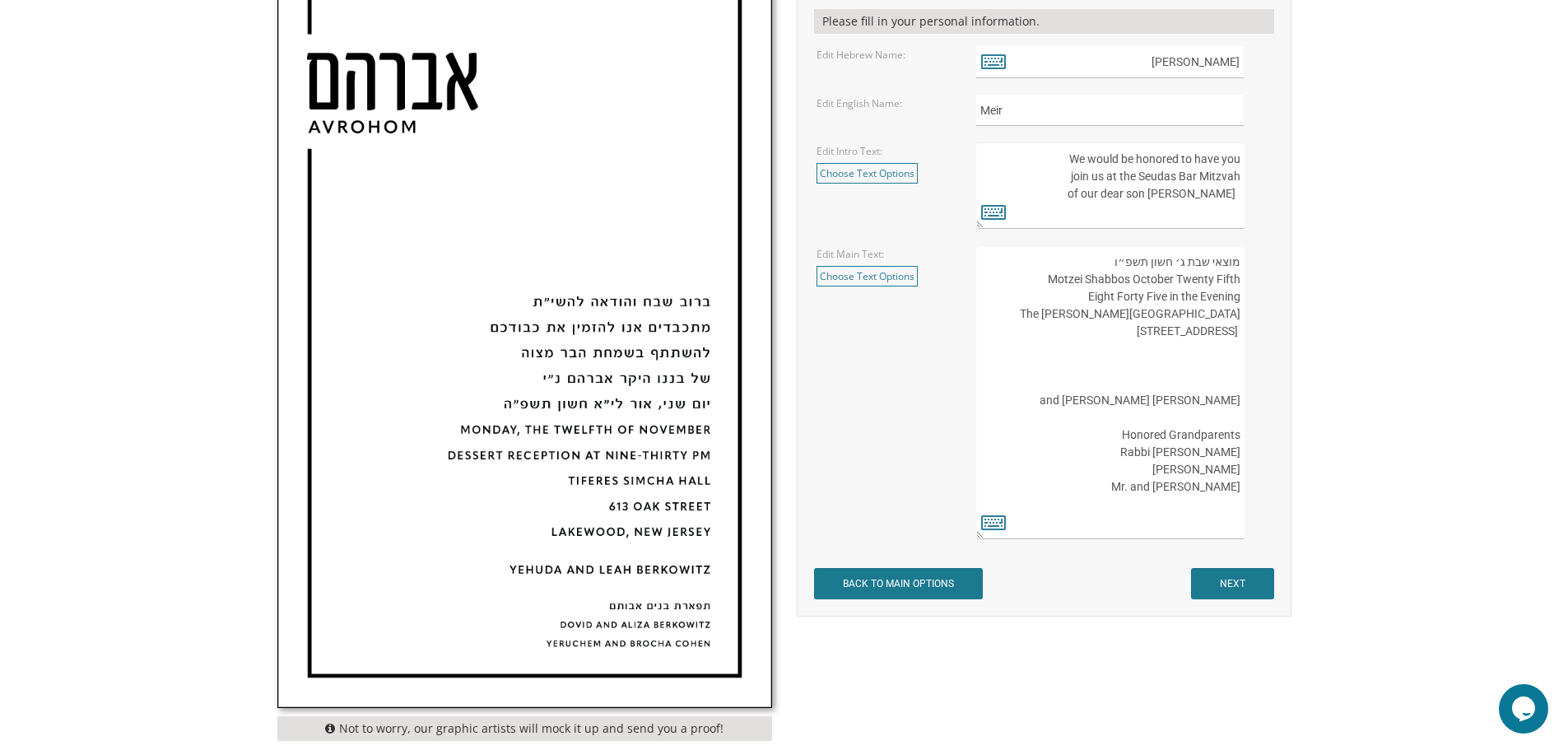
scroll to position [659, 0]
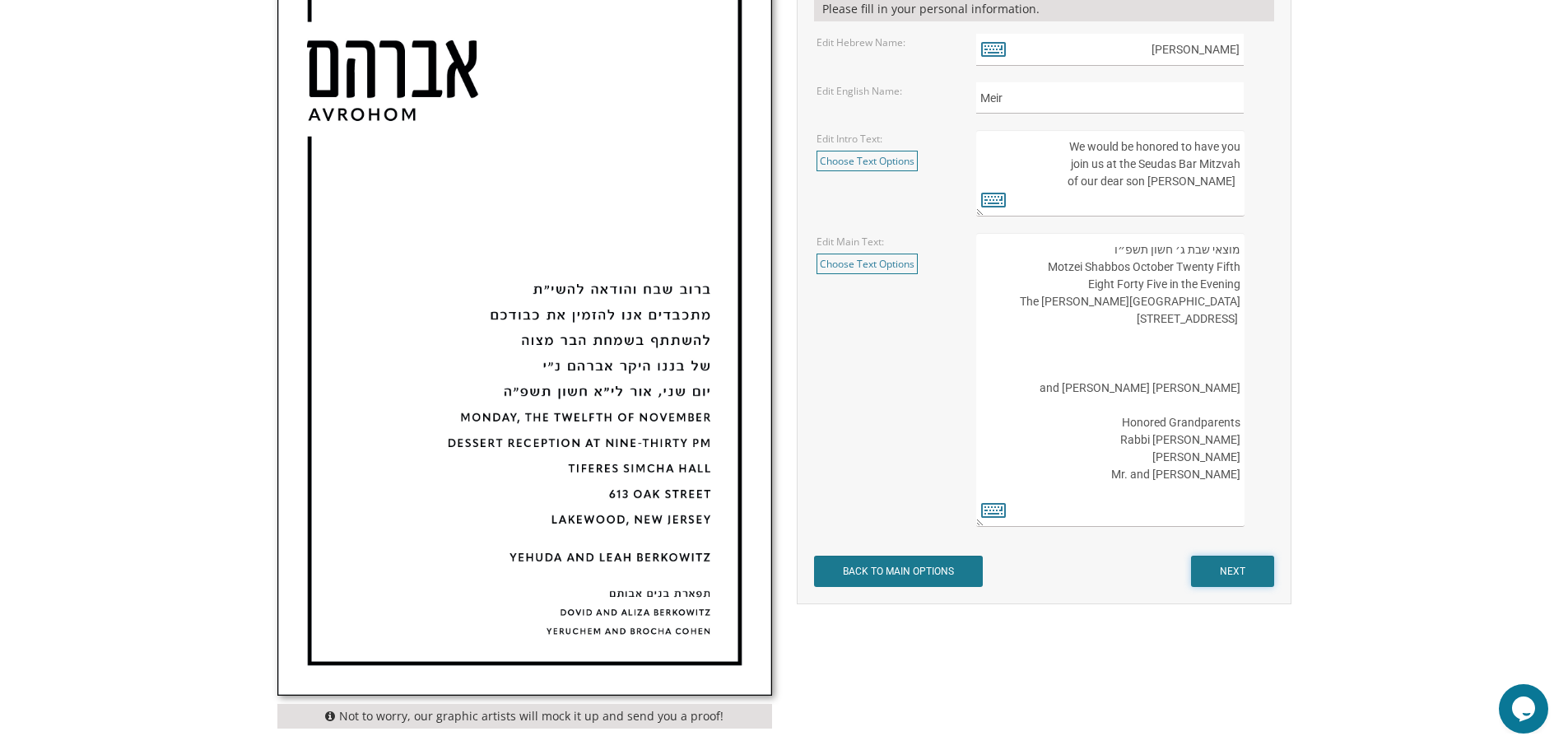
click at [1258, 569] on input "NEXT" at bounding box center [1233, 571] width 83 height 31
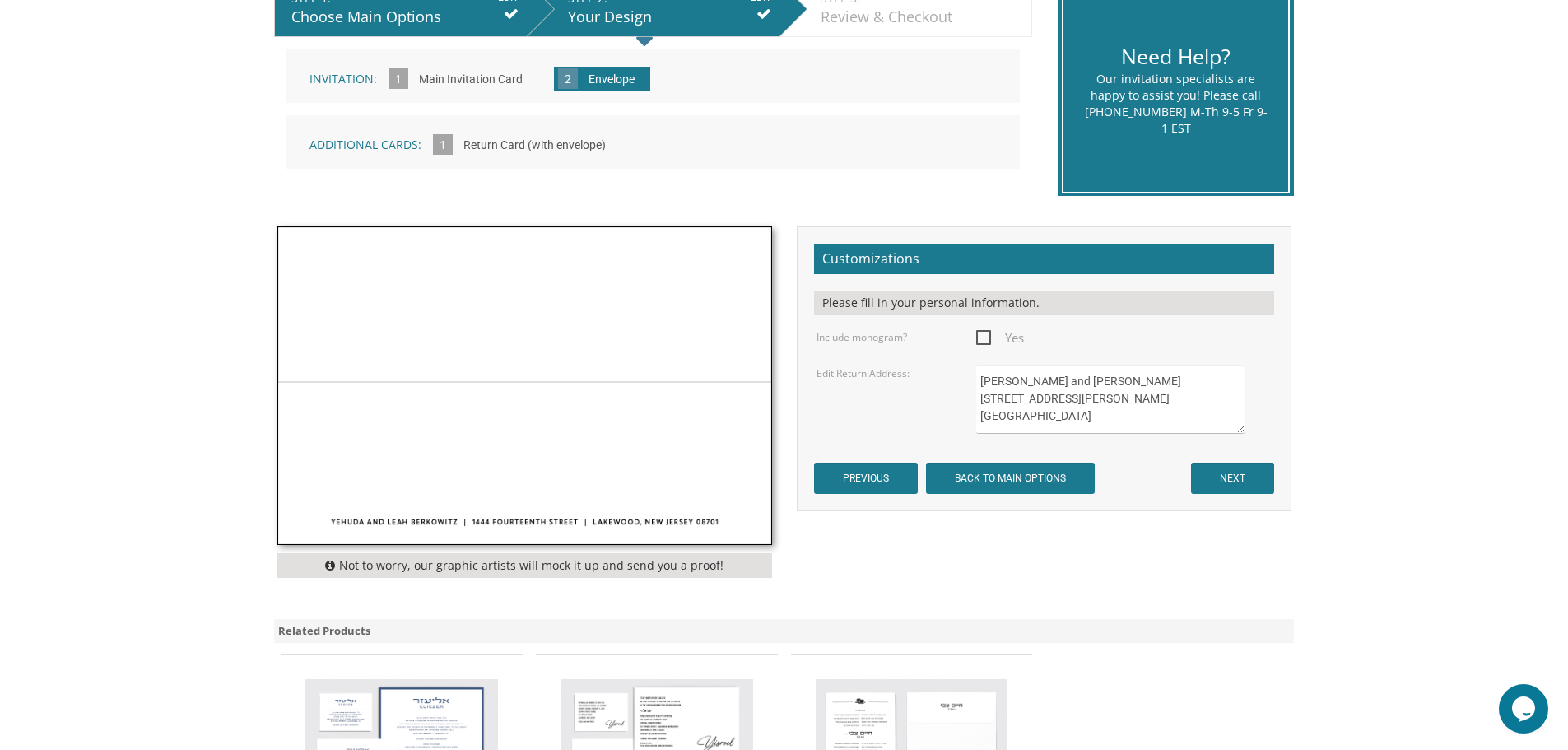
scroll to position [494, 0]
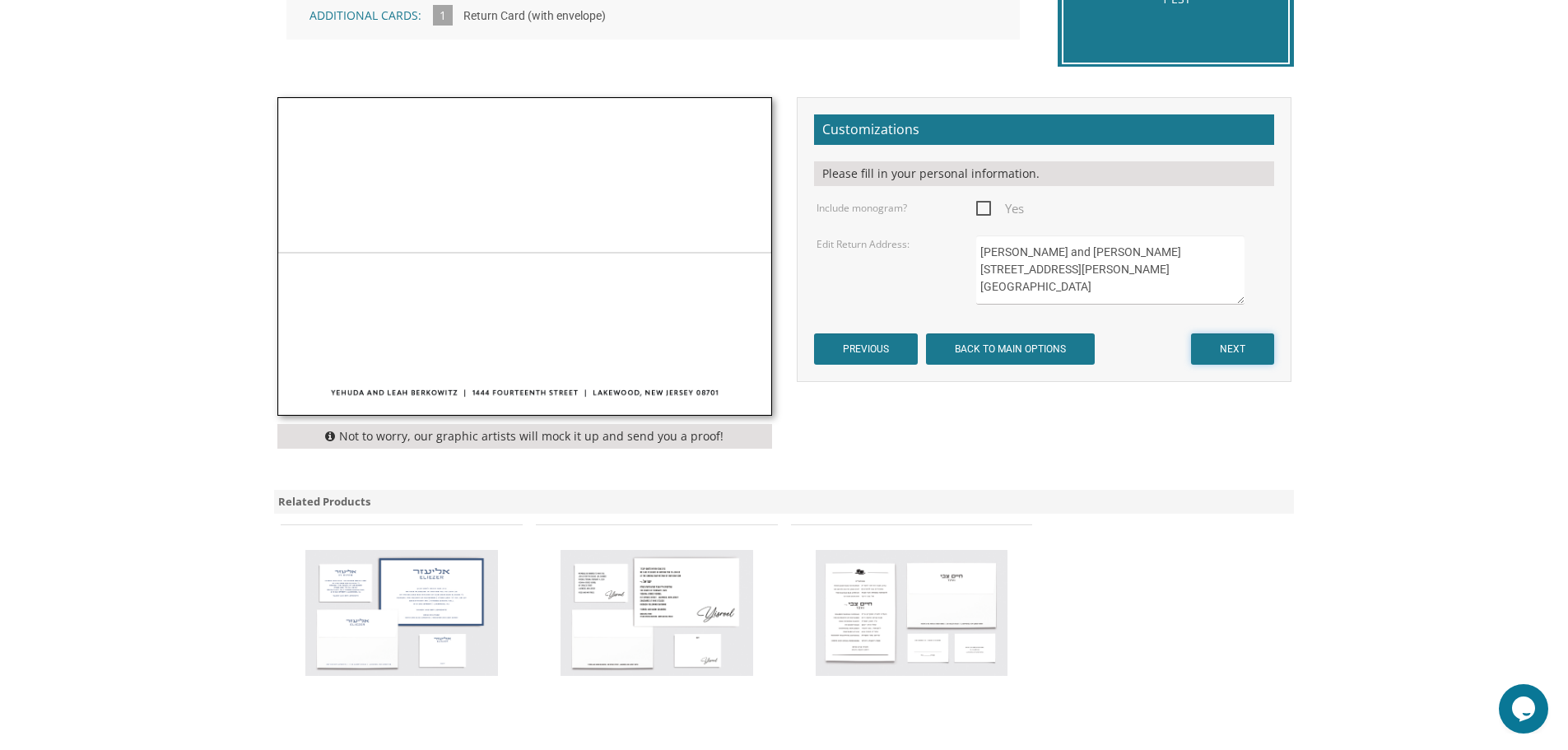
click at [1217, 344] on input "NEXT" at bounding box center [1233, 349] width 83 height 31
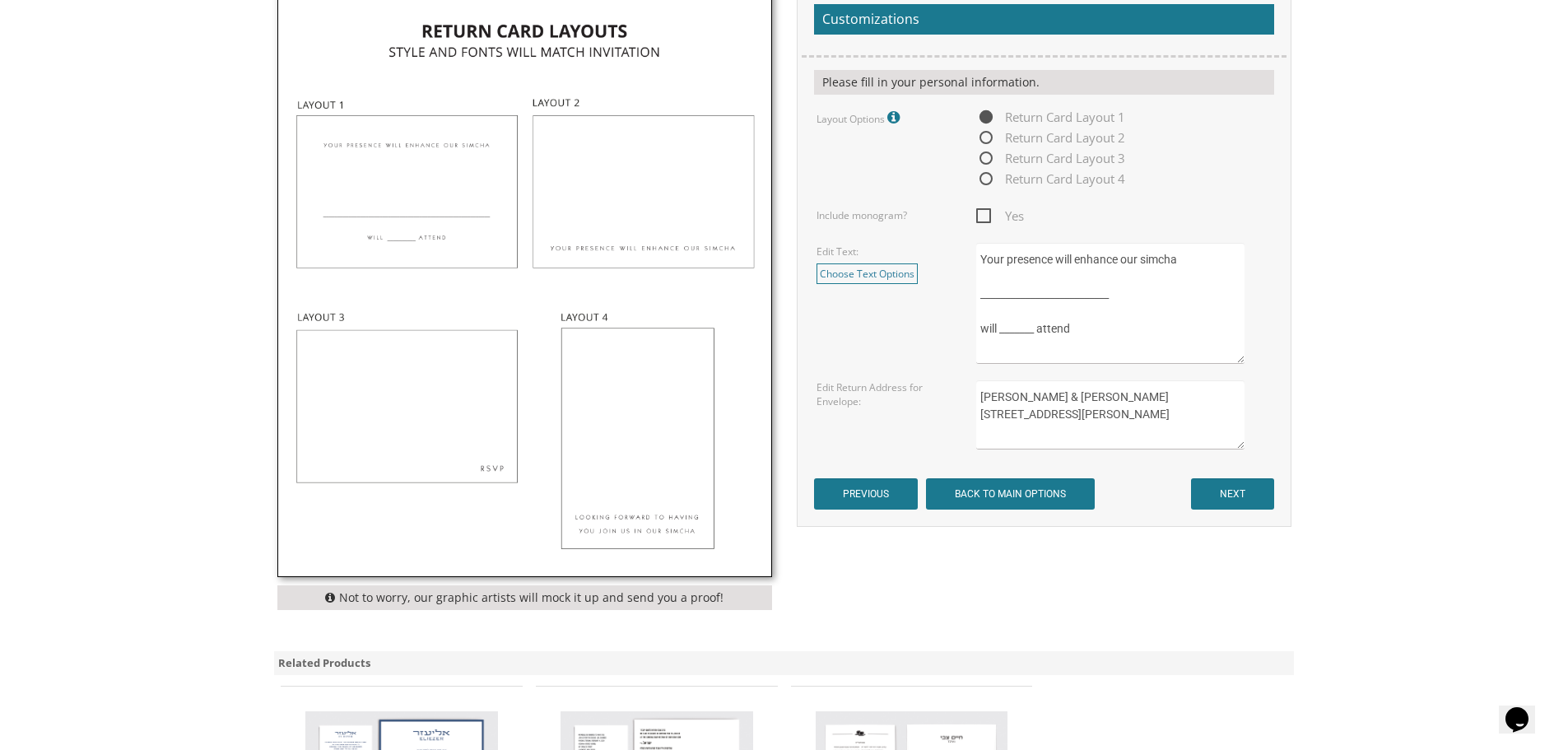
scroll to position [824, 0]
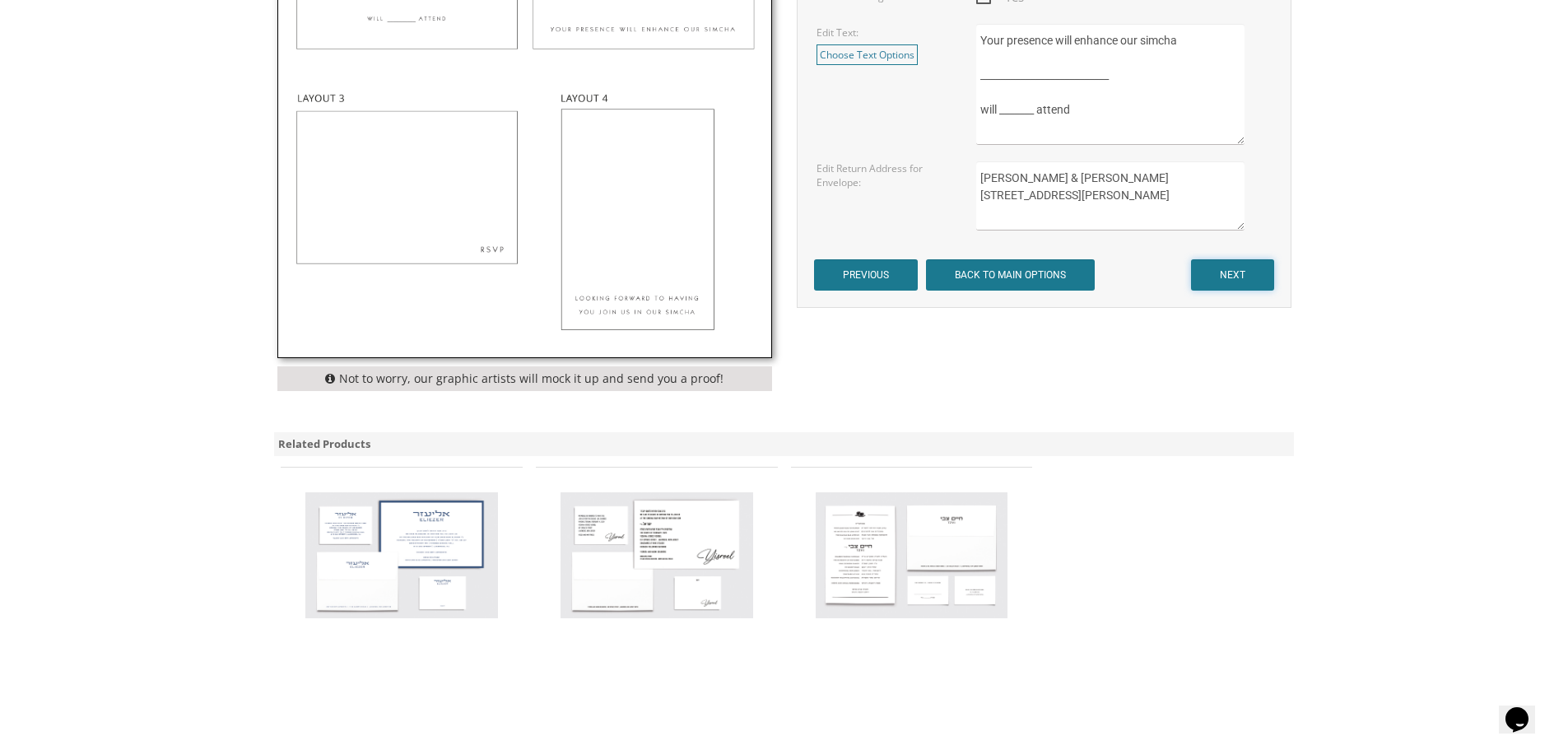
click at [1222, 278] on input "NEXT" at bounding box center [1233, 275] width 83 height 31
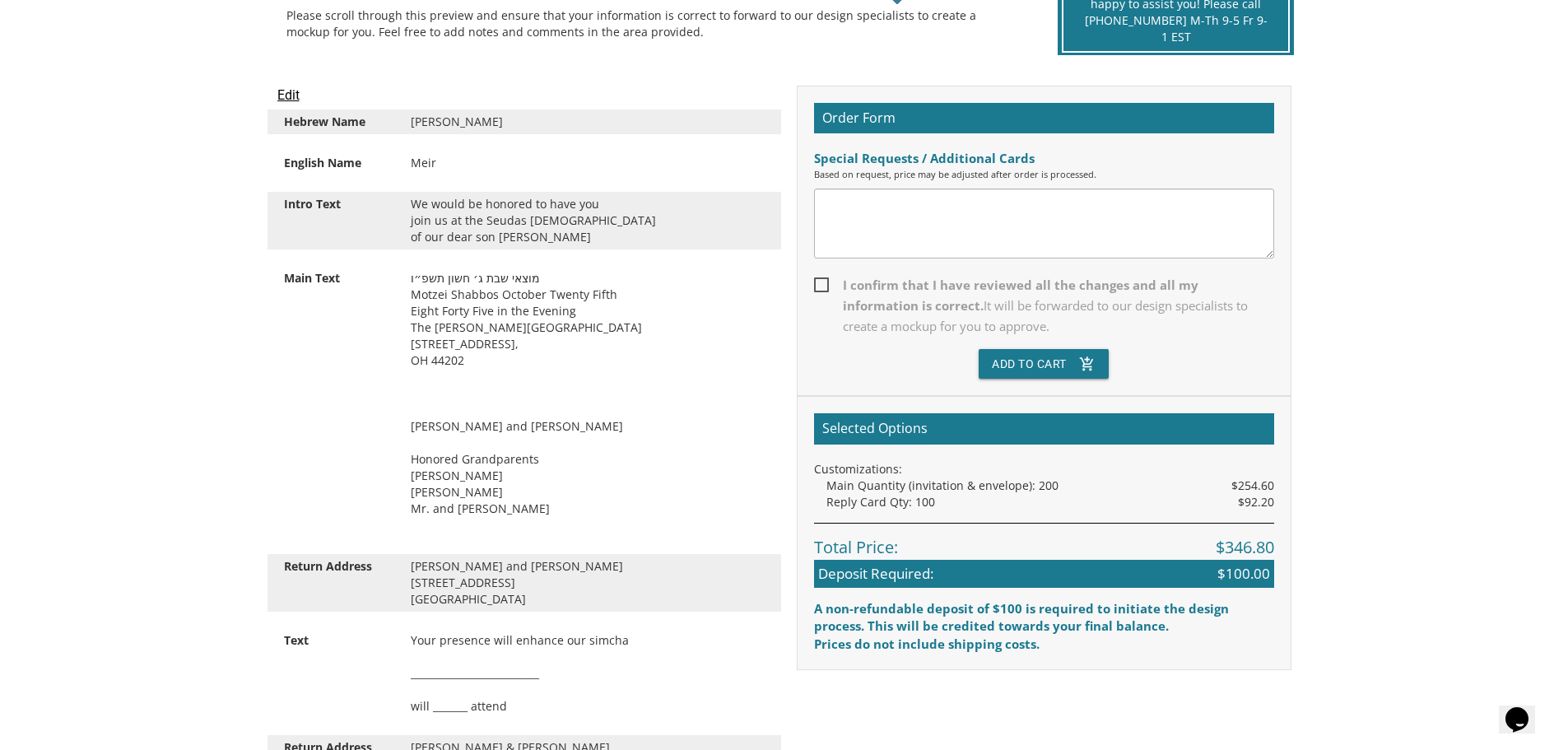
scroll to position [494, 0]
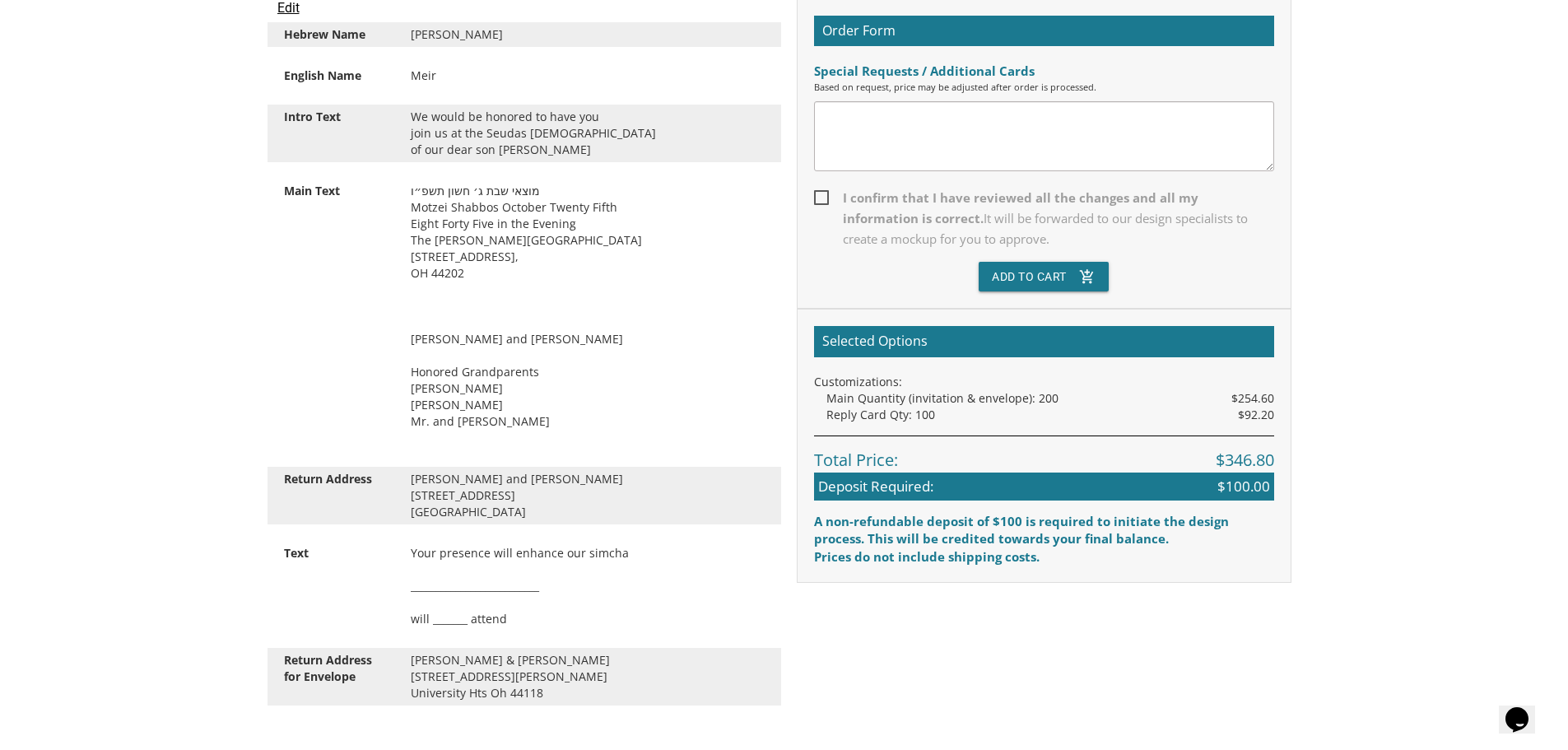
click at [819, 197] on span "I confirm that I have reviewed all the changes and all my information is correc…" at bounding box center [1044, 218] width 460 height 62
click at [819, 197] on input "I confirm that I have reviewed all the changes and all my information is correc…" at bounding box center [820, 197] width 11 height 11
checkbox input "true"
click at [1051, 270] on button "Add To Cart add_shopping_cart" at bounding box center [1043, 277] width 130 height 29
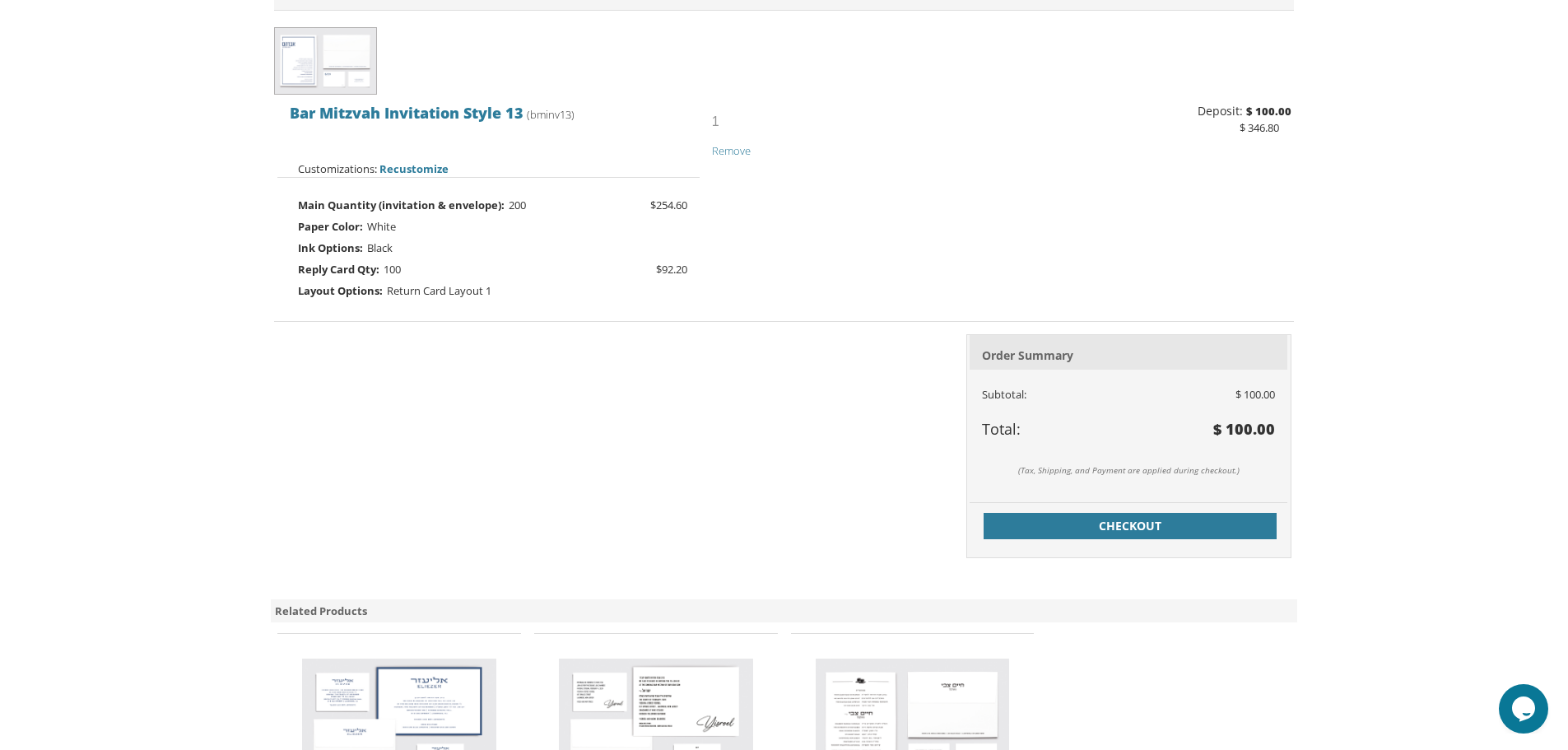
scroll to position [411, 0]
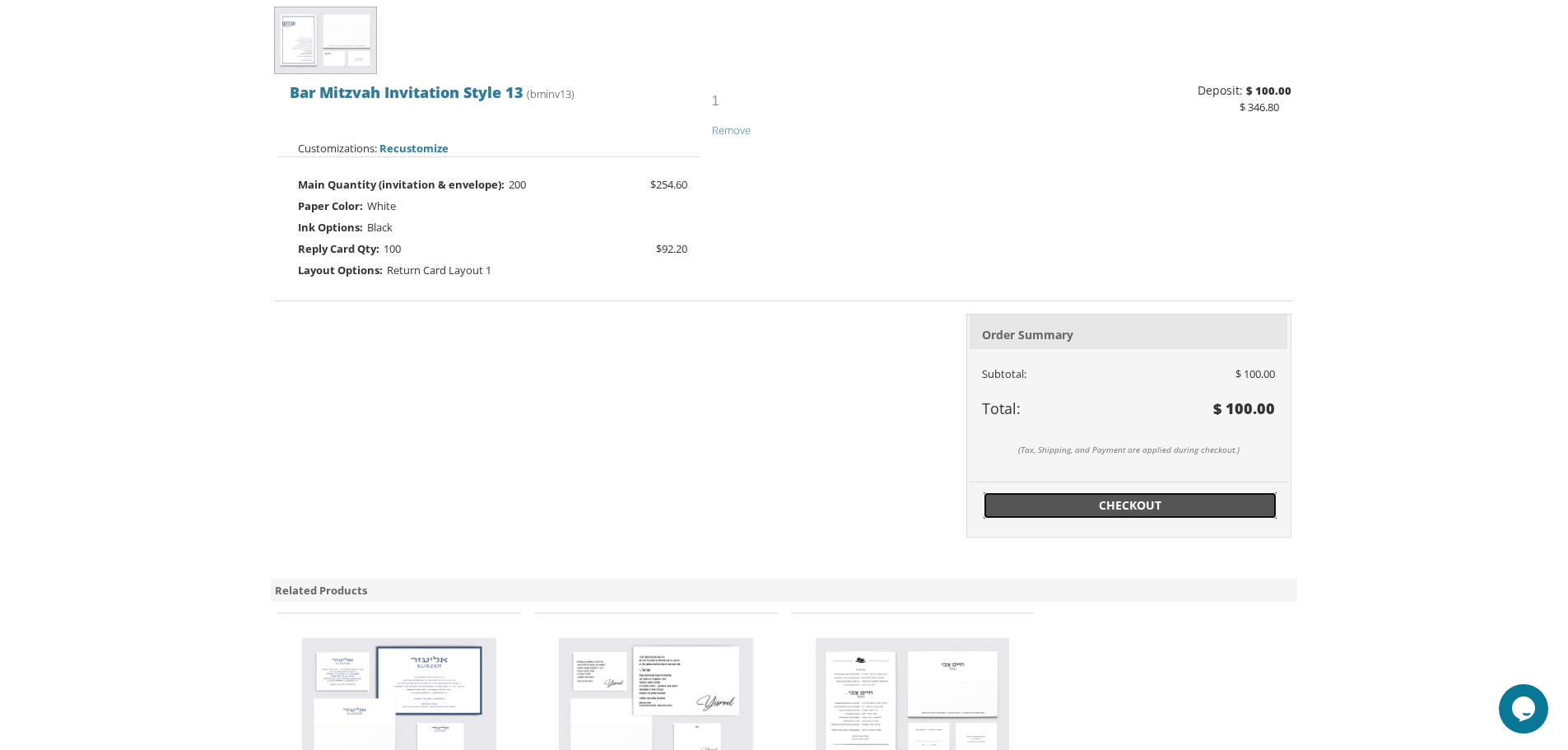
click at [1153, 507] on span "Checkout" at bounding box center [1130, 505] width 273 height 17
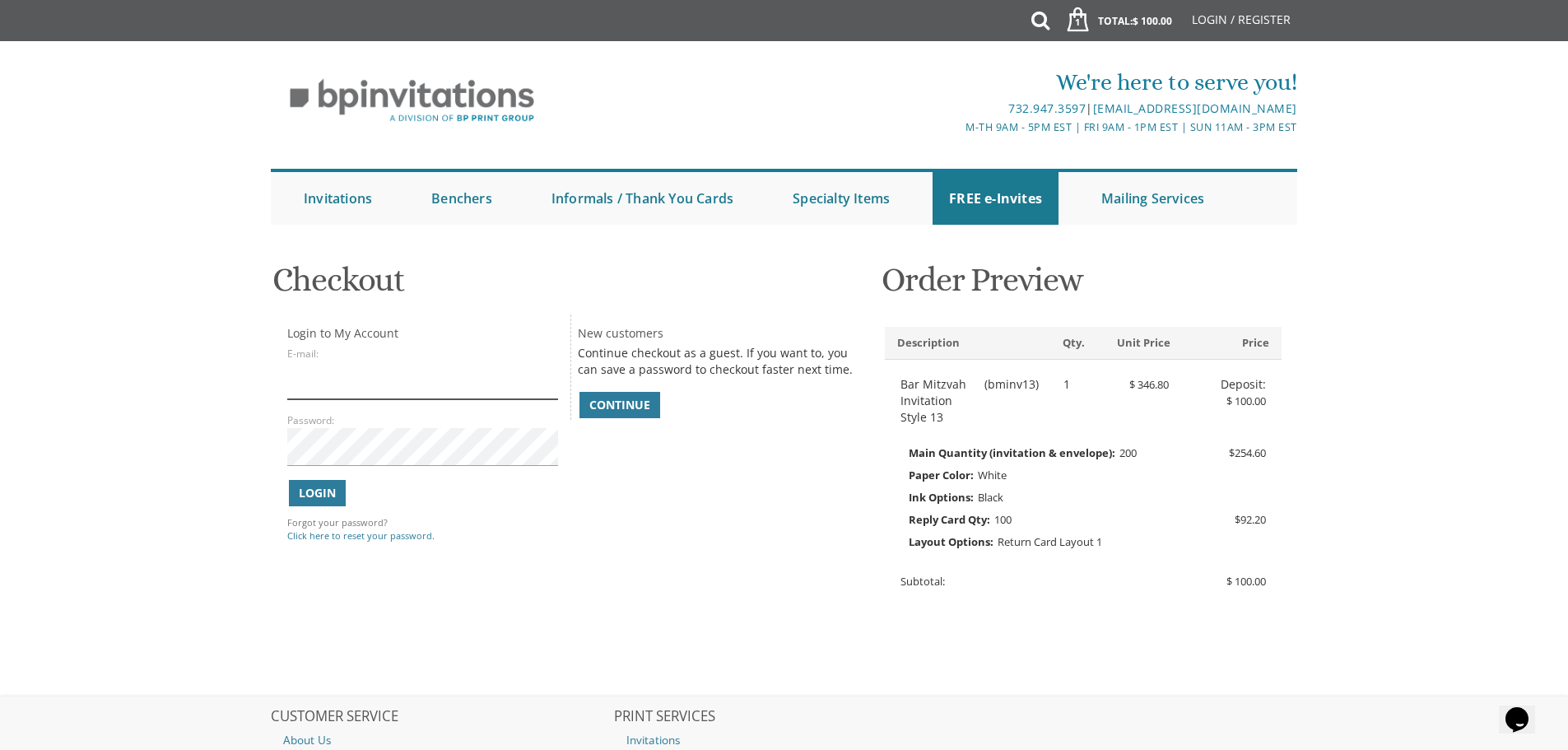
click at [340, 384] on input "E-mail:" at bounding box center [421, 380] width 270 height 38
type input "jwenger36@gmail.com"
click at [682, 482] on div "Login to My Account E-mail: jwenger36@gmail.com Password: Login" at bounding box center [570, 433] width 590 height 237
click at [636, 413] on span "Continue" at bounding box center [620, 405] width 61 height 17
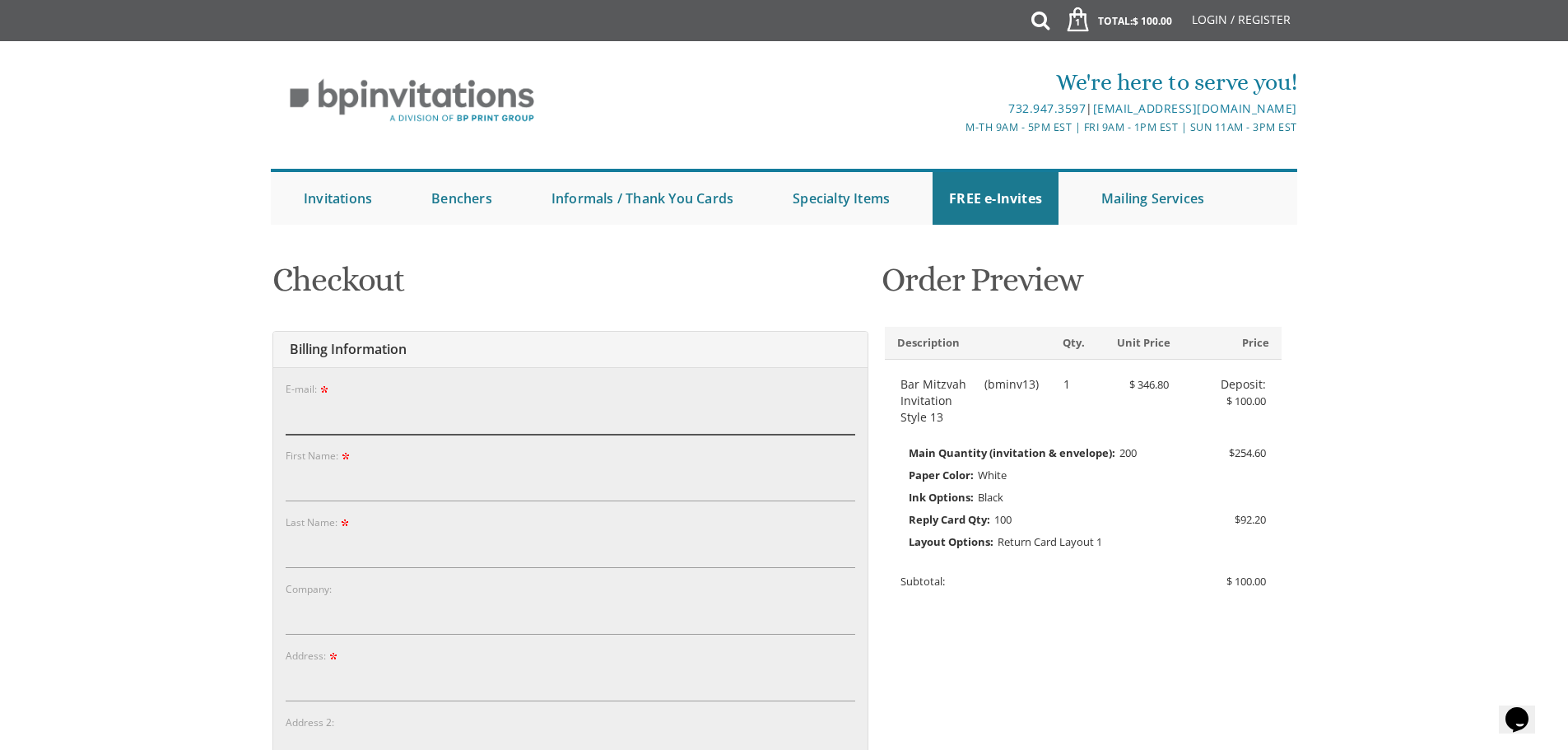
click at [456, 421] on input "E-mail:" at bounding box center [570, 415] width 570 height 38
click at [403, 423] on input "E-mail:" at bounding box center [570, 415] width 570 height 38
type input "jwenger36@gmail.com"
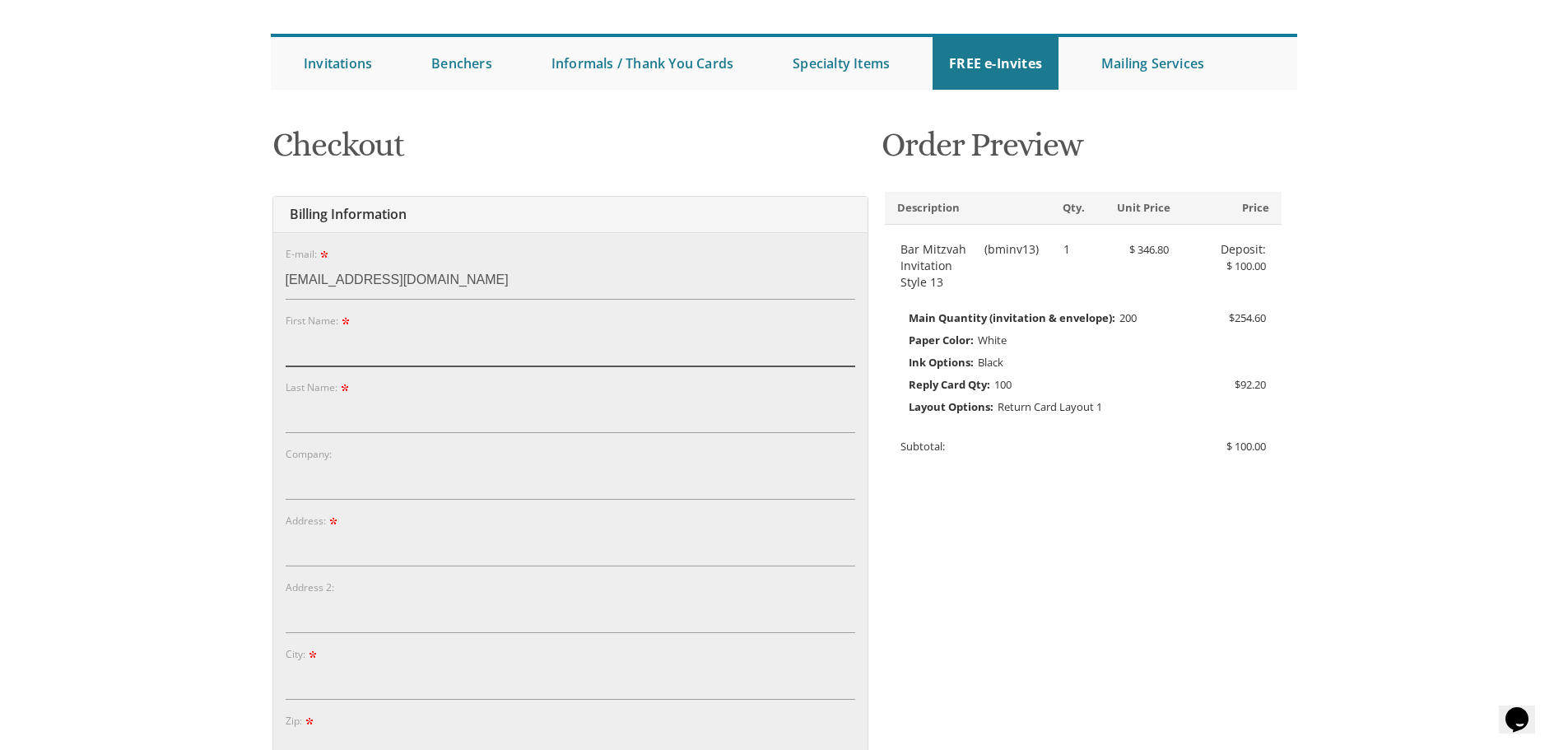
scroll to position [165, 0]
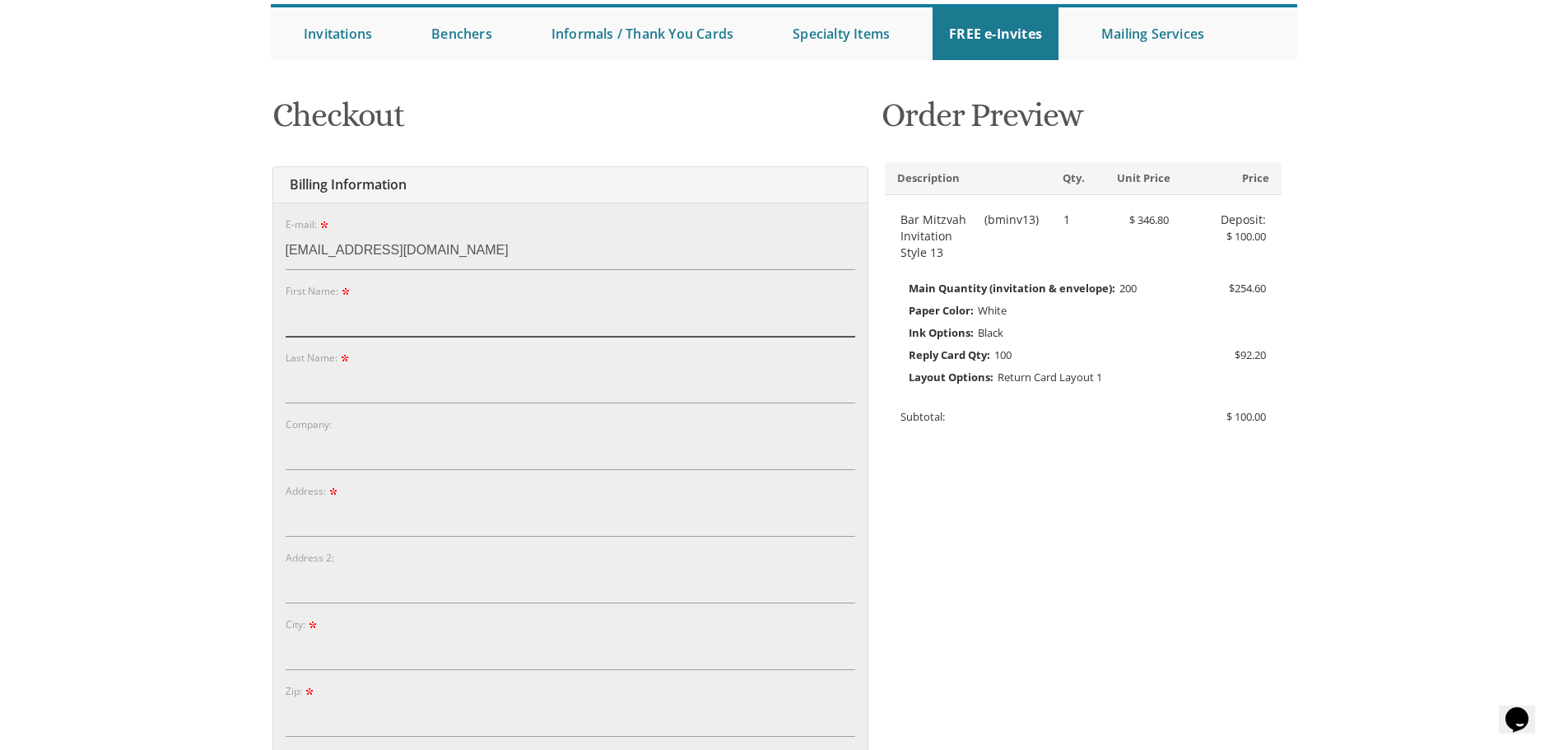
click at [368, 332] on input "First Name:" at bounding box center [570, 317] width 570 height 38
type input "Yehuda"
type input "Wenger"
type input "2649 Milton Road"
type input "University Heights"
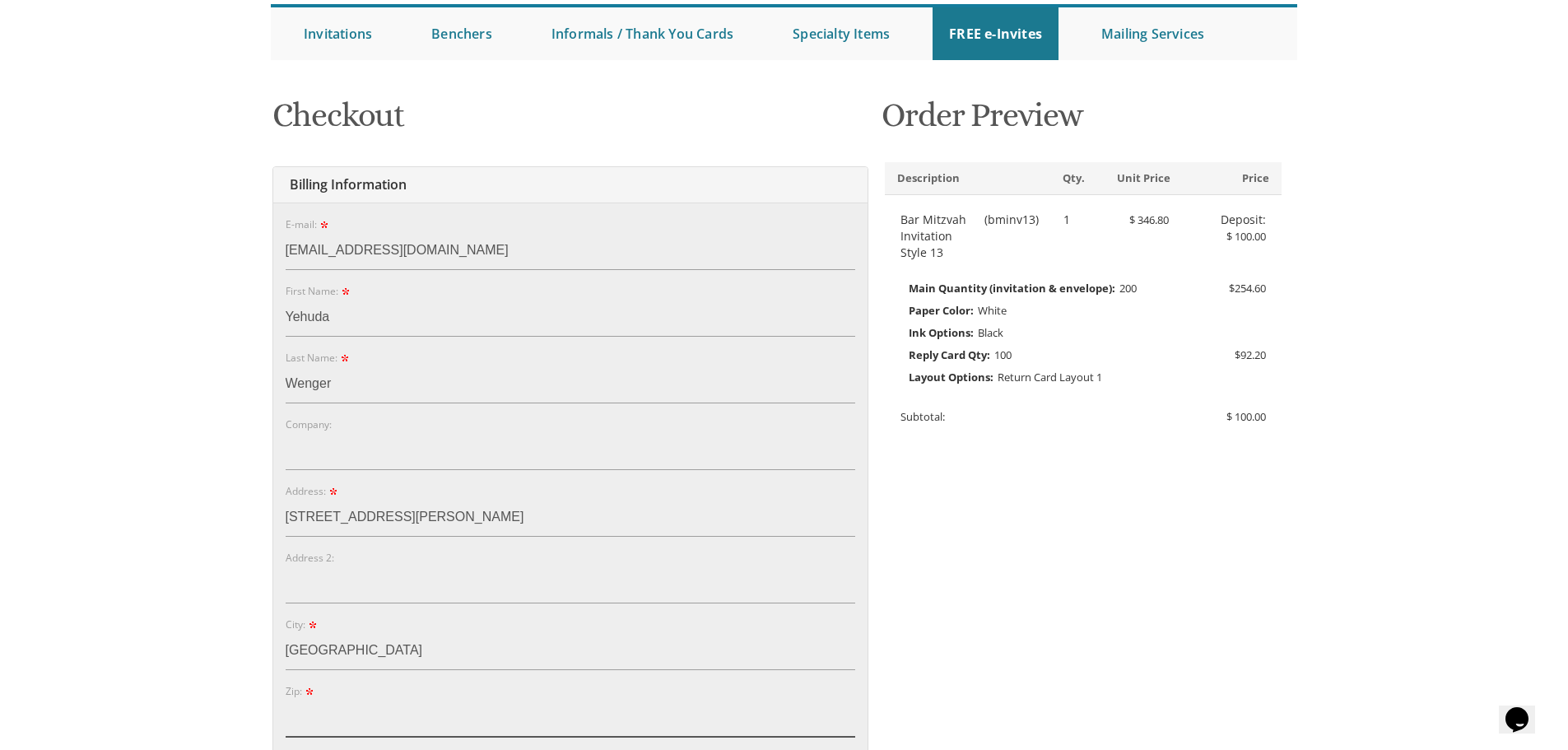
type input "44118"
select select "OH"
type input "7328141505"
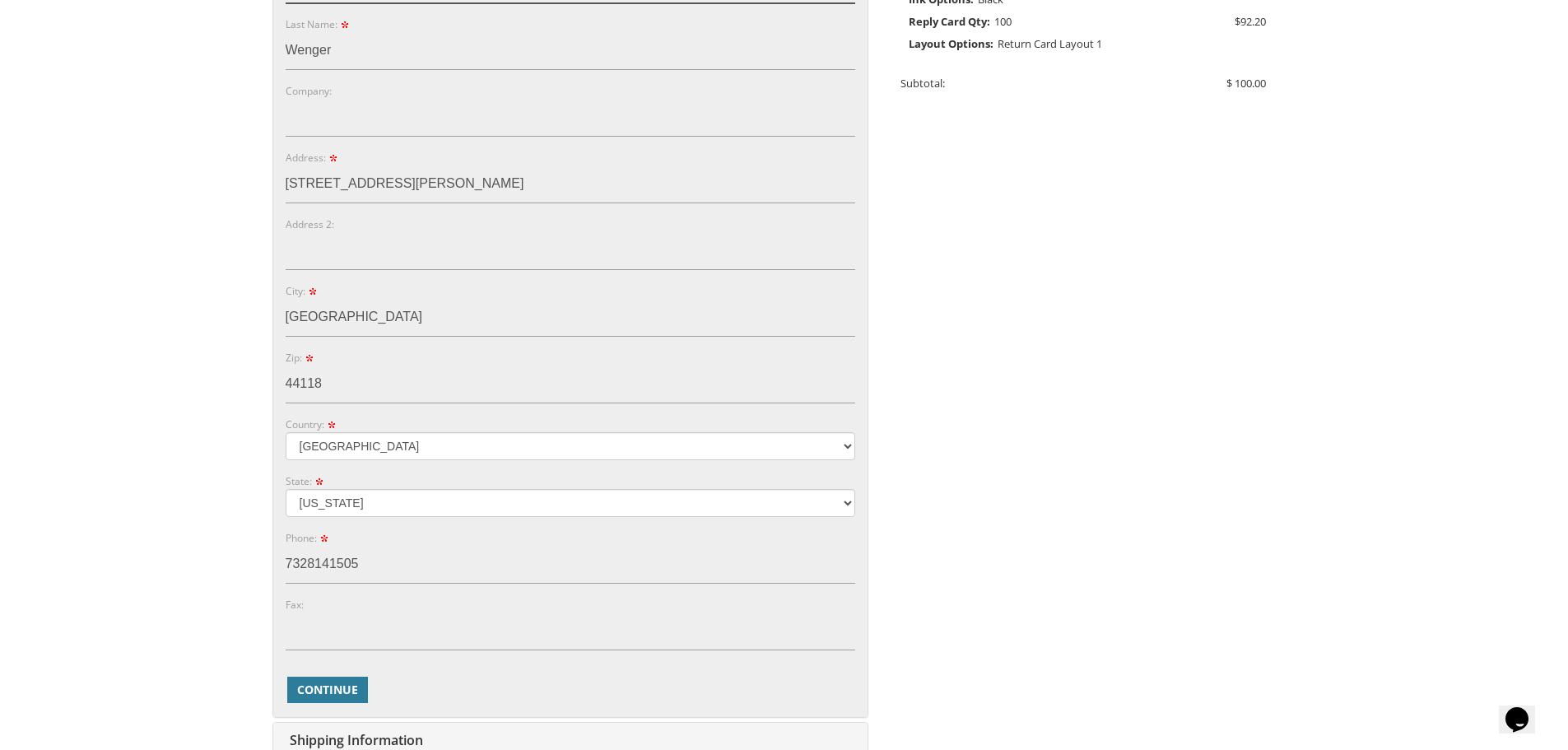
scroll to position [576, 0]
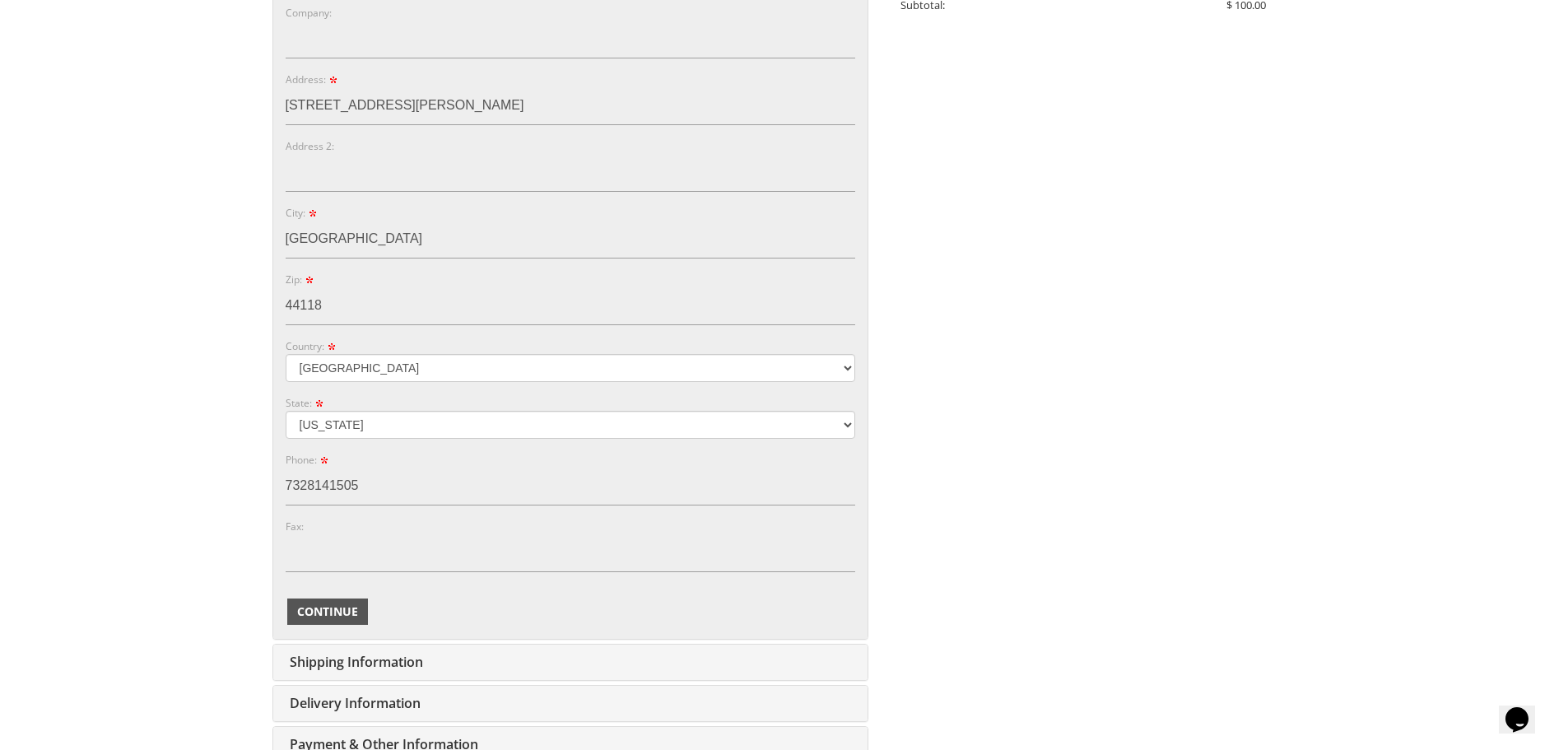
click at [328, 614] on span "Continue" at bounding box center [328, 612] width 61 height 17
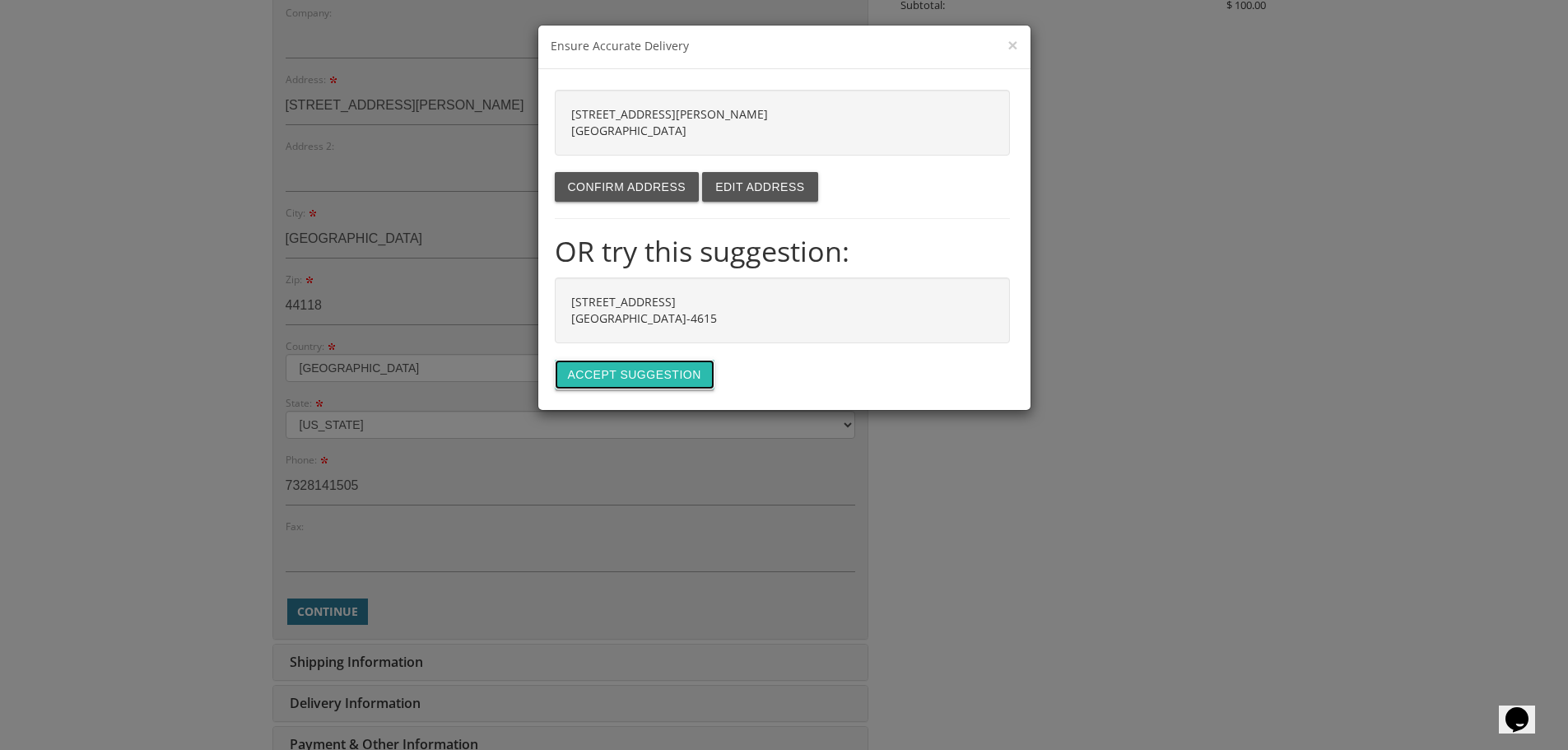
click at [635, 378] on button "Accept suggestion" at bounding box center [635, 375] width 160 height 29
type input "[STREET_ADDRESS]"
type input "UNIVERSITY HT"
type input "44118-4615"
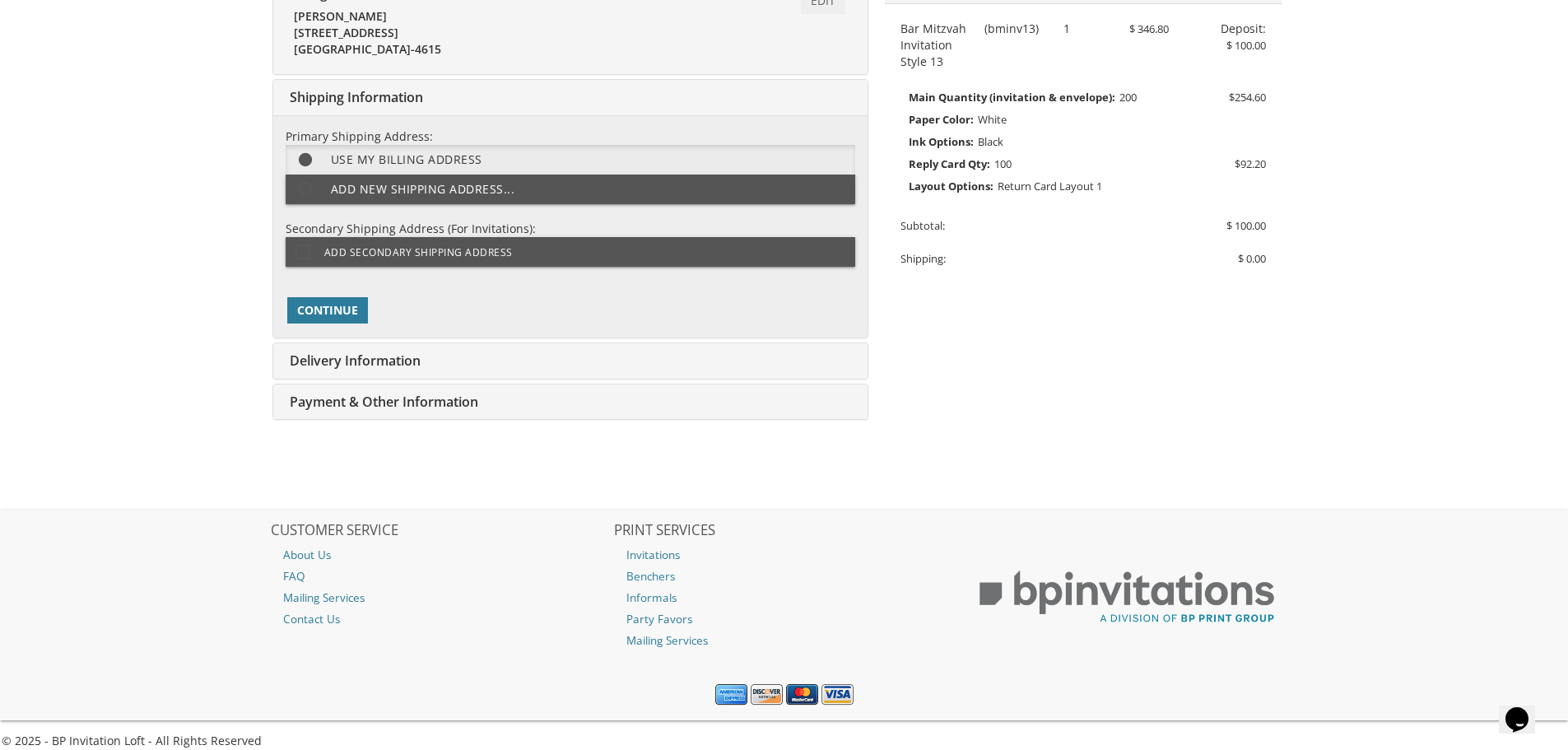
scroll to position [371, 0]
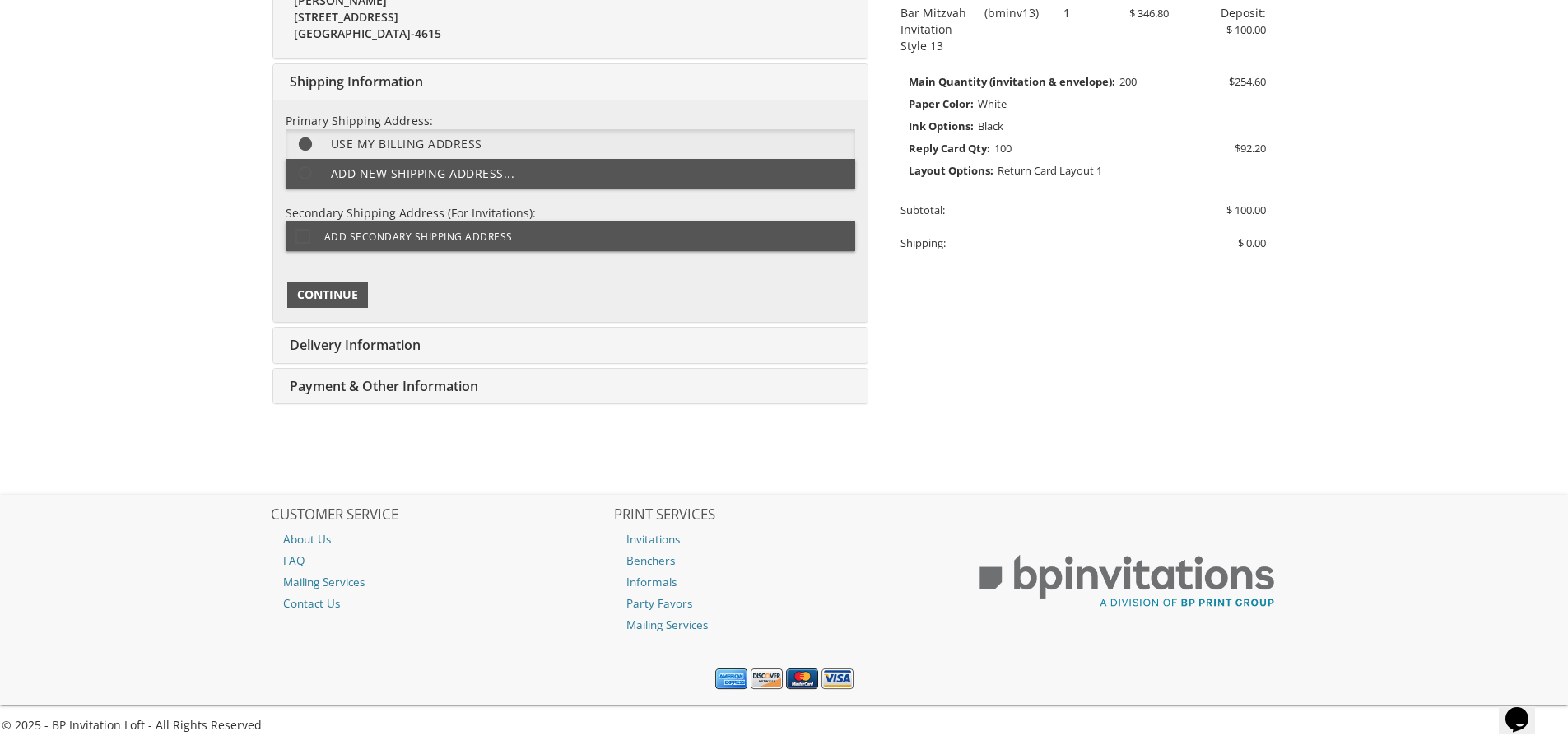
click at [343, 289] on span "Continue" at bounding box center [328, 294] width 61 height 17
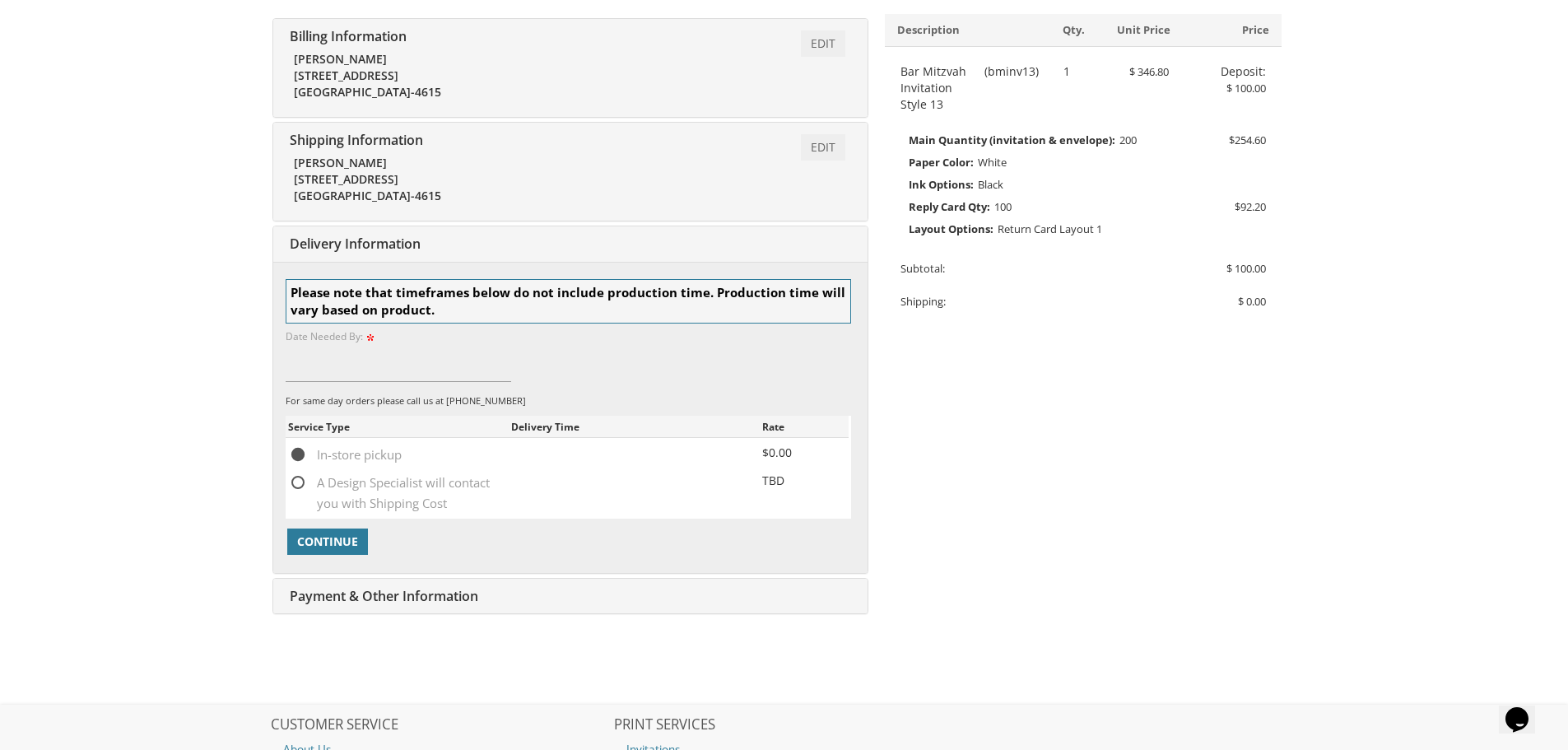
scroll to position [262, 0]
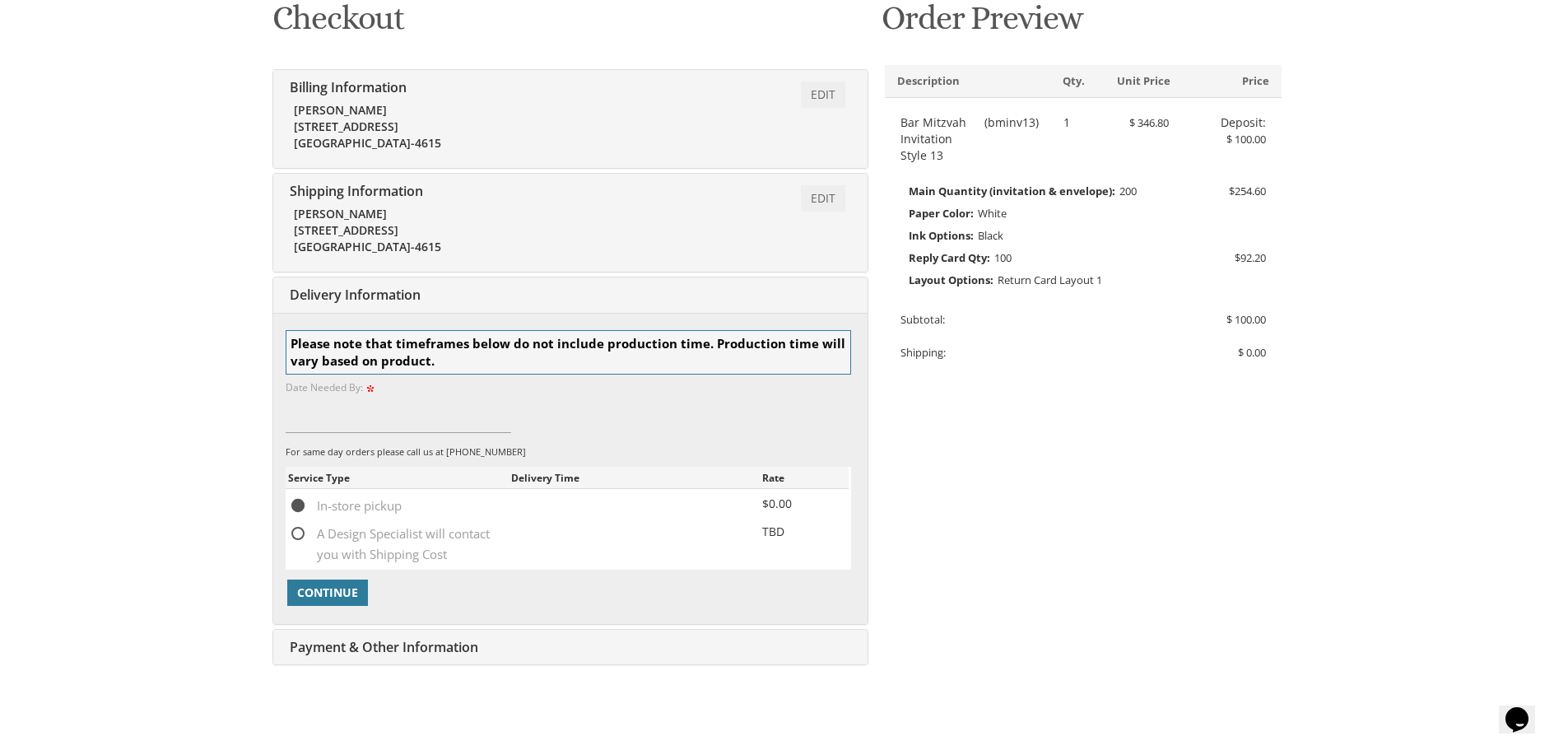
click at [298, 536] on span "A Design Specialist will contact you with Shipping Cost" at bounding box center [399, 534] width 223 height 20
click at [298, 536] on input "A Design Specialist will contact you with Shipping Cost" at bounding box center [294, 533] width 11 height 11
radio input "true"
click at [341, 587] on span "Continue" at bounding box center [328, 593] width 61 height 17
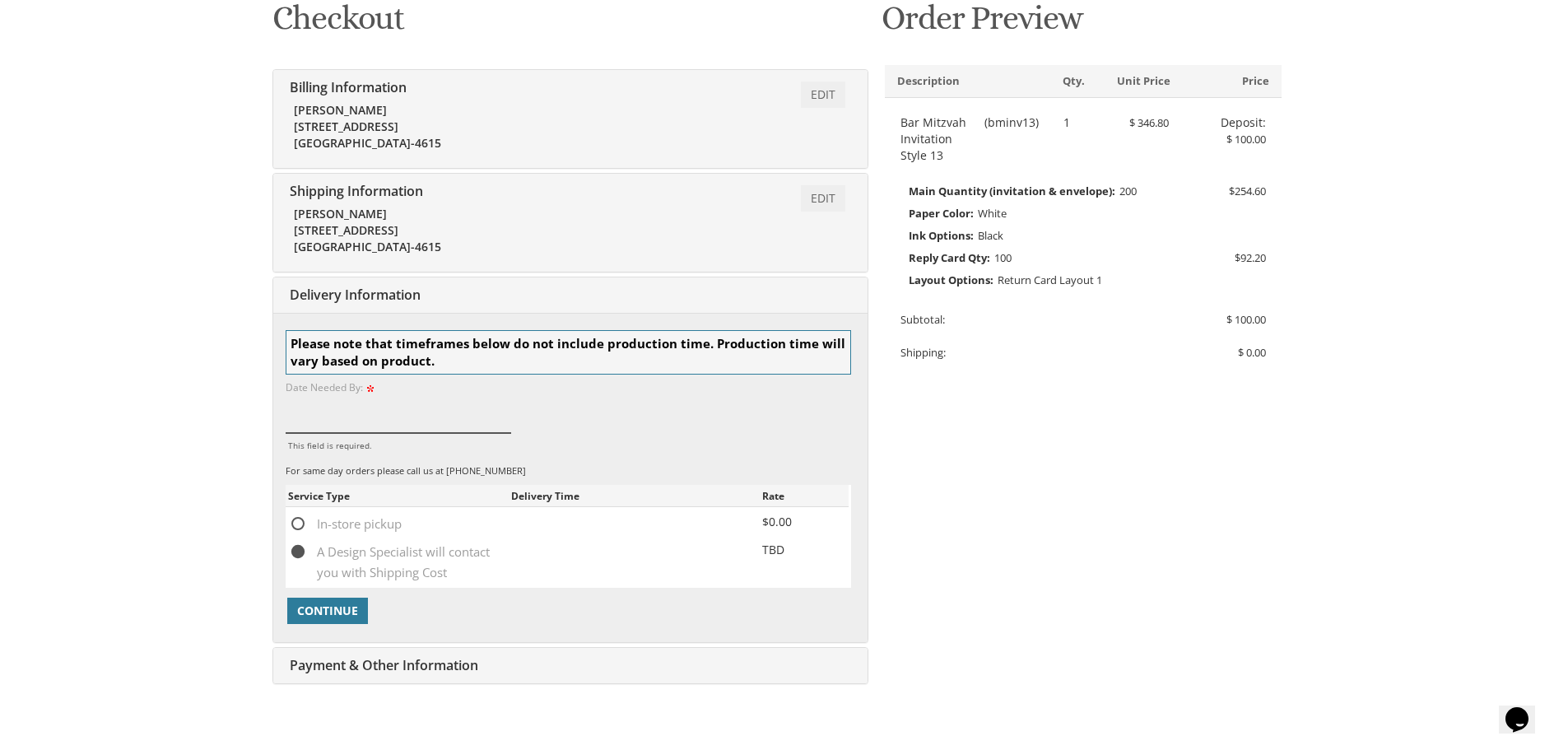
click at [349, 422] on input "This field is required." at bounding box center [398, 413] width 226 height 38
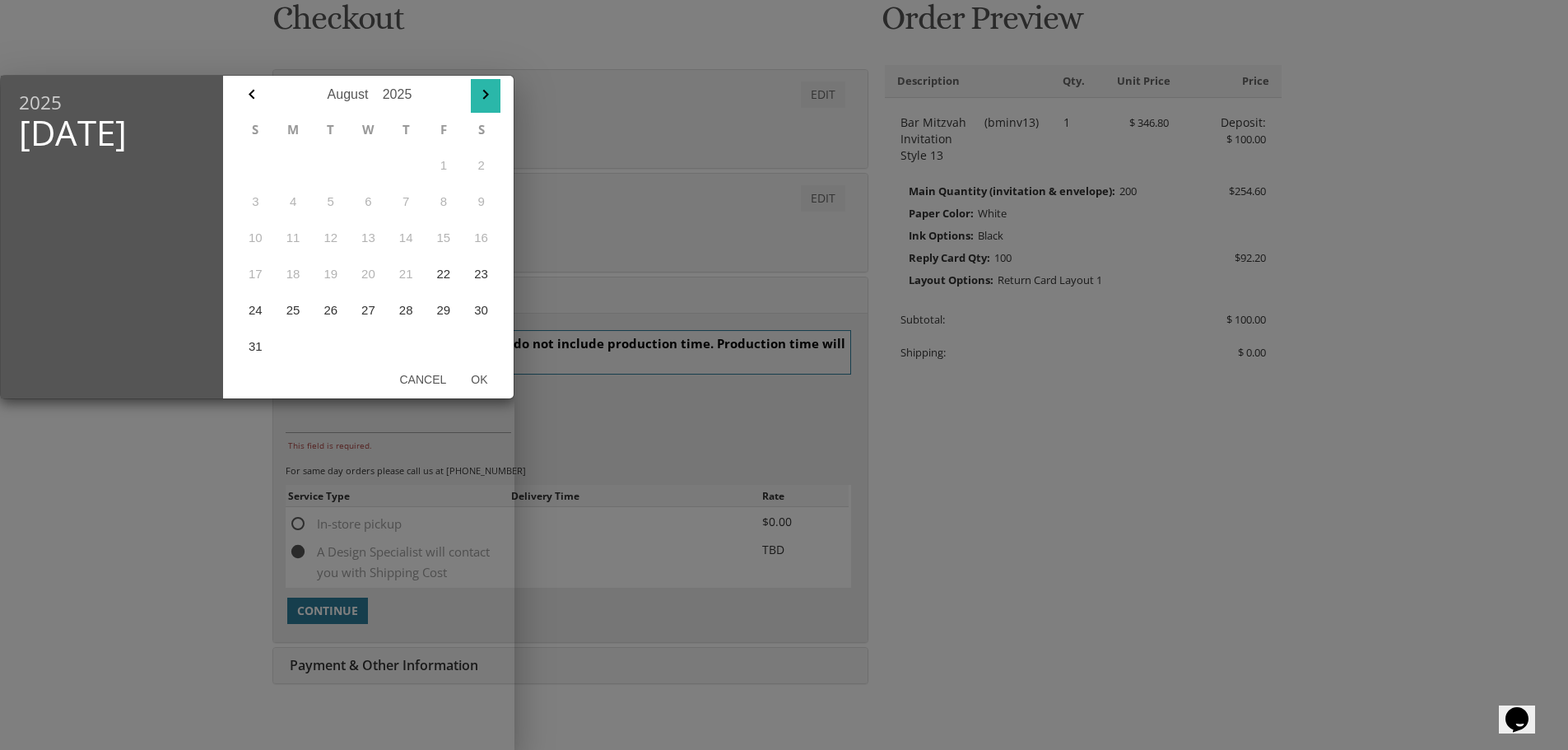
click at [489, 90] on icon "button" at bounding box center [485, 94] width 19 height 19
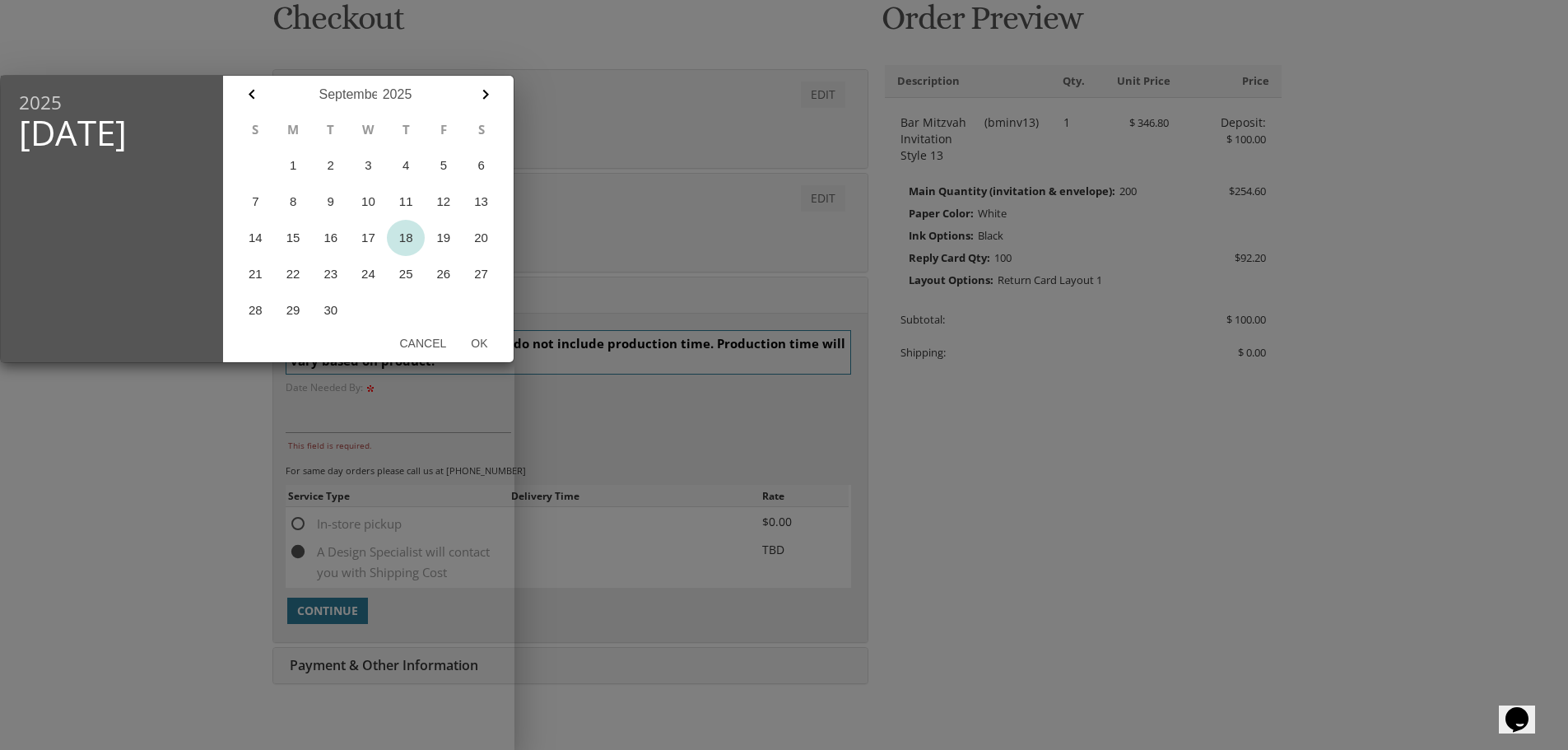
click at [408, 237] on button "18" at bounding box center [405, 237] width 38 height 36
click at [532, 598] on div at bounding box center [784, 281] width 1568 height 938
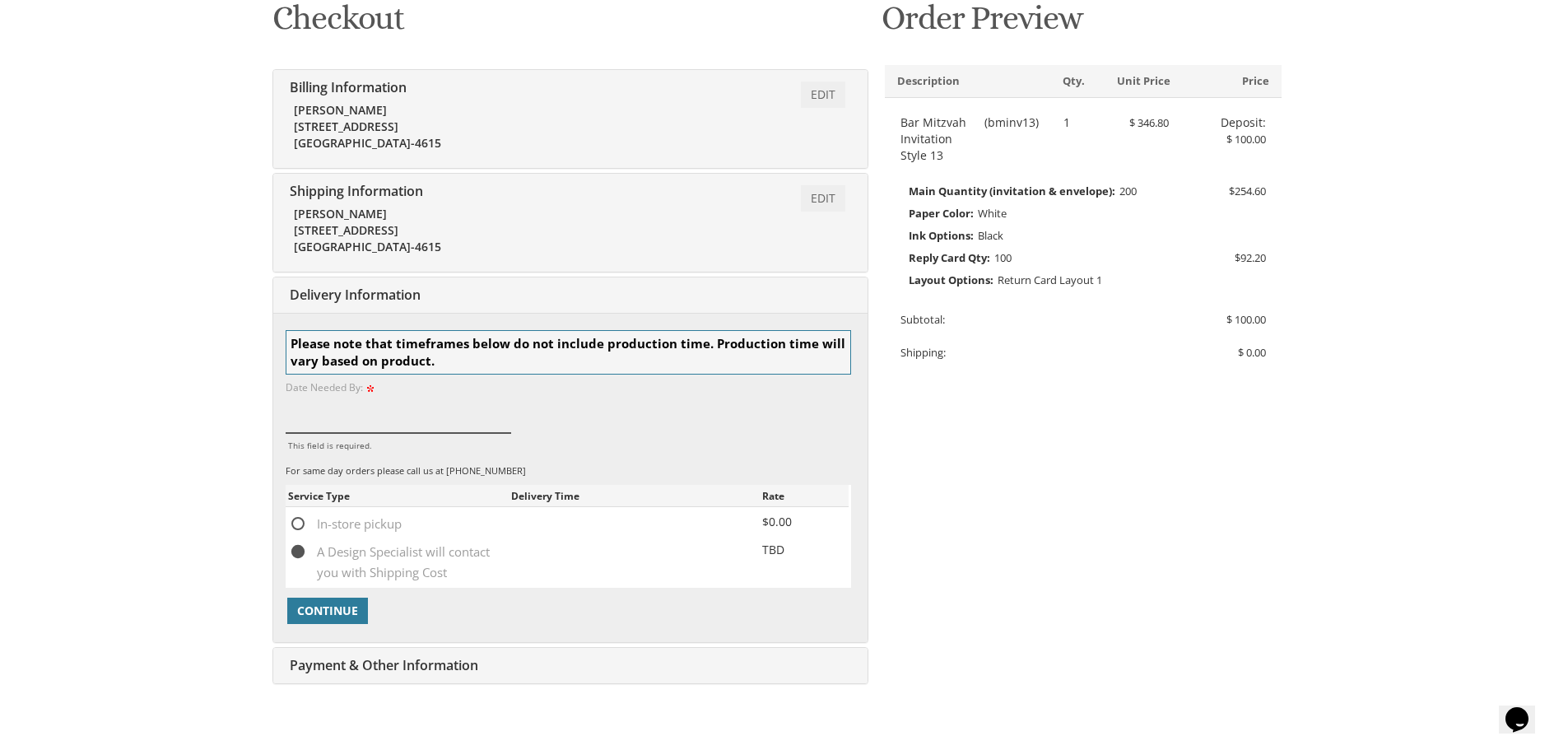
click at [367, 426] on input "This field is required." at bounding box center [398, 413] width 226 height 38
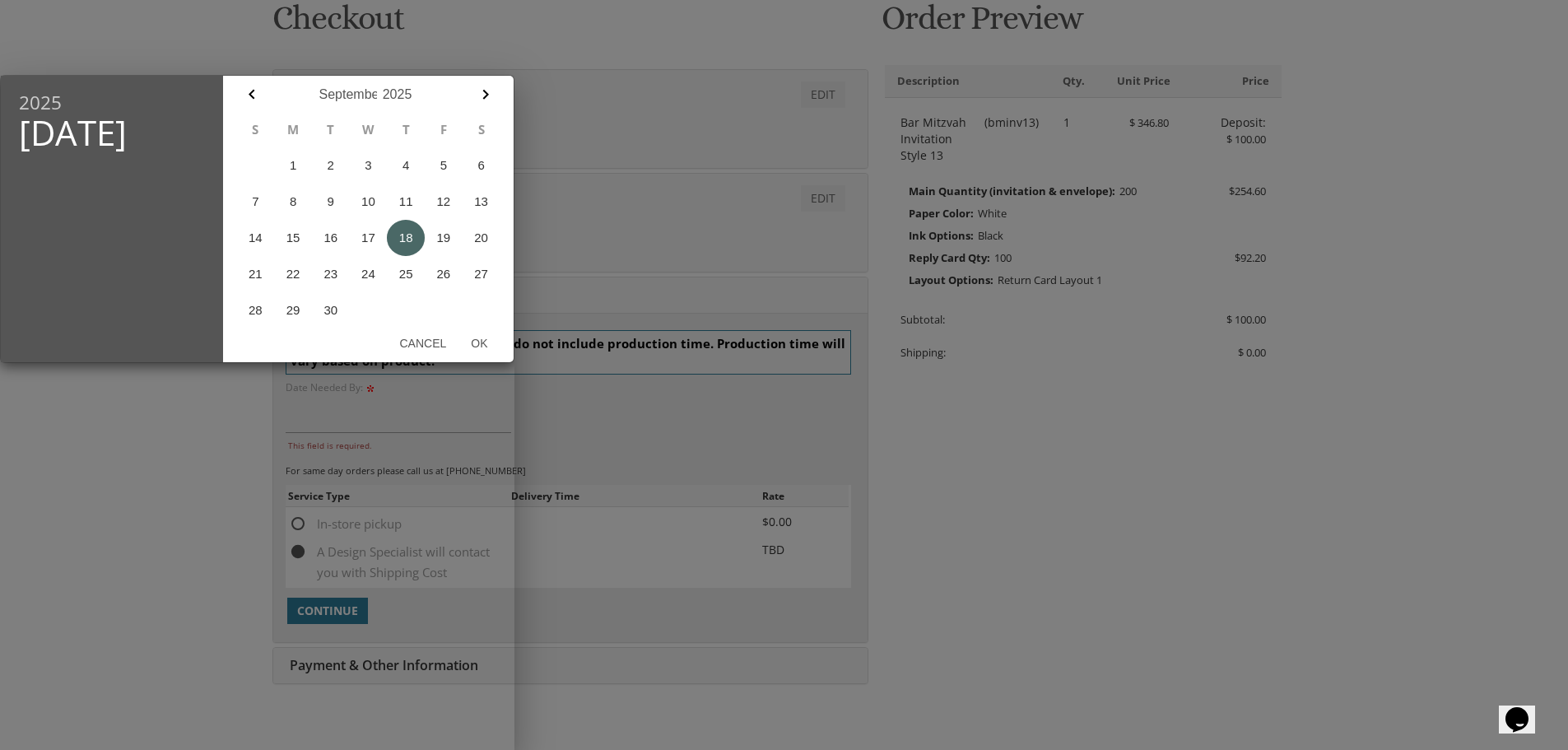
click at [395, 236] on button "18" at bounding box center [405, 237] width 38 height 36
click at [478, 340] on button "Ok" at bounding box center [478, 343] width 41 height 29
type input "Sep 18, 2025"
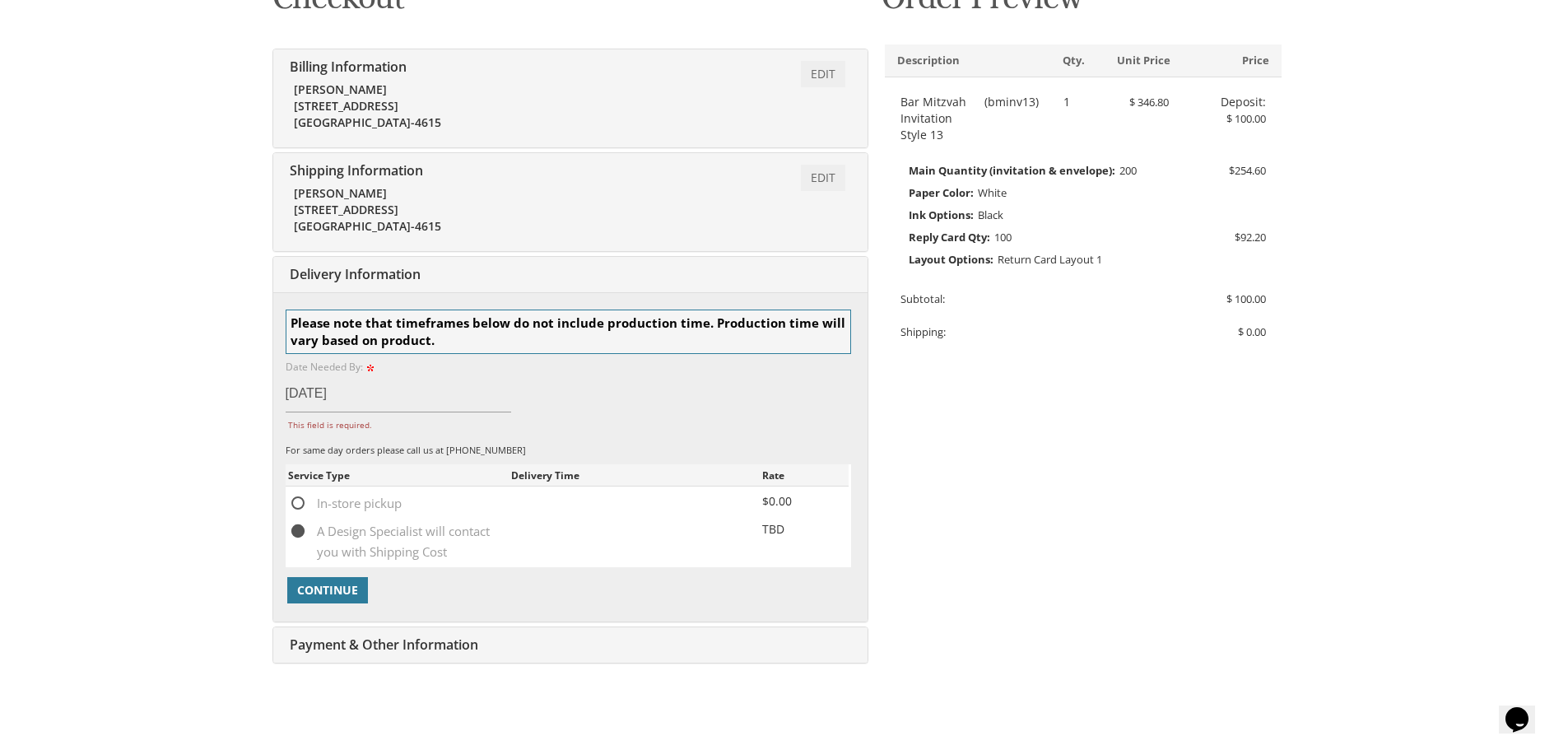
scroll to position [426, 0]
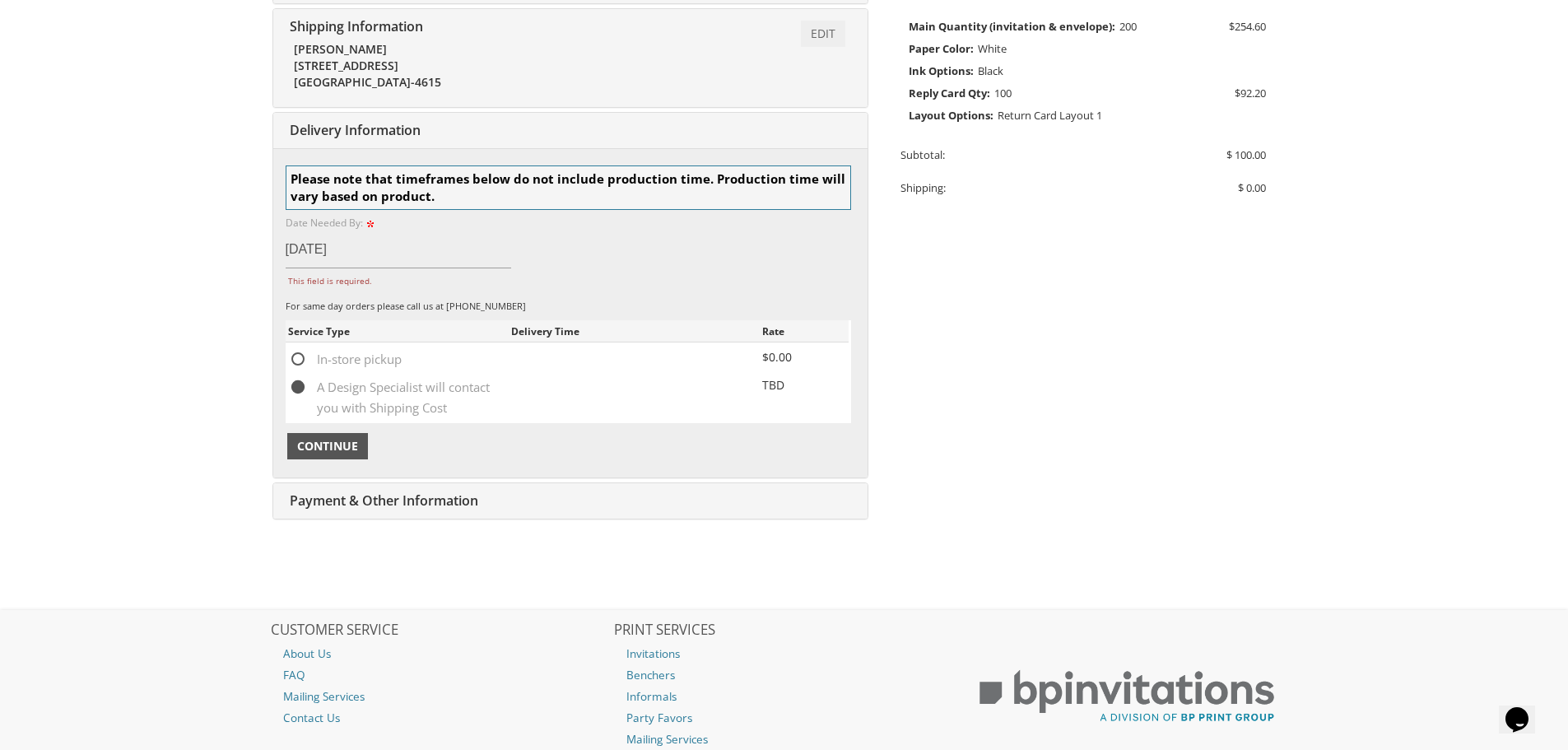
click at [323, 444] on span "Continue" at bounding box center [328, 446] width 61 height 17
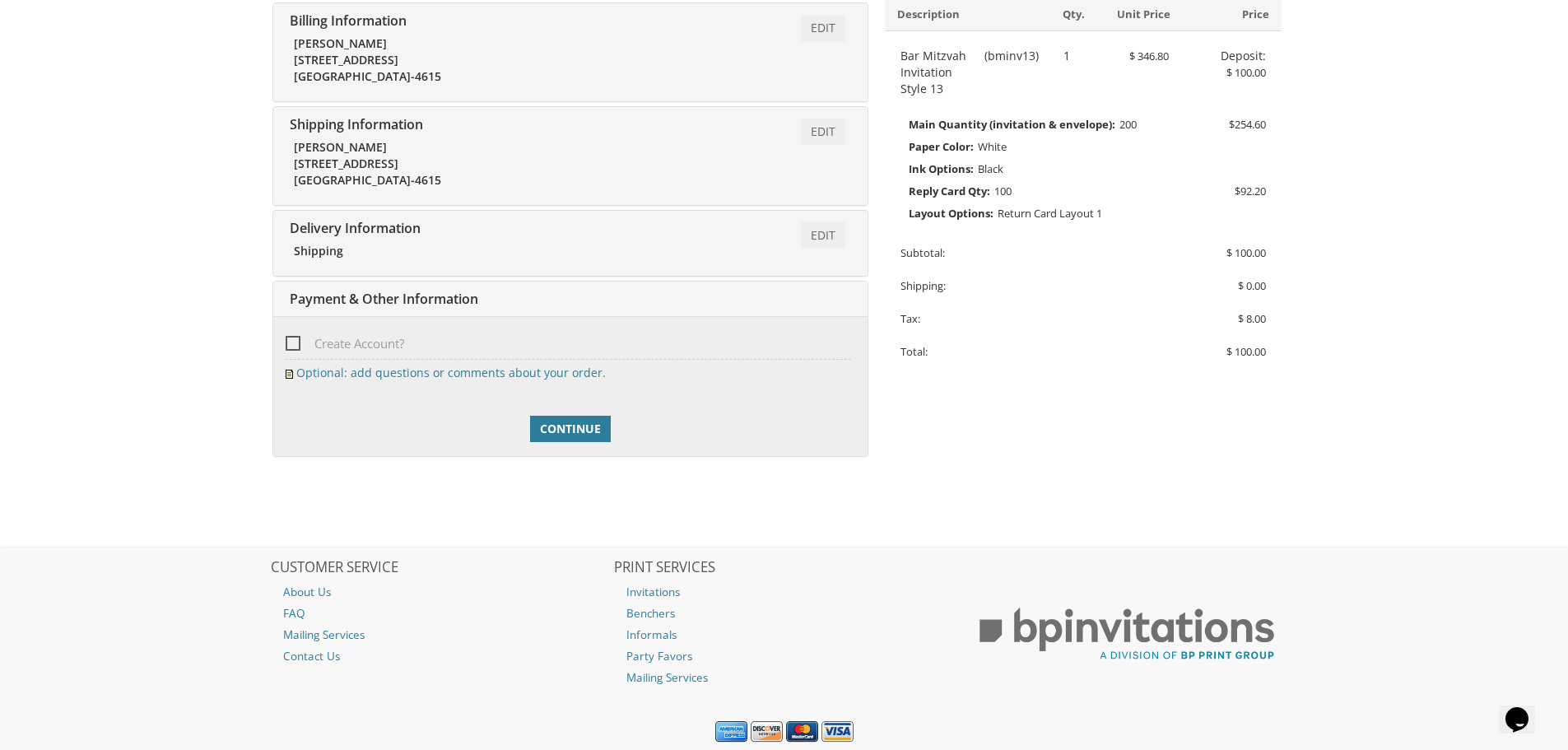
scroll to position [134, 0]
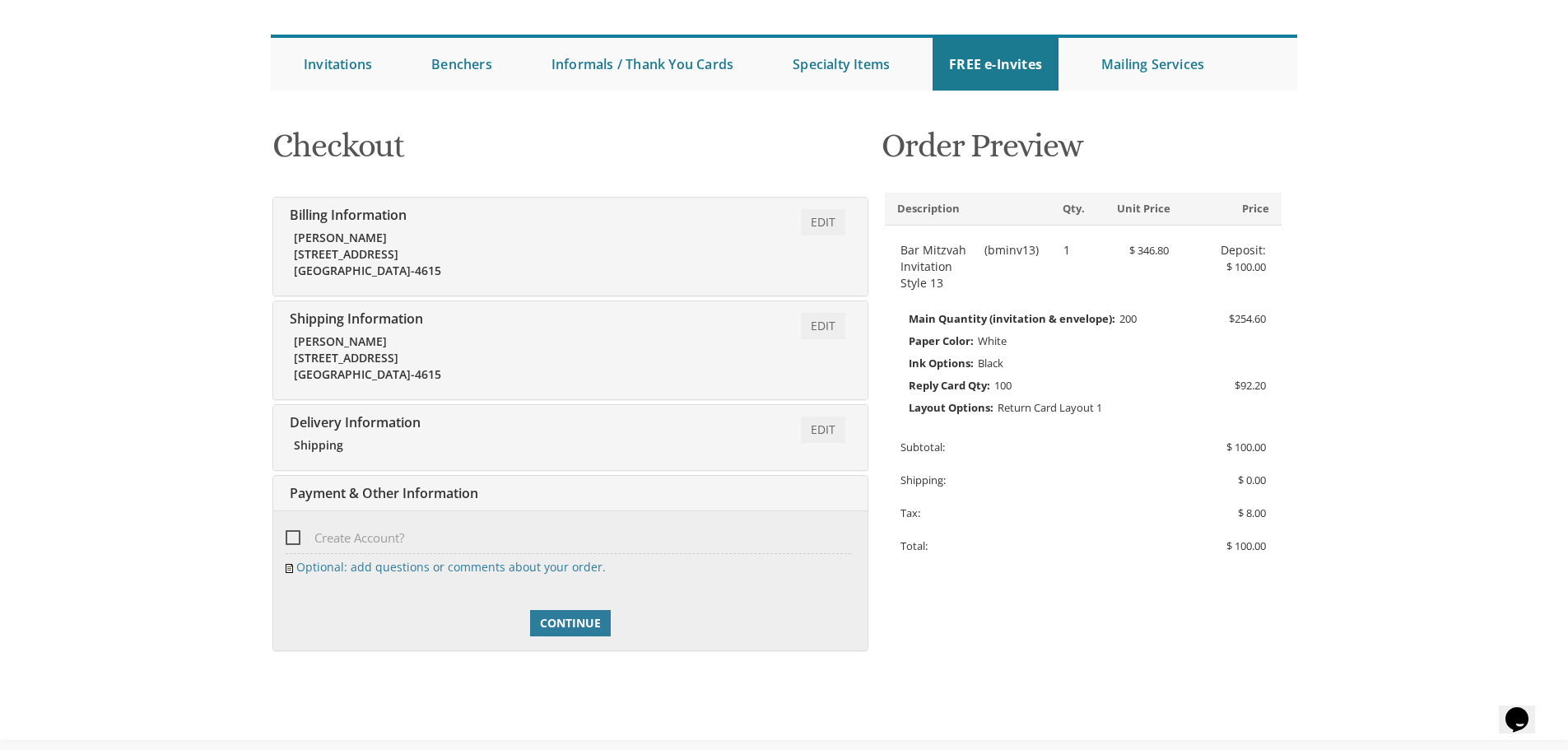
click at [356, 540] on span "Create Account?" at bounding box center [344, 537] width 119 height 20
click at [296, 540] on input "Create Account?" at bounding box center [291, 537] width 11 height 11
checkbox input "true"
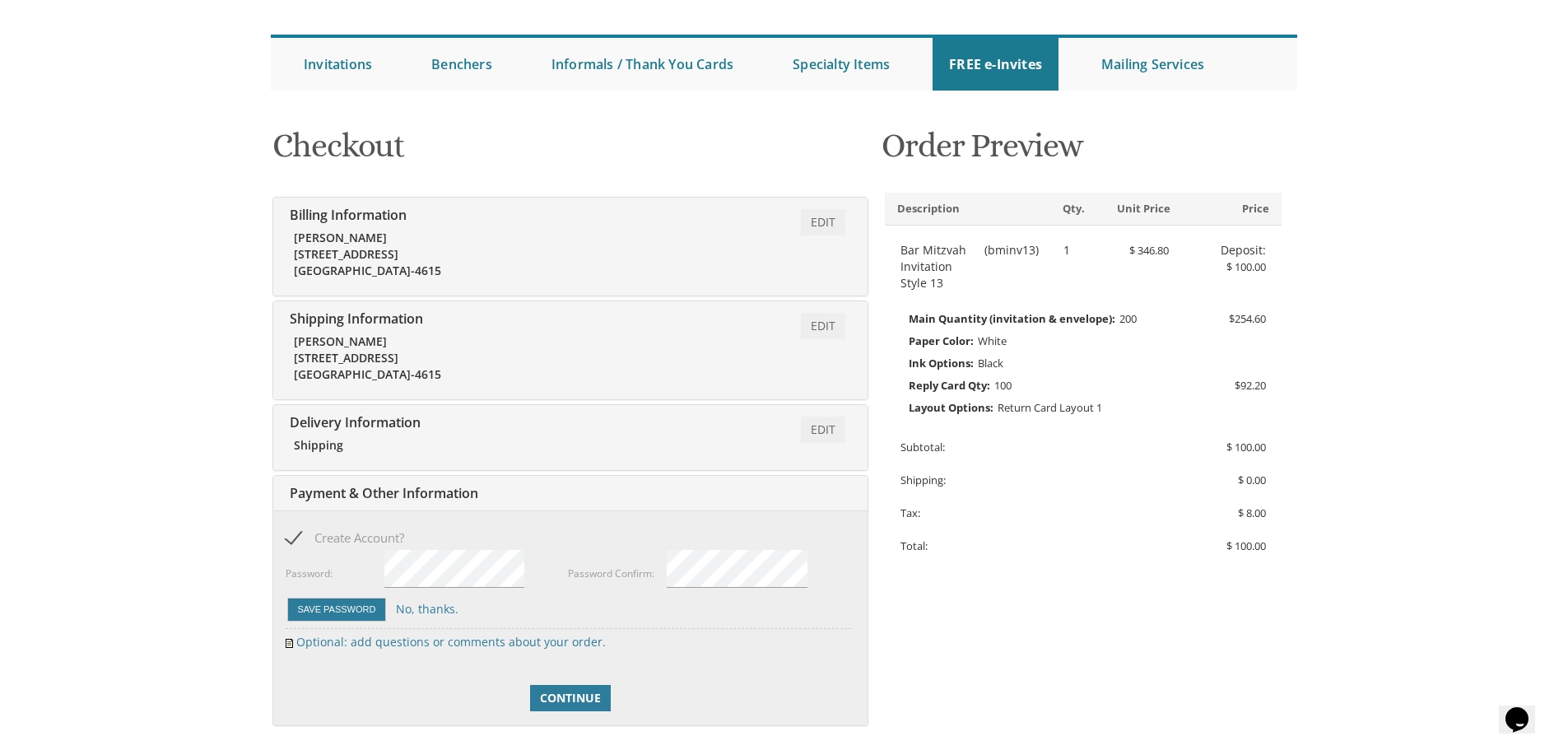
click at [221, 505] on body "My Cart 1 Total: $ 100.00 $ 100.00 Bar Mitzvah Invitation Style 13 Qty. 1" at bounding box center [784, 468] width 1568 height 1206
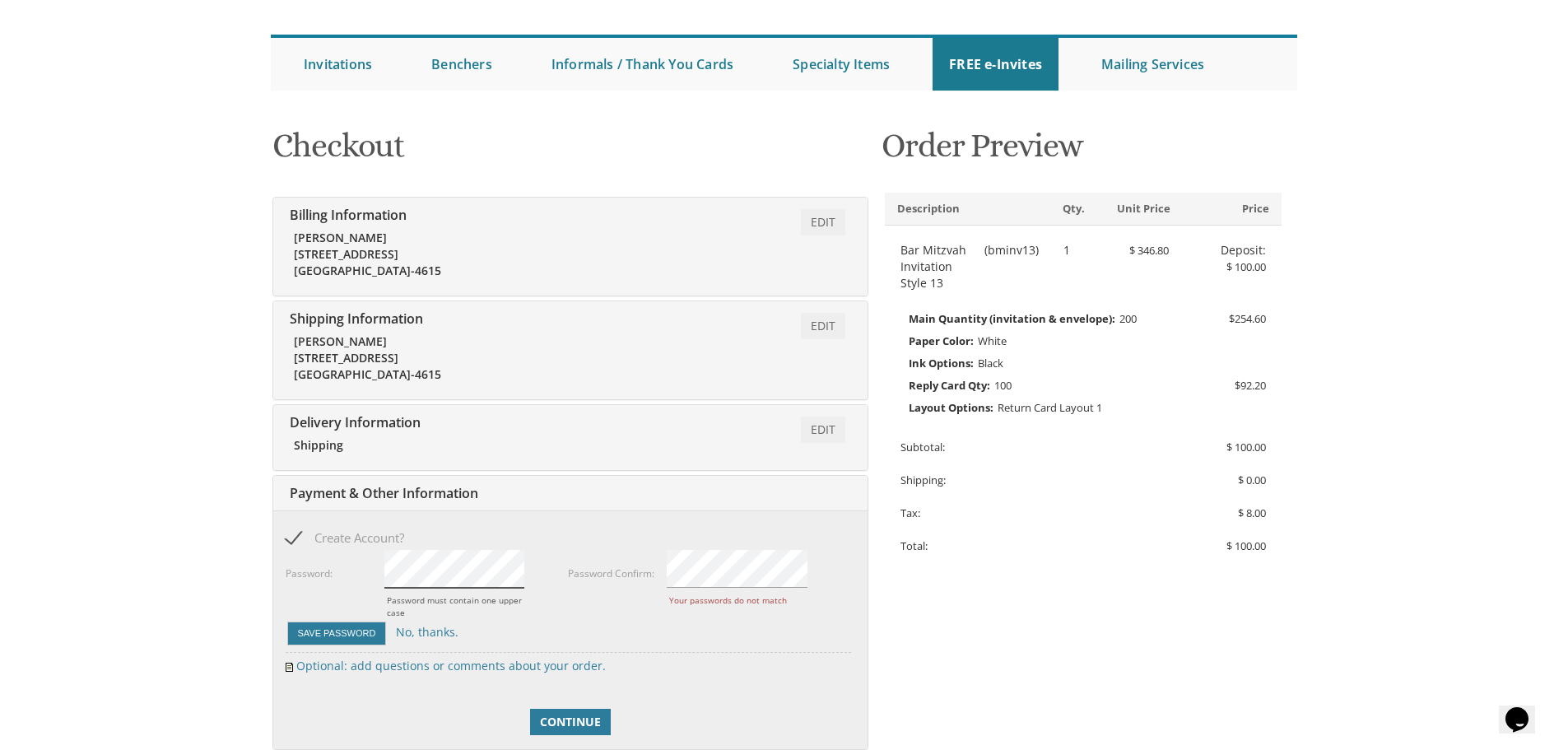
click at [356, 576] on div "Password: Password must contain one upper case" at bounding box center [427, 584] width 283 height 72
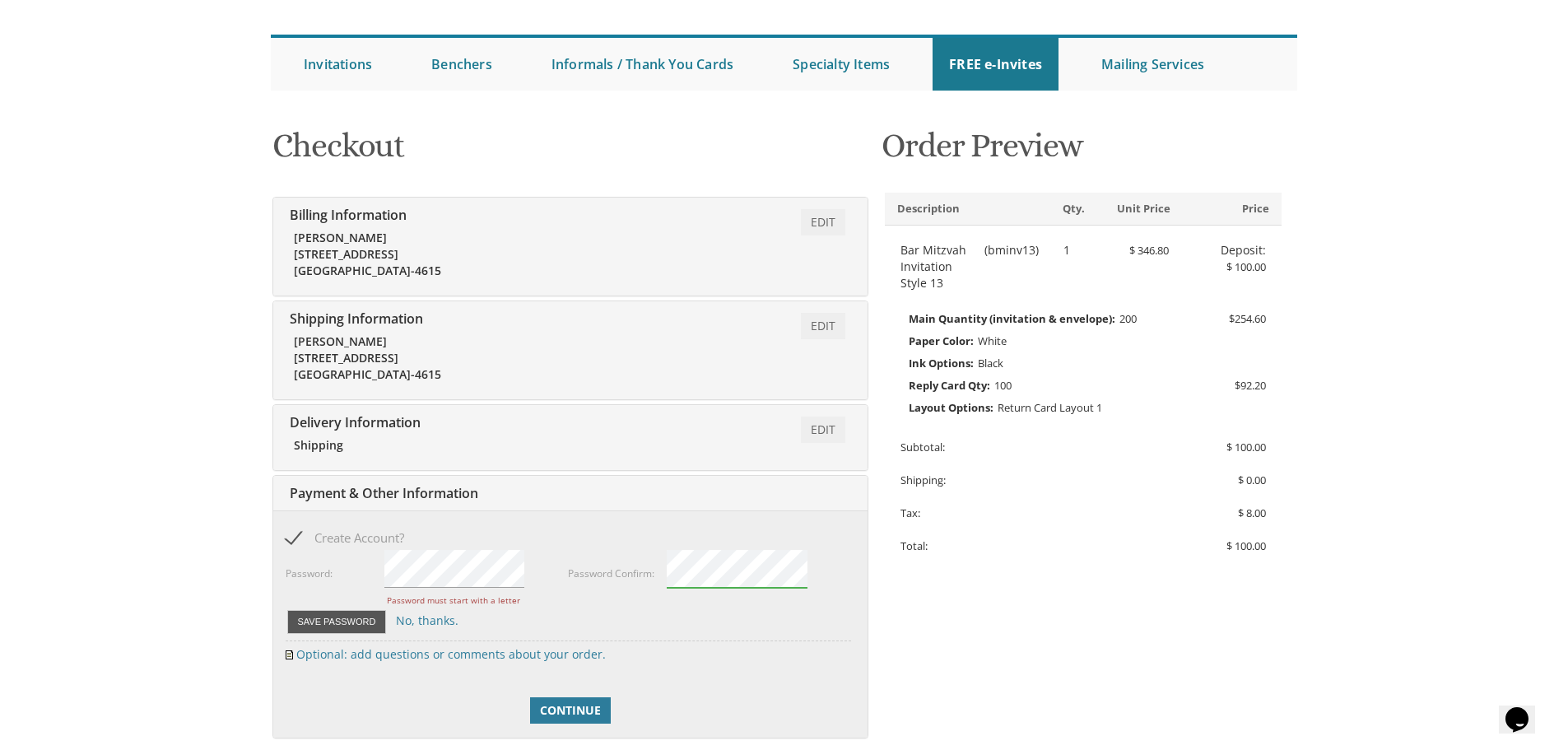
click at [315, 613] on button "Save Password" at bounding box center [337, 622] width 99 height 24
click at [317, 619] on button "Save Password" at bounding box center [337, 622] width 99 height 24
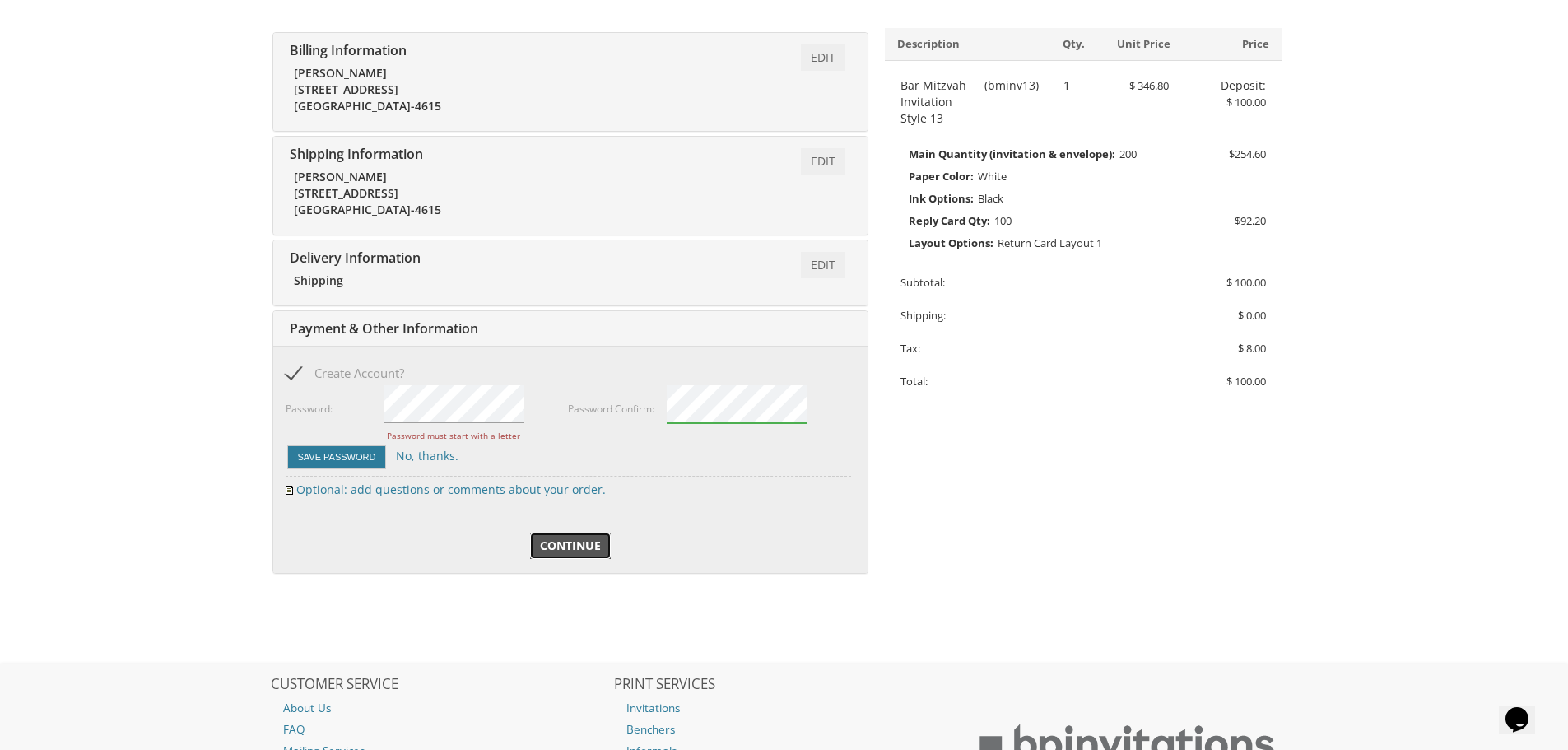
click at [563, 549] on span "Continue" at bounding box center [571, 546] width 61 height 17
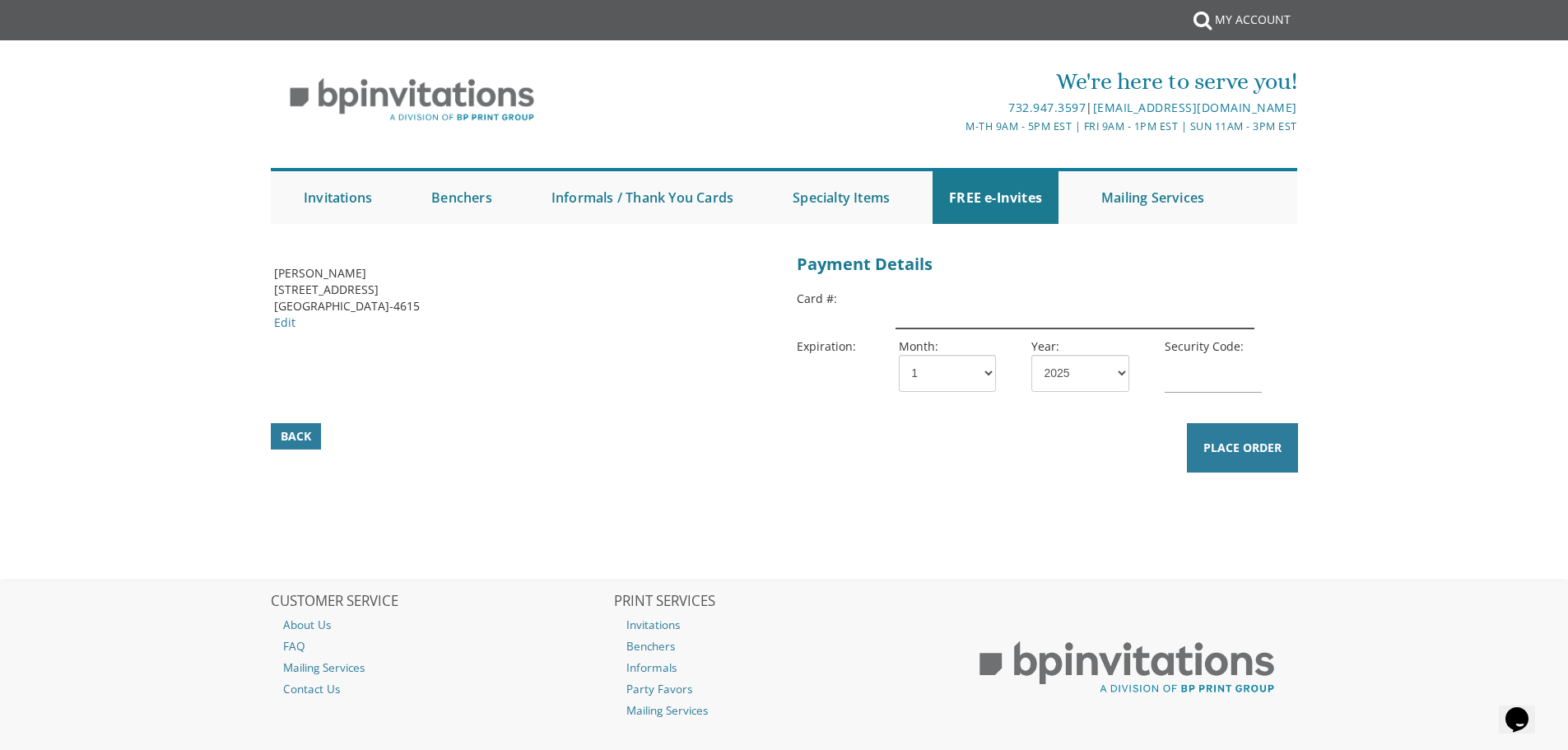
drag, startPoint x: 1129, startPoint y: 312, endPoint x: 1107, endPoint y: 309, distance: 22.2
click at [1129, 312] on input "text" at bounding box center [1074, 309] width 358 height 38
type input "4246315454078815"
click at [1380, 283] on body "Submit My Account We're here to serve you! 732.947.3597 | invitations@bpprintgr…" at bounding box center [784, 418] width 1568 height 836
click at [976, 380] on select "1 2 3 4 5 6 7 8 9 10 11 12" at bounding box center [948, 374] width 98 height 37
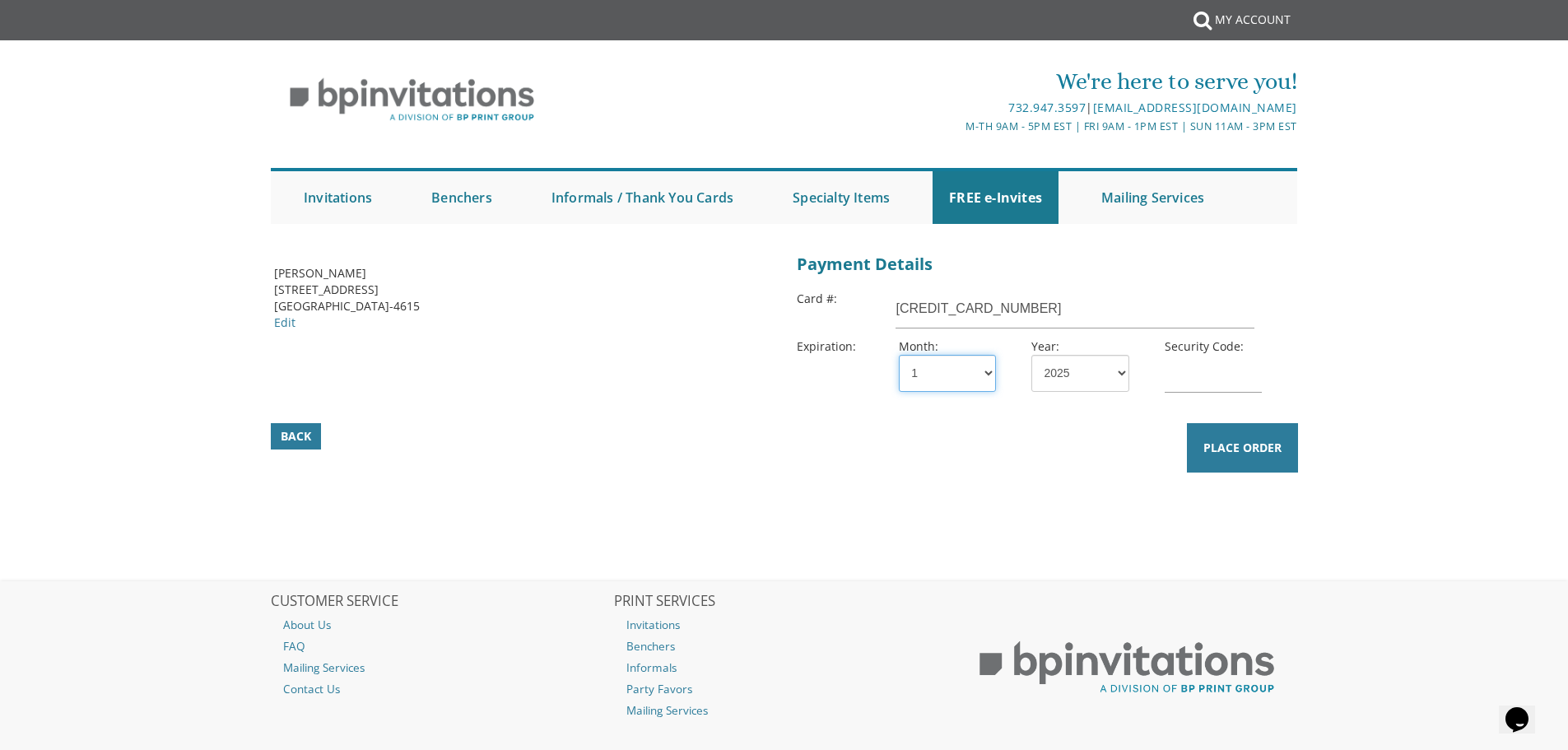
select select "08"
click at [899, 355] on select "1 2 3 4 5 6 7 8 9 10 11 12" at bounding box center [948, 374] width 98 height 37
click at [1076, 391] on select "2025 2026 2027 2028 2029 2030 2031 2032 2033 2034 2035" at bounding box center [1080, 374] width 98 height 37
select select "28"
click at [1032, 355] on select "2025 2026 2027 2028 2029 2030 2031 2032 2033 2034 2035" at bounding box center [1080, 374] width 98 height 37
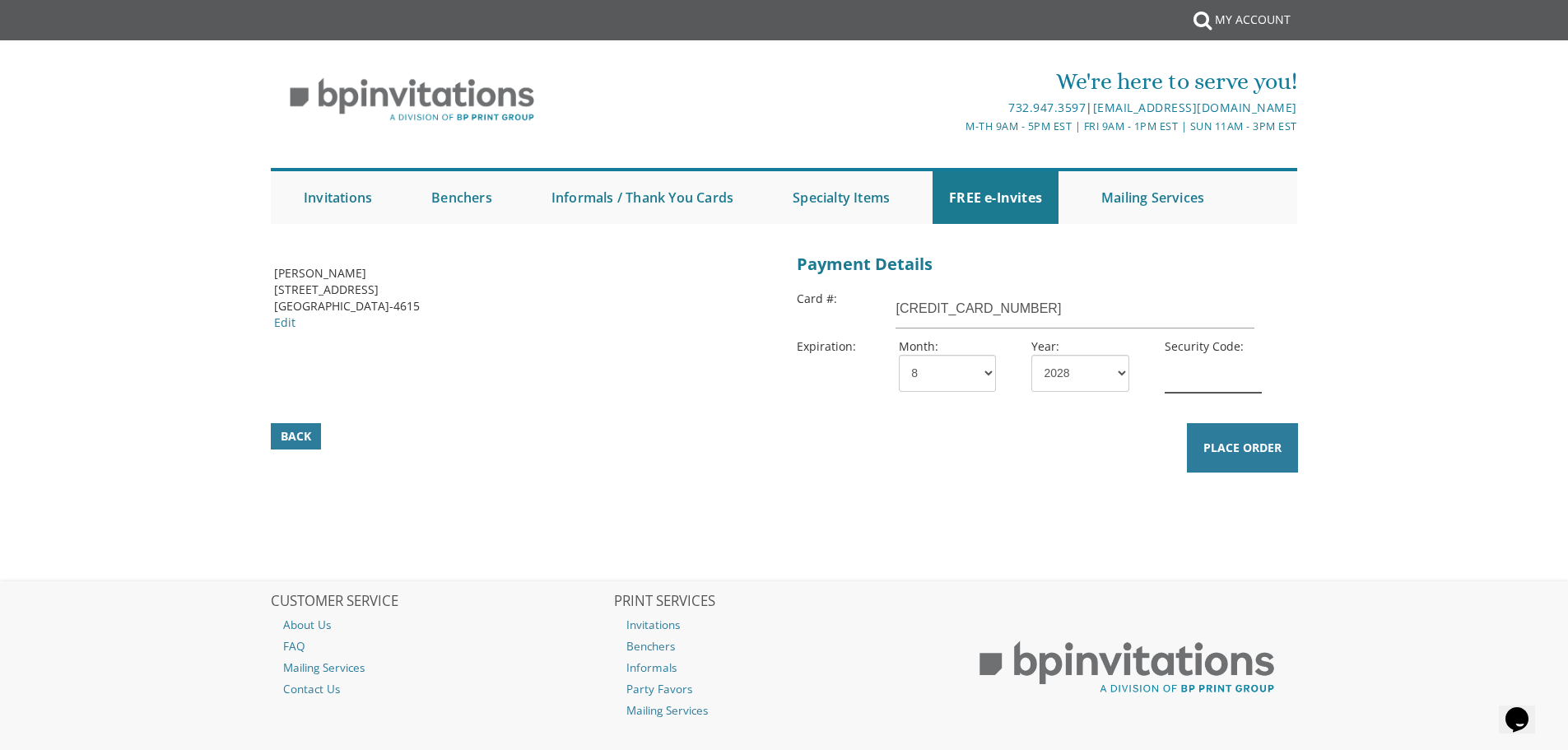
click at [1207, 376] on input "text" at bounding box center [1214, 374] width 98 height 38
type input "497"
click at [1231, 447] on span "Place Order" at bounding box center [1242, 448] width 78 height 17
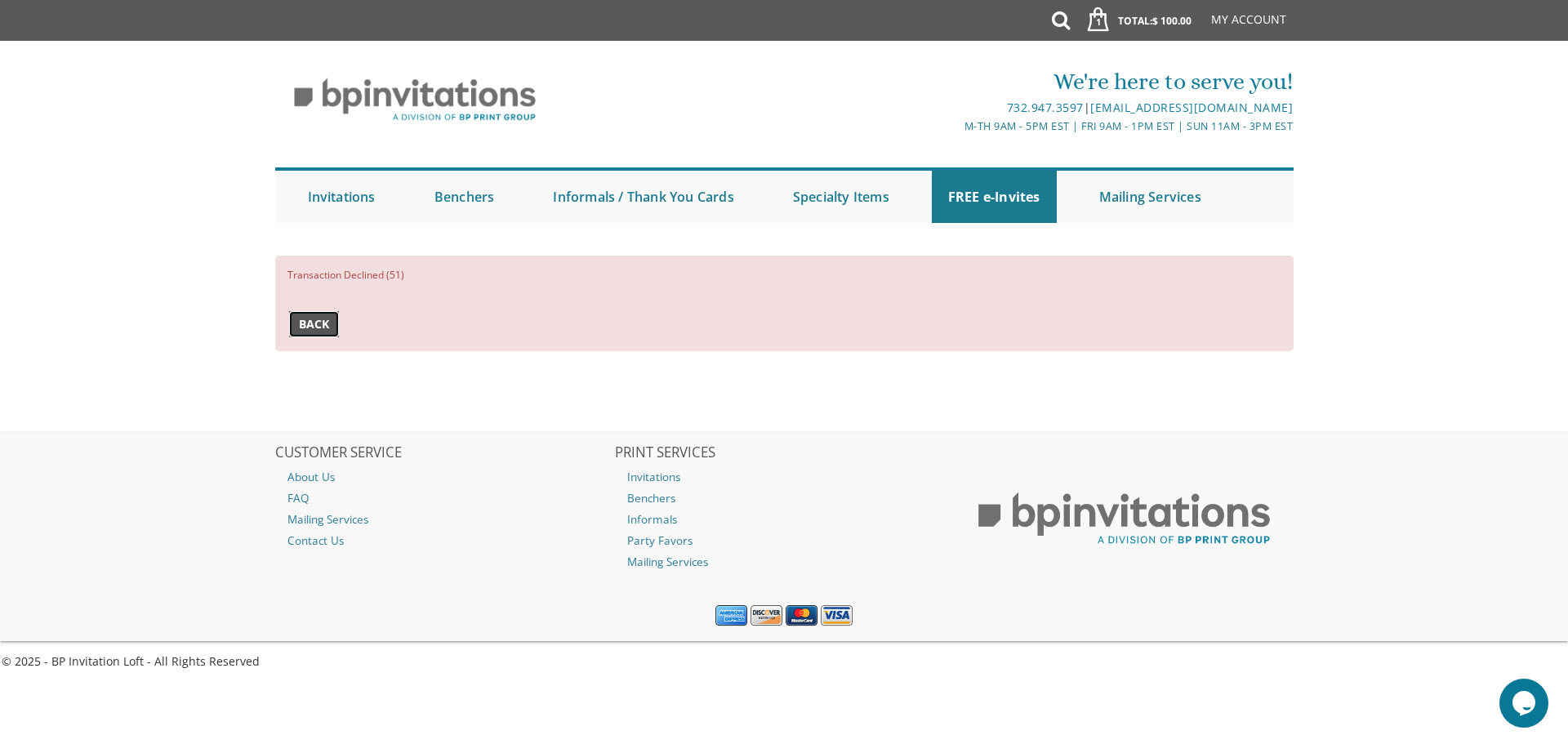
click at [328, 323] on span "Back" at bounding box center [313, 324] width 30 height 16
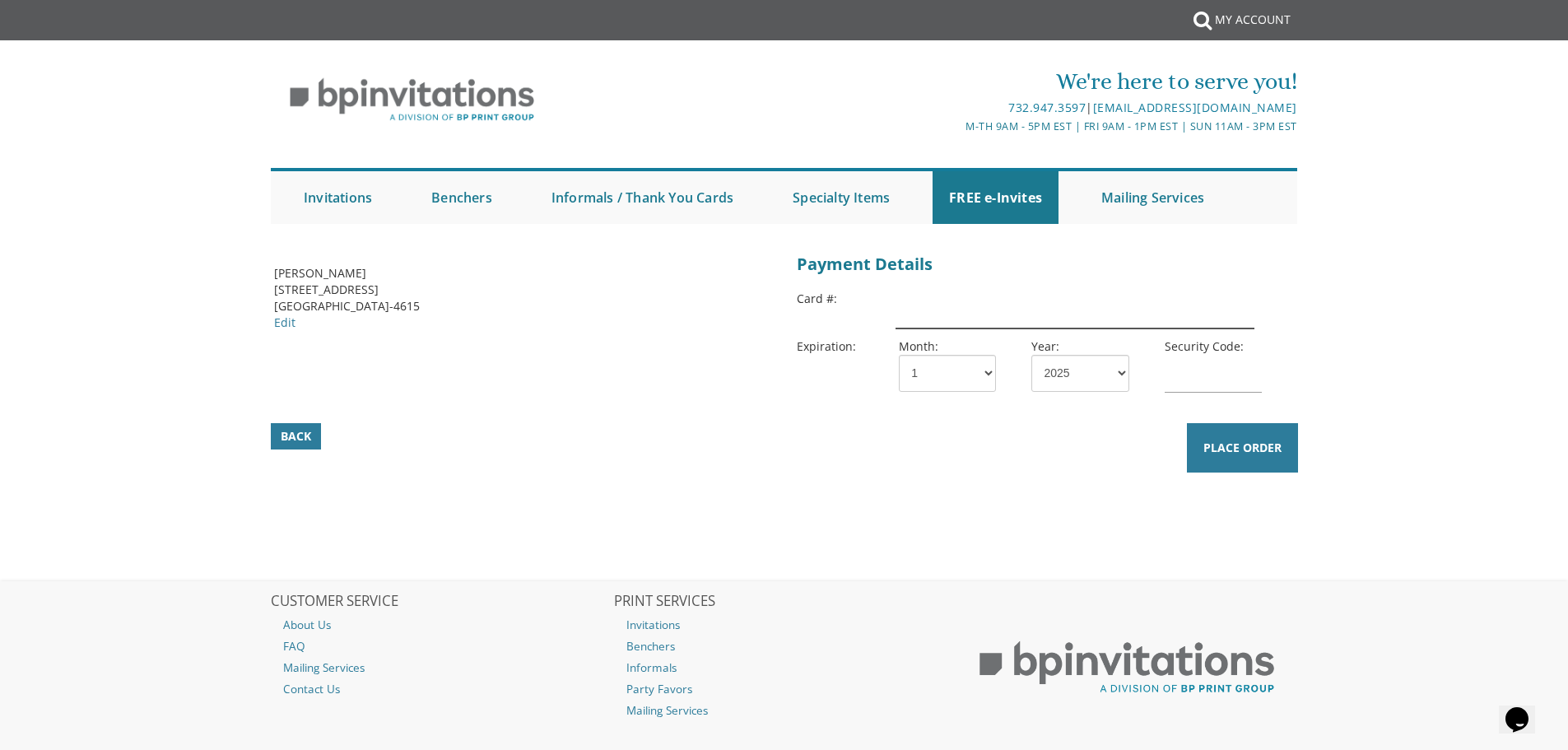
click at [985, 317] on input "text" at bounding box center [1074, 309] width 358 height 38
drag, startPoint x: 1090, startPoint y: 306, endPoint x: 886, endPoint y: 323, distance: 204.7
click at [886, 323] on div "Card #: 3712962238708002" at bounding box center [1045, 313] width 498 height 48
click at [926, 318] on input "3796223808002" at bounding box center [1074, 309] width 358 height 38
click at [927, 318] on input "3796223808002" at bounding box center [1074, 309] width 358 height 38
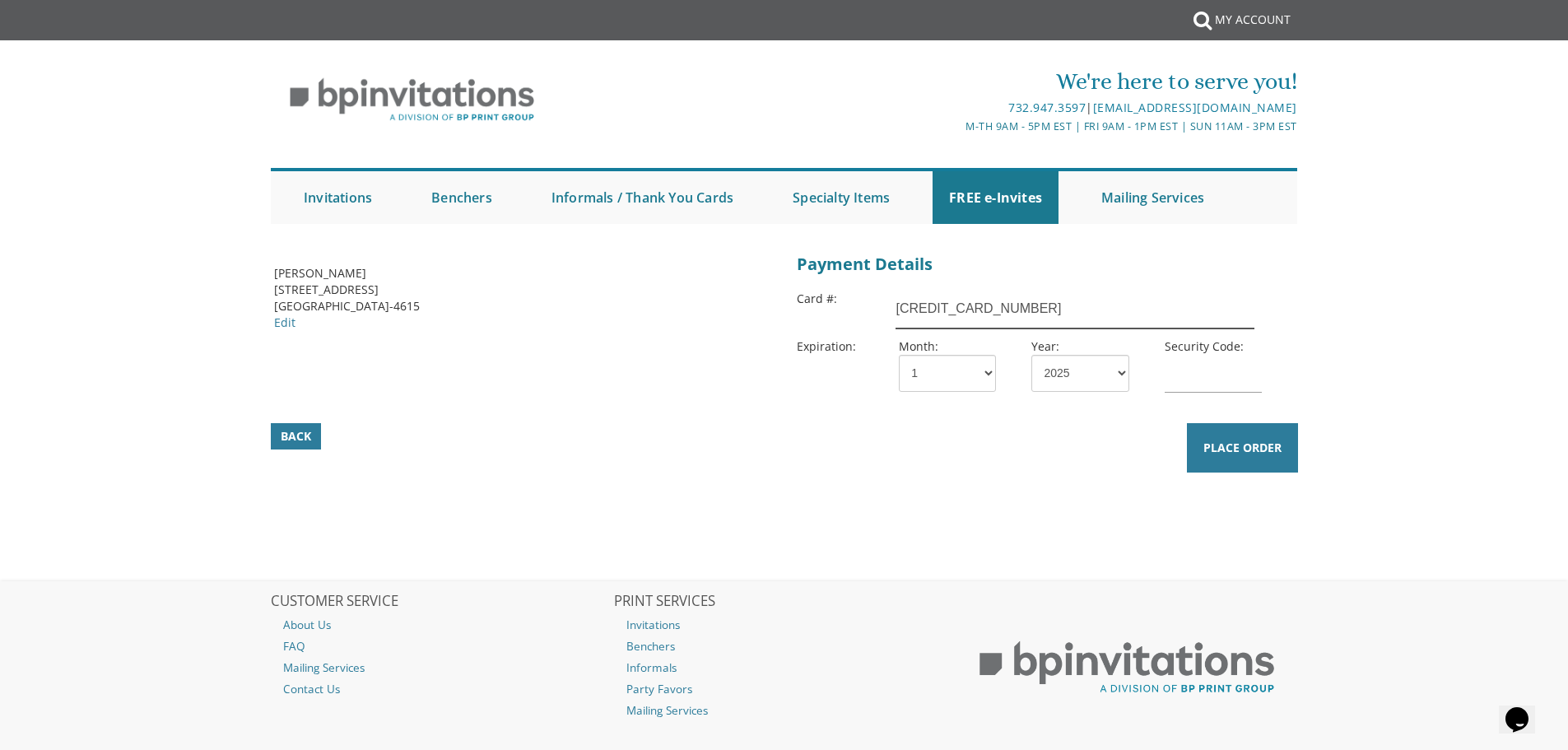
type input "371296223808002"
click at [940, 371] on select "1 2 3 4 5 6 7 8 9 10 11 12" at bounding box center [948, 374] width 98 height 37
click at [899, 355] on select "1 2 3 4 5 6 7 8 9 10 11 12" at bounding box center [948, 374] width 98 height 37
click at [944, 387] on select "1 2 3 4 5 6 7 8 9 10 11 12" at bounding box center [948, 374] width 98 height 37
select select "12"
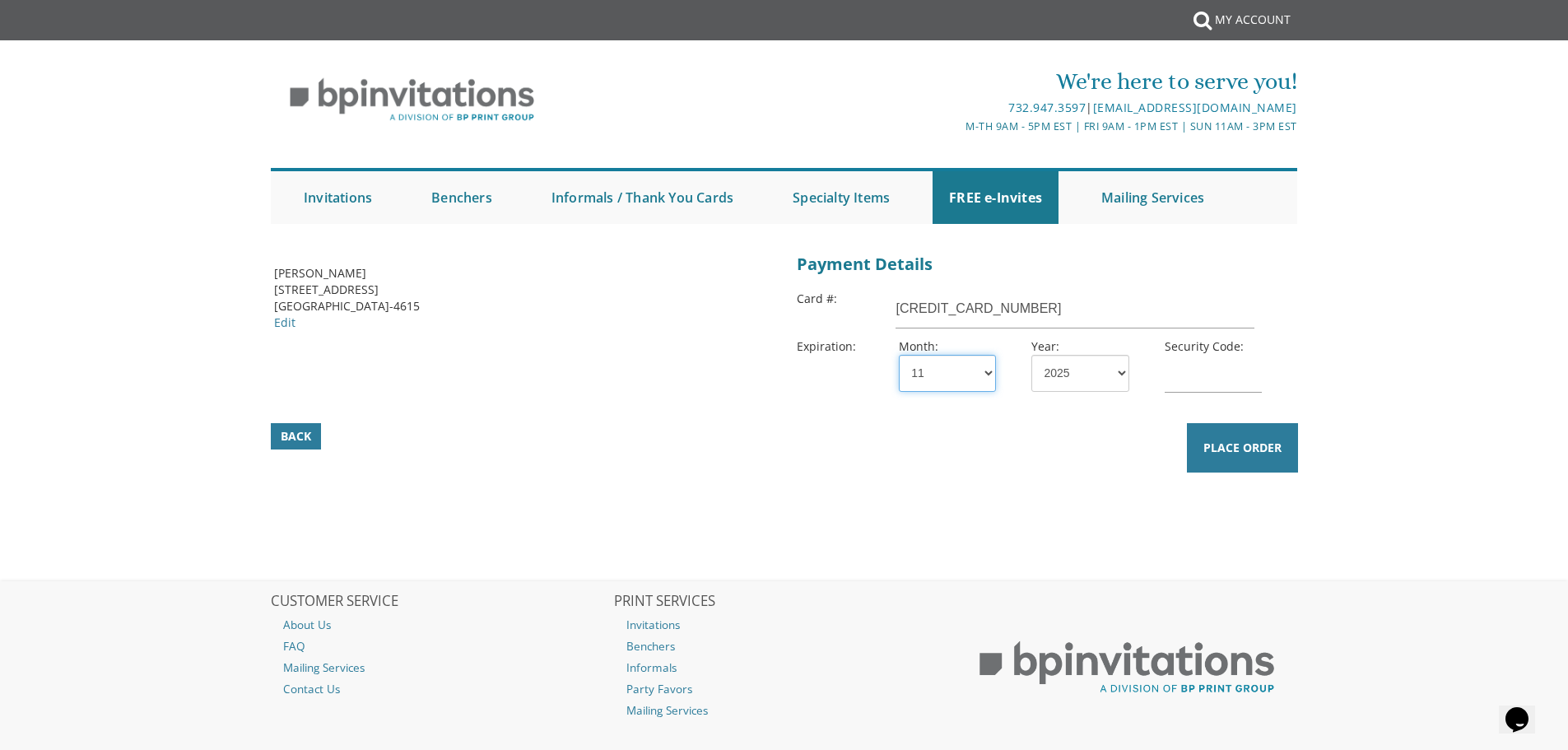
click at [899, 355] on select "1 2 3 4 5 6 7 8 9 10 11 12" at bounding box center [948, 374] width 98 height 37
click at [1116, 361] on select "2025 2026 2027 2028 2029 2030 2031 2032 2033 2034 2035" at bounding box center [1080, 374] width 98 height 37
select select "28"
click at [1032, 355] on select "2025 2026 2027 2028 2029 2030 2031 2032 2033 2034 2035" at bounding box center [1080, 374] width 98 height 37
click at [1200, 381] on input "text" at bounding box center [1214, 374] width 98 height 38
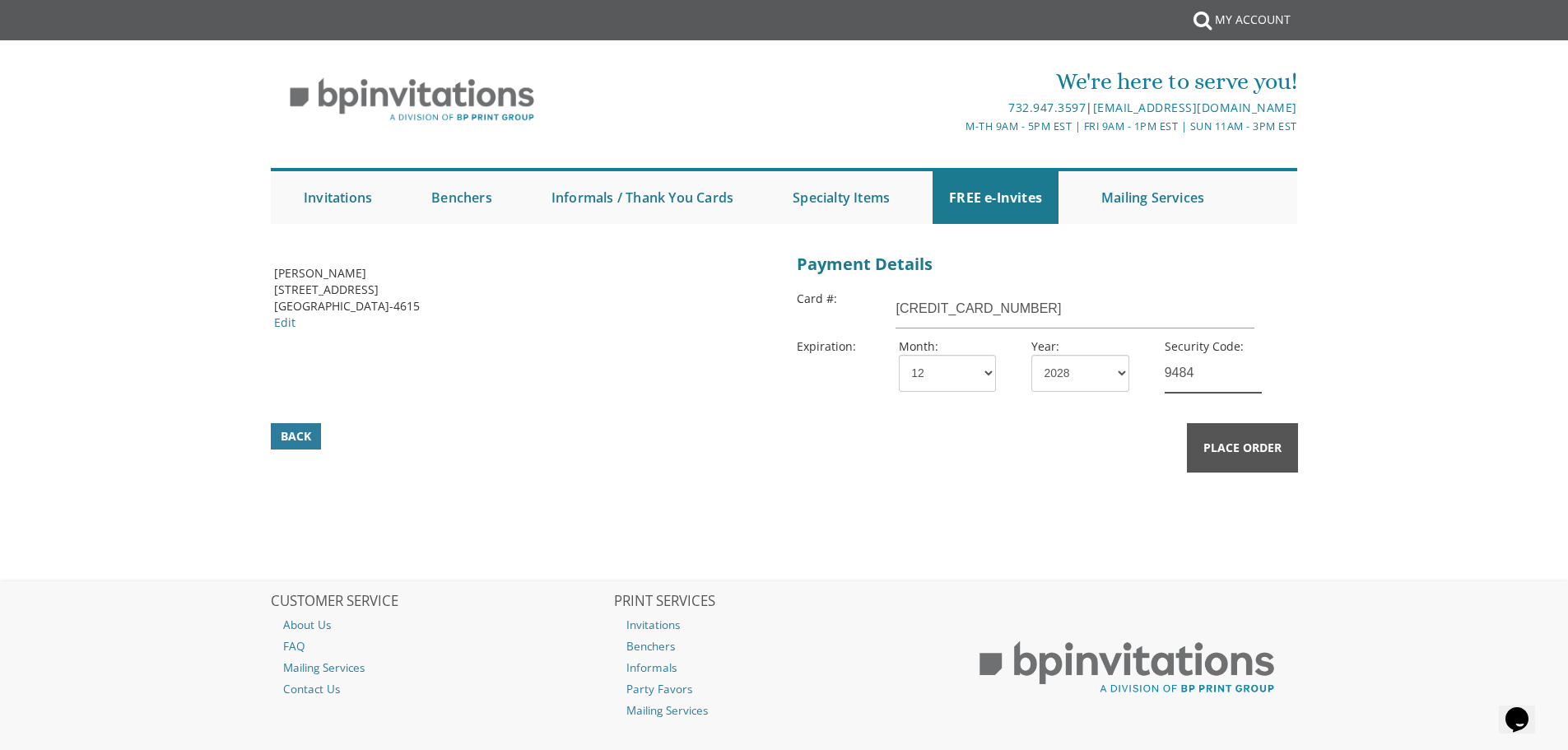
type input "9484"
click at [1231, 444] on span "Place Order" at bounding box center [1242, 448] width 78 height 17
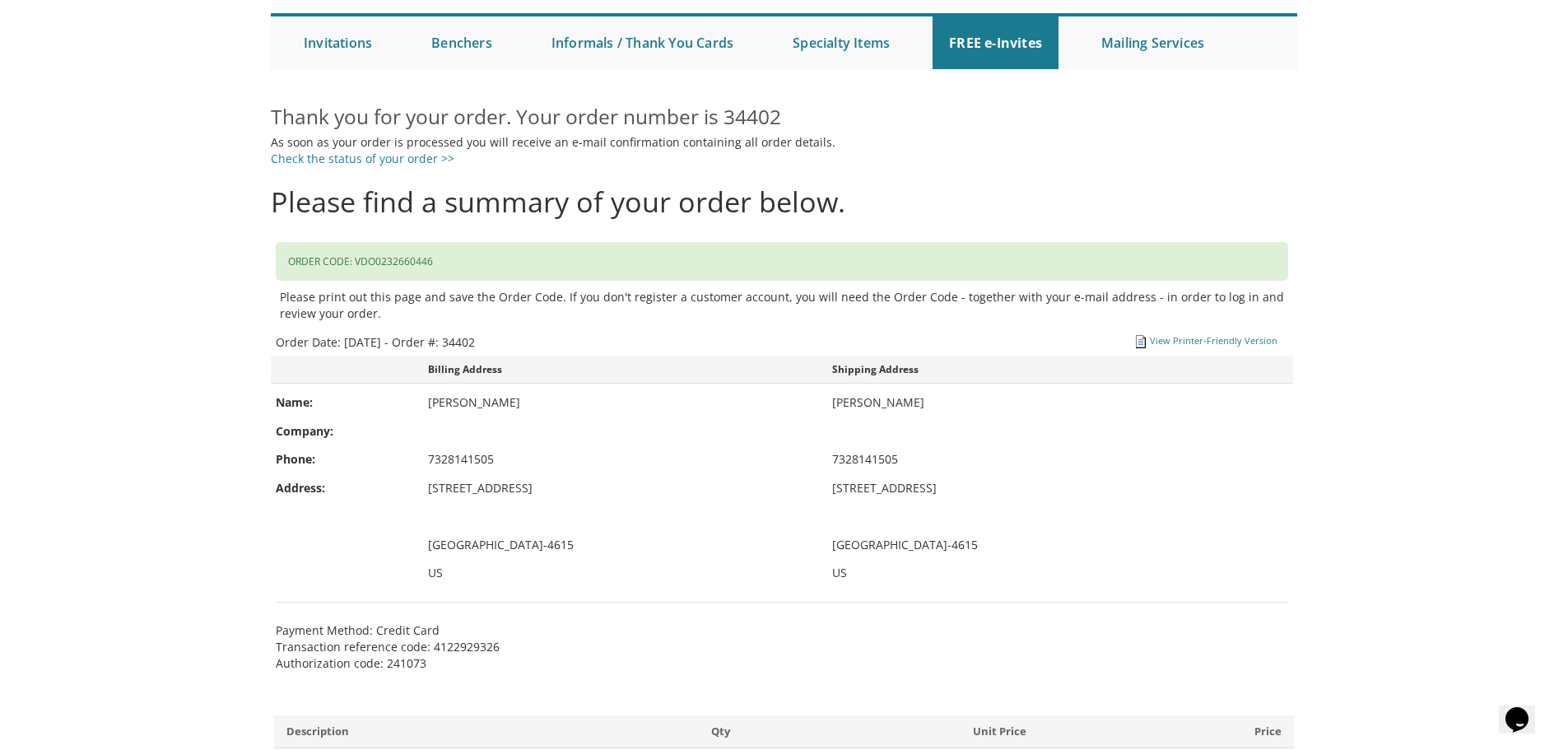
scroll to position [165, 0]
